Goal: Information Seeking & Learning: Learn about a topic

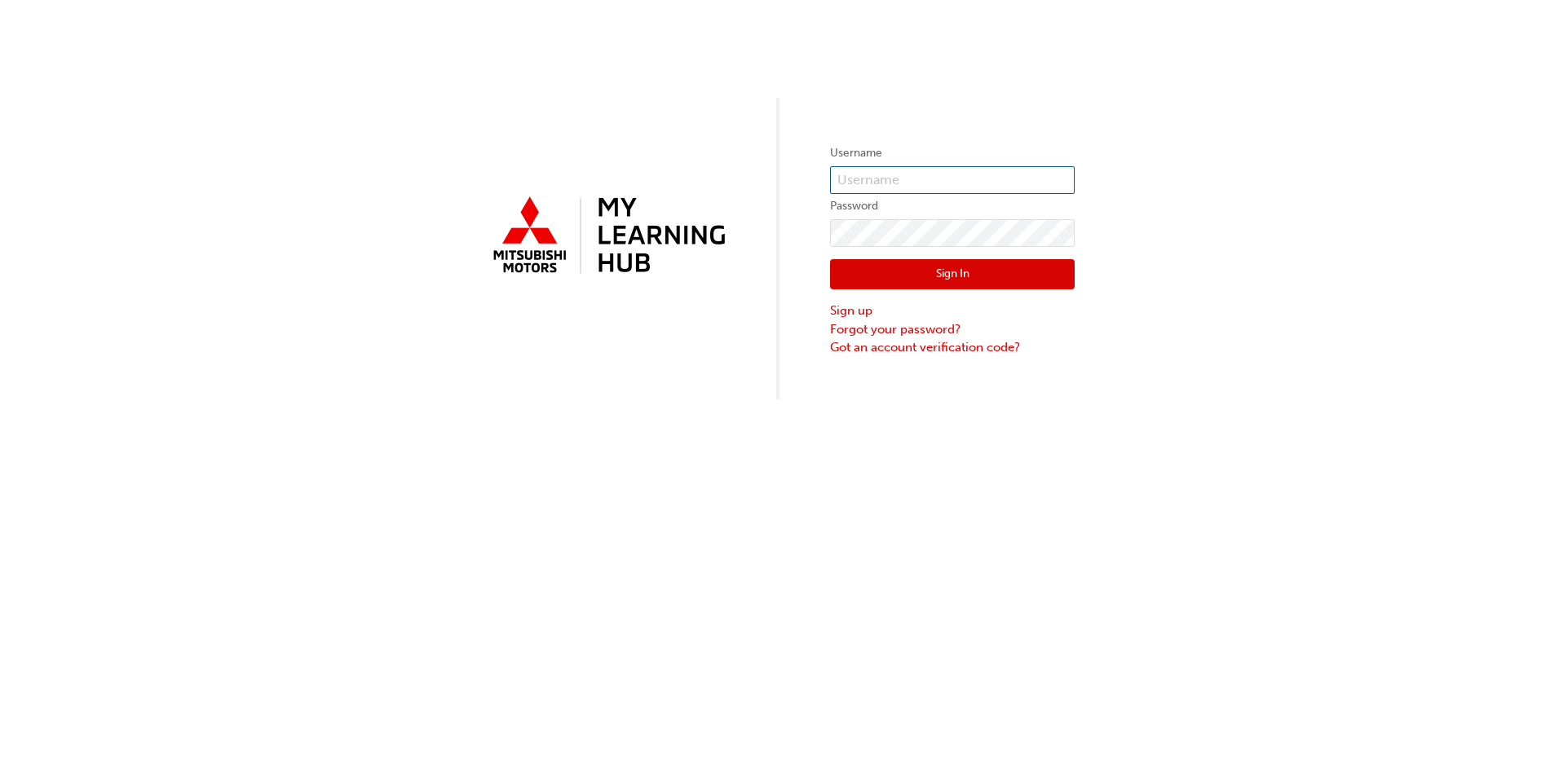
type input "d.simpson@snag.net.au"
click at [947, 270] on button "Sign In" at bounding box center [953, 274] width 245 height 31
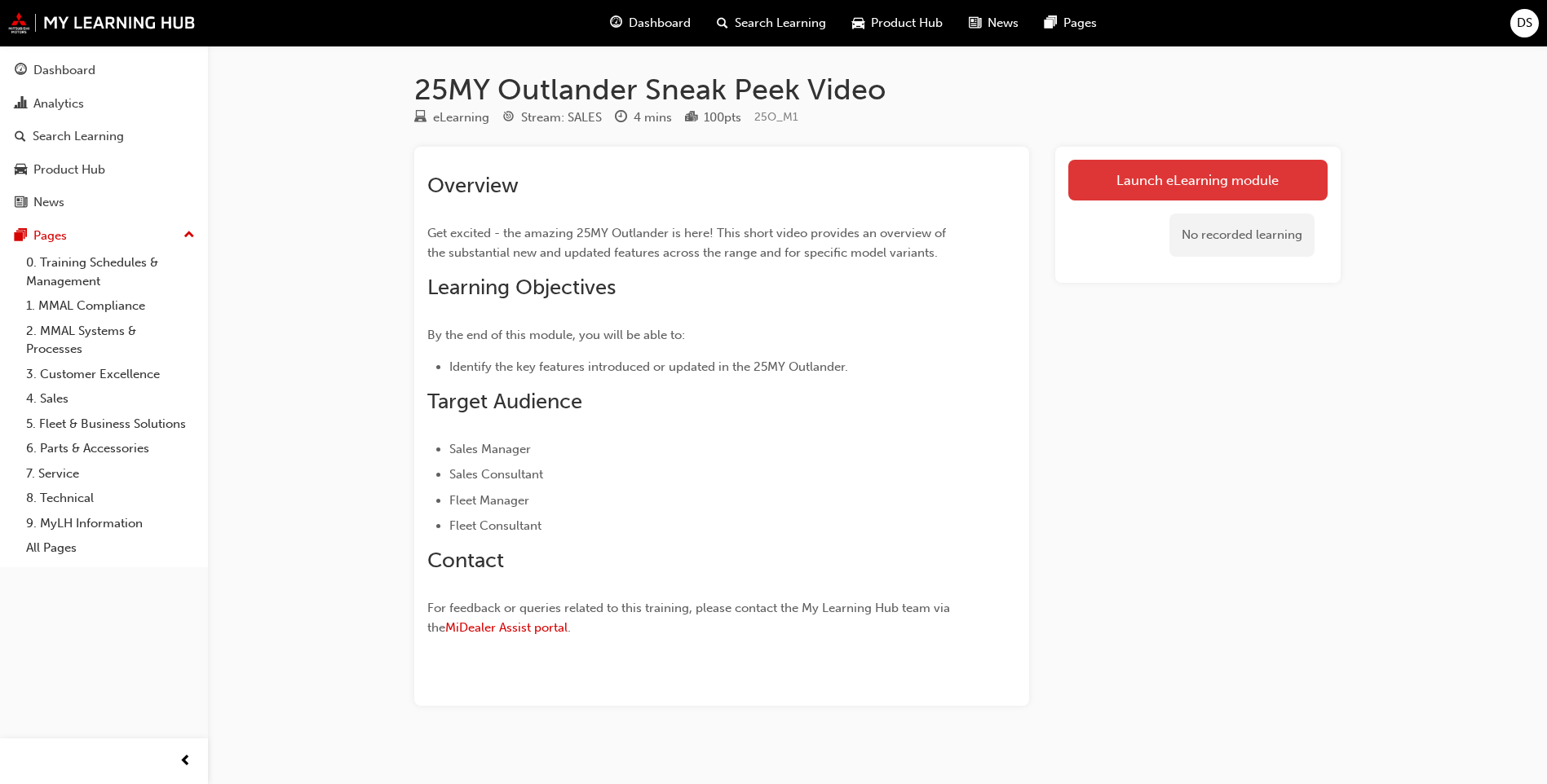
click at [1154, 175] on link "Launch eLearning module" at bounding box center [1198, 180] width 259 height 41
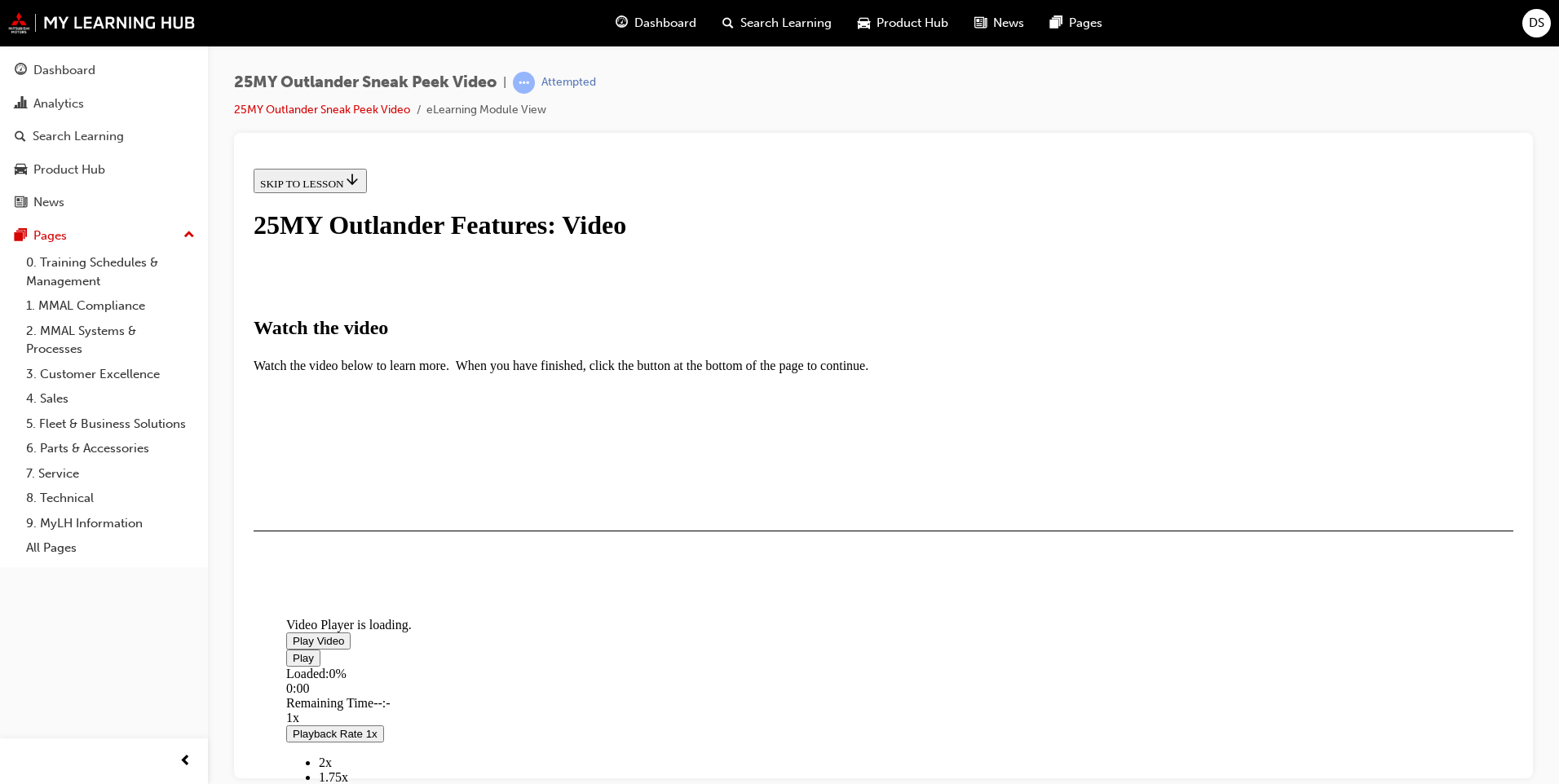
click at [293, 646] on span "Video player" at bounding box center [293, 640] width 0 height 12
click at [412, 584] on div "I HAVE WATCHED THIS VIDEO" at bounding box center [336, 578] width 153 height 13
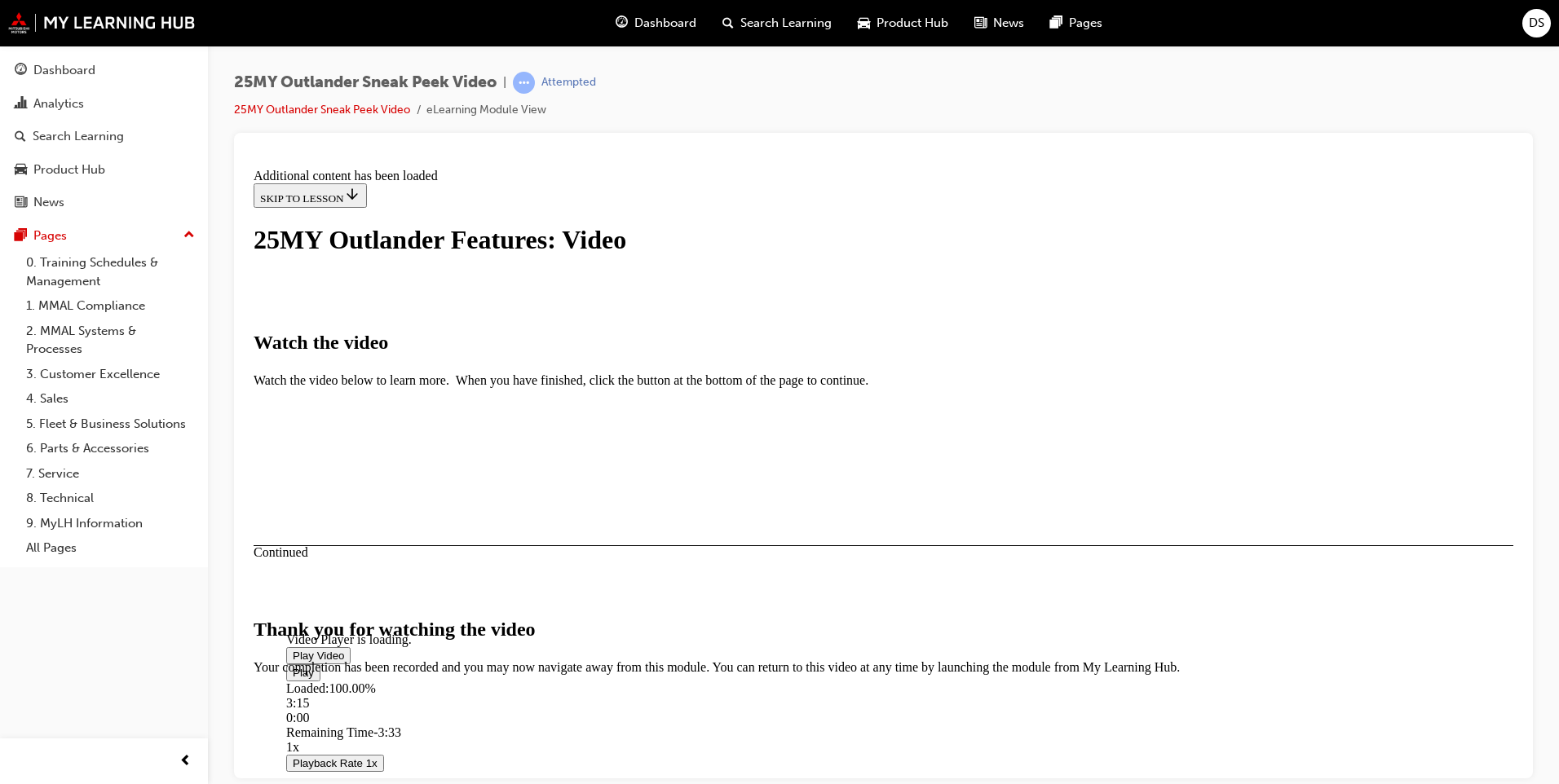
scroll to position [476, 0]
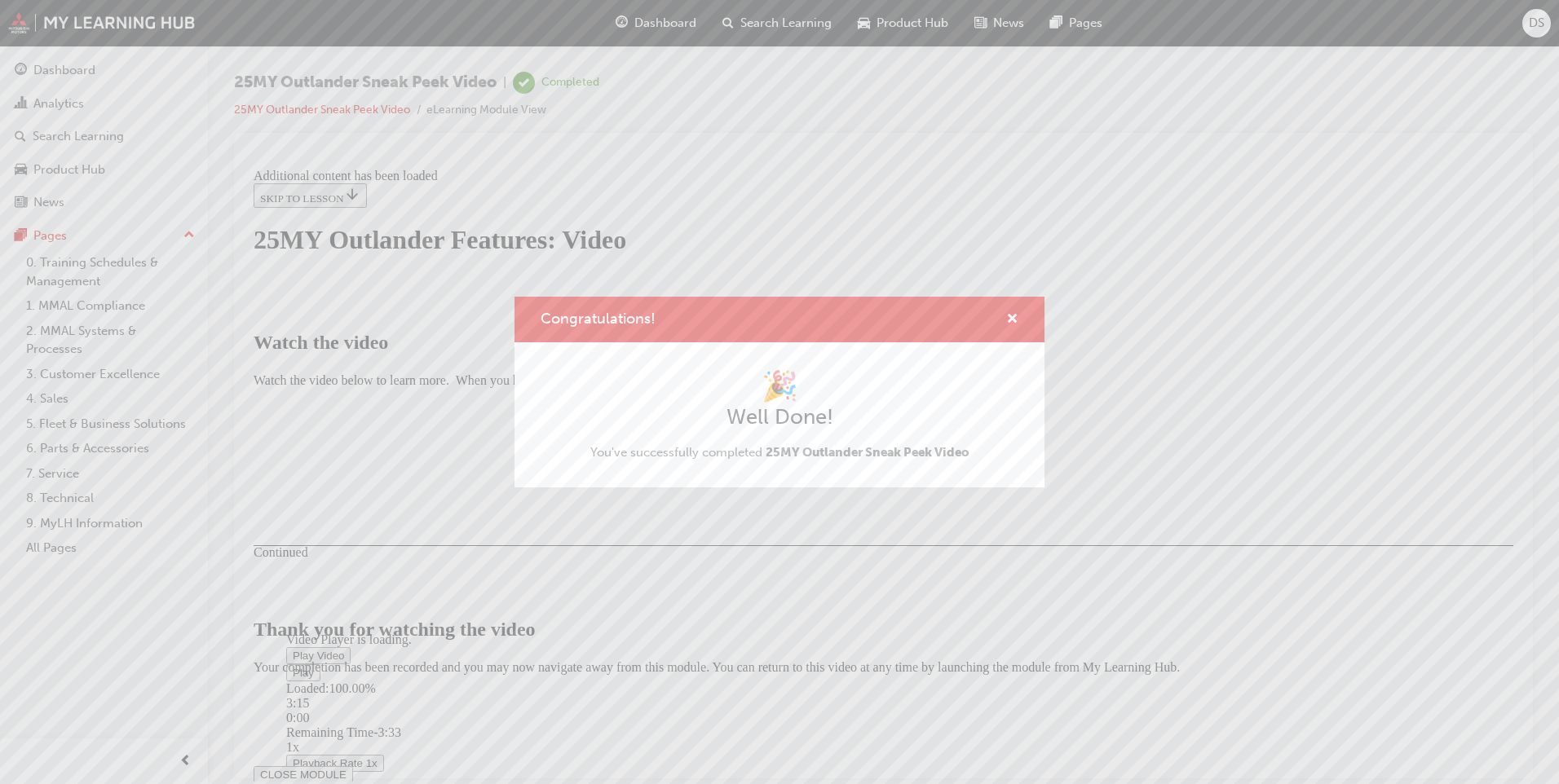
drag, startPoint x: 1047, startPoint y: 656, endPoint x: 1286, endPoint y: 814, distance: 286.5
click at [353, 766] on button "CLOSE MODULE" at bounding box center [303, 774] width 100 height 17
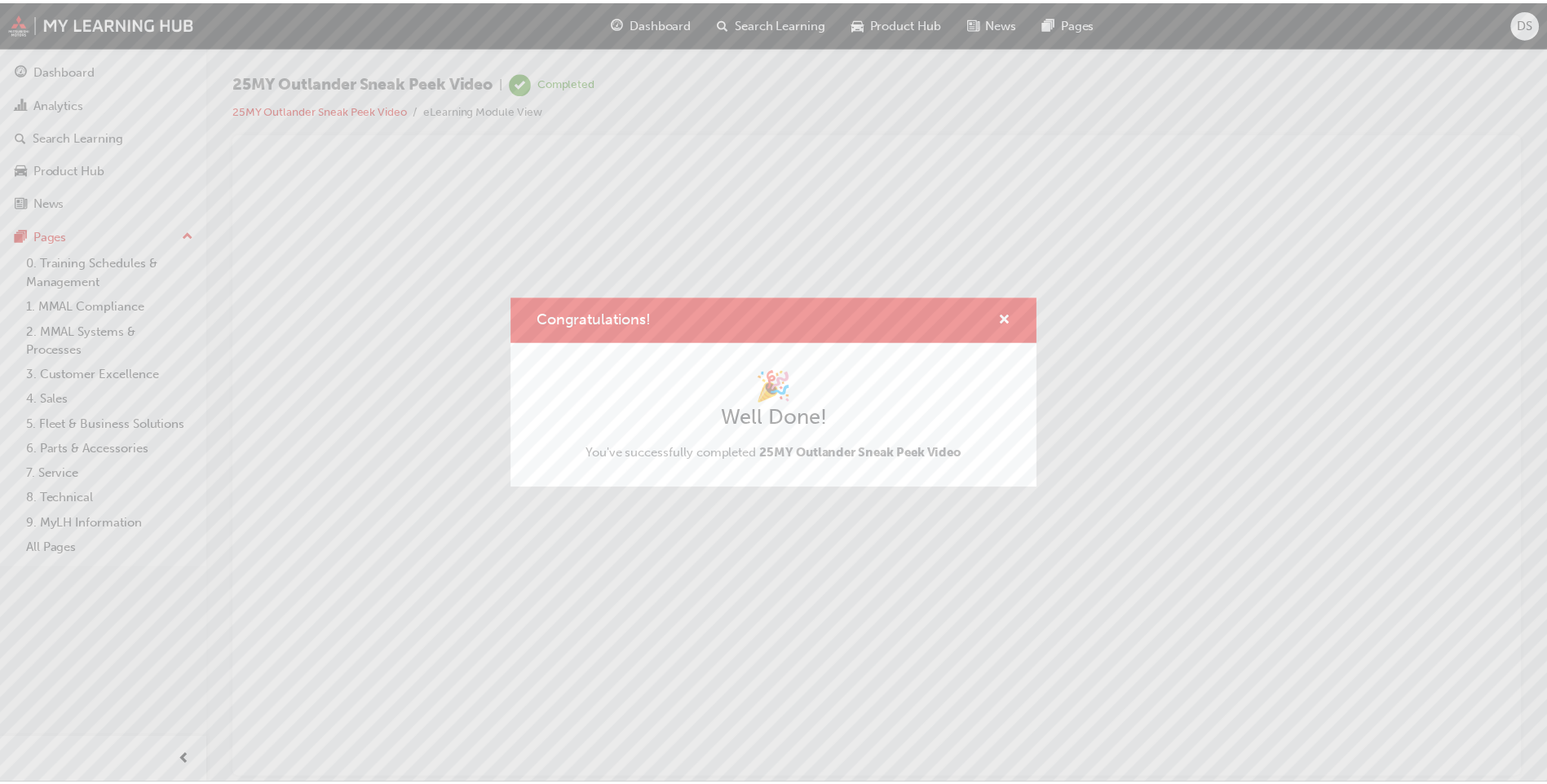
scroll to position [0, 0]
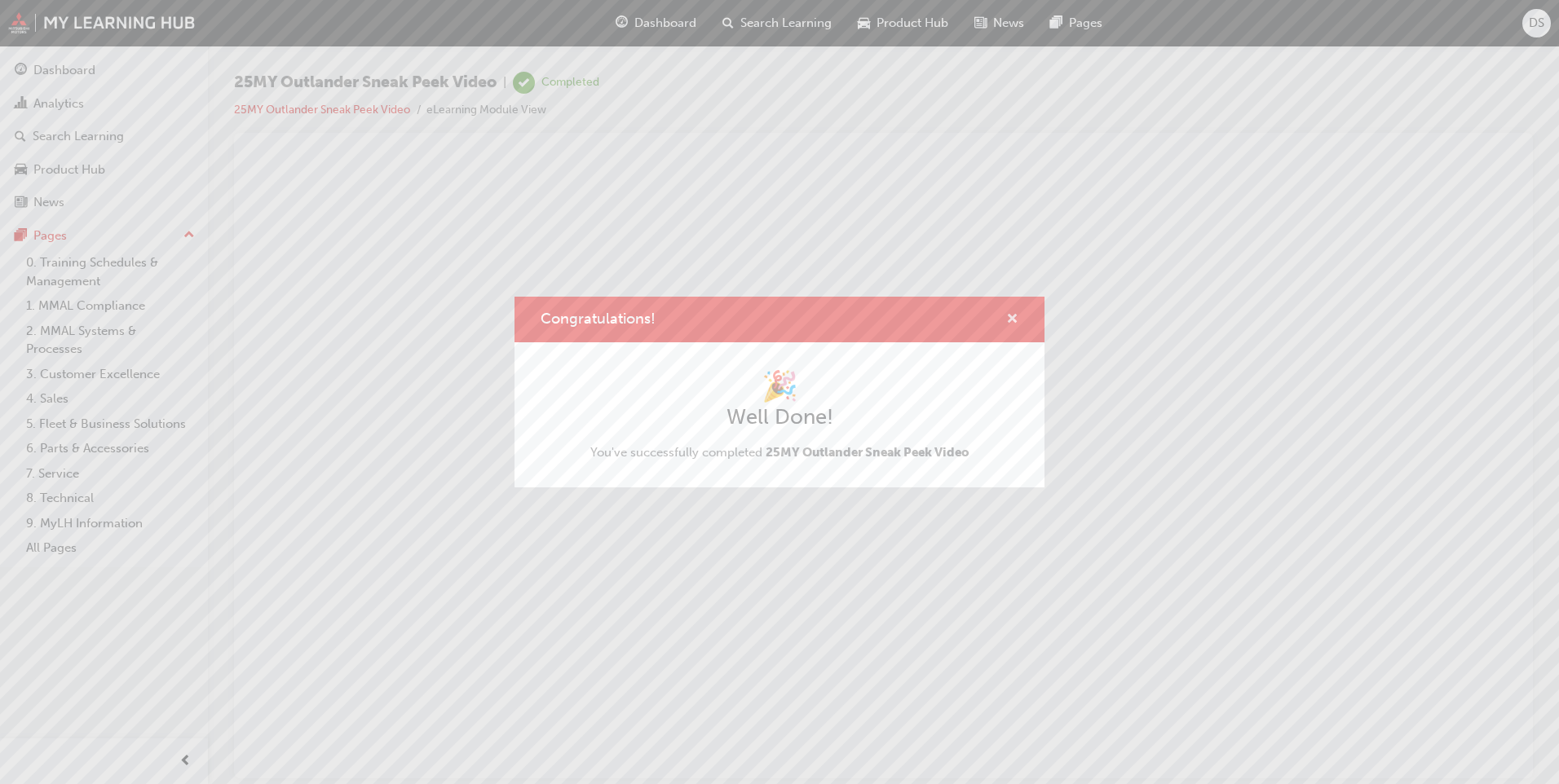
click at [1013, 319] on span "cross-icon" at bounding box center [1012, 320] width 12 height 15
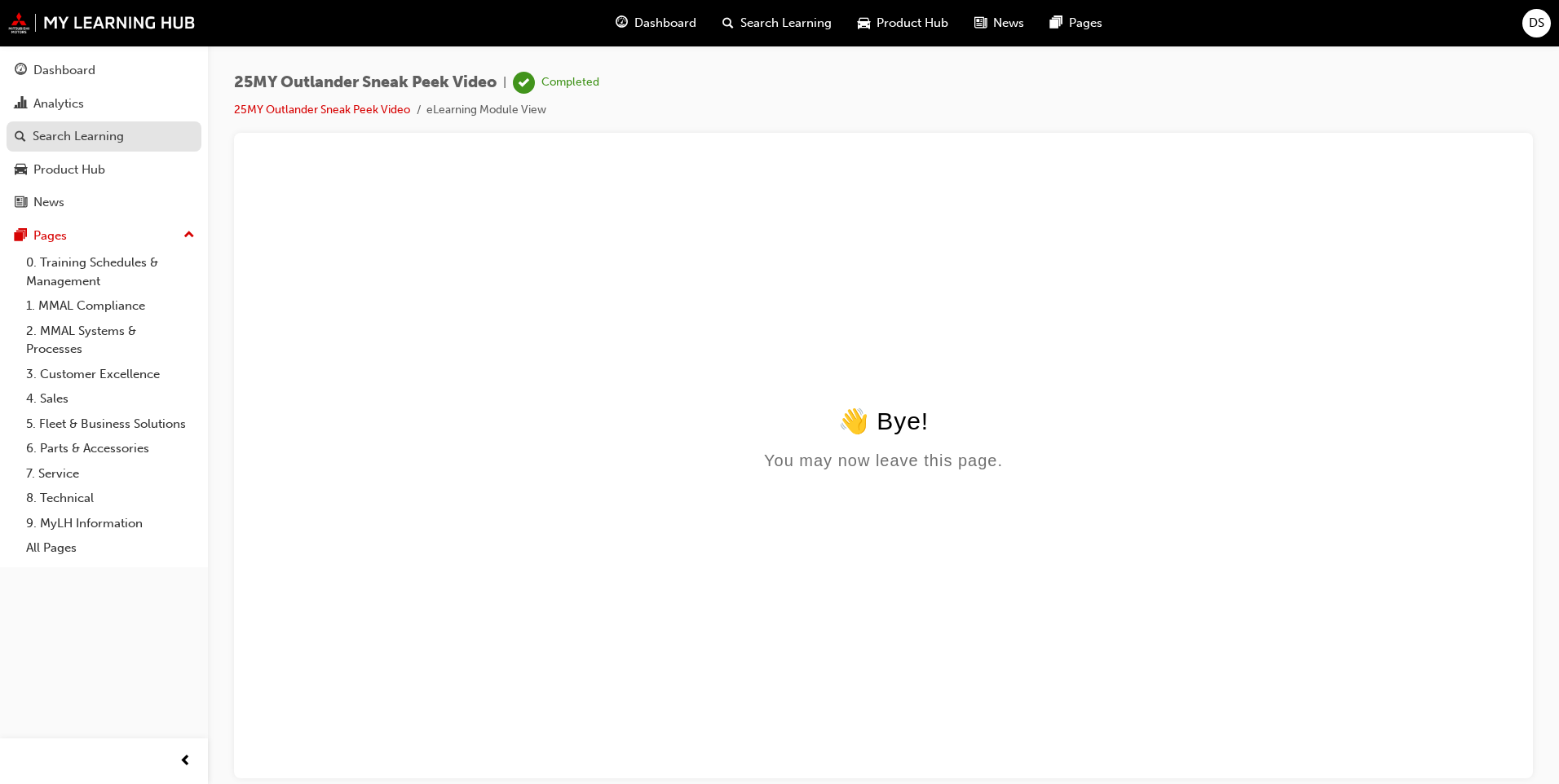
click at [85, 135] on div "Search Learning" at bounding box center [78, 136] width 92 height 18
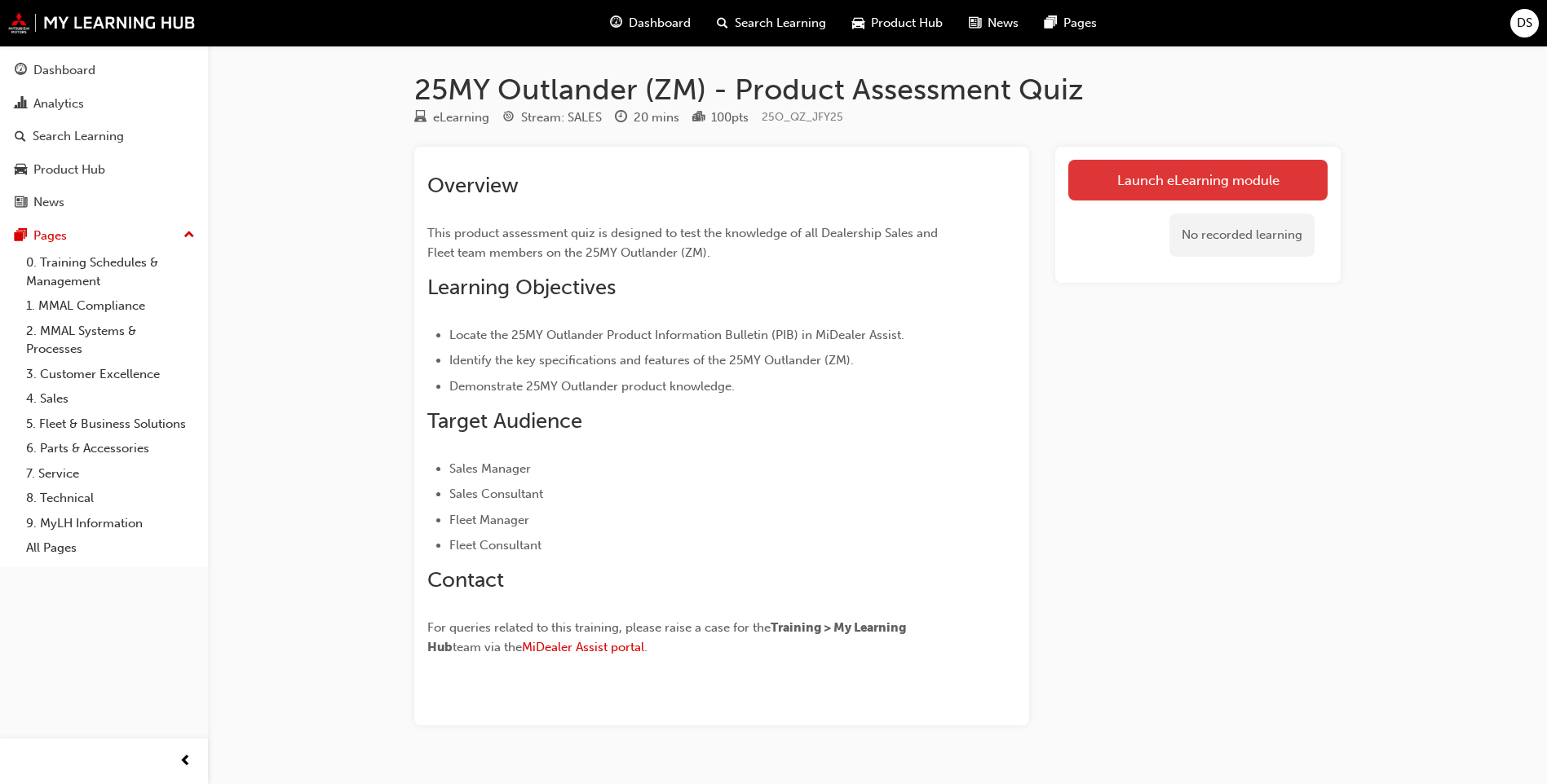
click at [1207, 188] on link "Launch eLearning module" at bounding box center [1198, 180] width 259 height 41
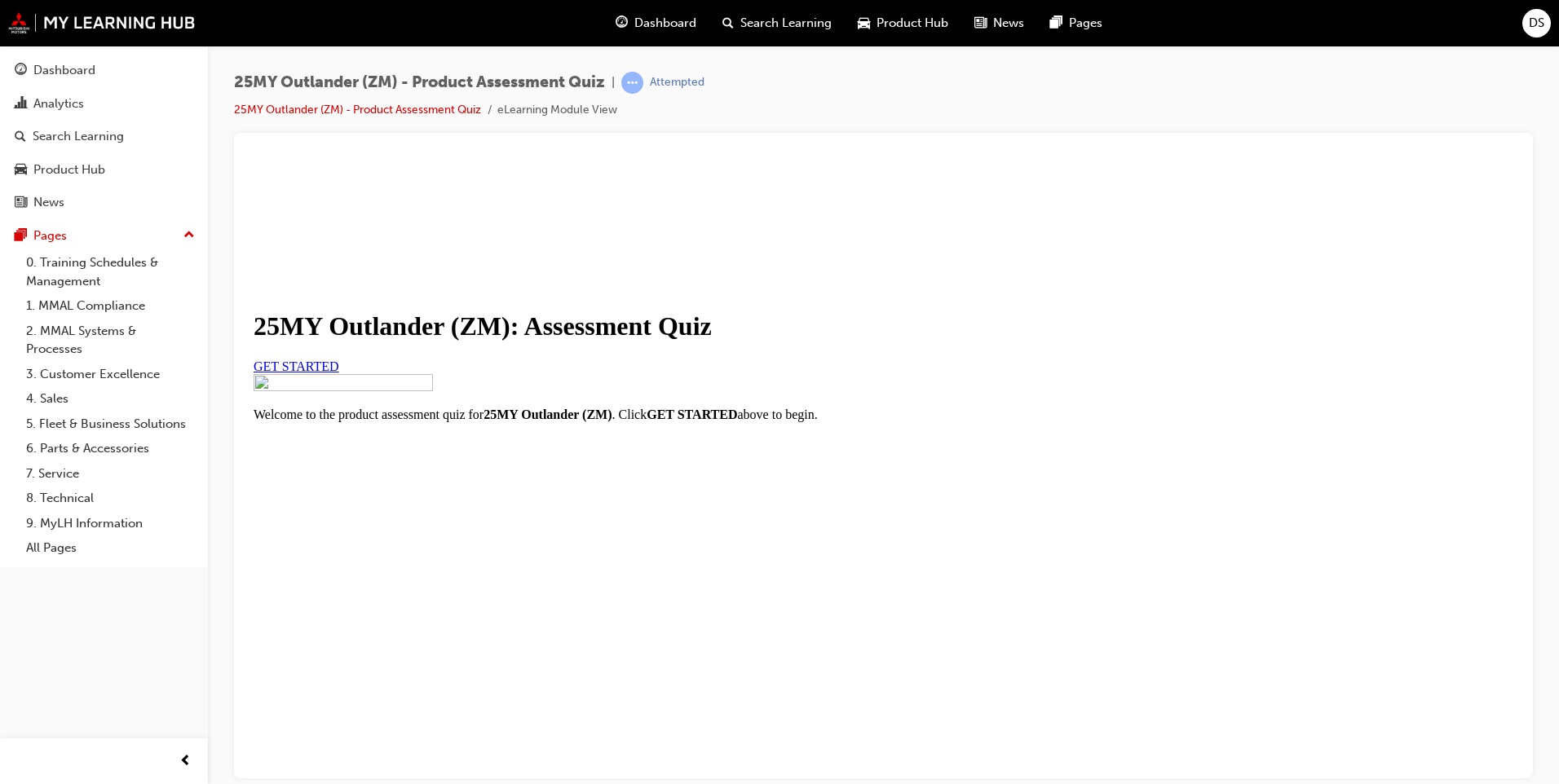
click at [339, 373] on span "GET STARTED" at bounding box center [296, 366] width 86 height 14
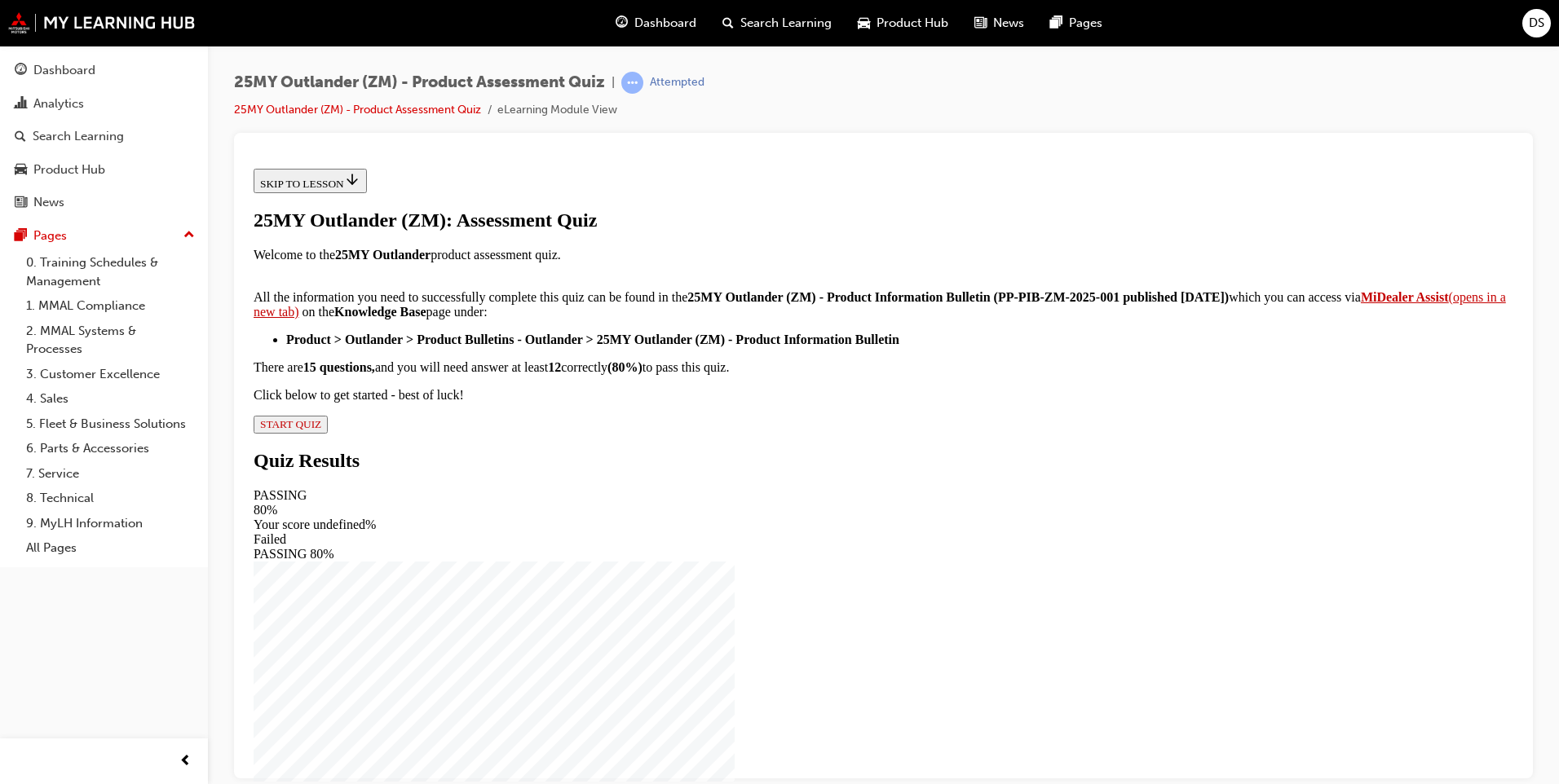
scroll to position [230, 0]
click at [321, 430] on span "START QUIZ" at bounding box center [291, 423] width 61 height 12
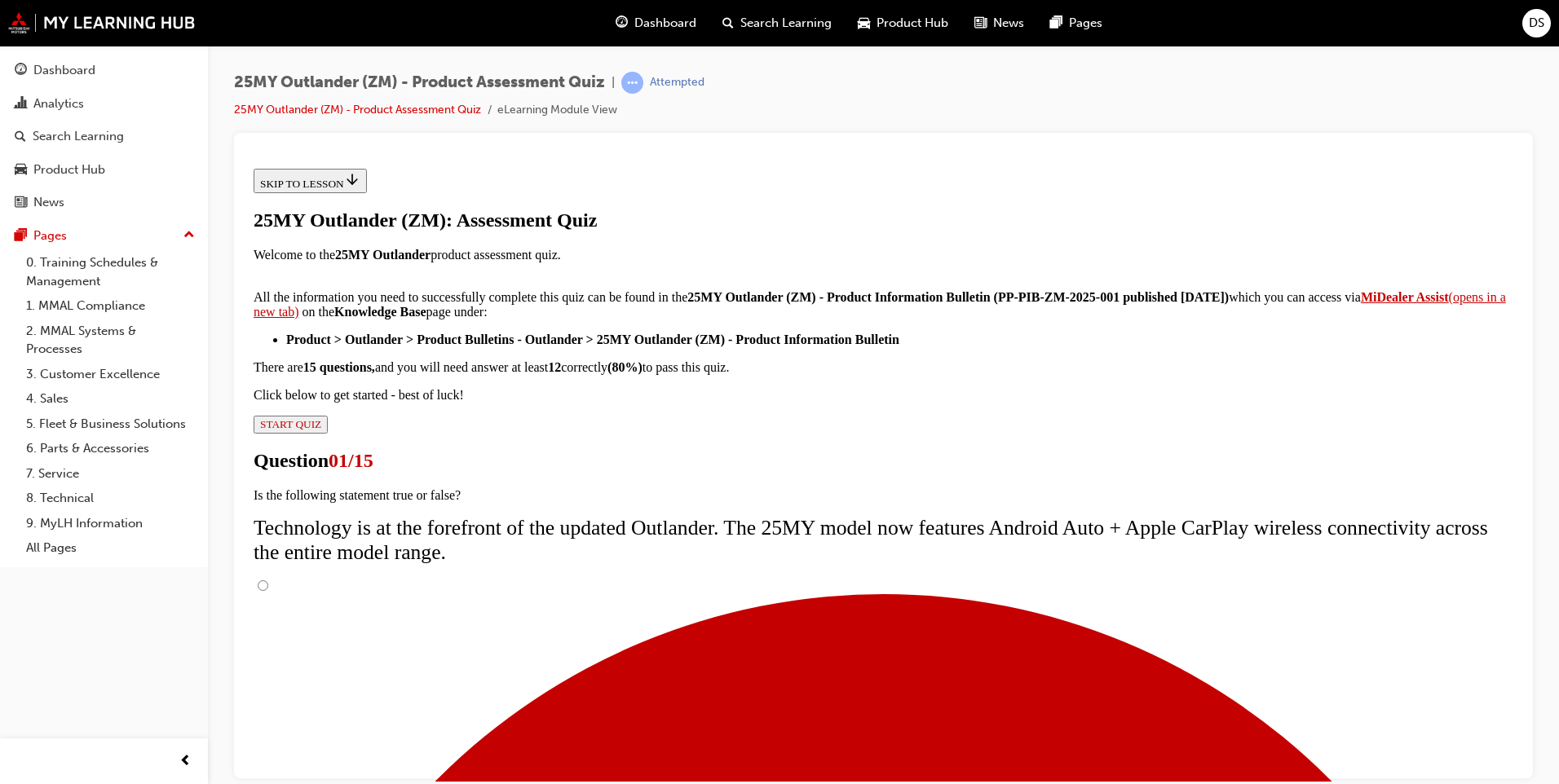
scroll to position [105, 0]
click at [268, 580] on input "True" at bounding box center [263, 585] width 10 height 10
radio input "true"
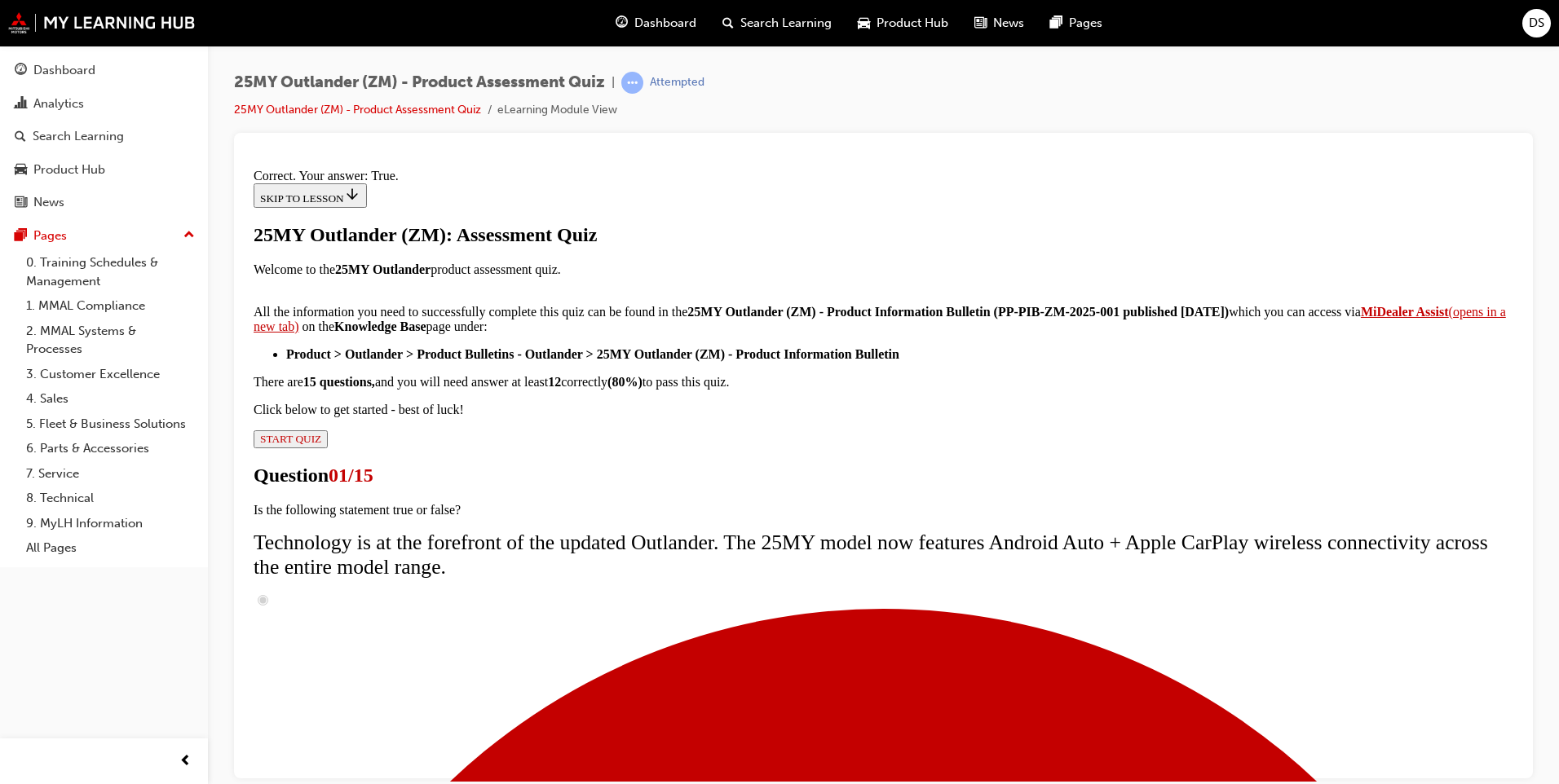
scroll to position [155, 0]
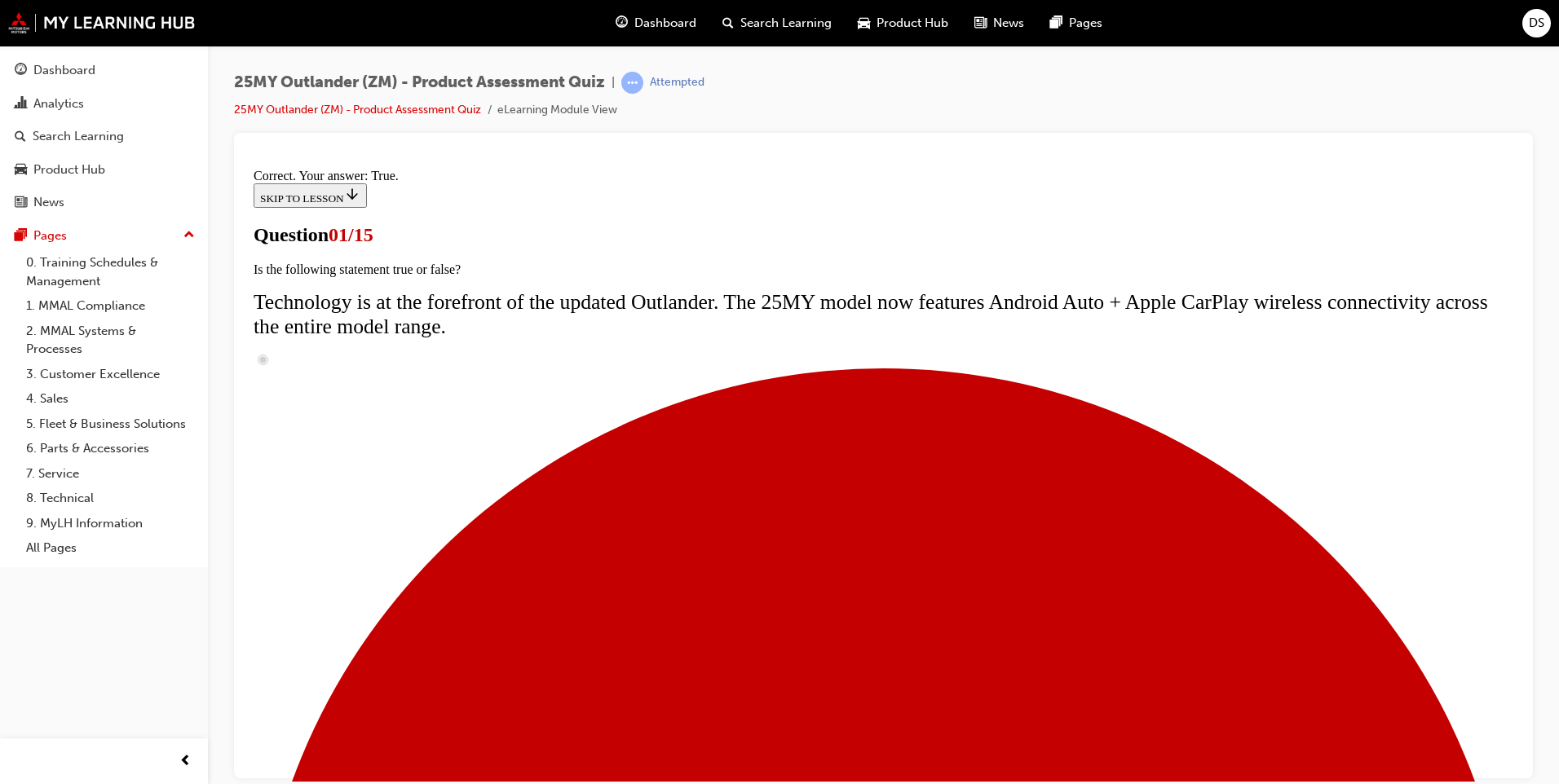
scroll to position [114, 0]
radio input "true"
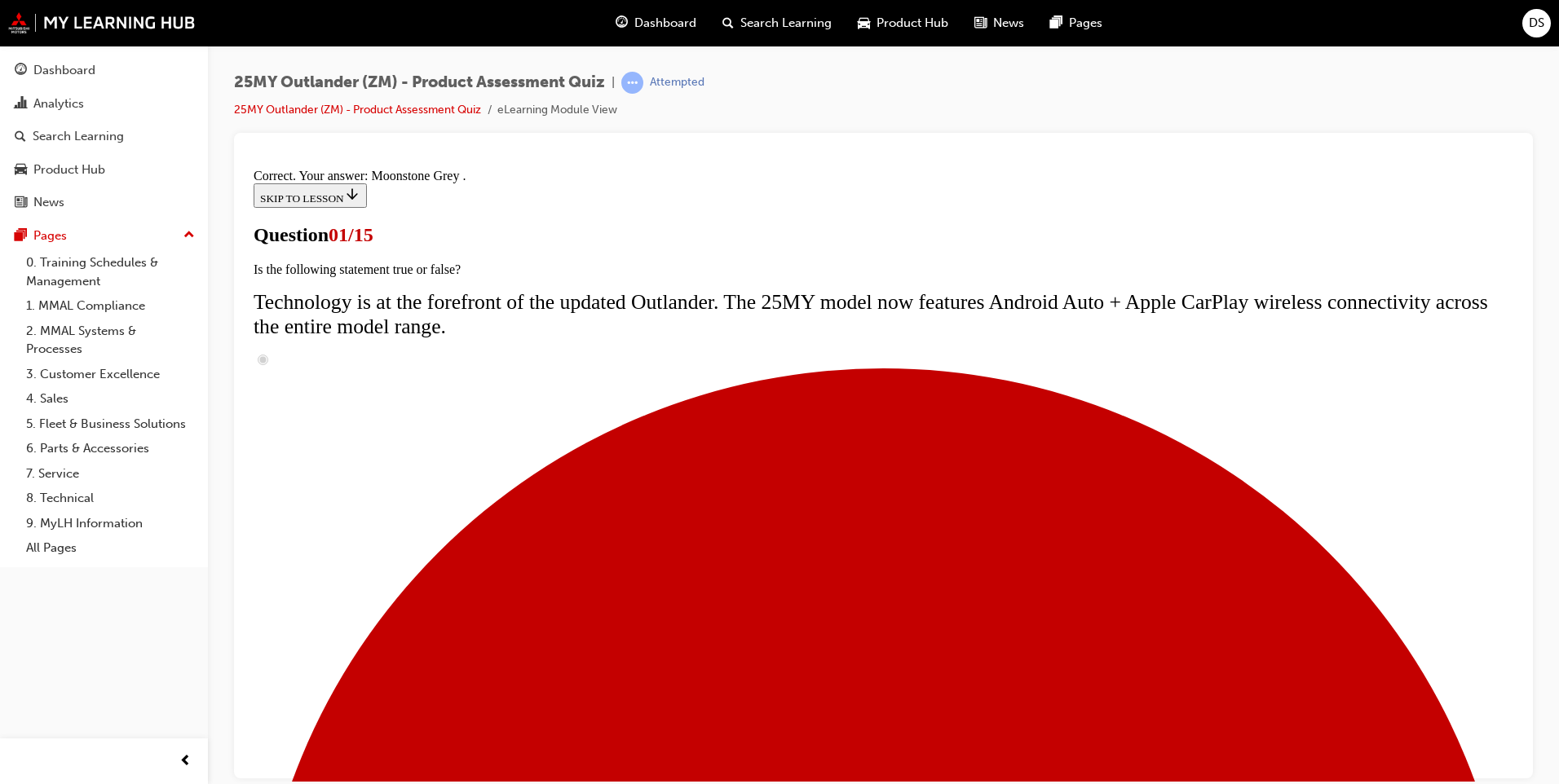
scroll to position [361, 0]
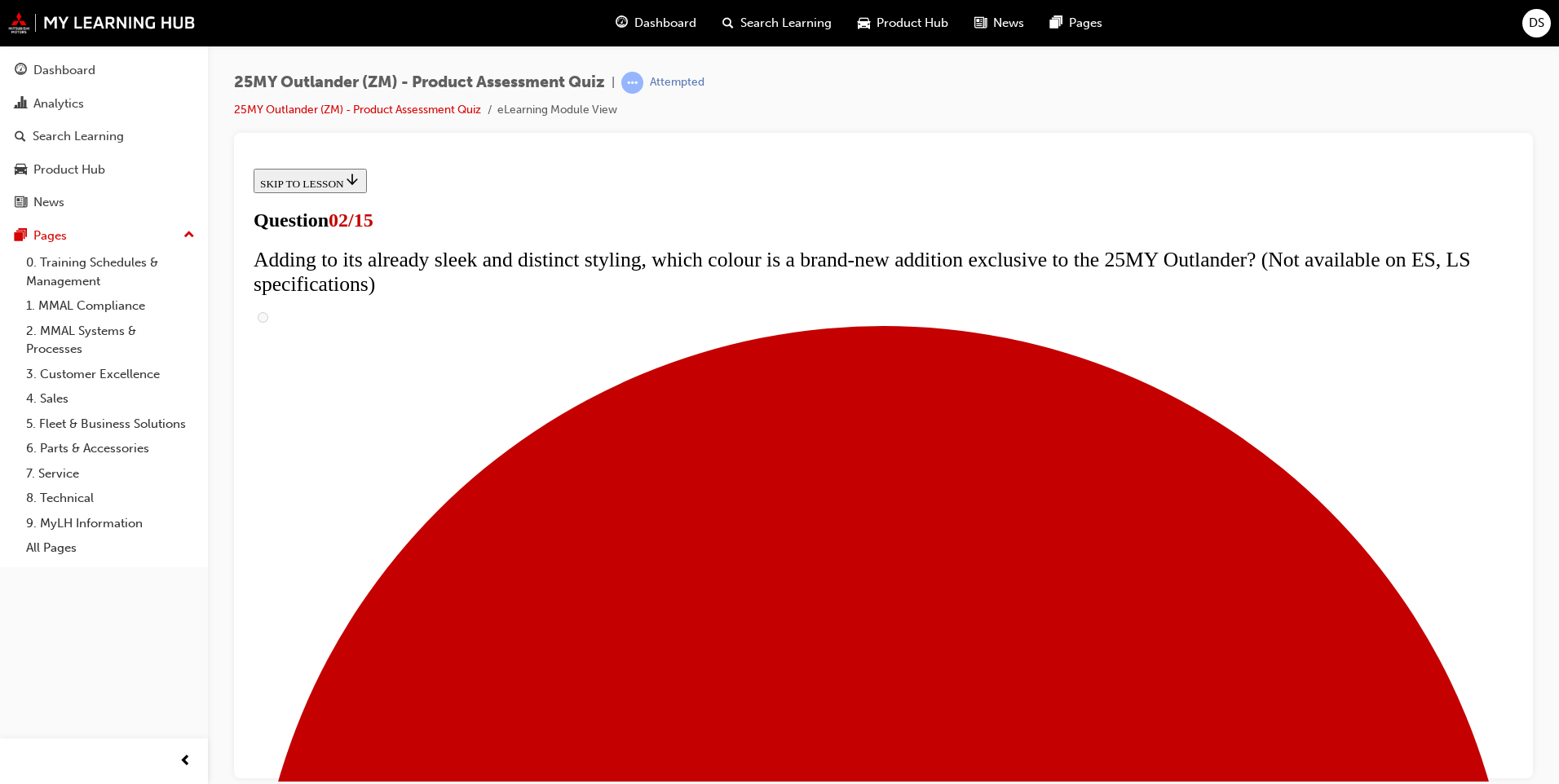
scroll to position [326, 0]
checkbox input "true"
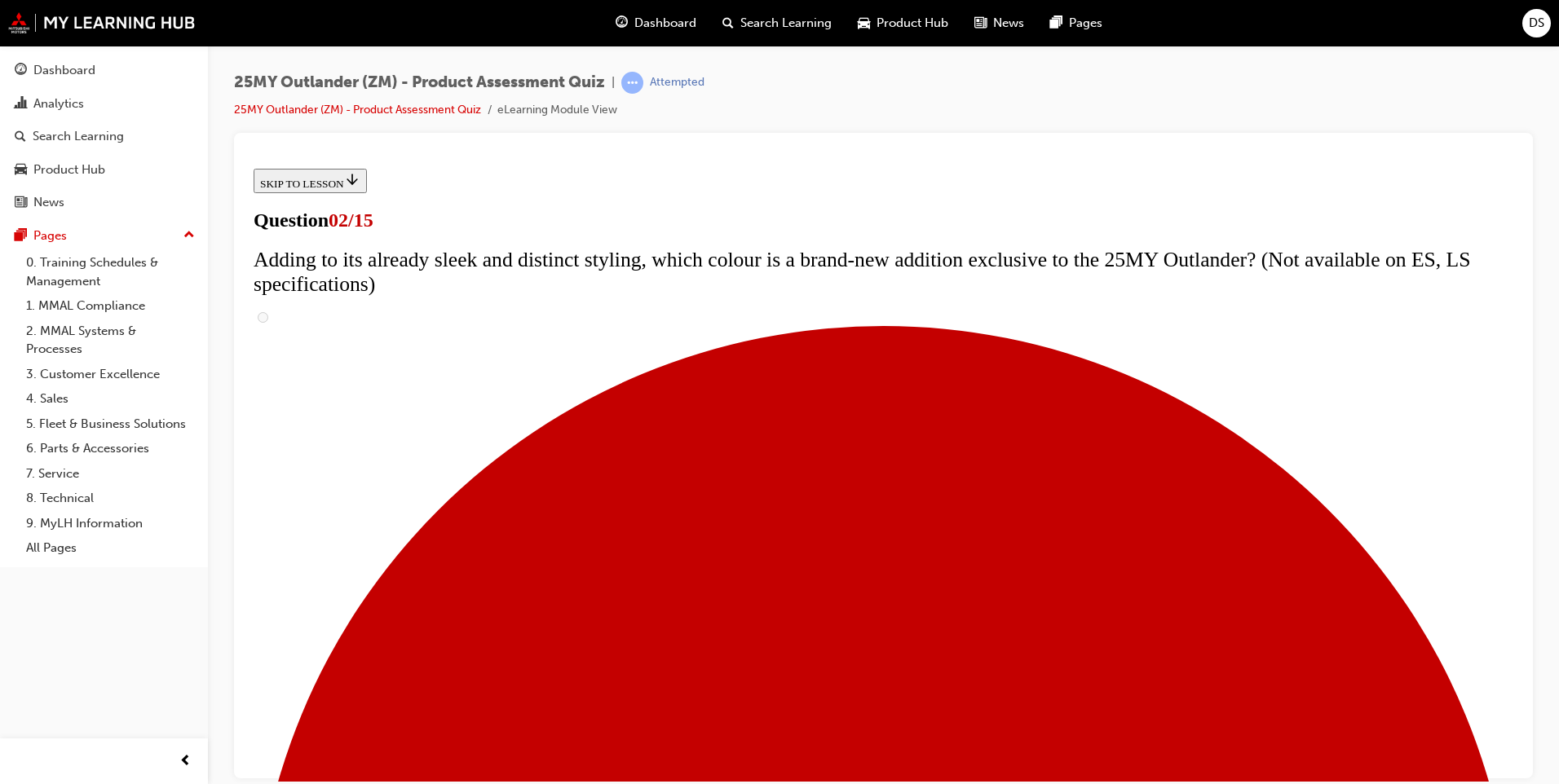
checkbox input "true"
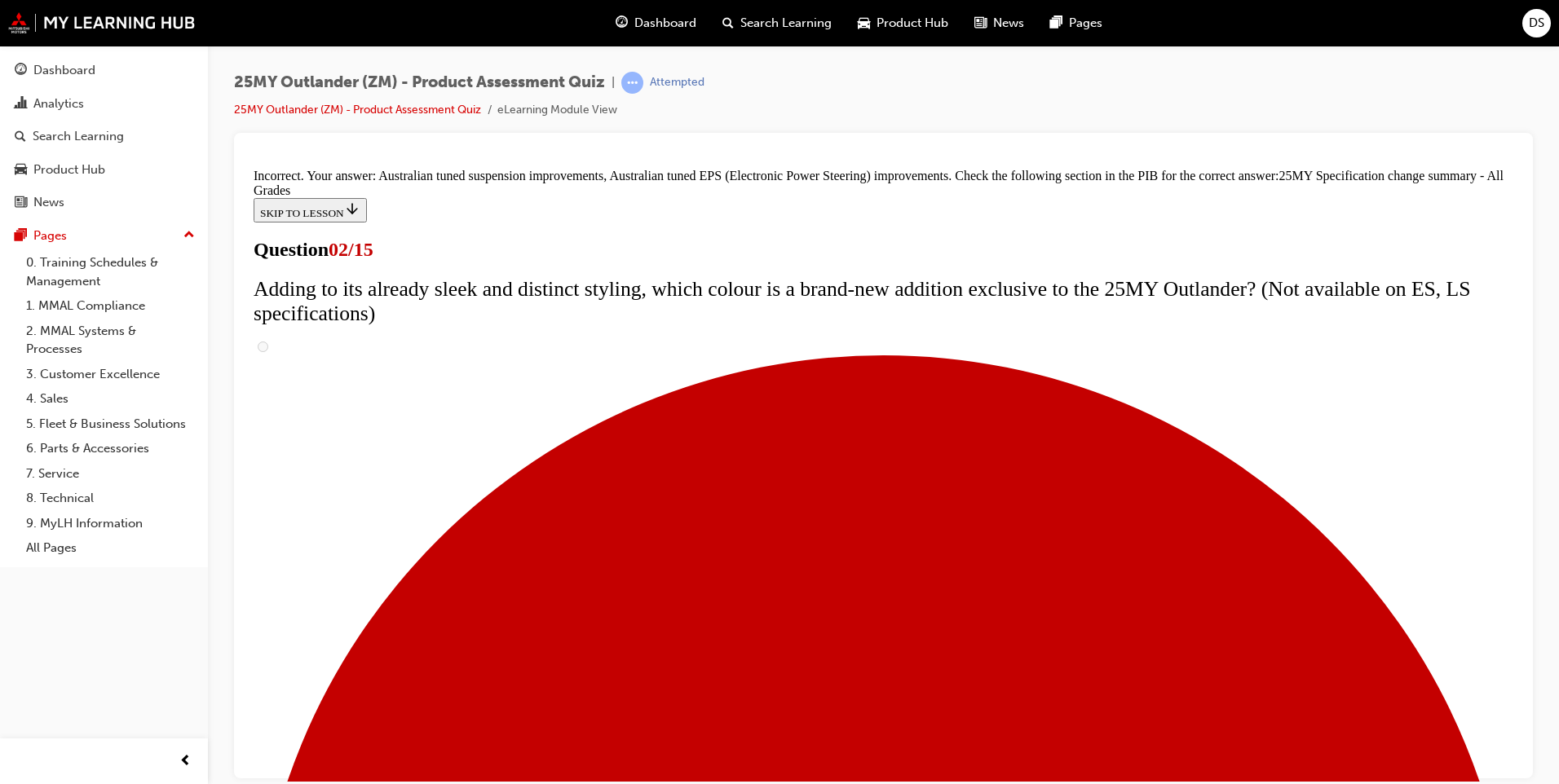
scroll to position [517, 0]
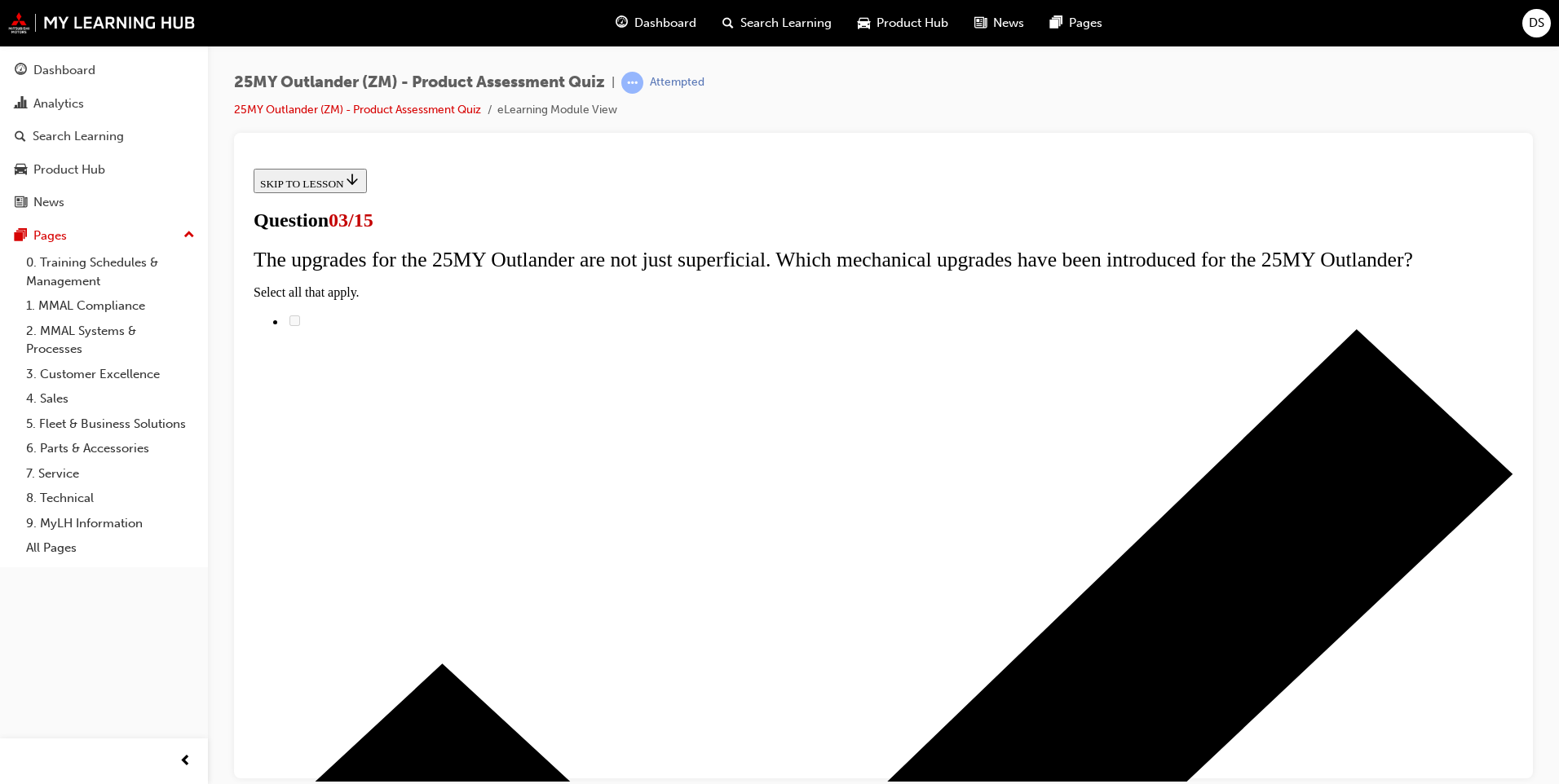
radio input "true"
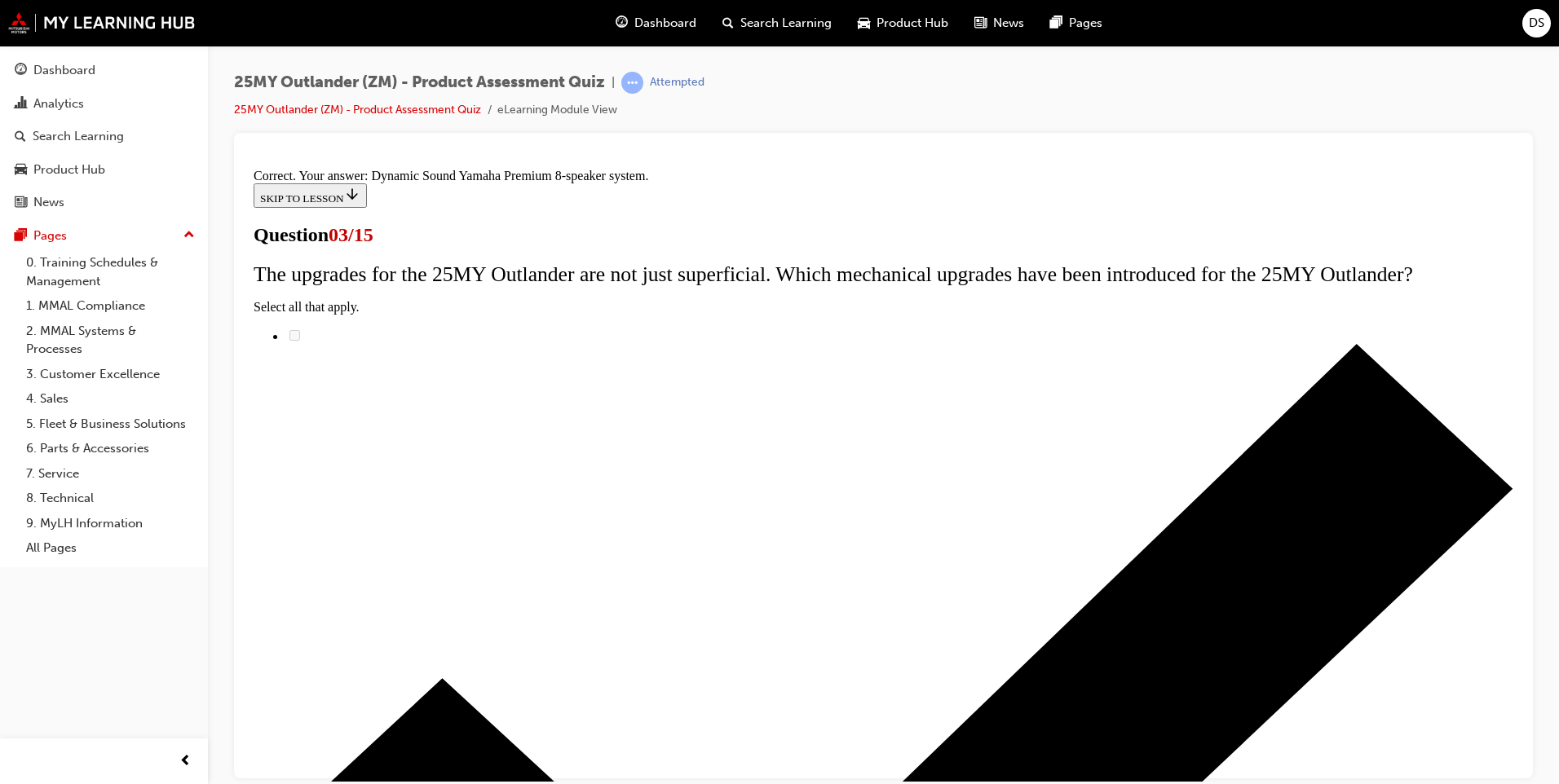
scroll to position [230, 0]
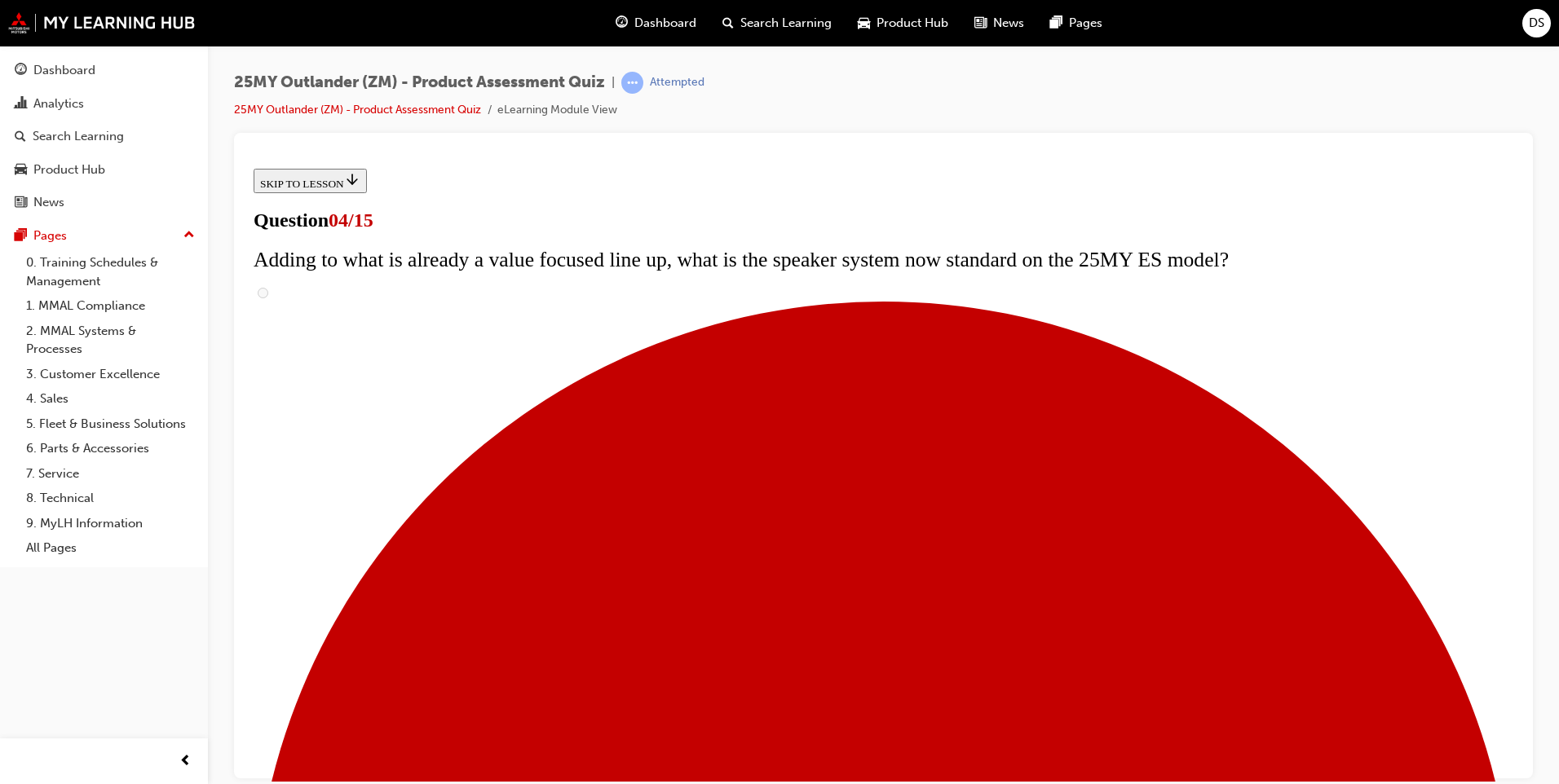
scroll to position [81, 0]
checkbox input "true"
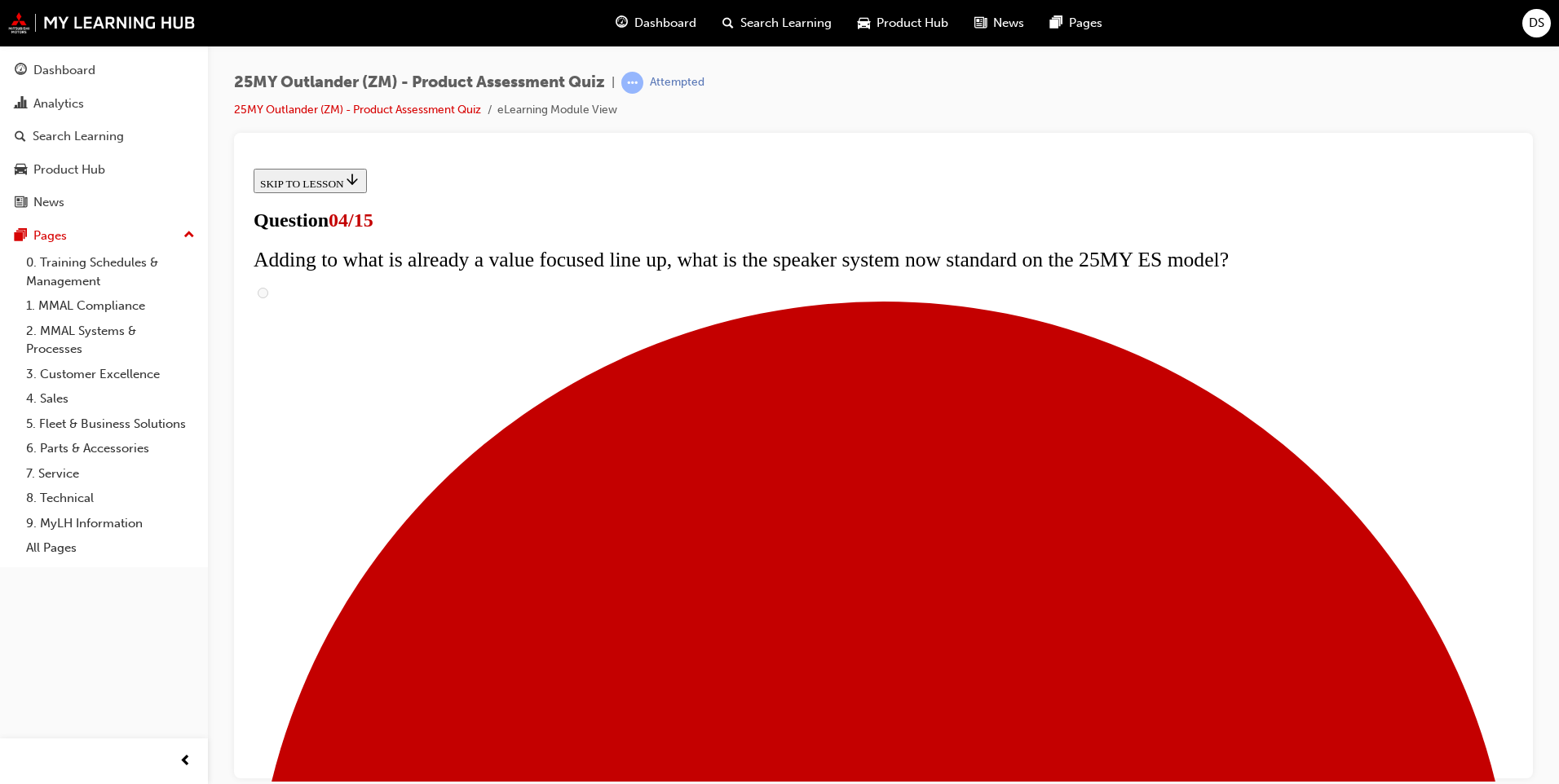
checkbox input "true"
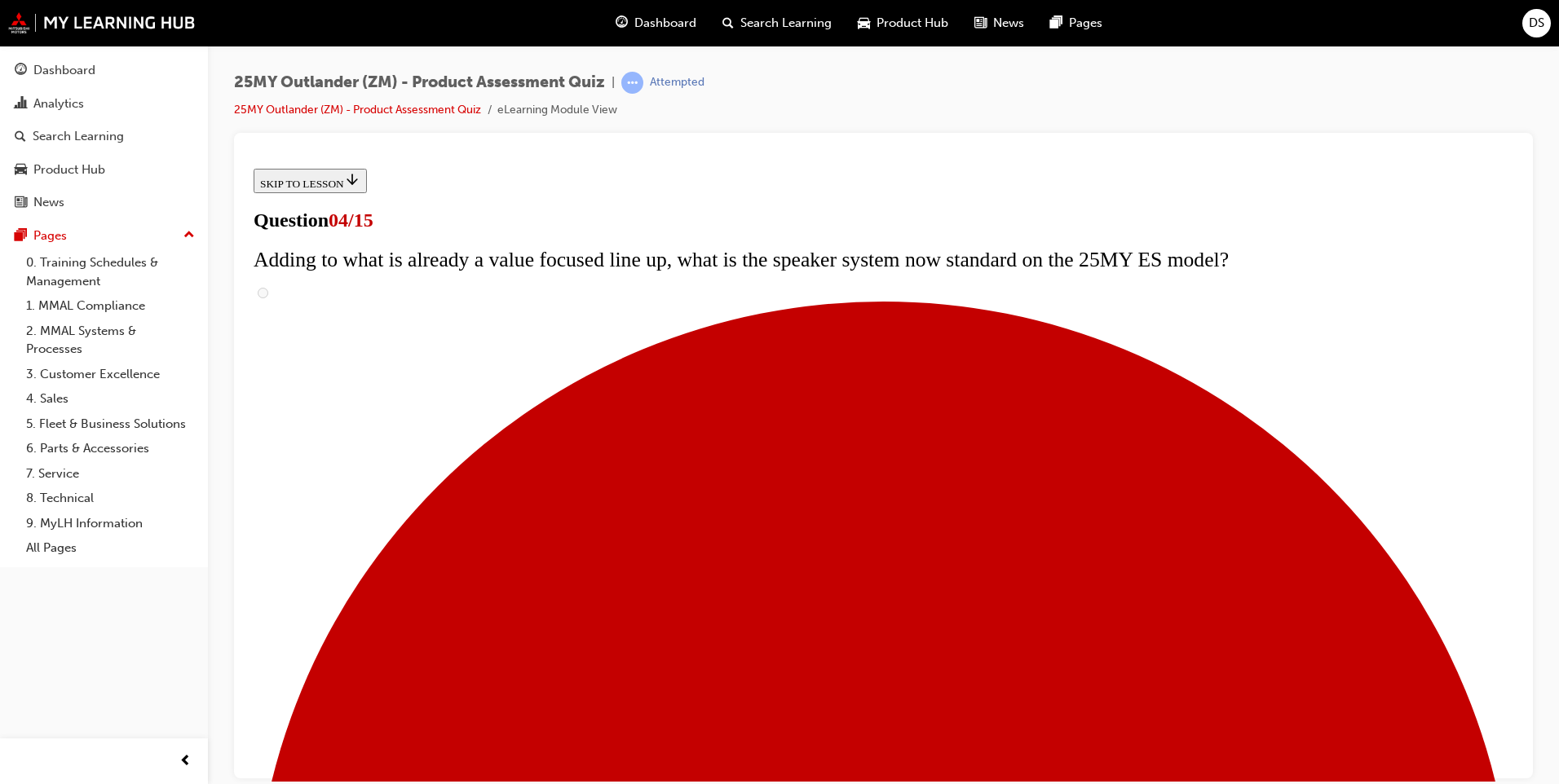
checkbox input "true"
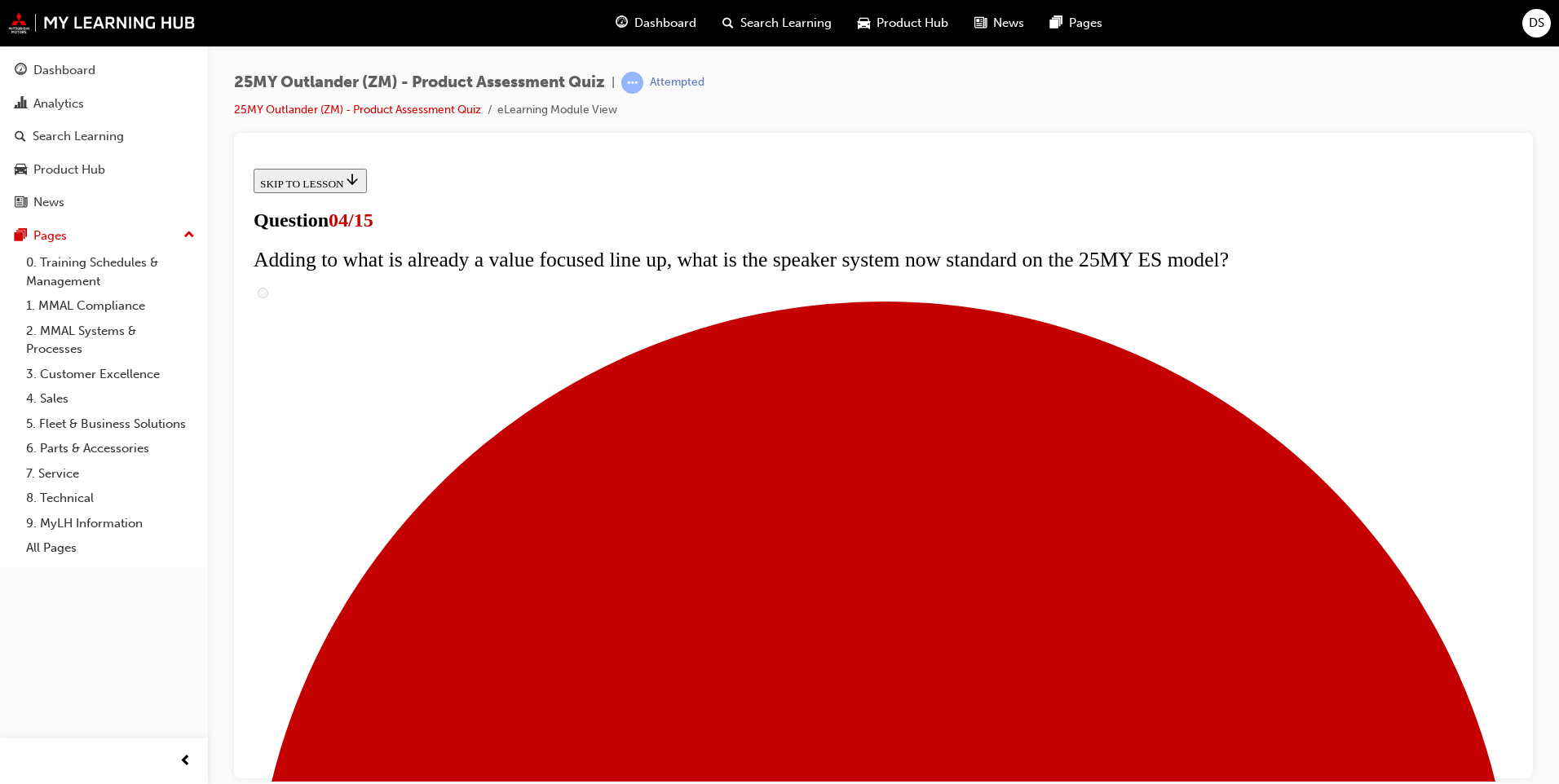
checkbox input "true"
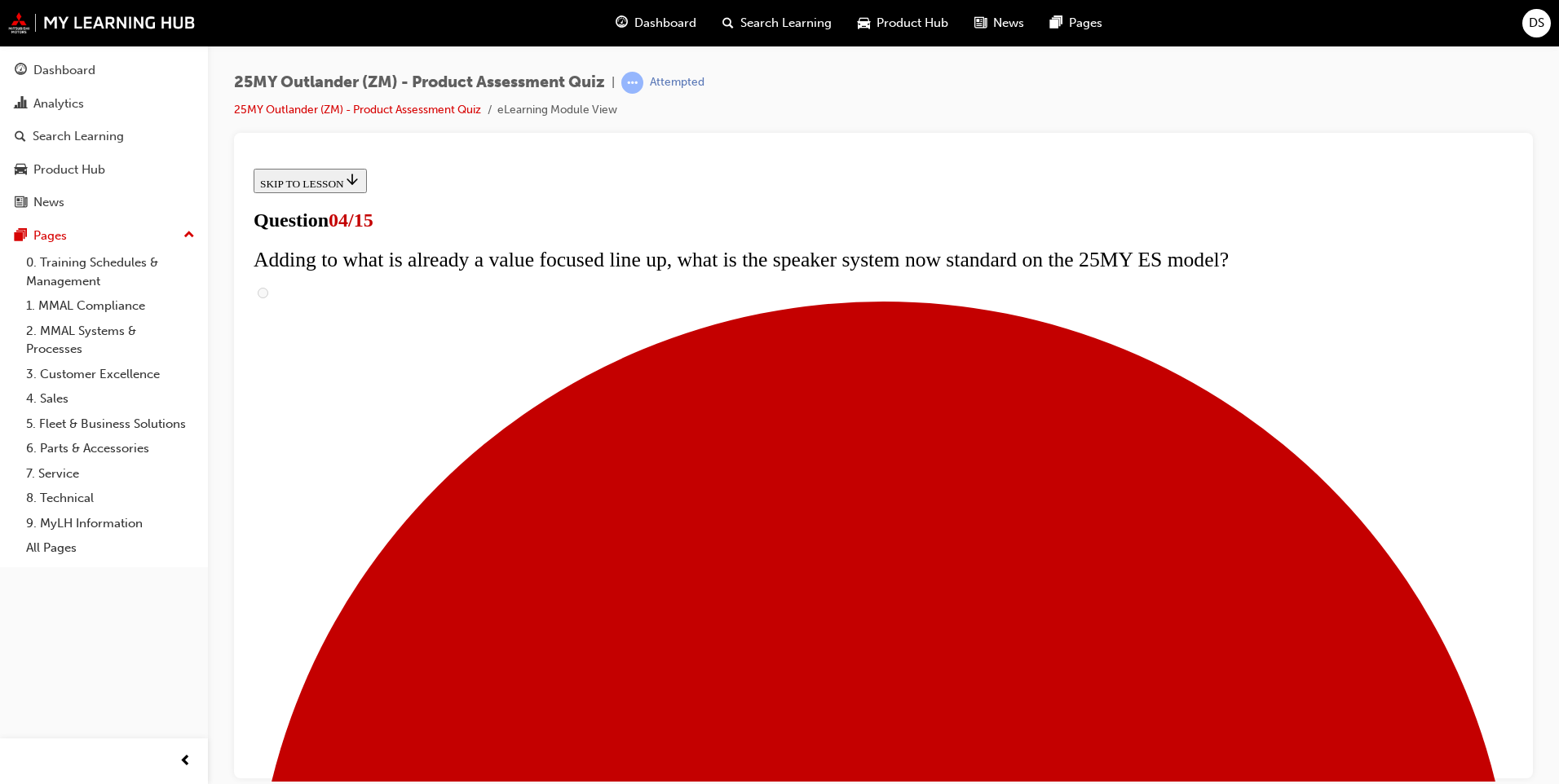
drag, startPoint x: 623, startPoint y: 698, endPoint x: 1036, endPoint y: 634, distance: 417.9
checkbox input "true"
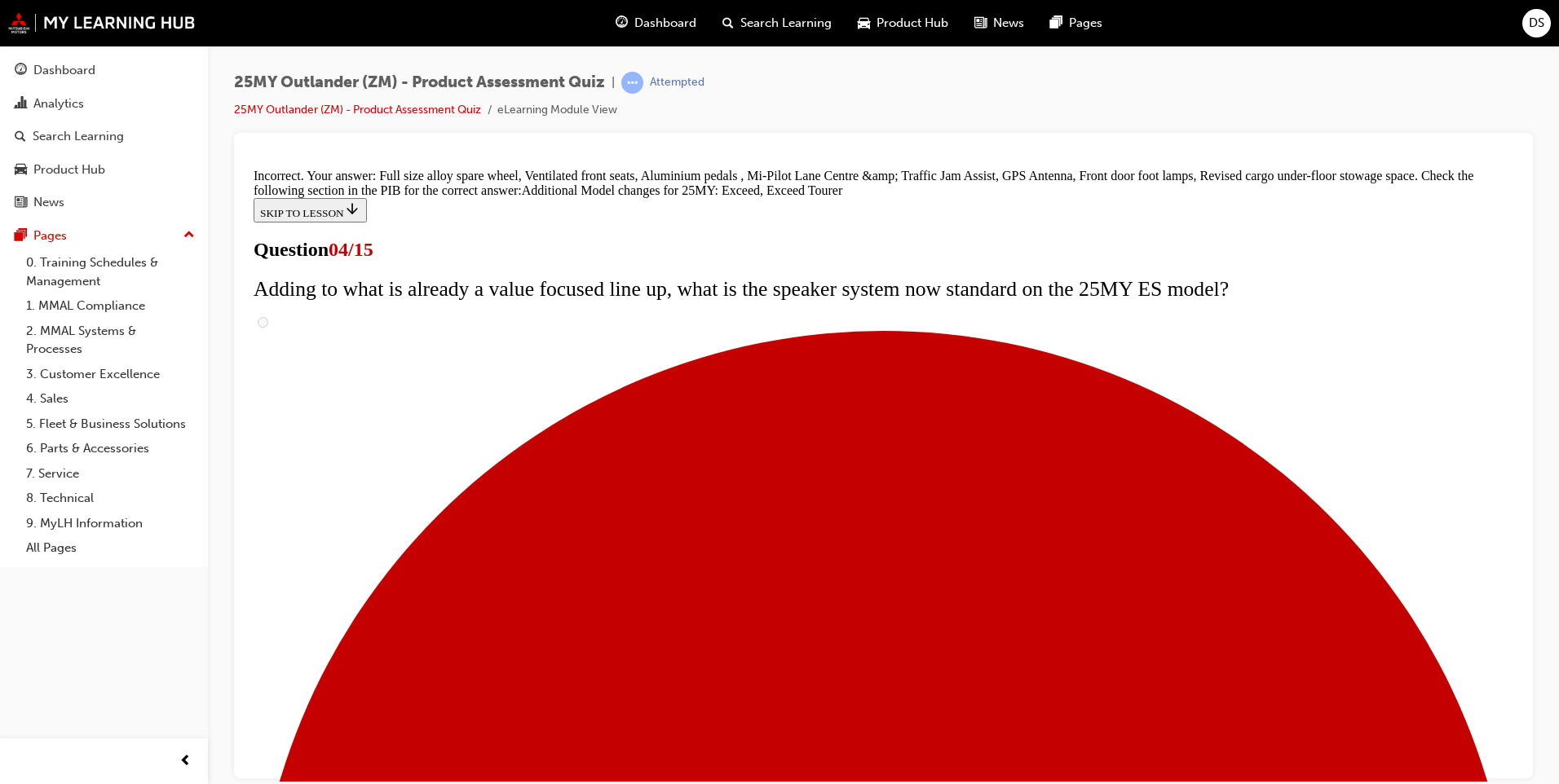
scroll to position [582, 0]
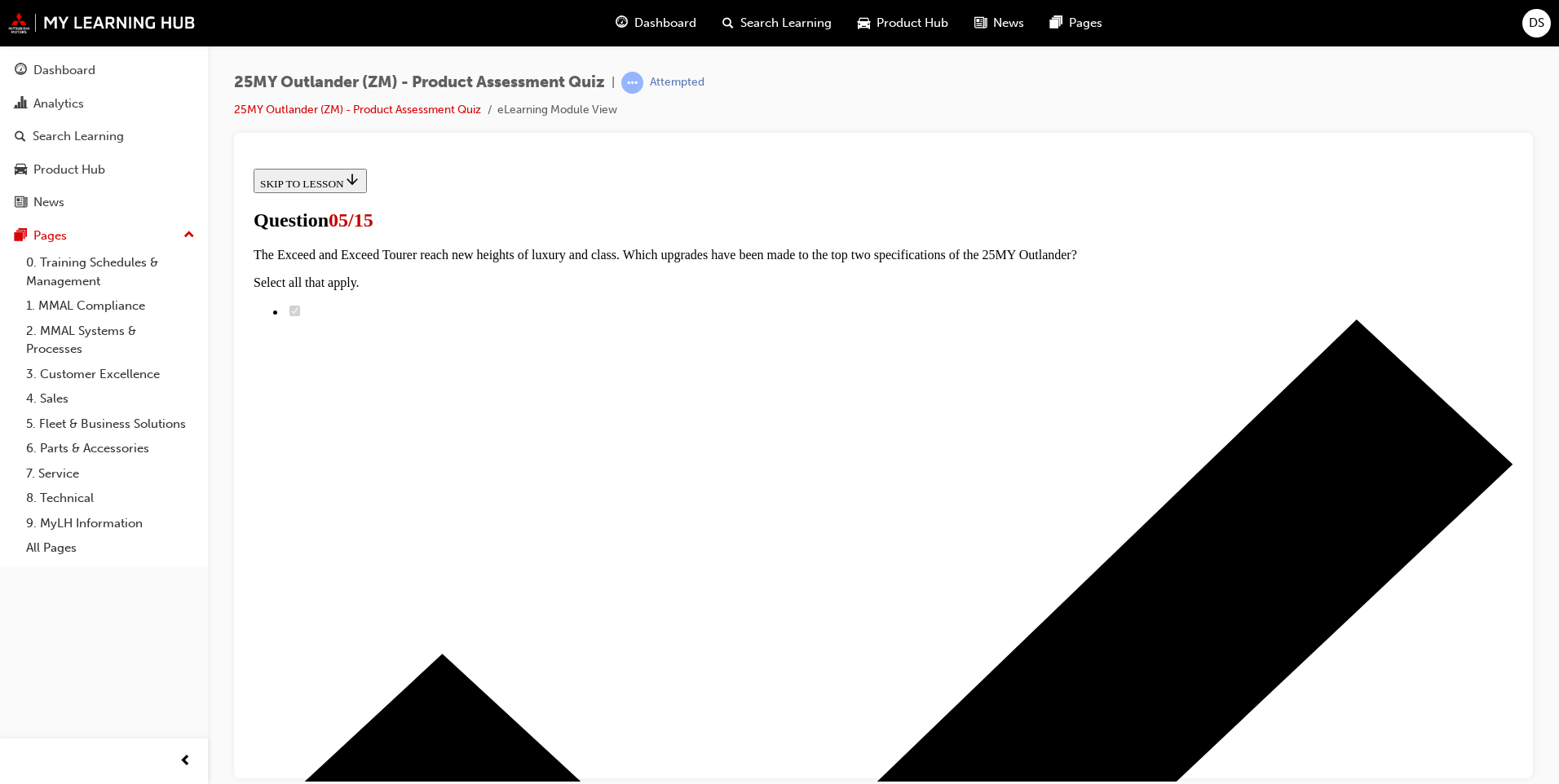
scroll to position [244, 0]
radio input "true"
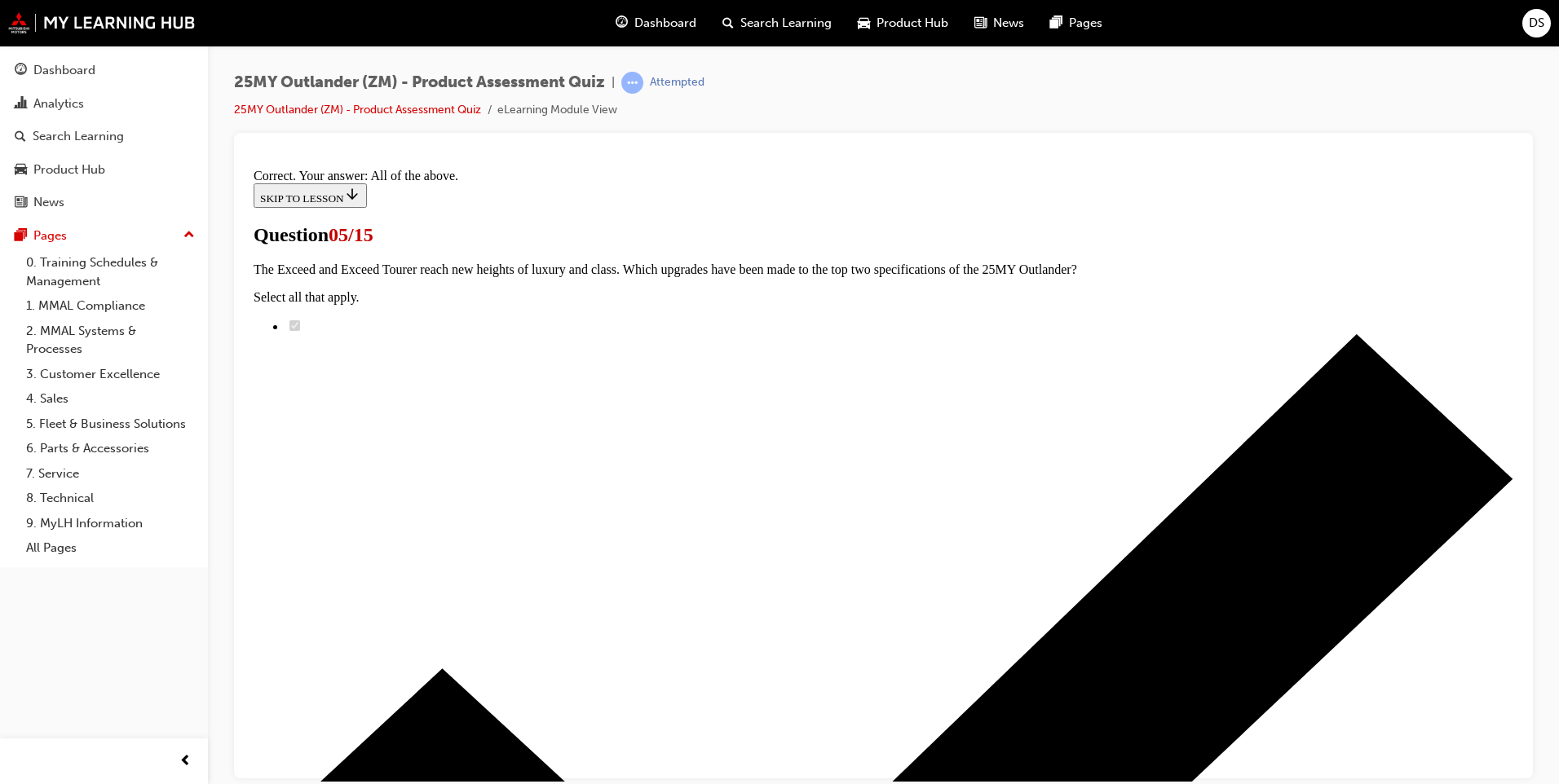
scroll to position [361, 0]
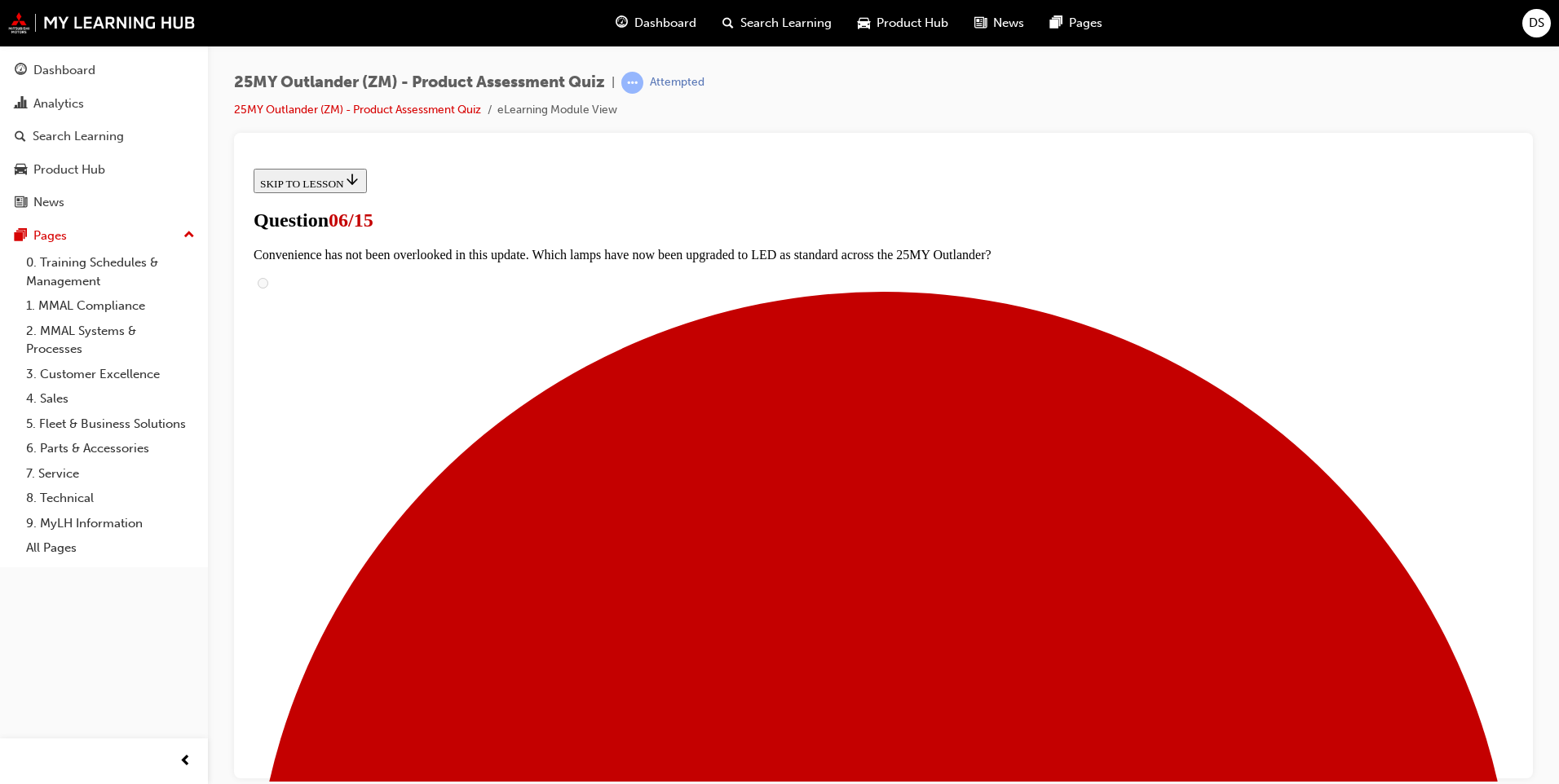
scroll to position [408, 0]
radio input "true"
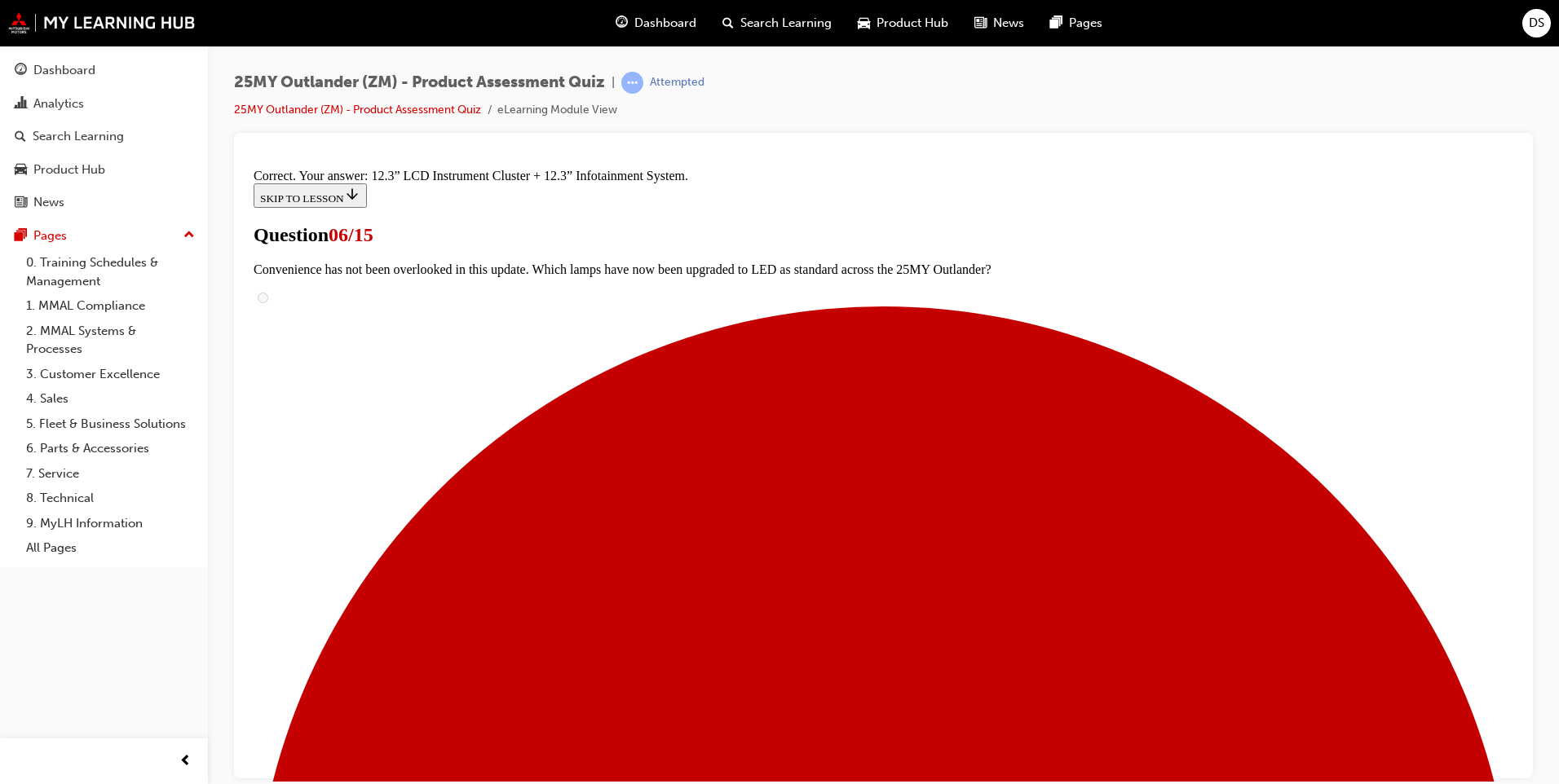
scroll to position [515, 0]
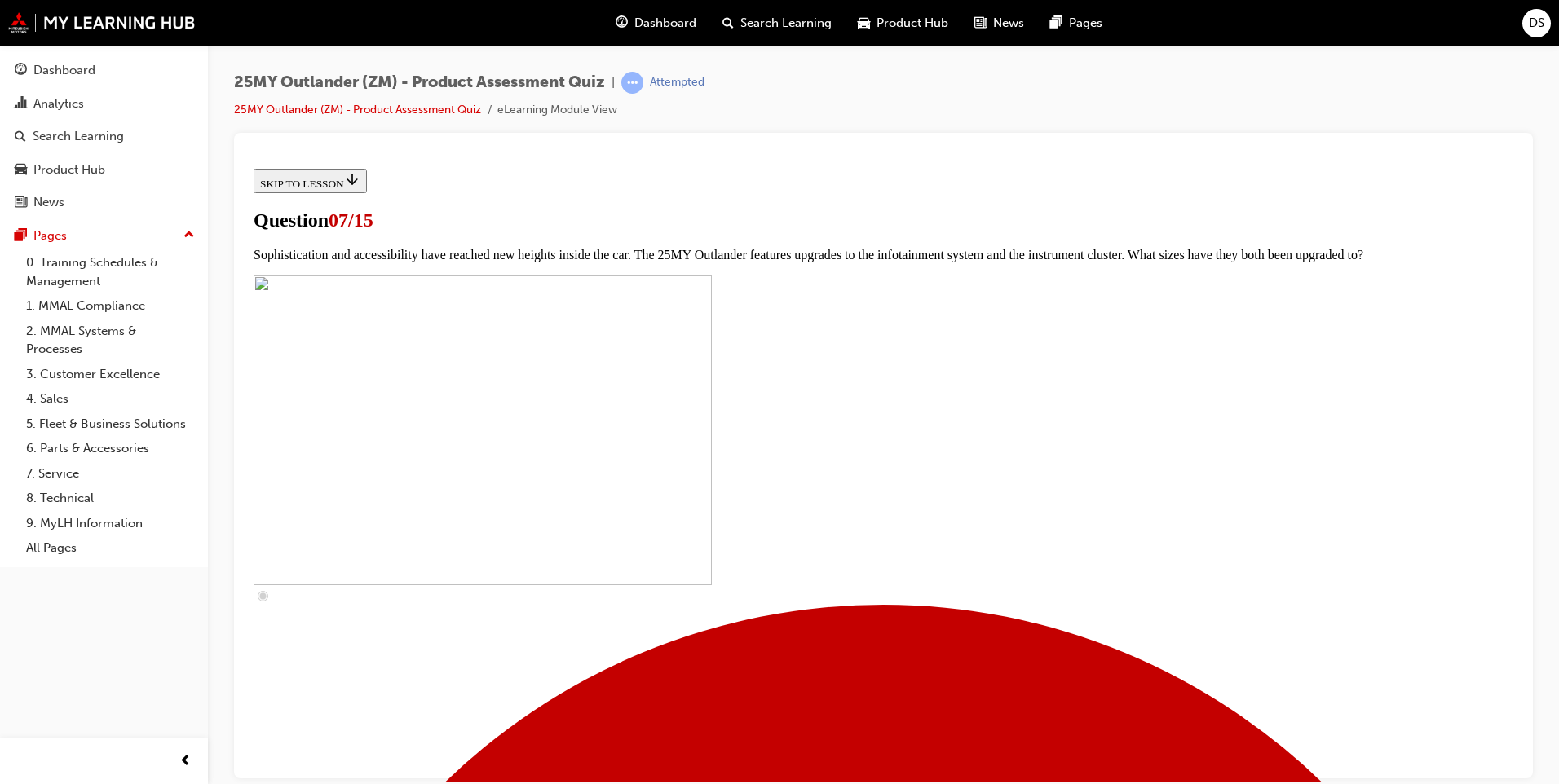
scroll to position [571, 0]
checkbox input "true"
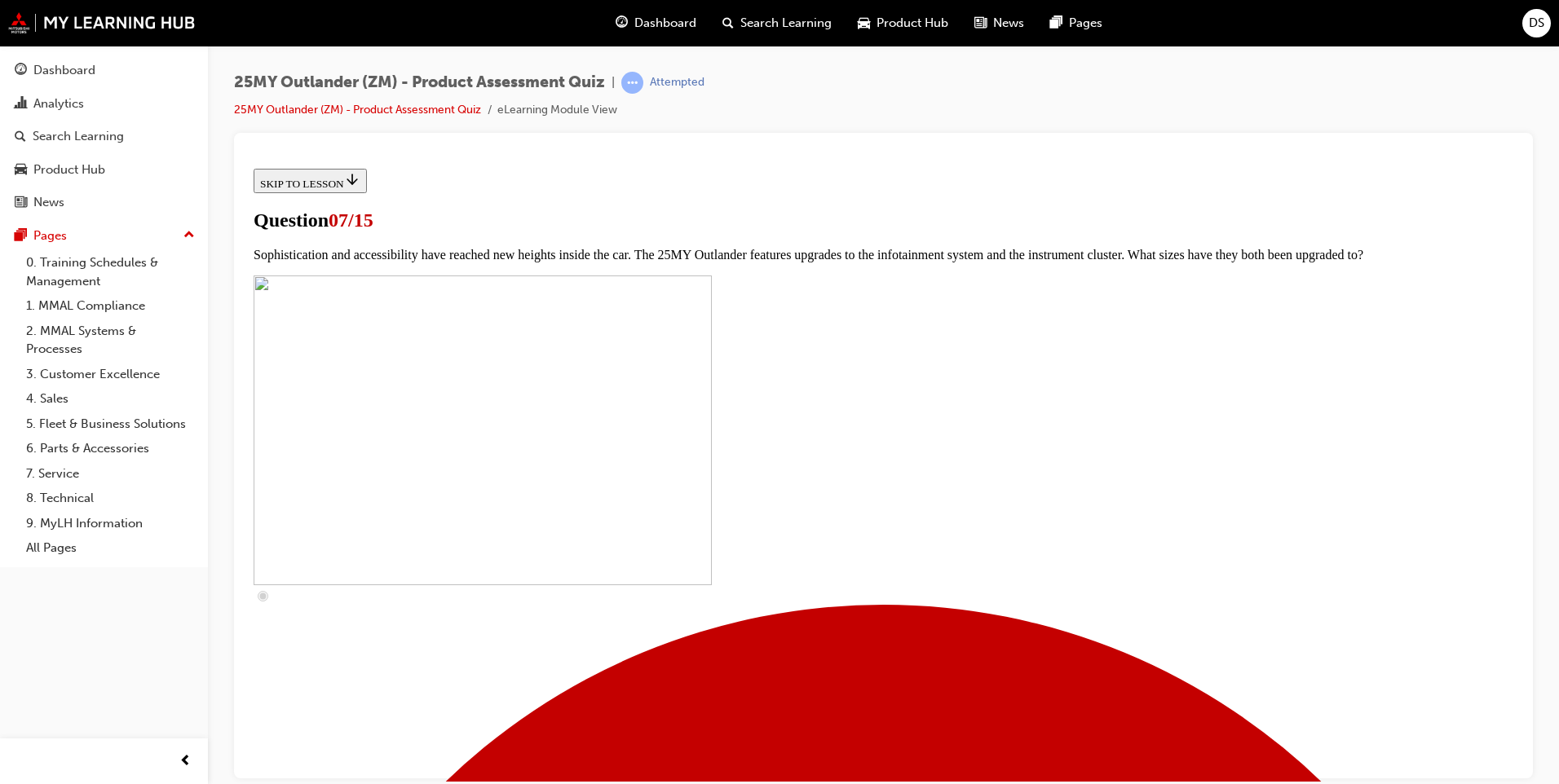
checkbox input "true"
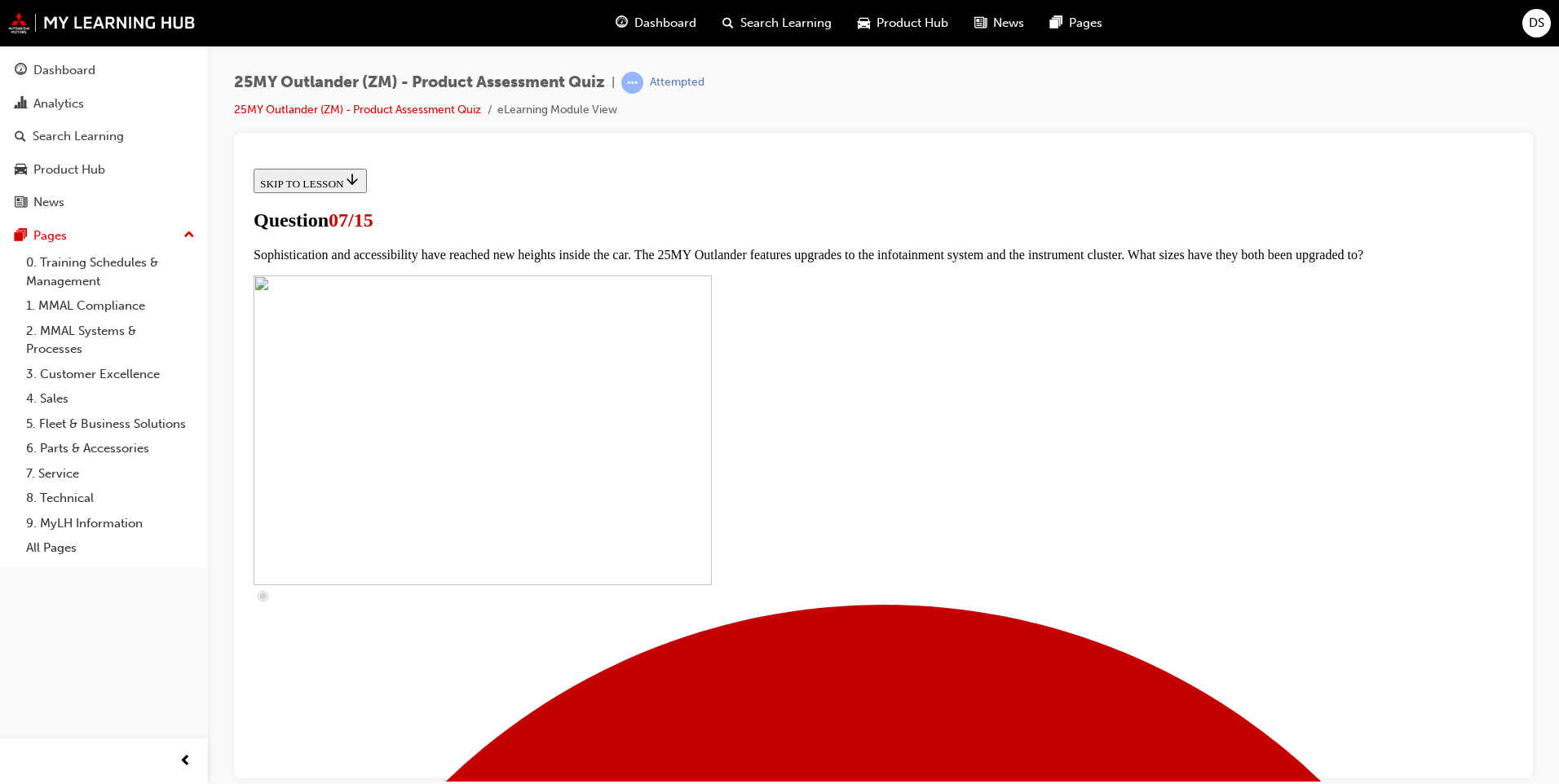
checkbox input "true"
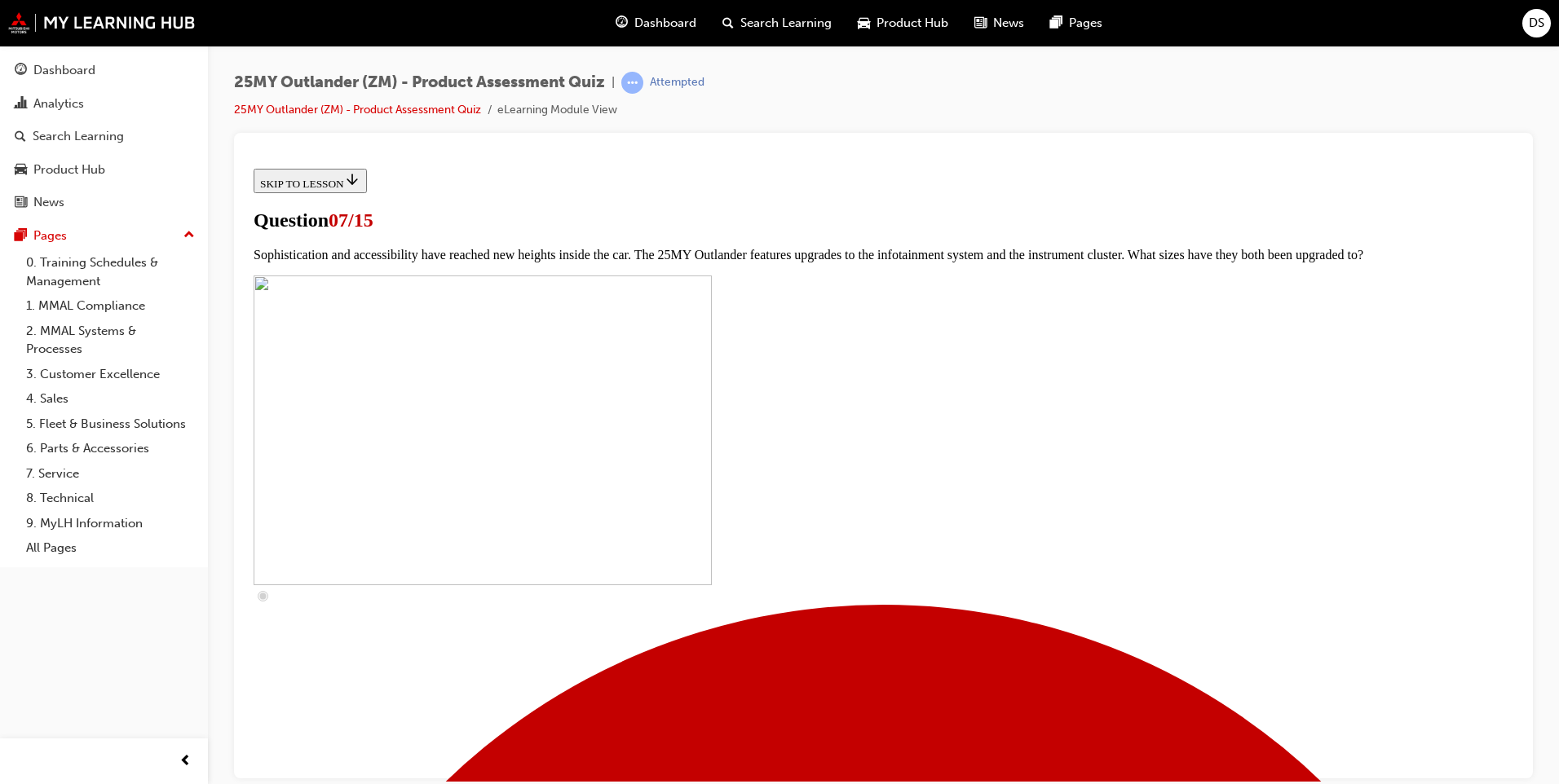
checkbox input "true"
drag, startPoint x: 872, startPoint y: 710, endPoint x: 987, endPoint y: 678, distance: 119.4
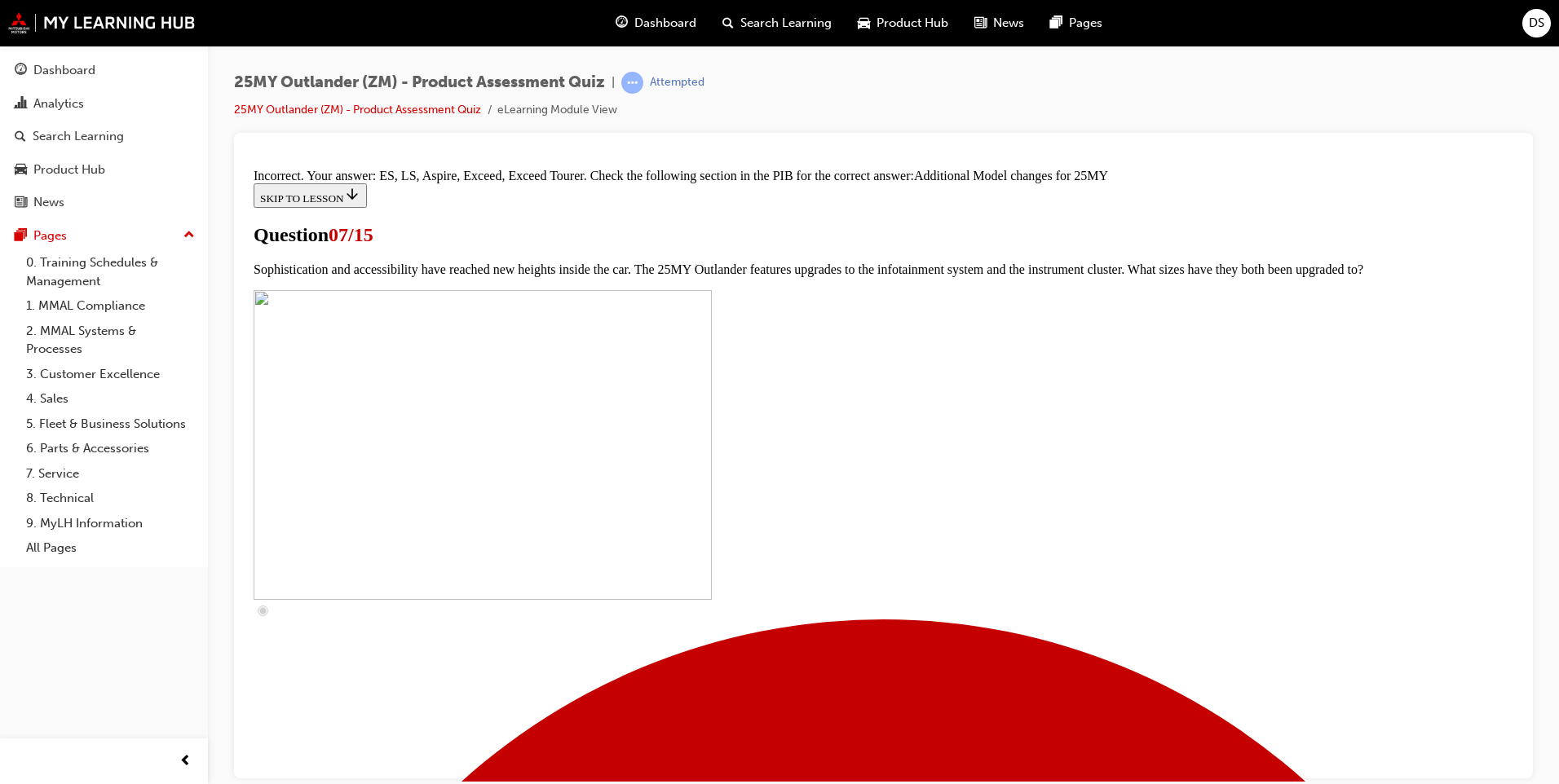
scroll to position [801, 0]
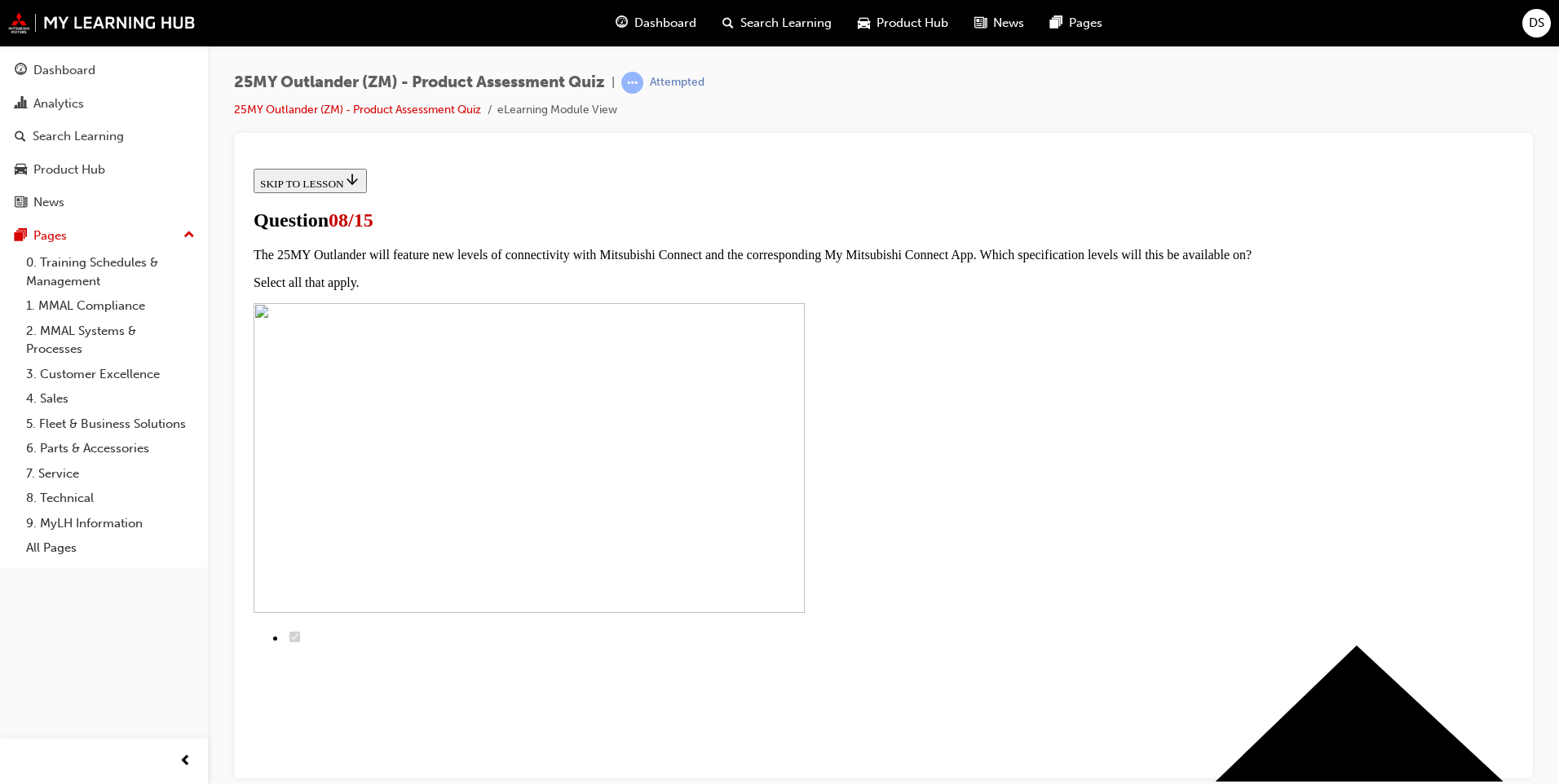
scroll to position [0, 0]
radio input "true"
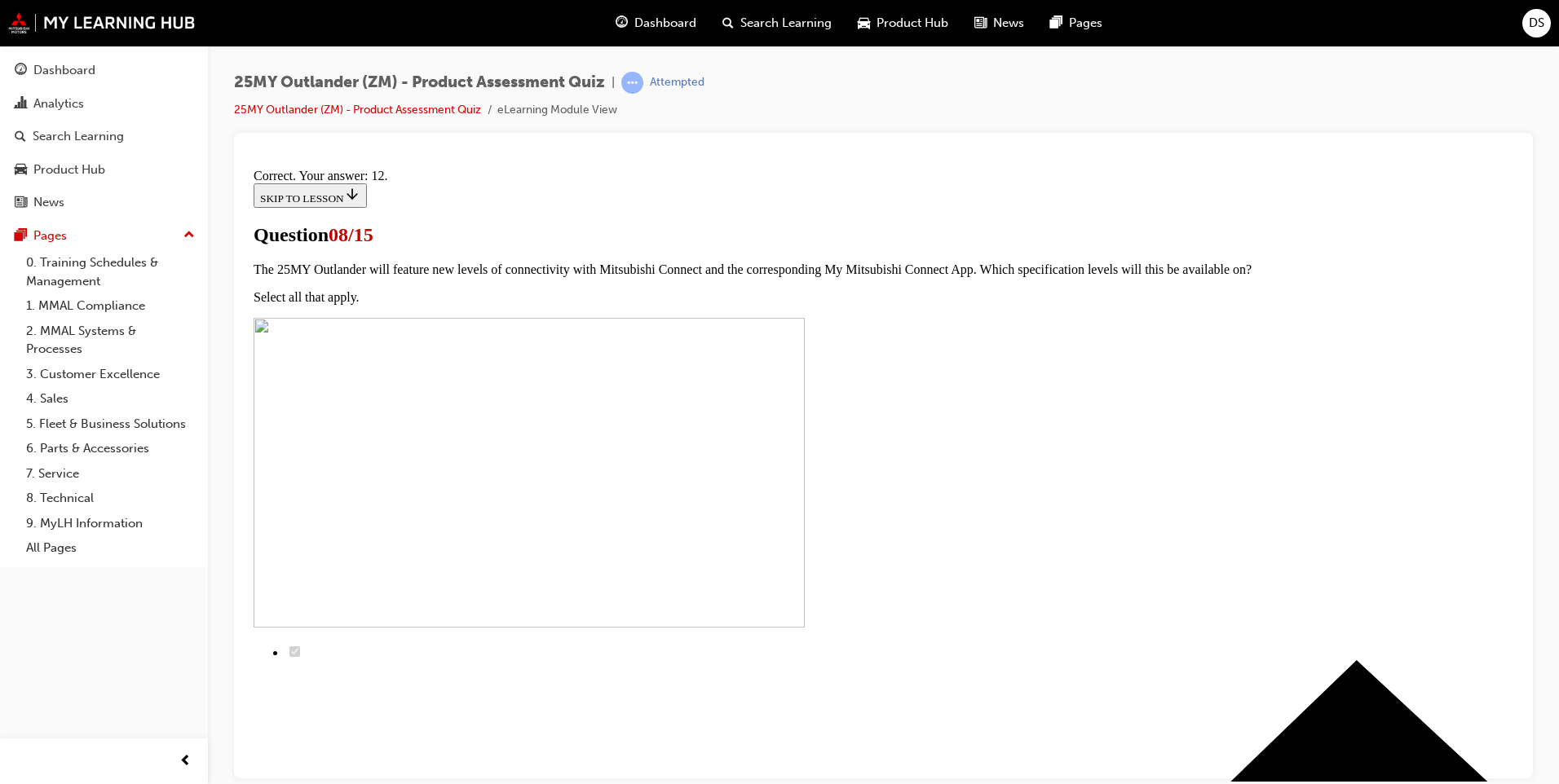
scroll to position [230, 0]
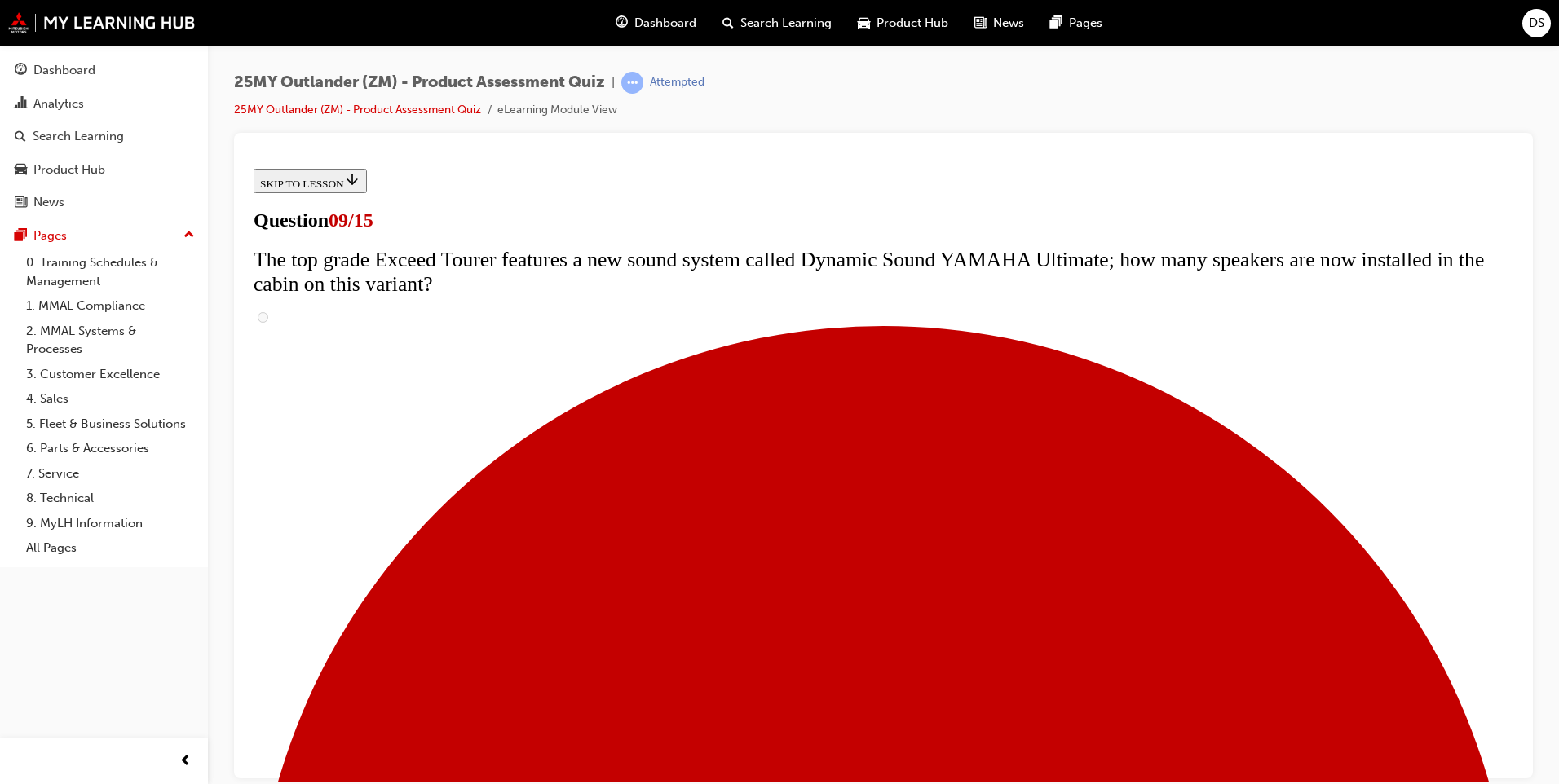
scroll to position [326, 0]
radio input "true"
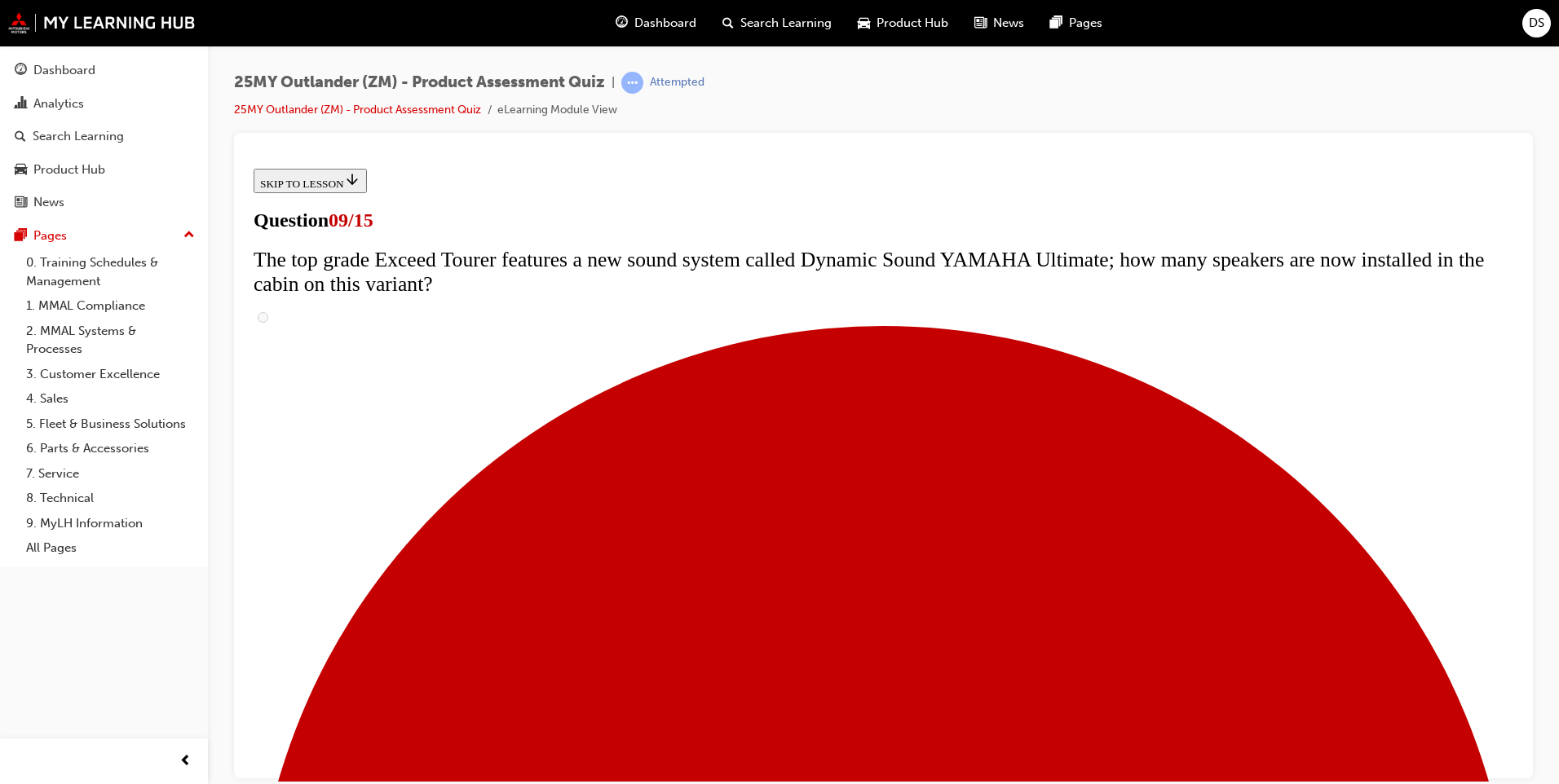
radio input "true"
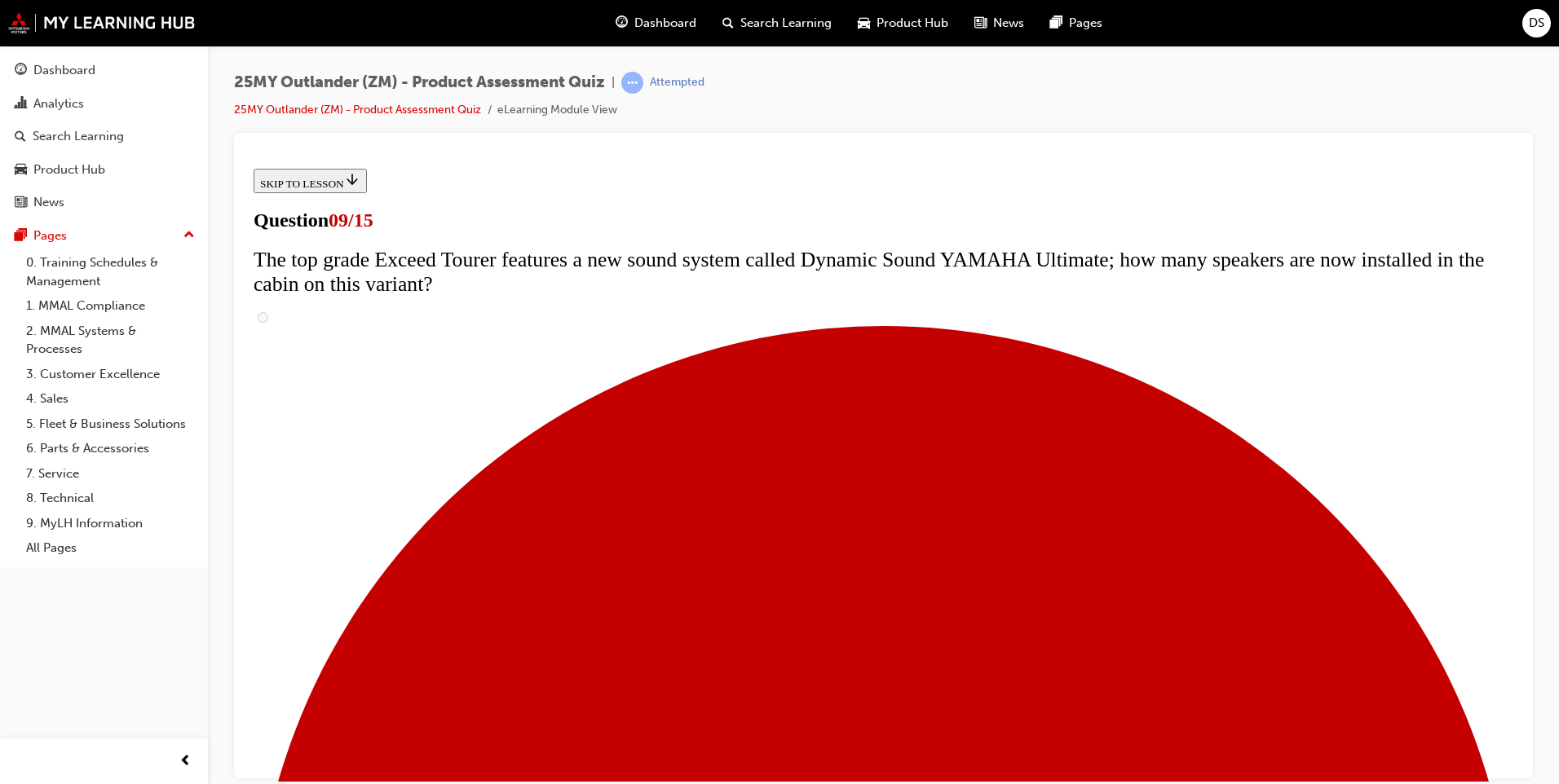
scroll to position [489, 0]
radio input "true"
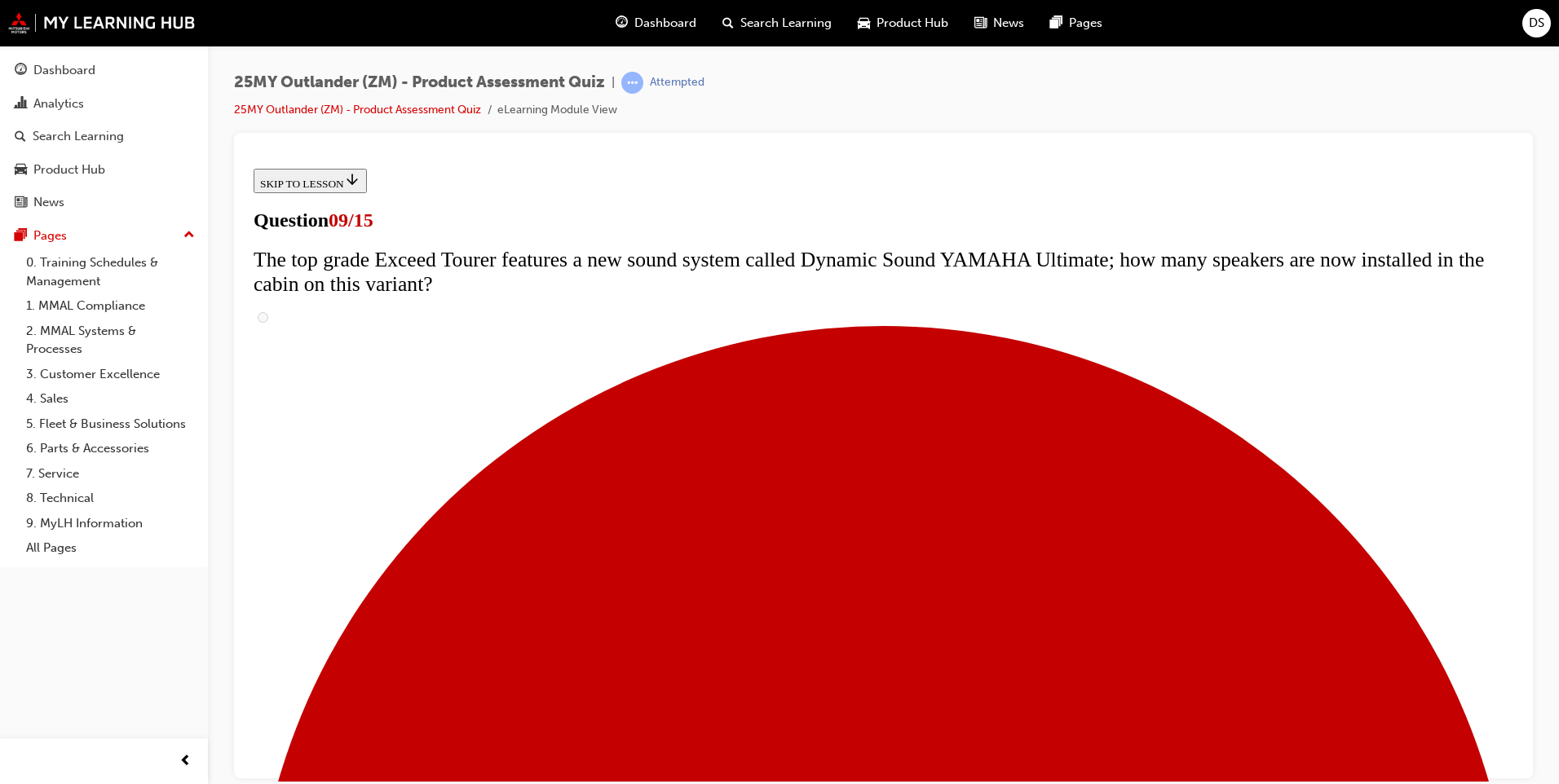
radio input "true"
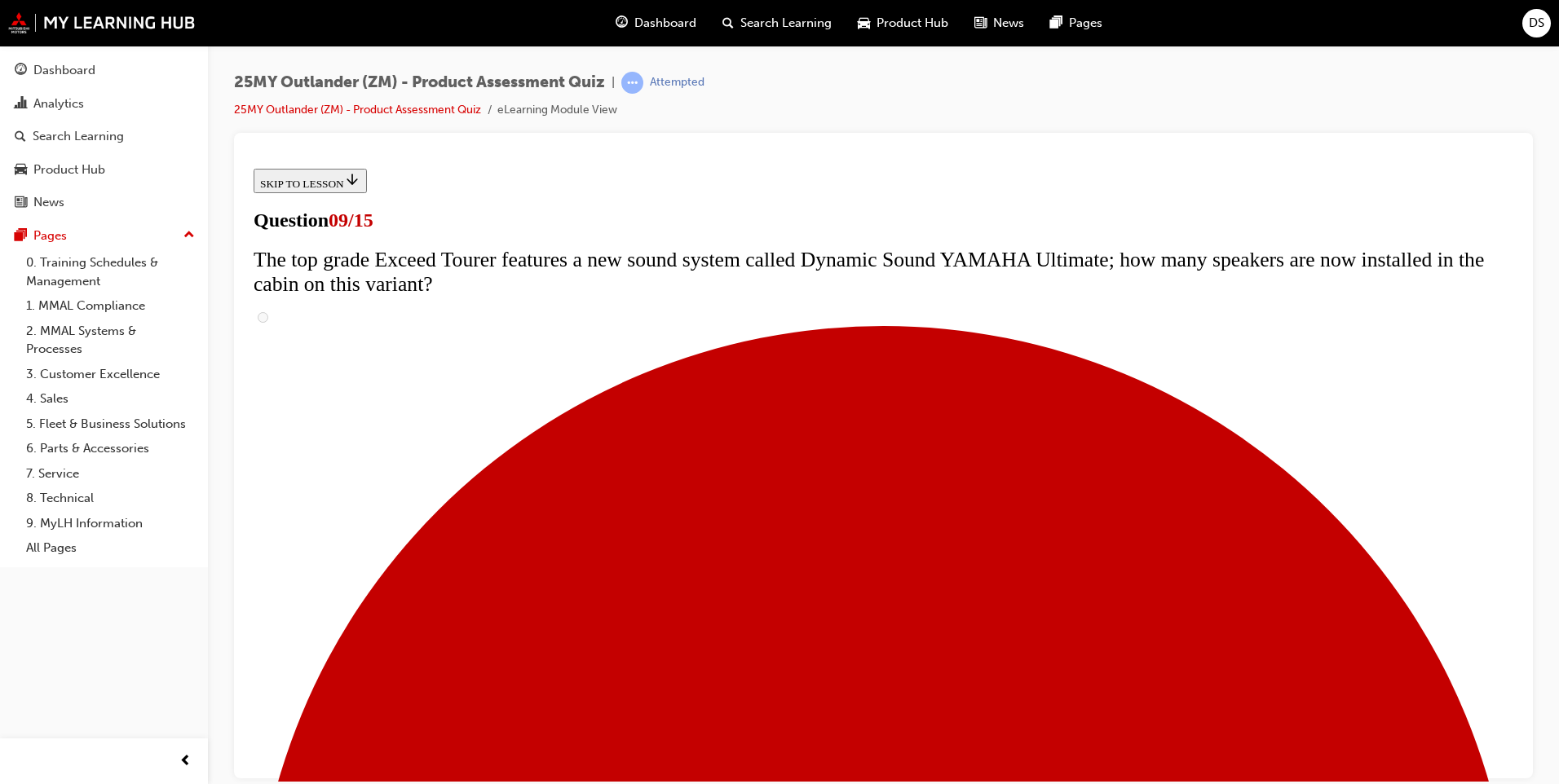
radio input "true"
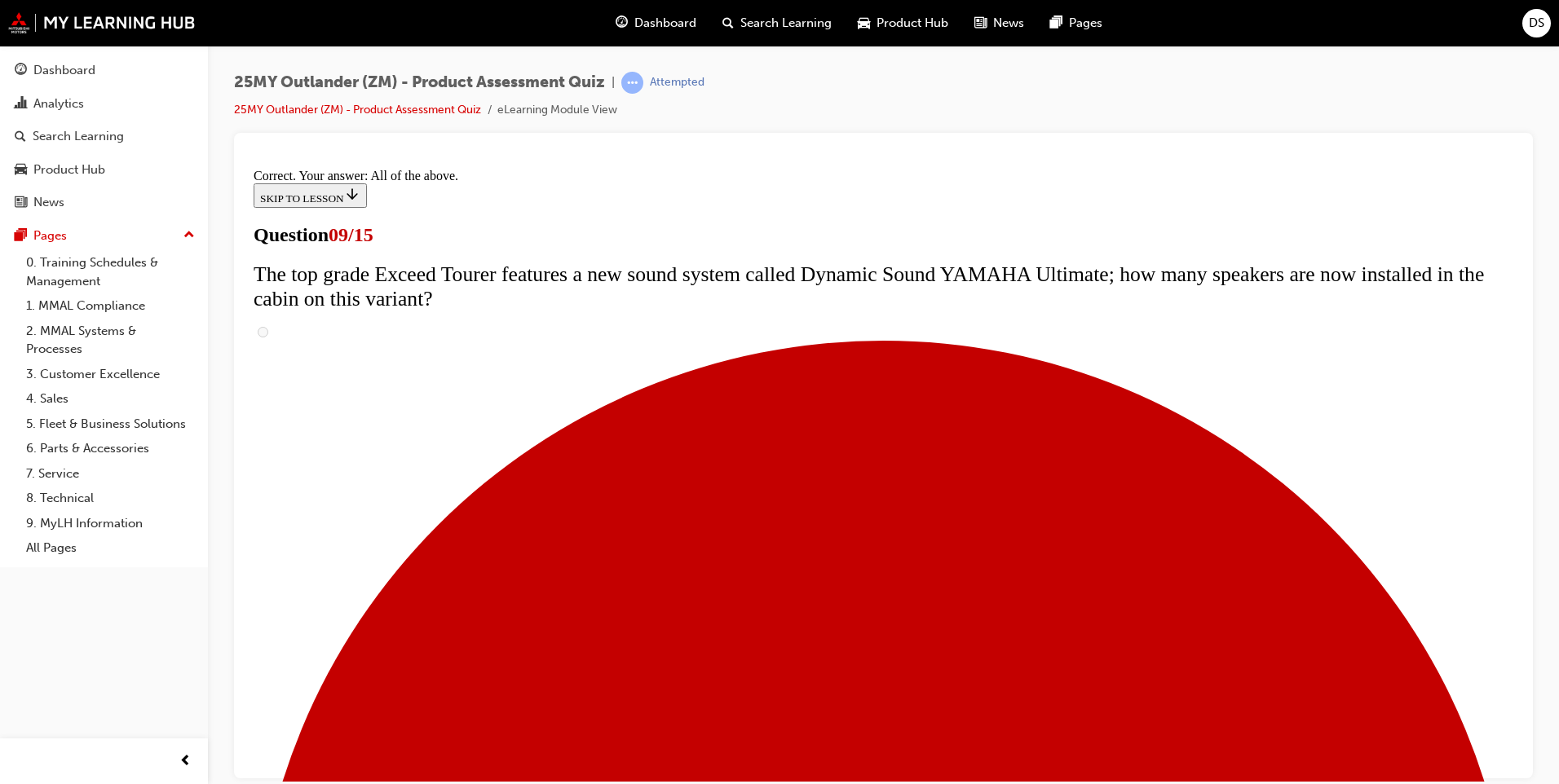
scroll to position [814, 0]
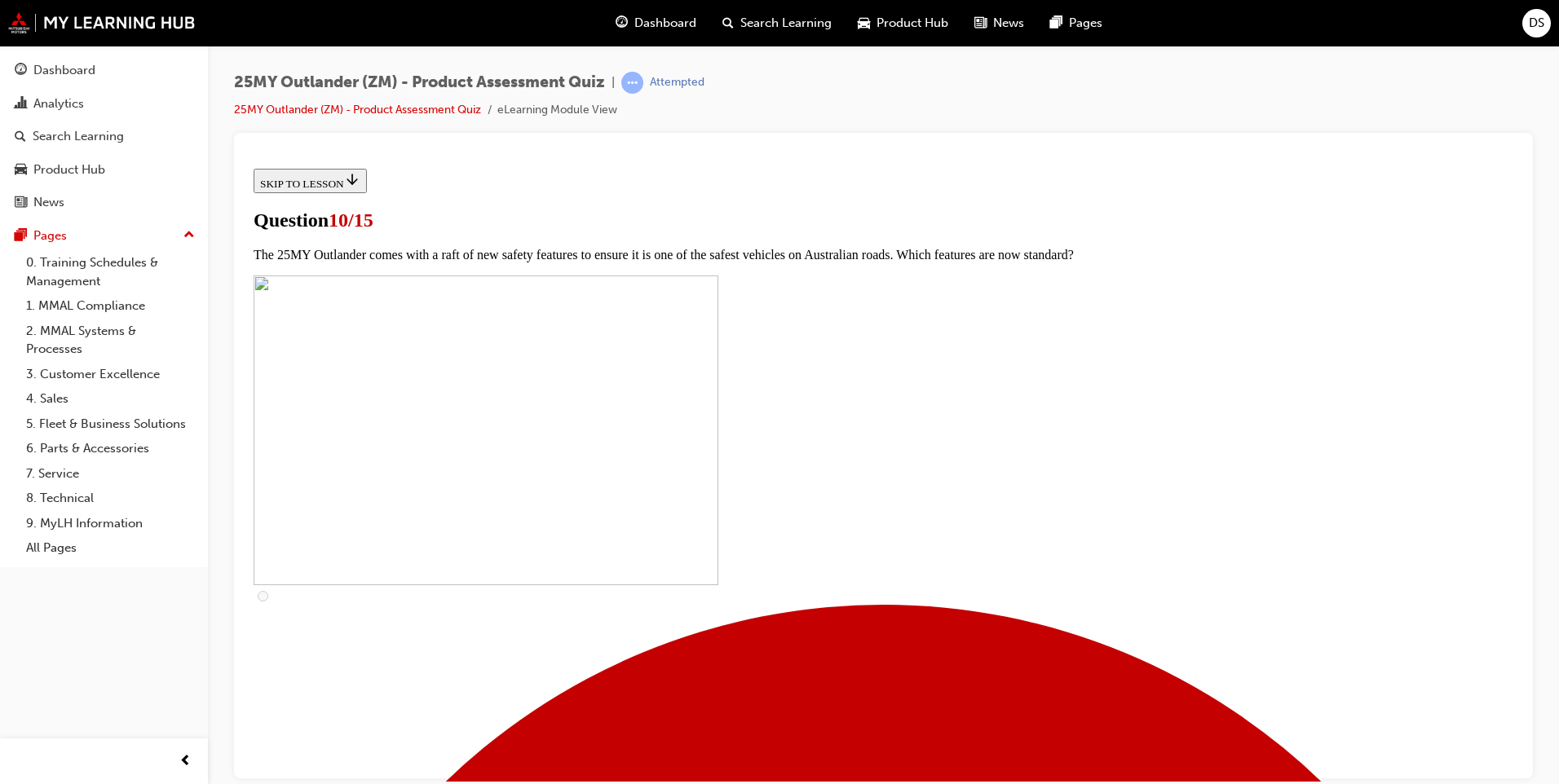
scroll to position [365, 0]
checkbox input "true"
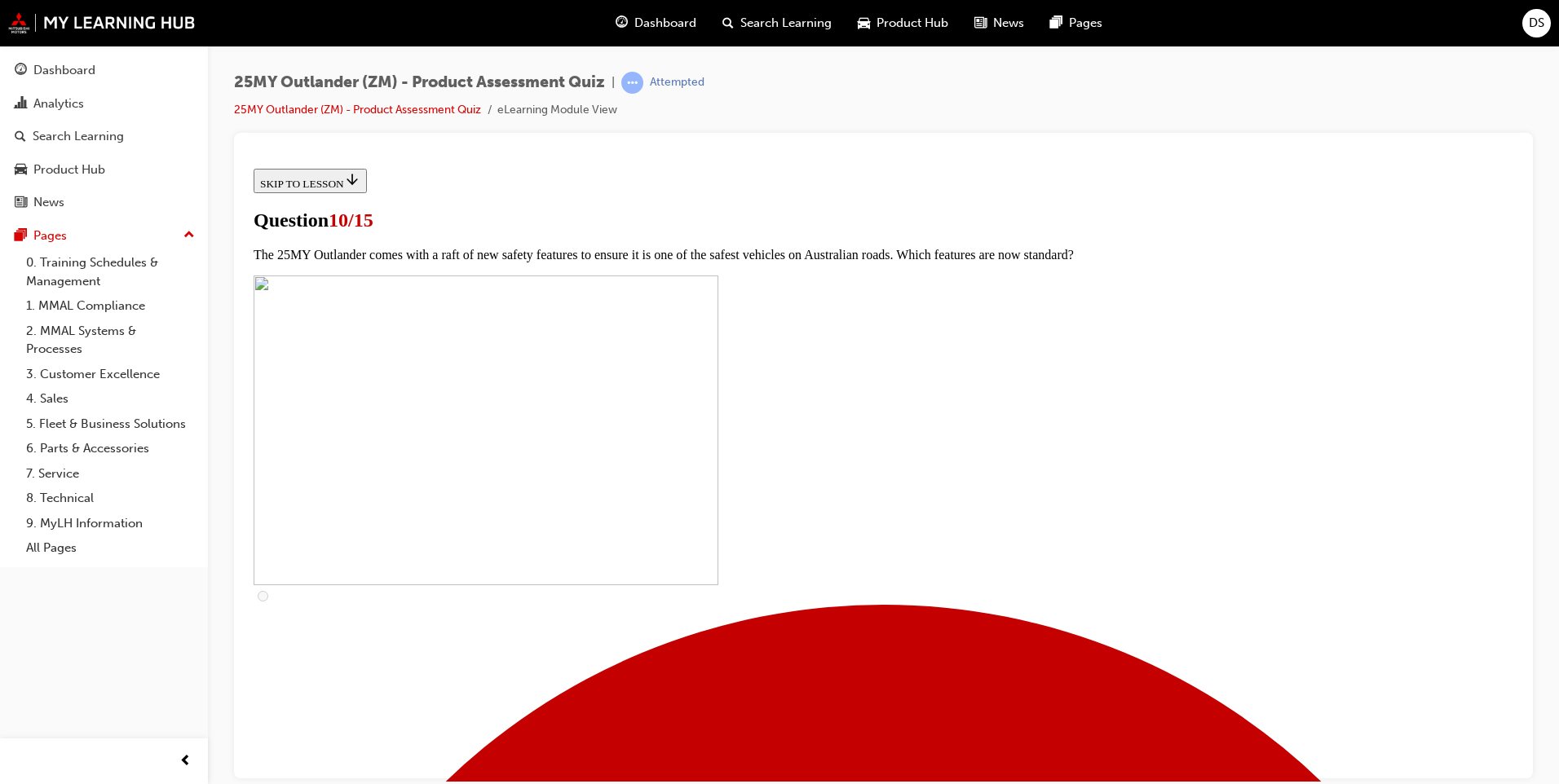
checkbox input "true"
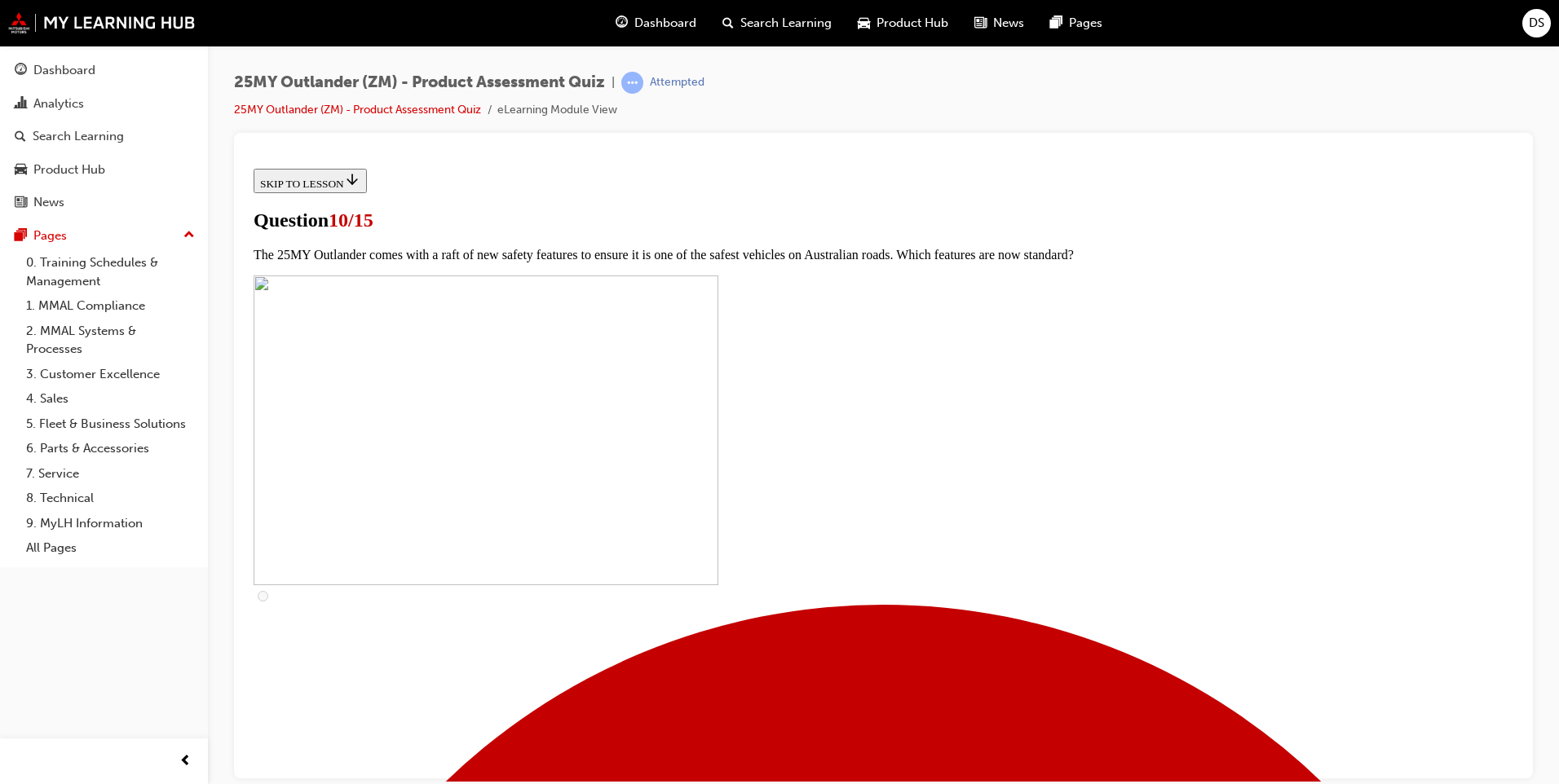
scroll to position [528, 0]
checkbox input "true"
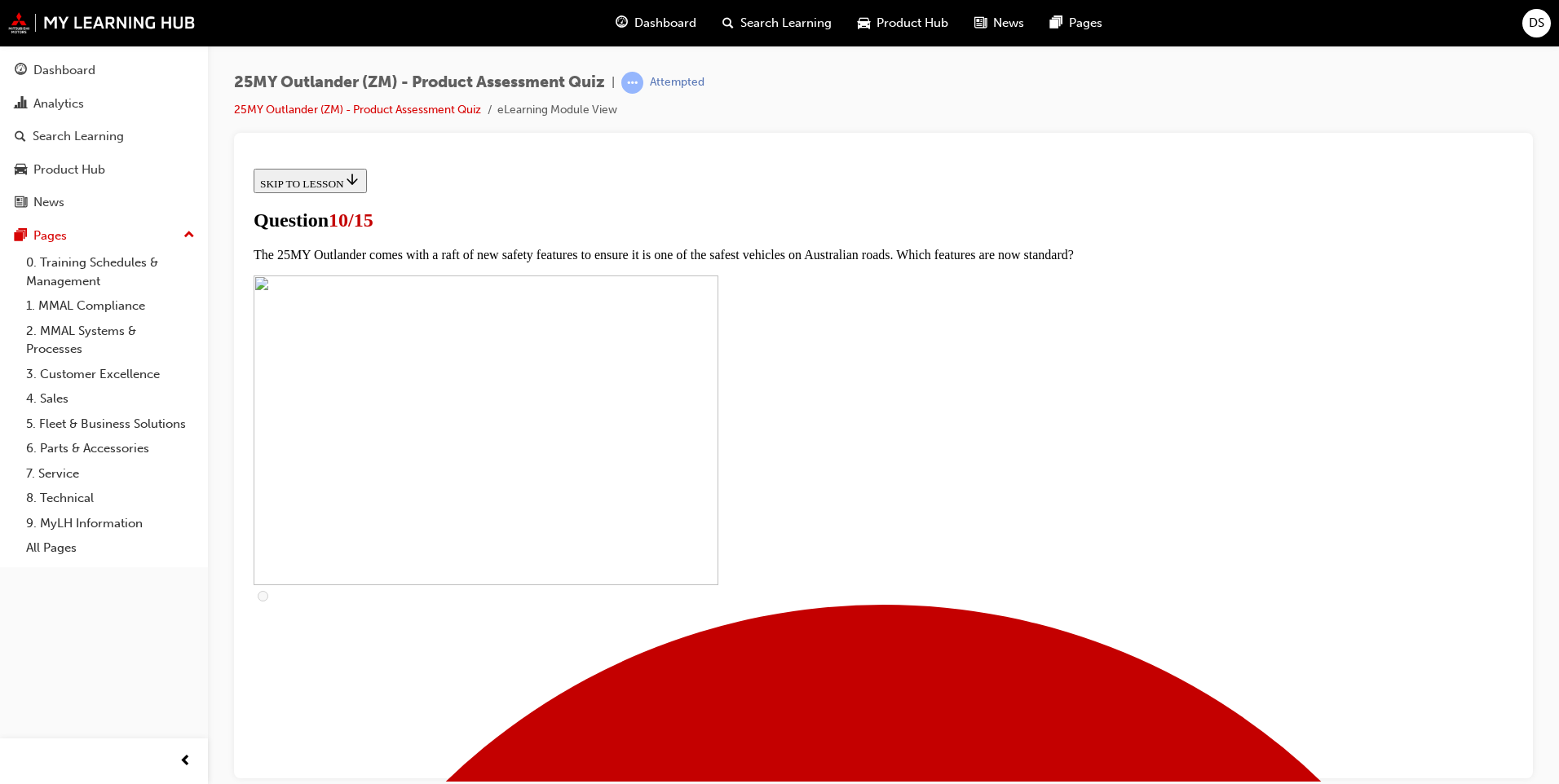
checkbox input "true"
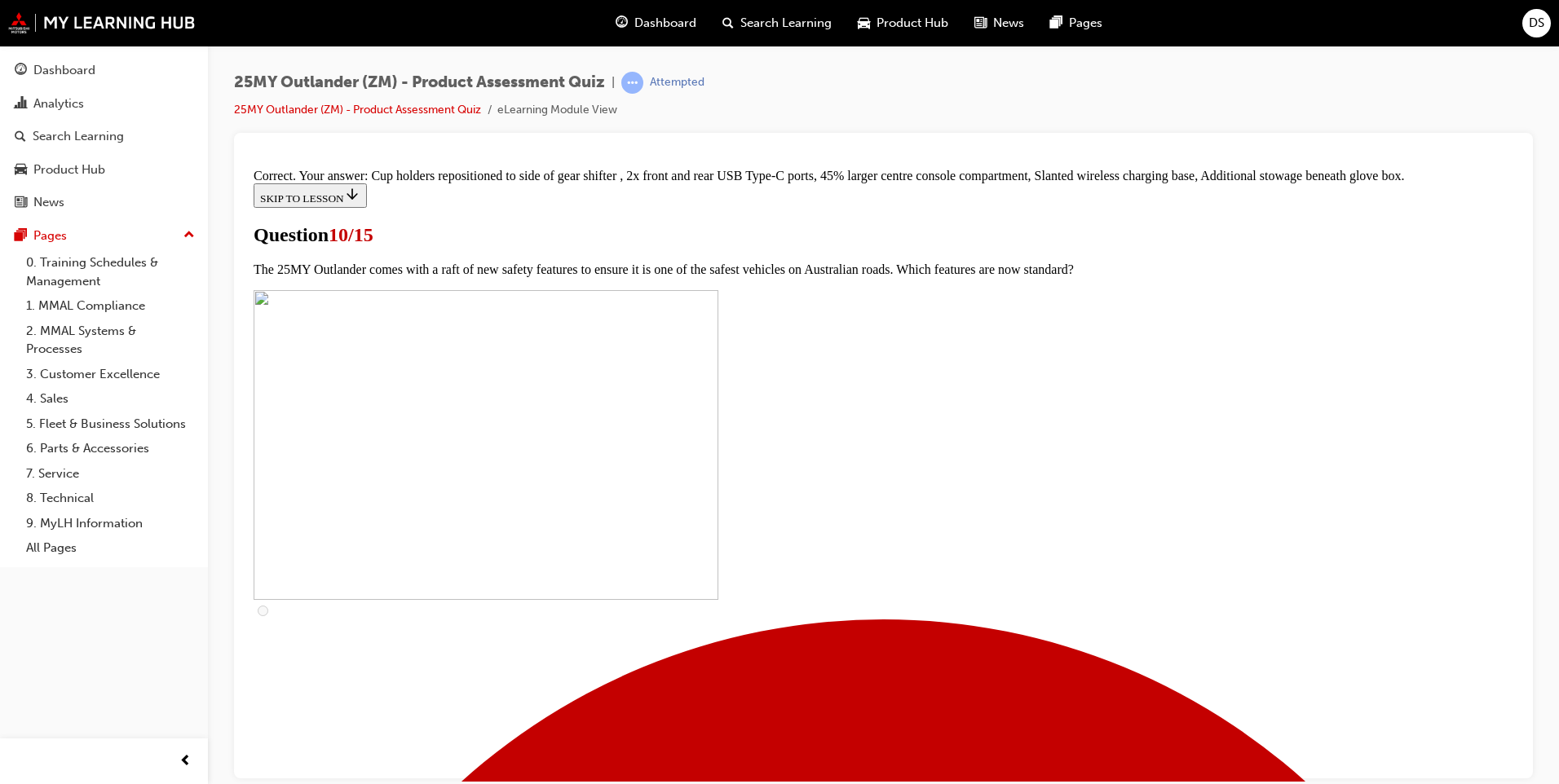
scroll to position [661, 0]
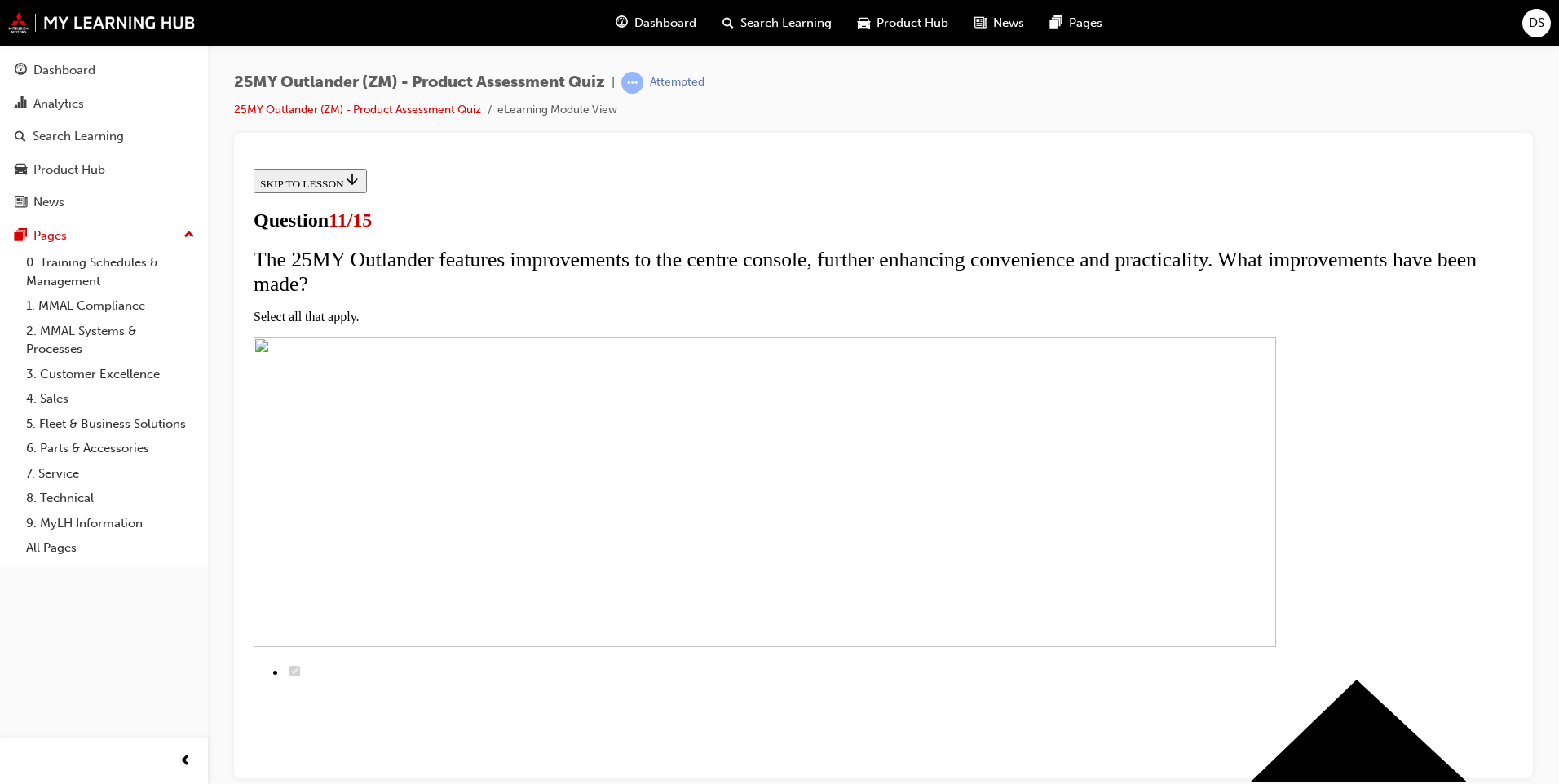
scroll to position [244, 0]
checkbox input "true"
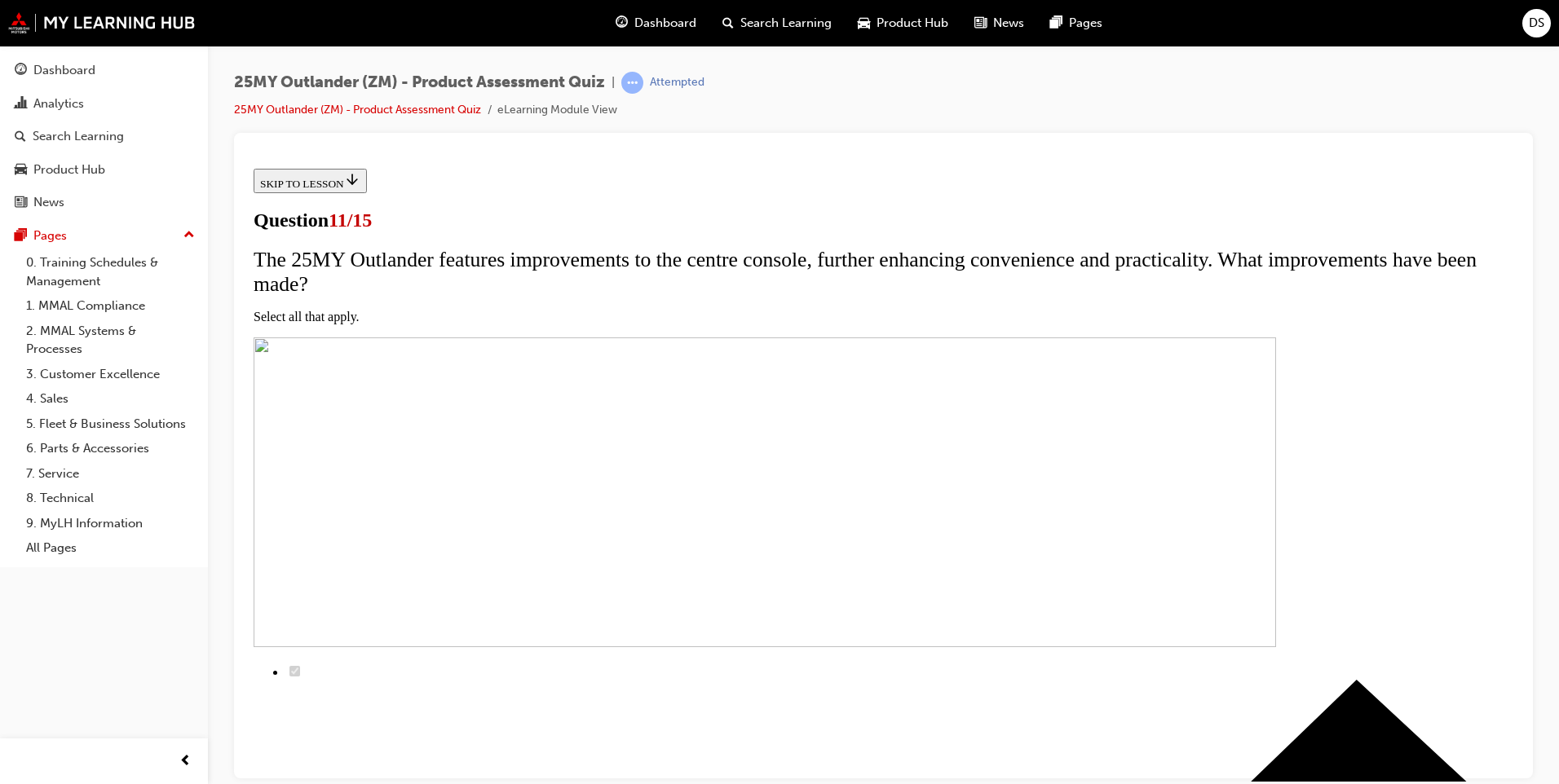
checkbox input "true"
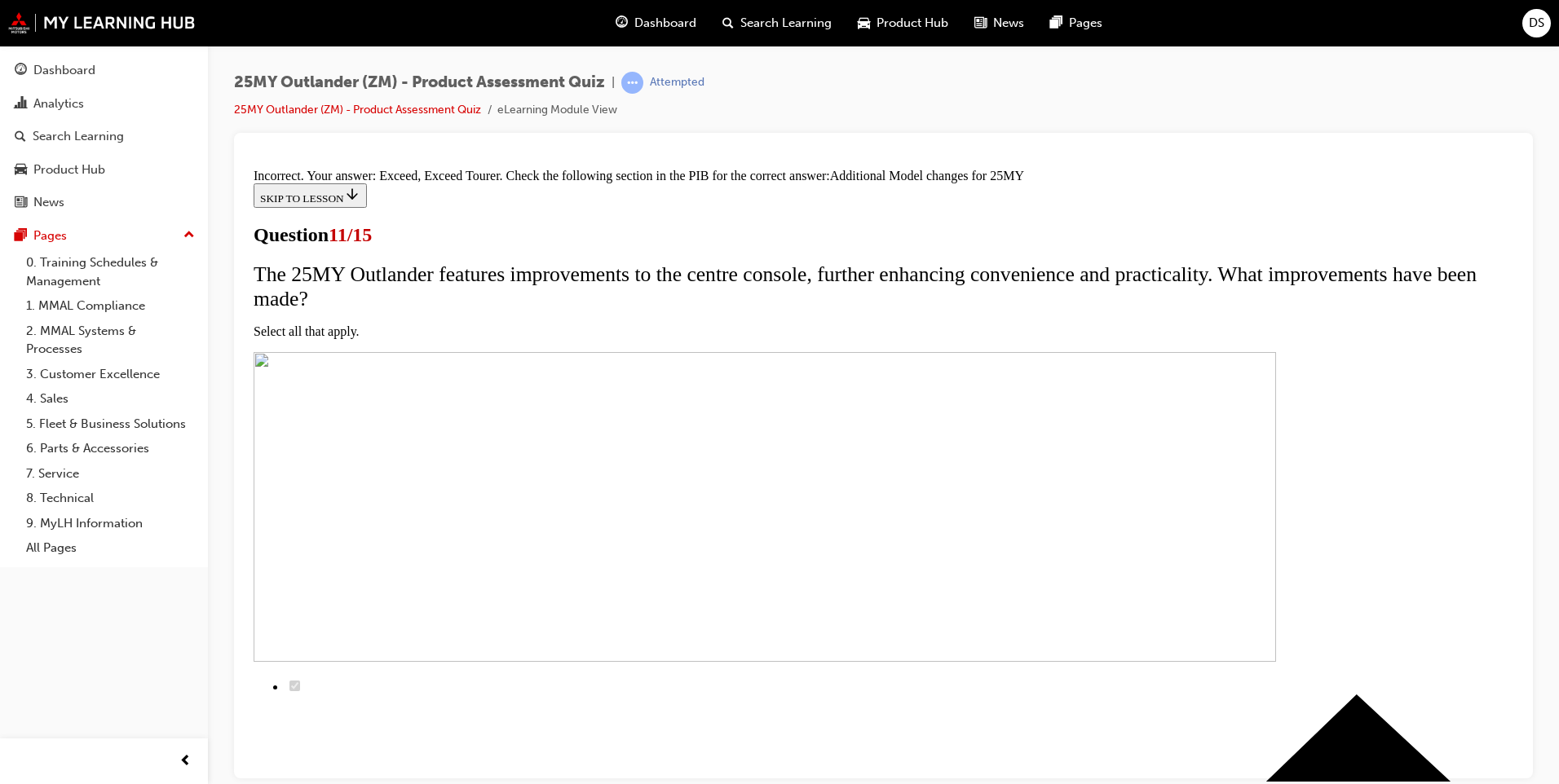
scroll to position [207, 0]
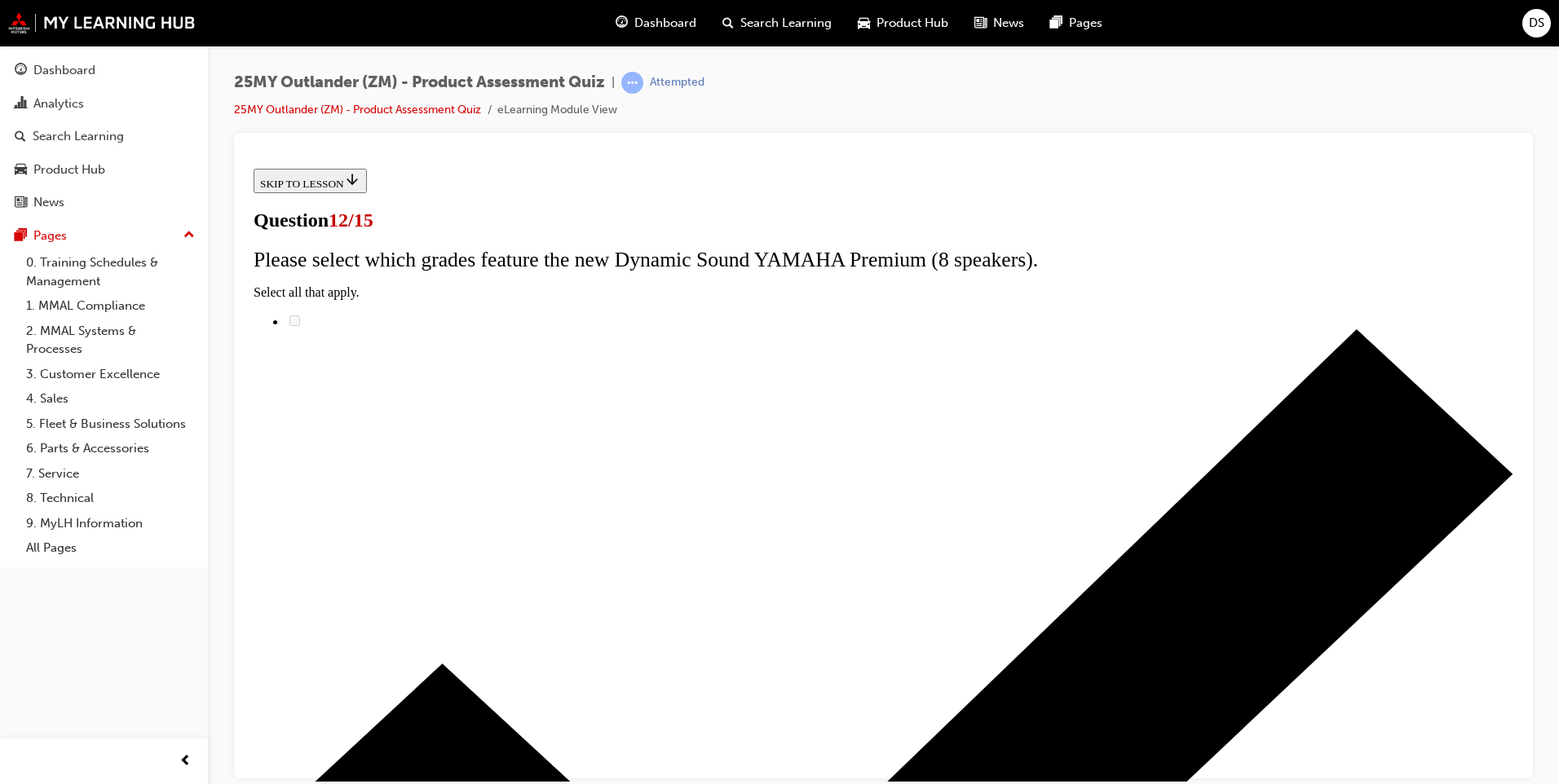
radio input "true"
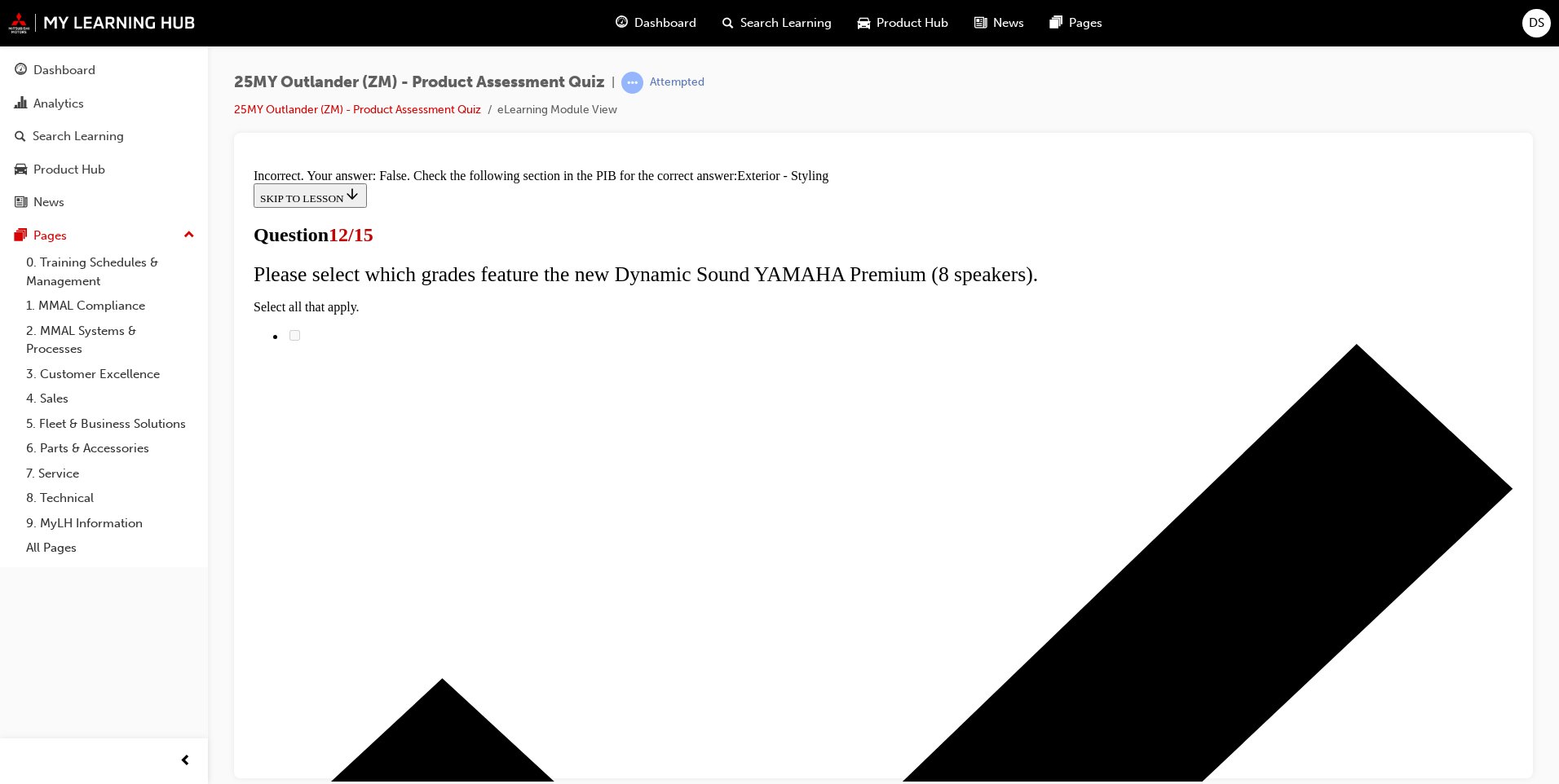
scroll to position [256, 0]
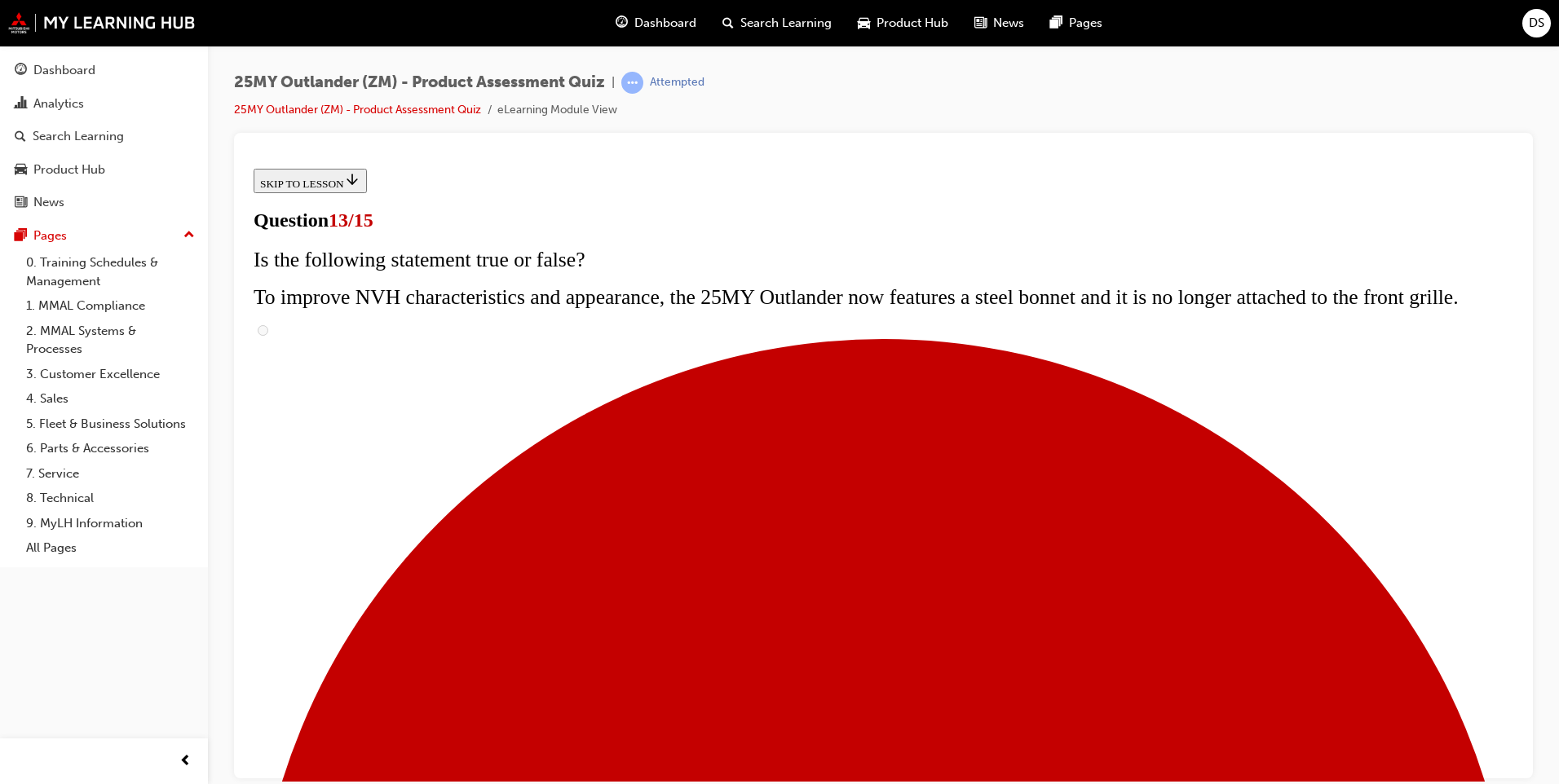
scroll to position [326, 0]
radio input "true"
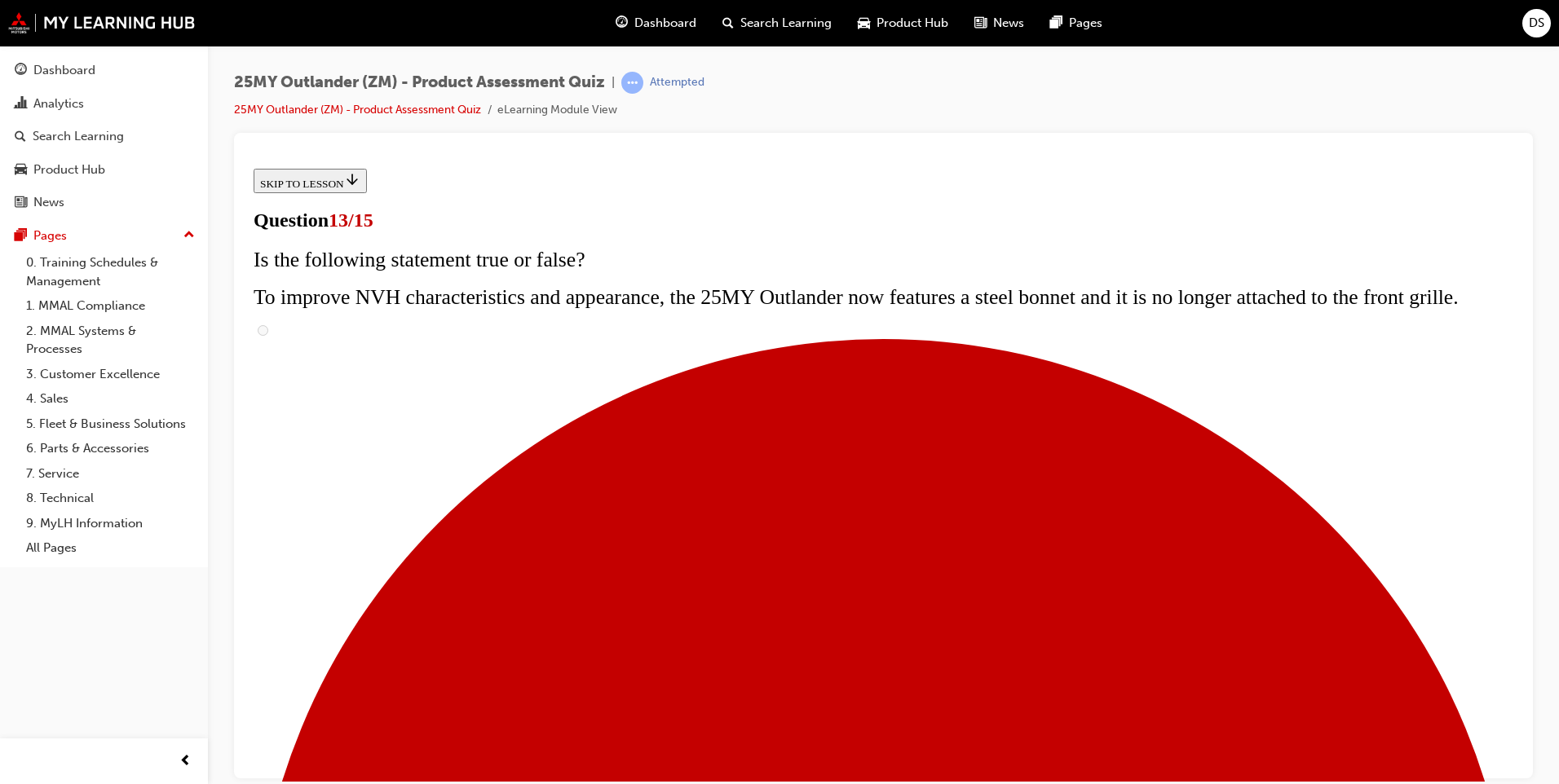
radio input "true"
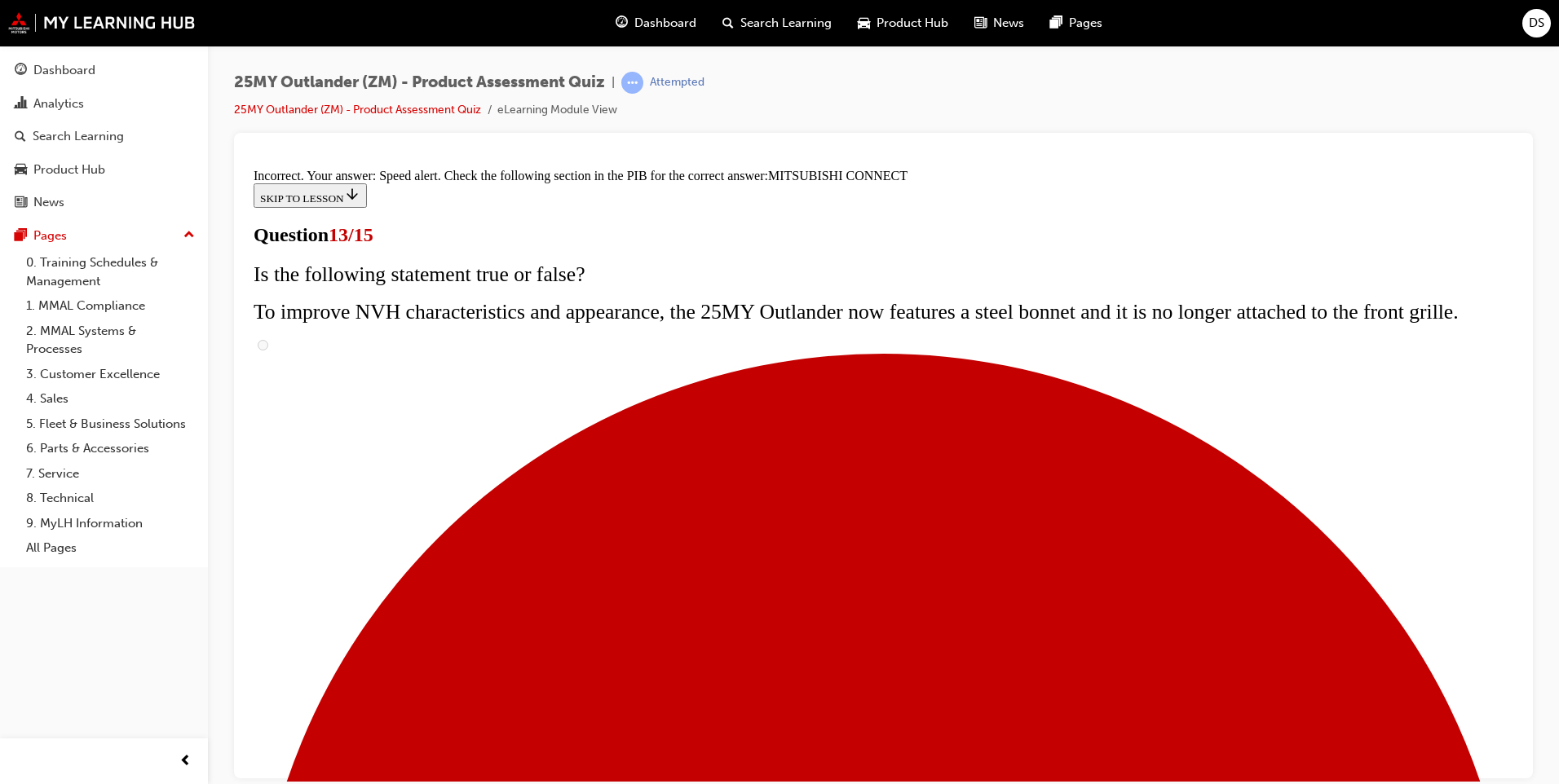
scroll to position [489, 0]
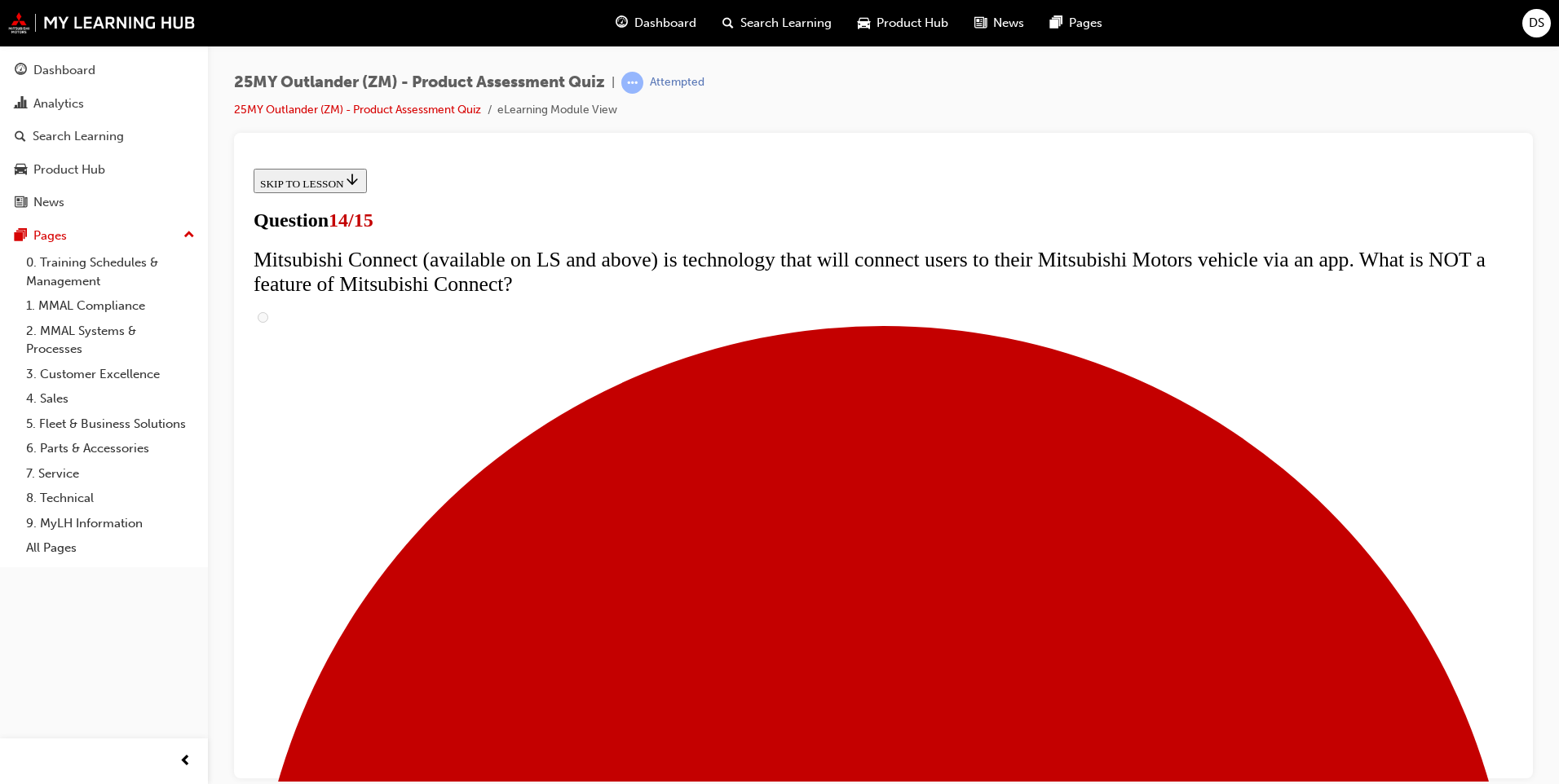
scroll to position [408, 0]
radio input "true"
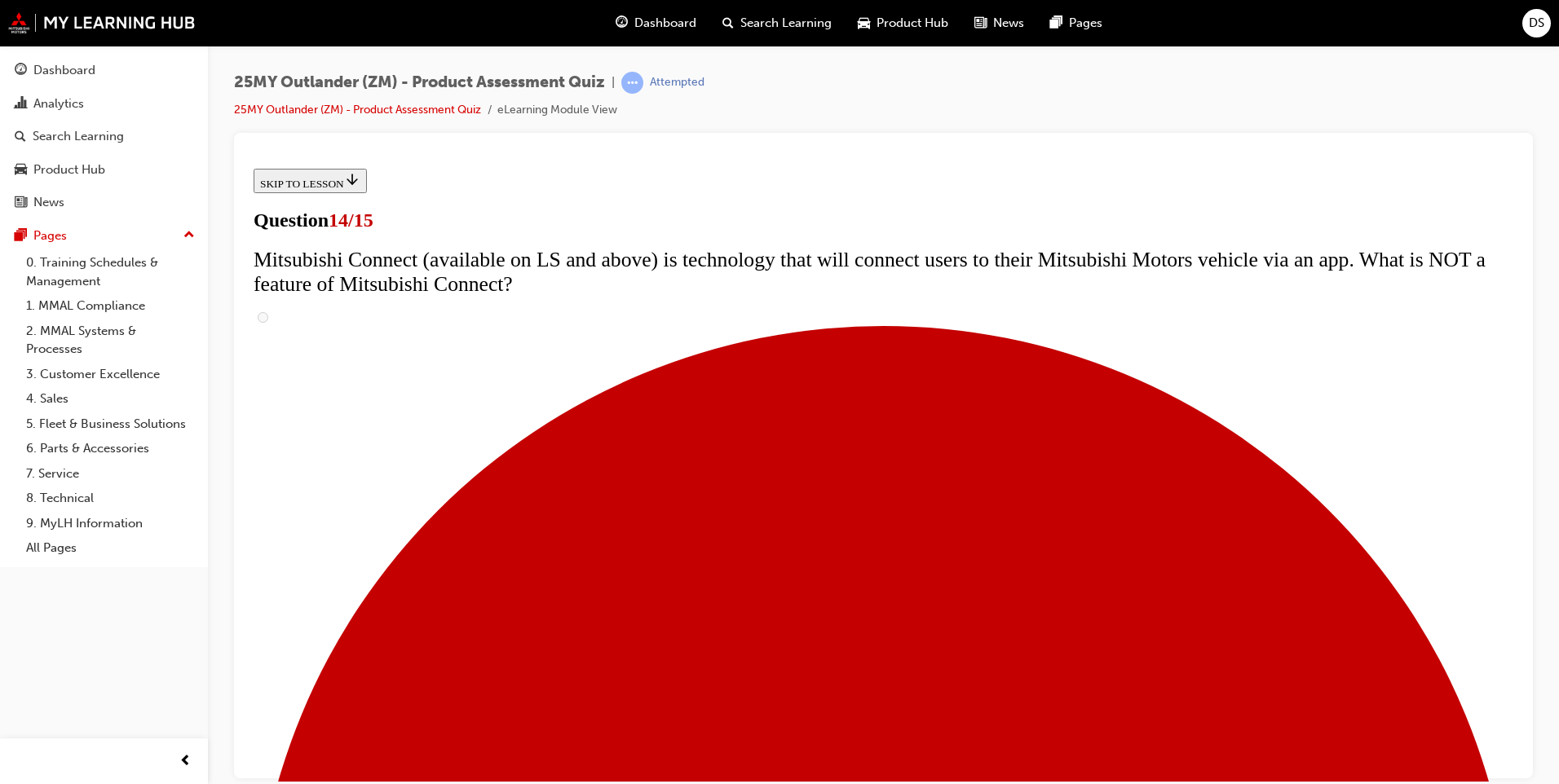
radio input "true"
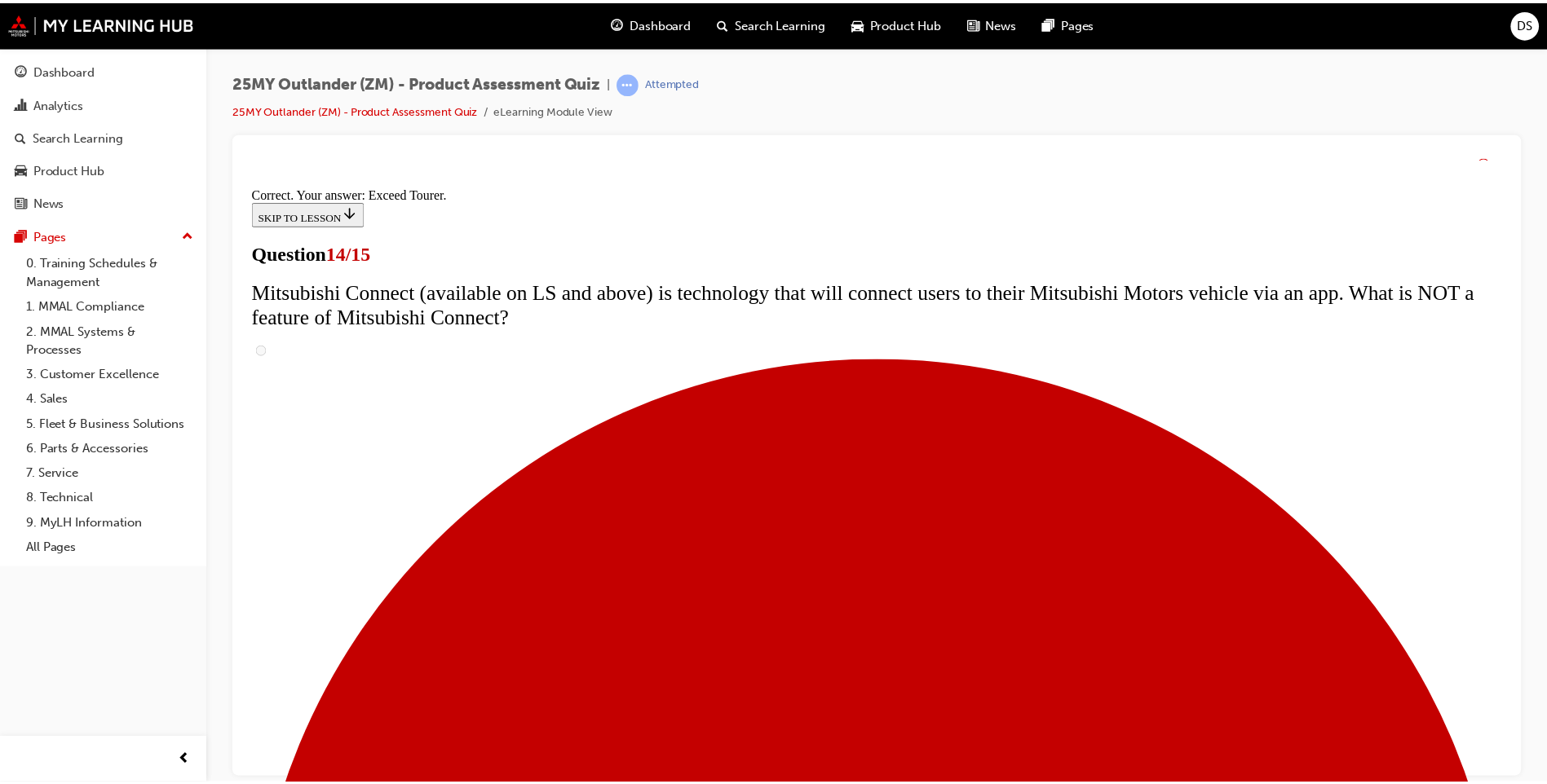
scroll to position [645, 0]
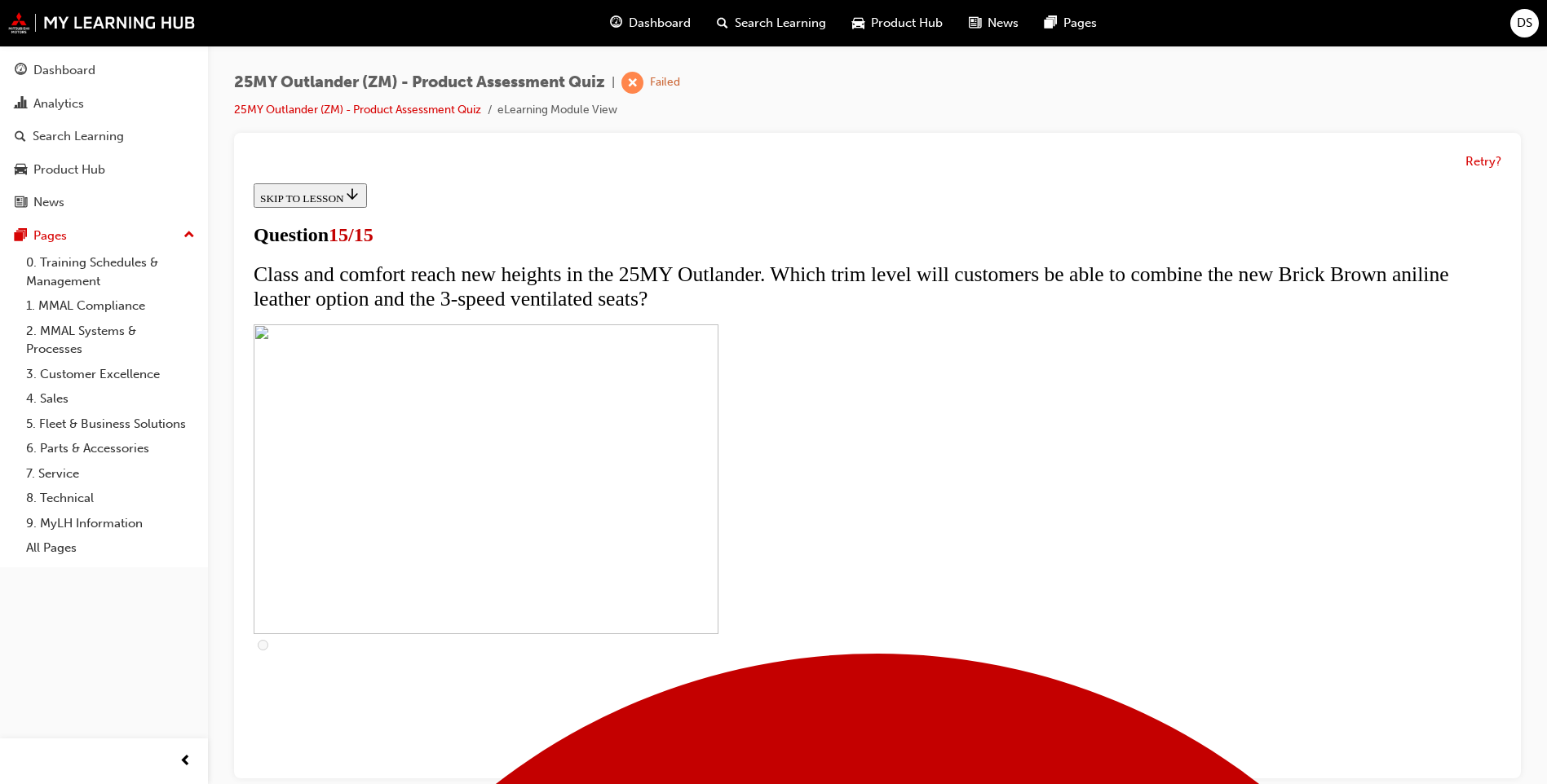
scroll to position [232, 0]
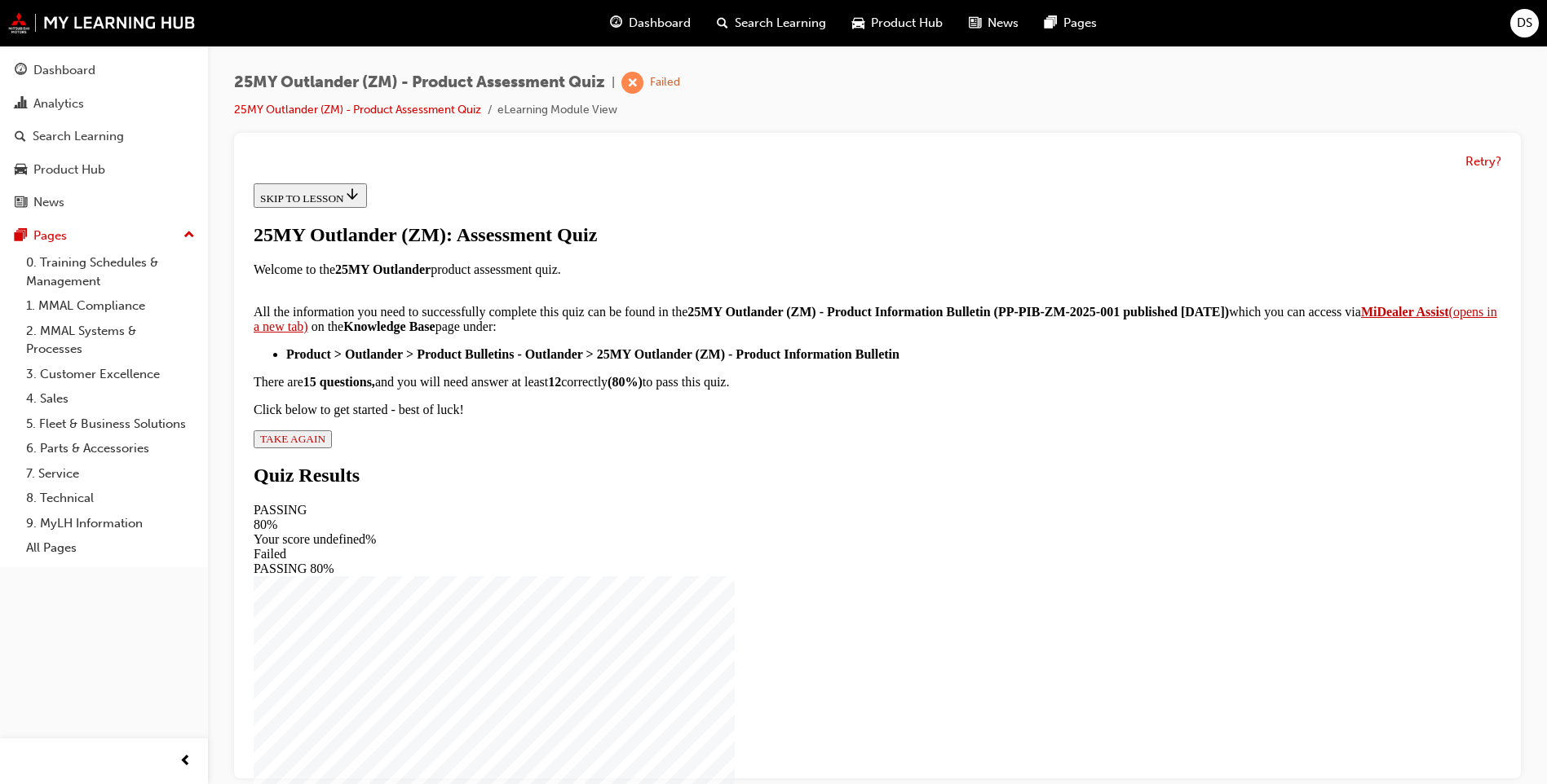
scroll to position [230, 0]
click at [326, 445] on span "TAKE AGAIN" at bounding box center [293, 439] width 66 height 12
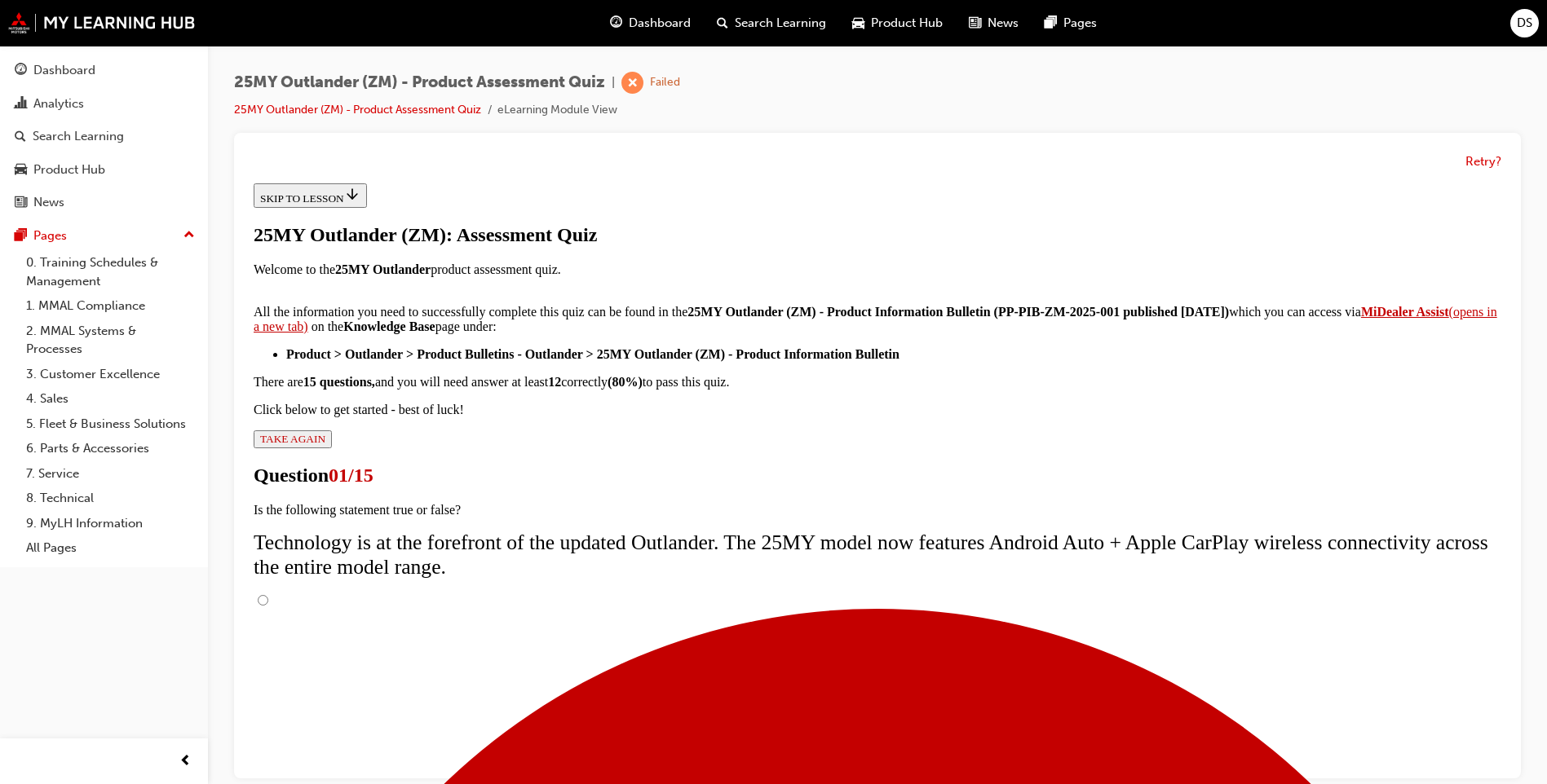
click at [268, 595] on input "True" at bounding box center [263, 601] width 10 height 10
radio input "true"
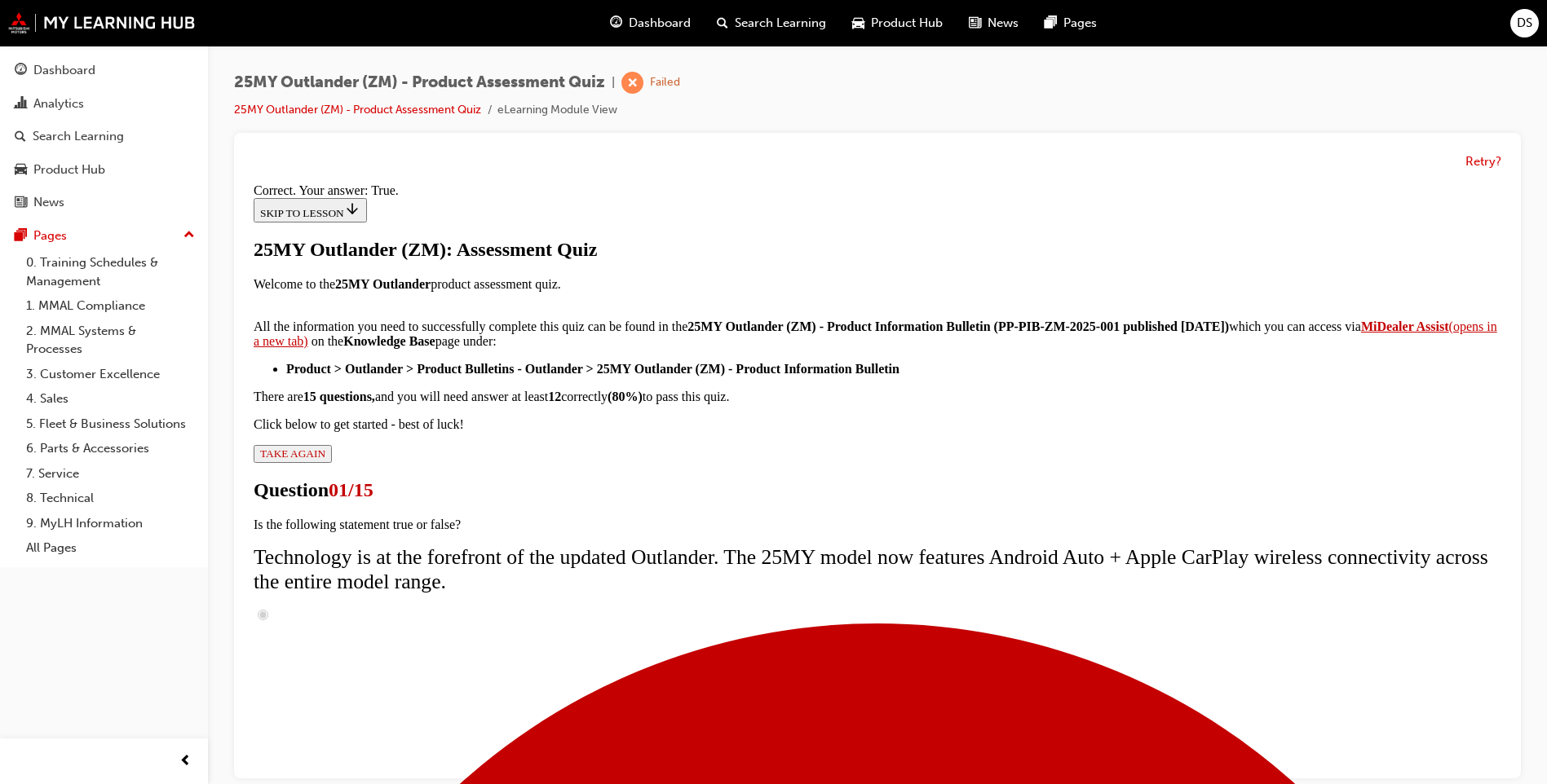
scroll to position [155, 0]
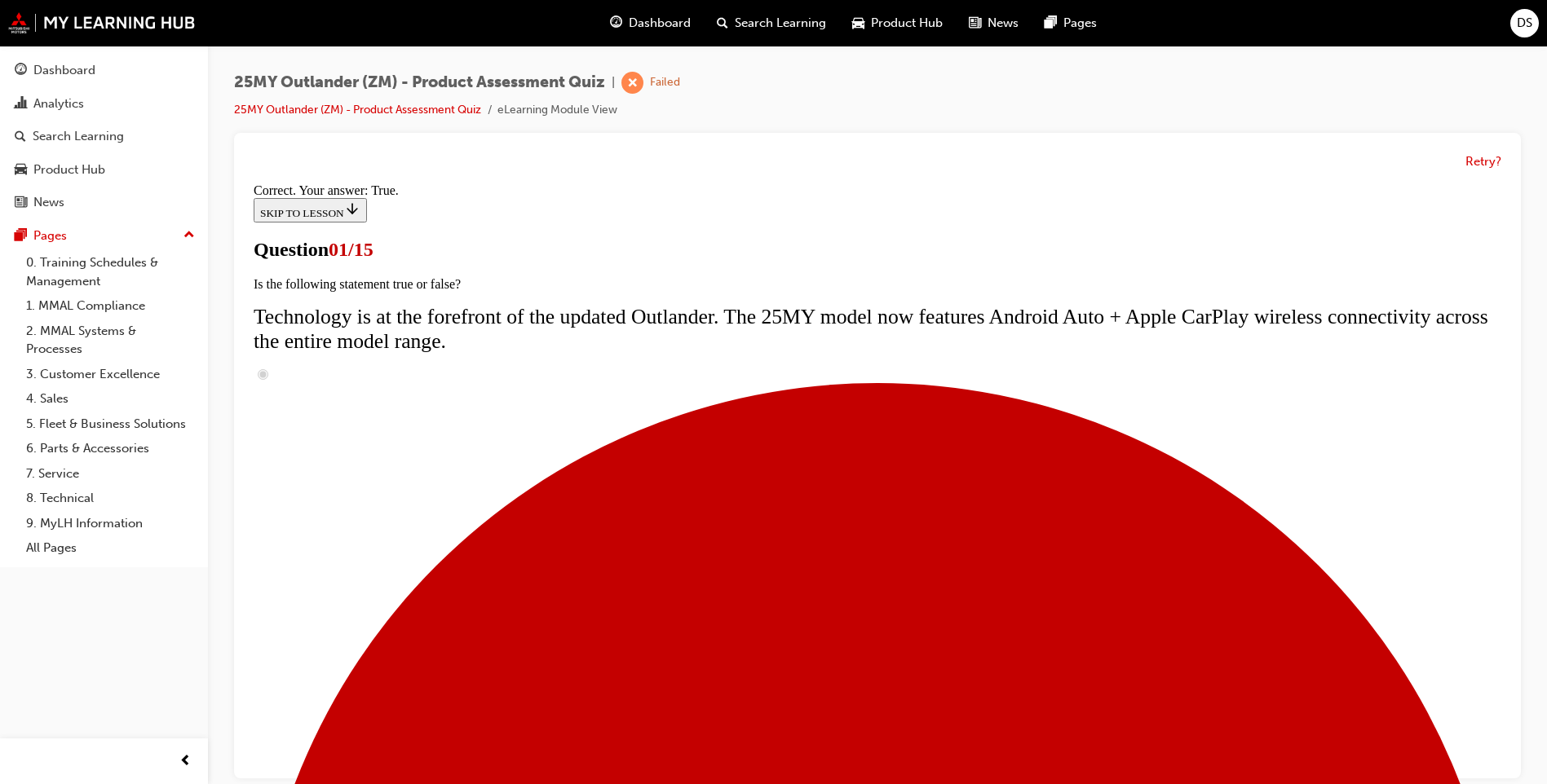
scroll to position [196, 0]
radio input "true"
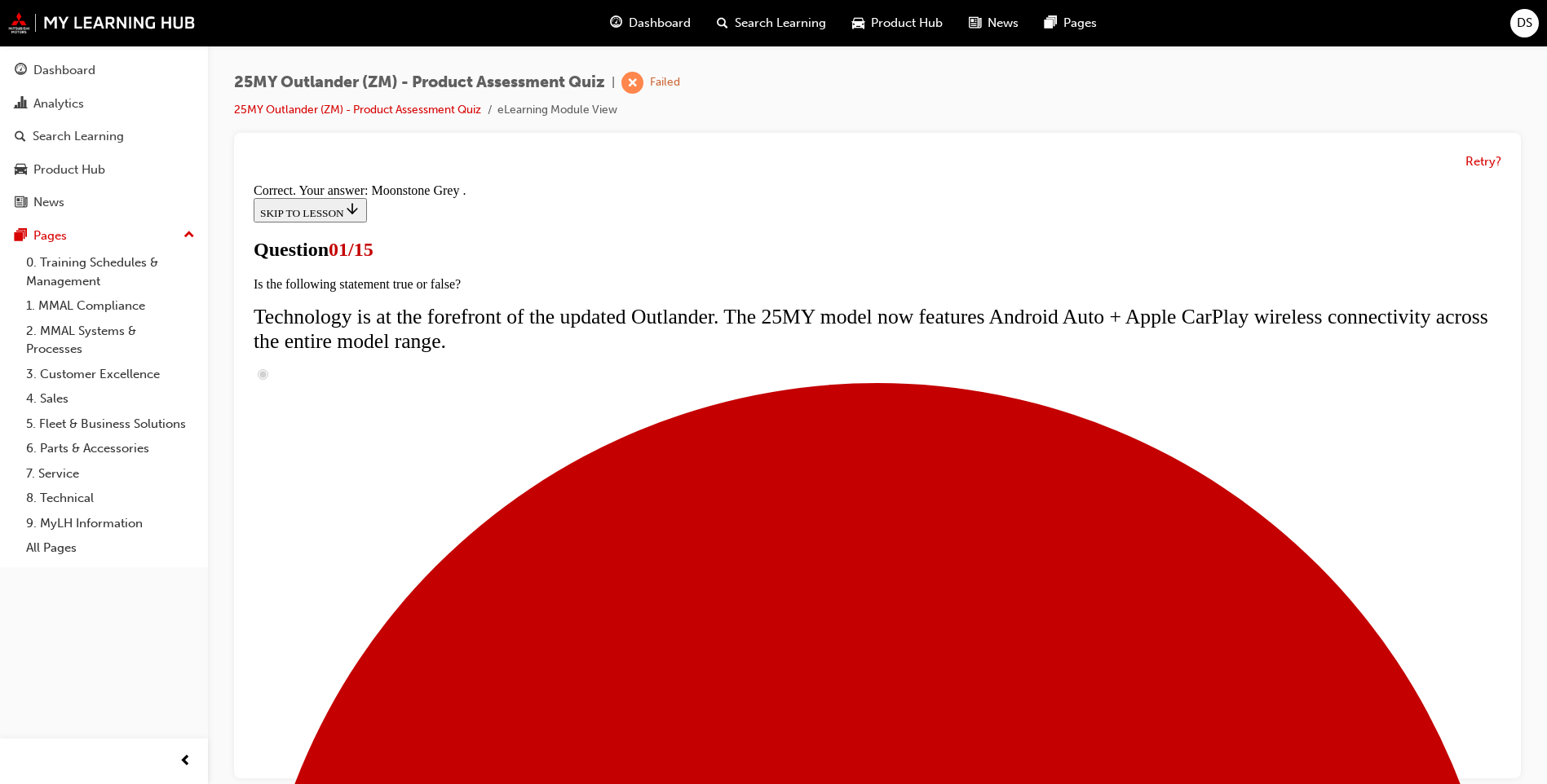
scroll to position [361, 0]
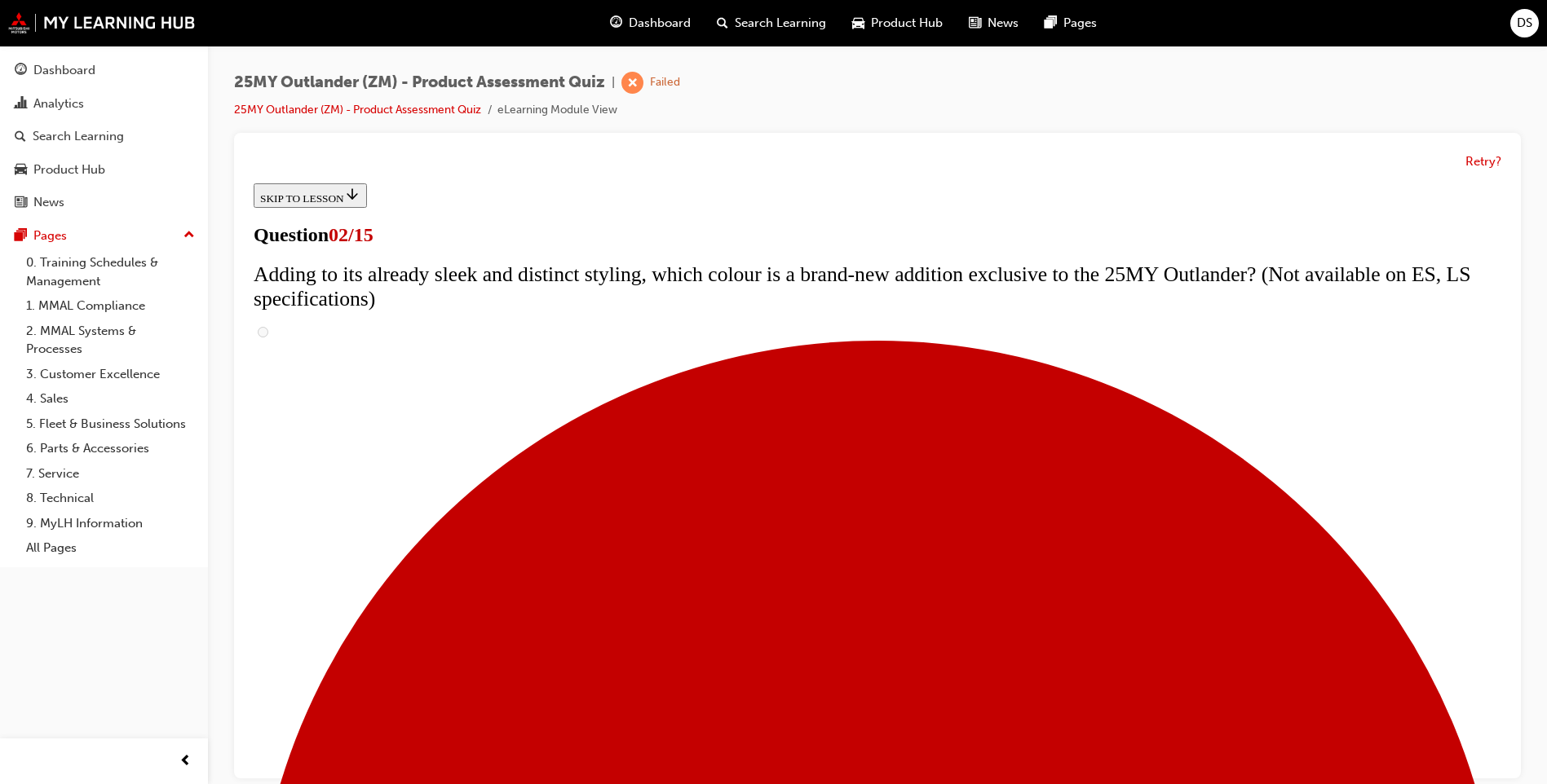
scroll to position [365, 0]
checkbox input "true"
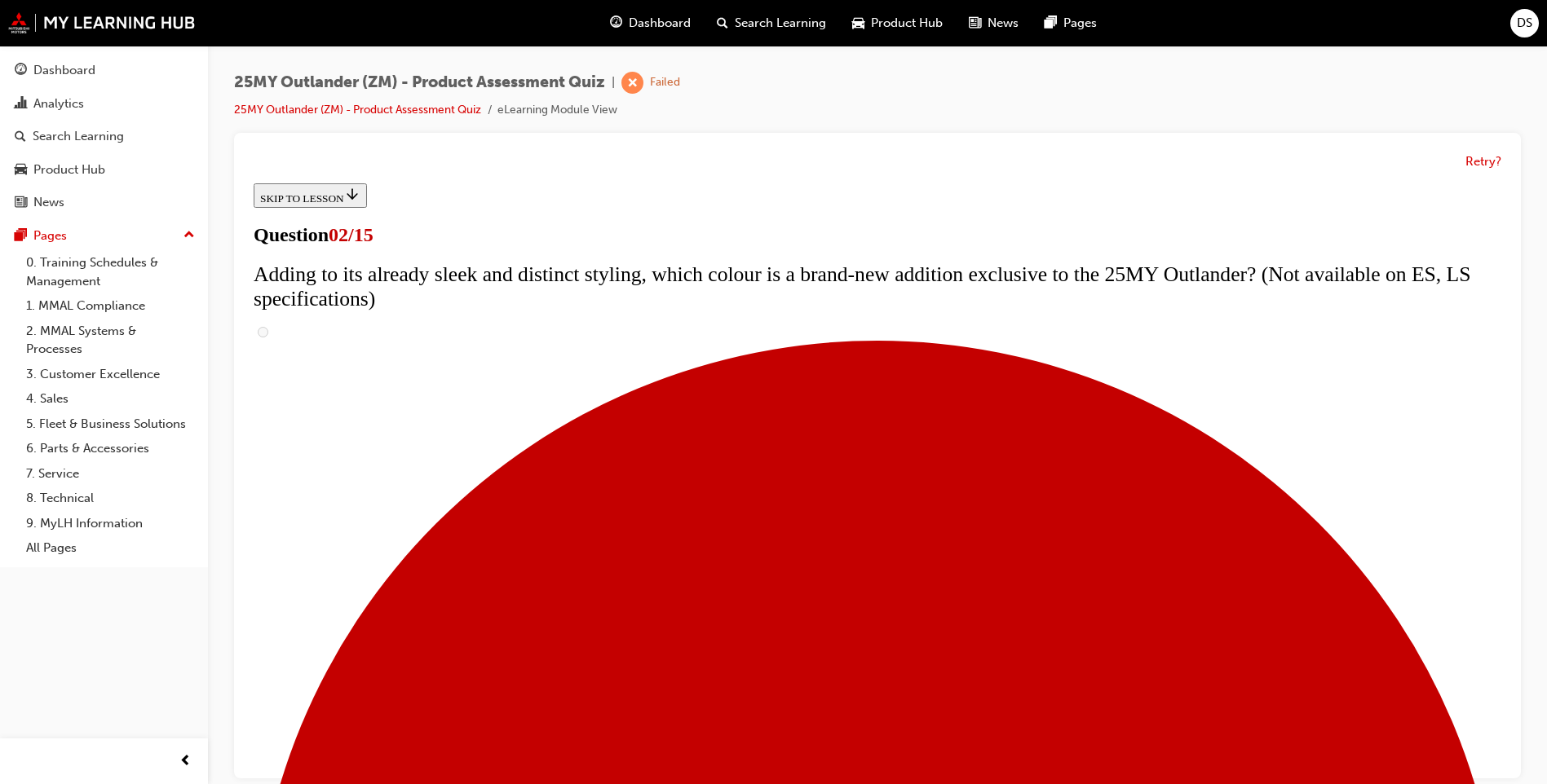
checkbox input "true"
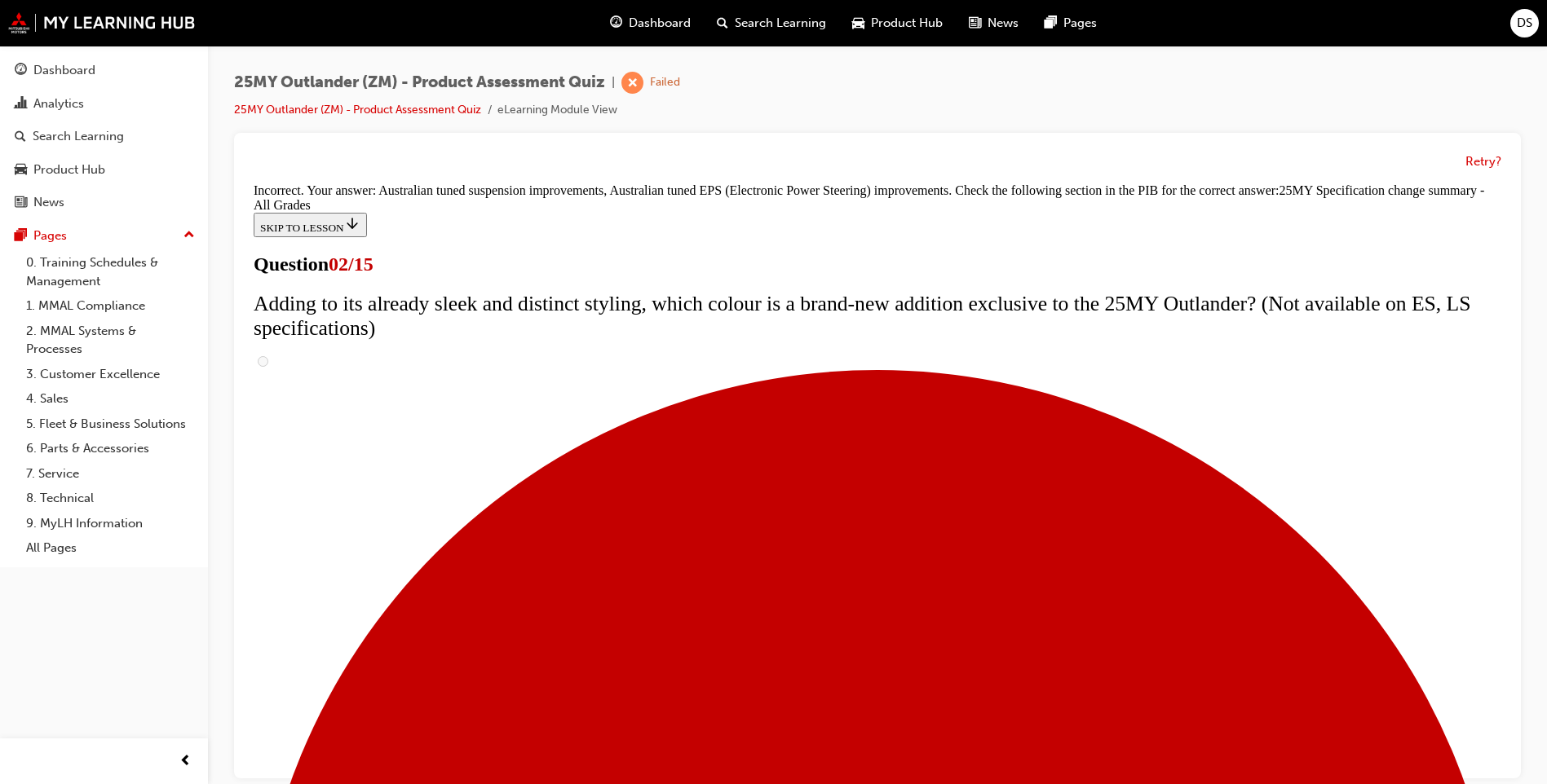
scroll to position [517, 0]
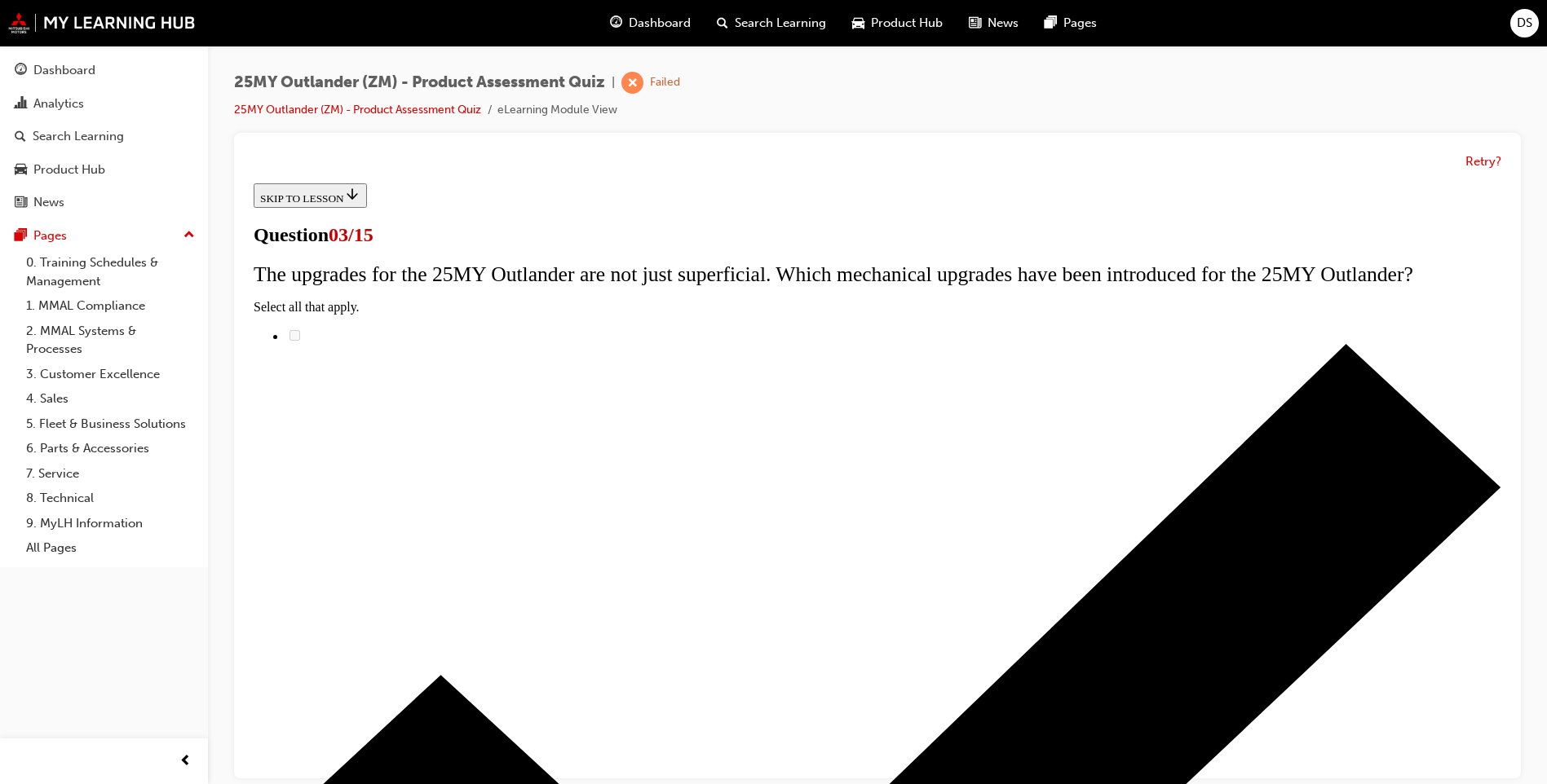
scroll to position [163, 0]
radio input "true"
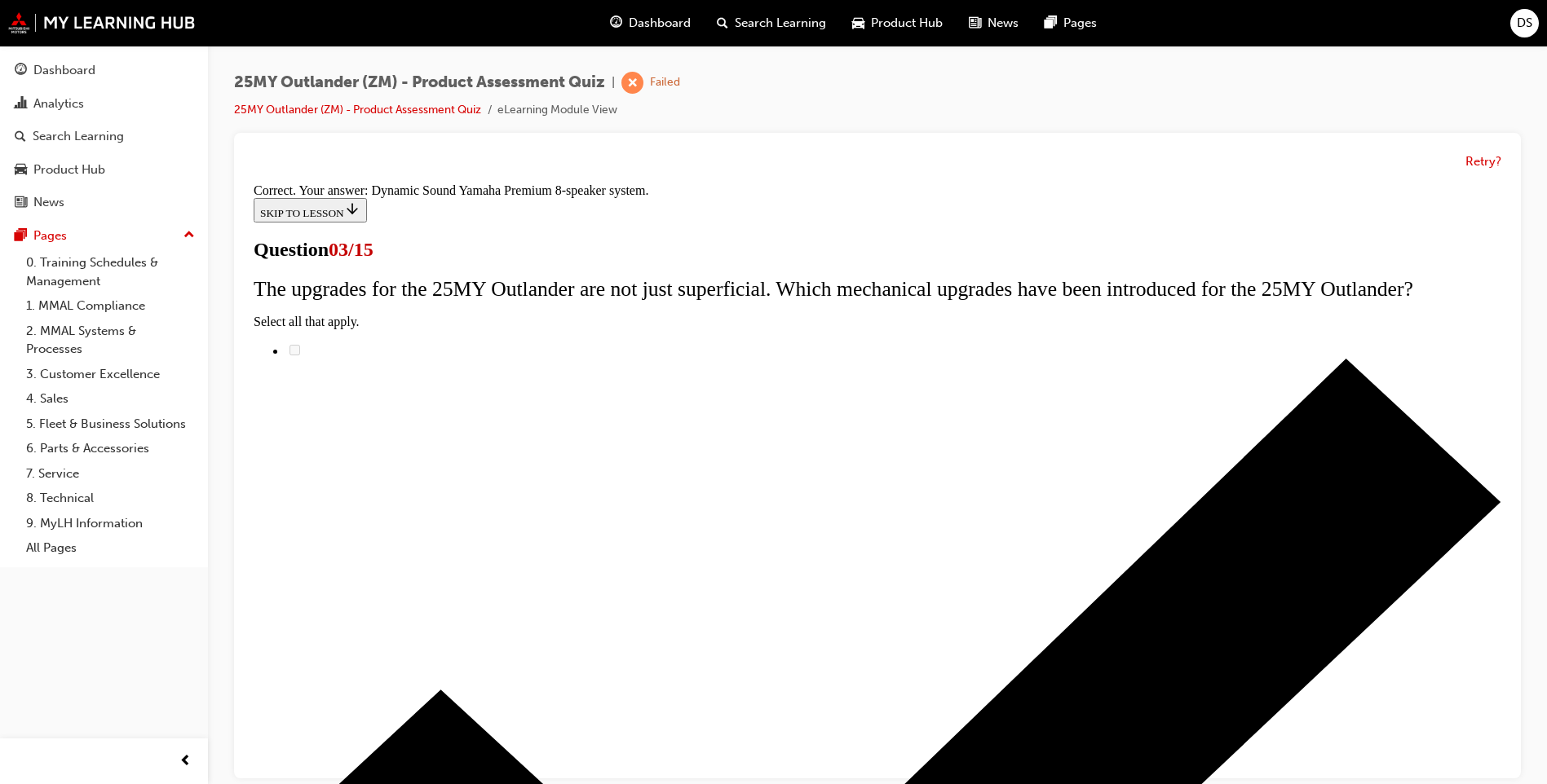
scroll to position [230, 0]
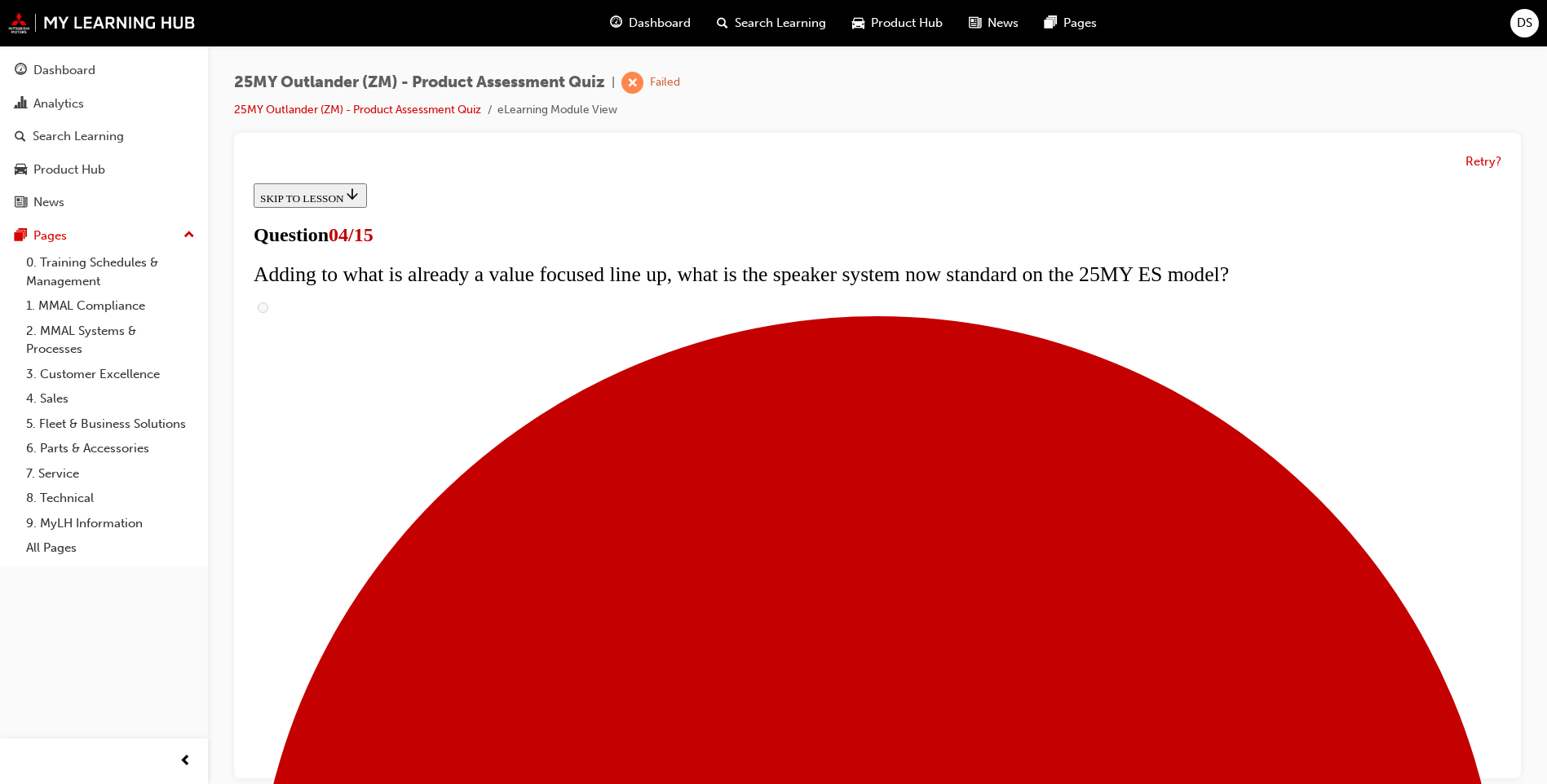
scroll to position [232, 0]
checkbox input "true"
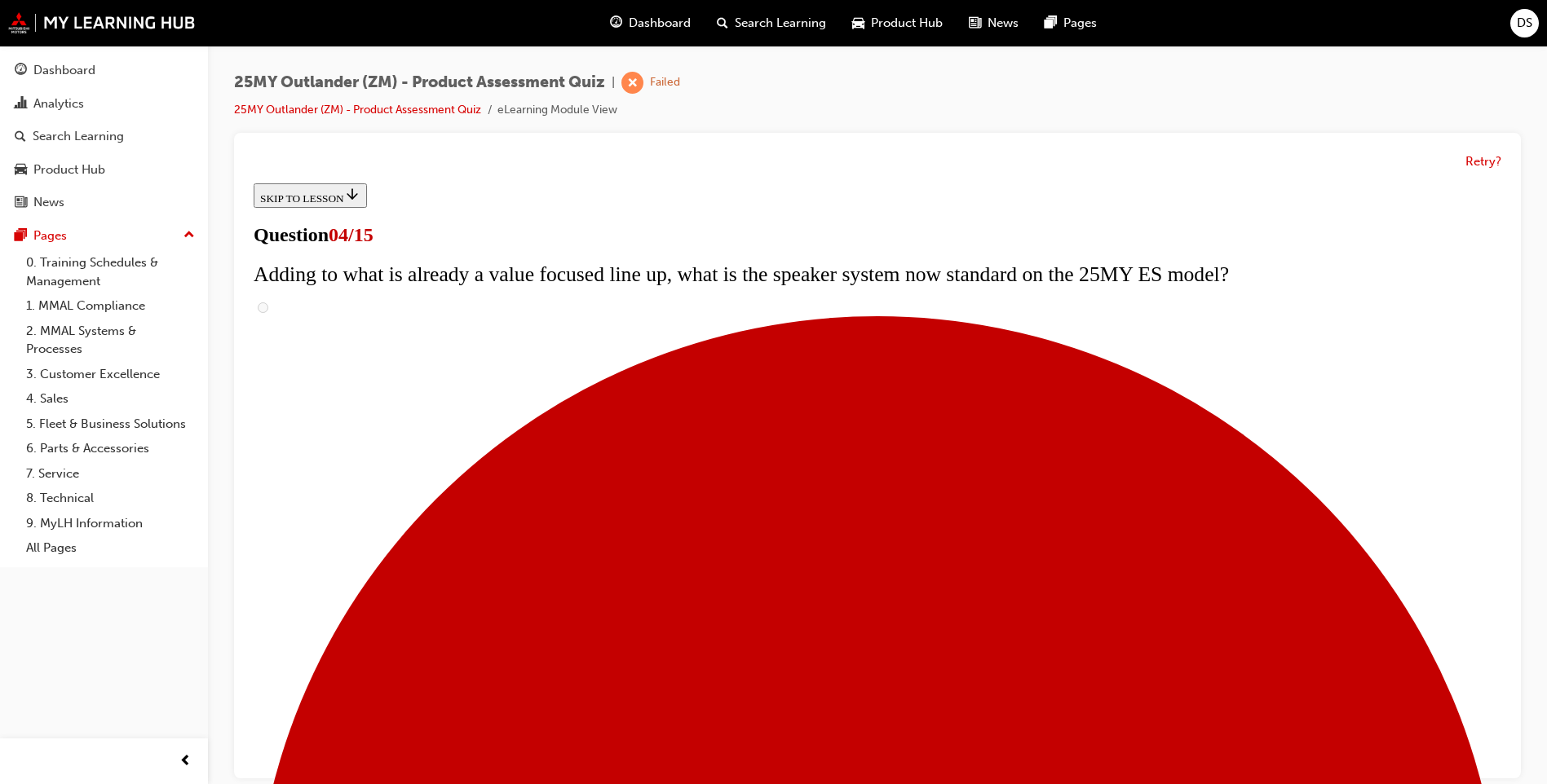
checkbox input "true"
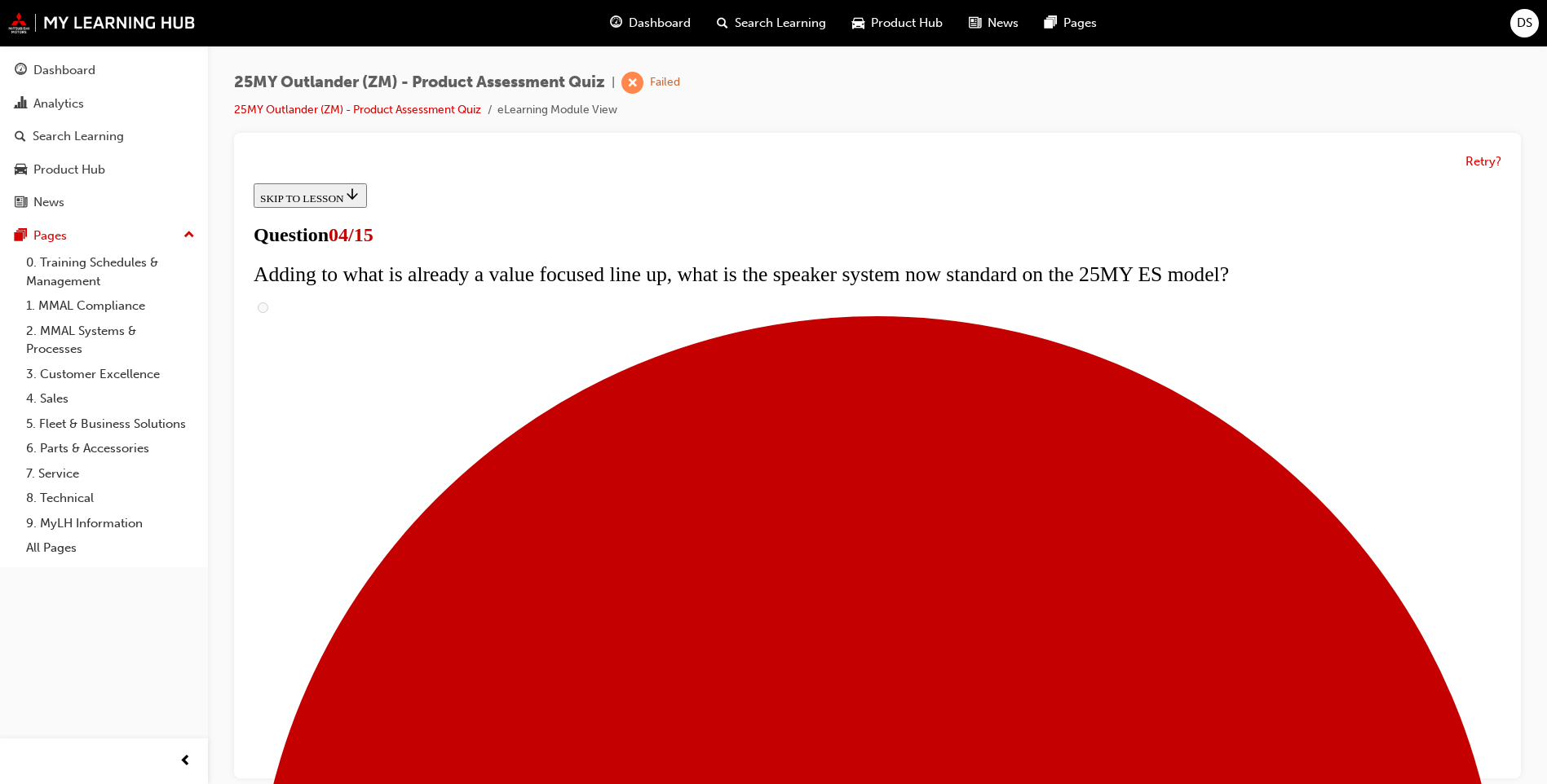
checkbox input "true"
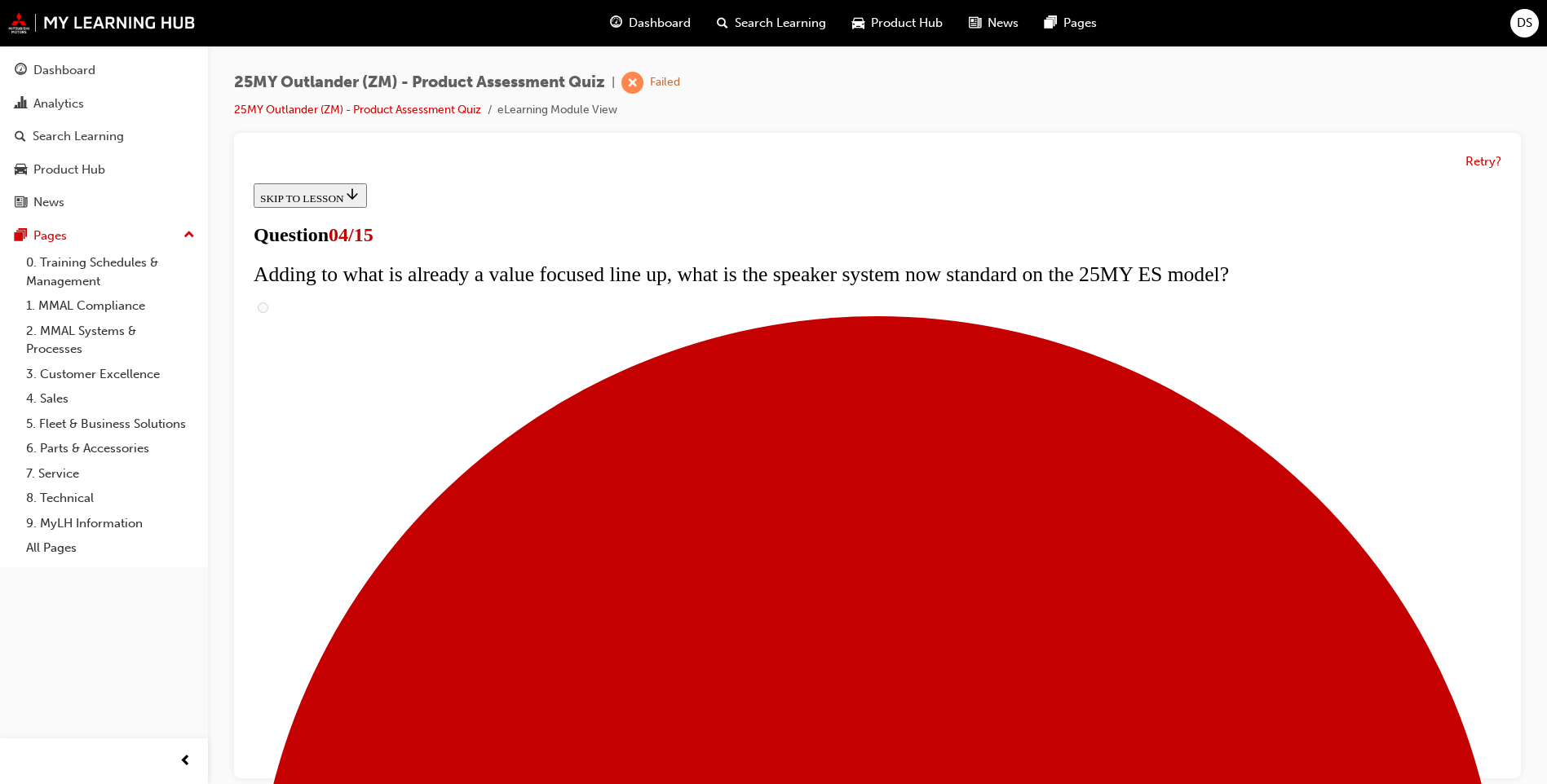
checkbox input "true"
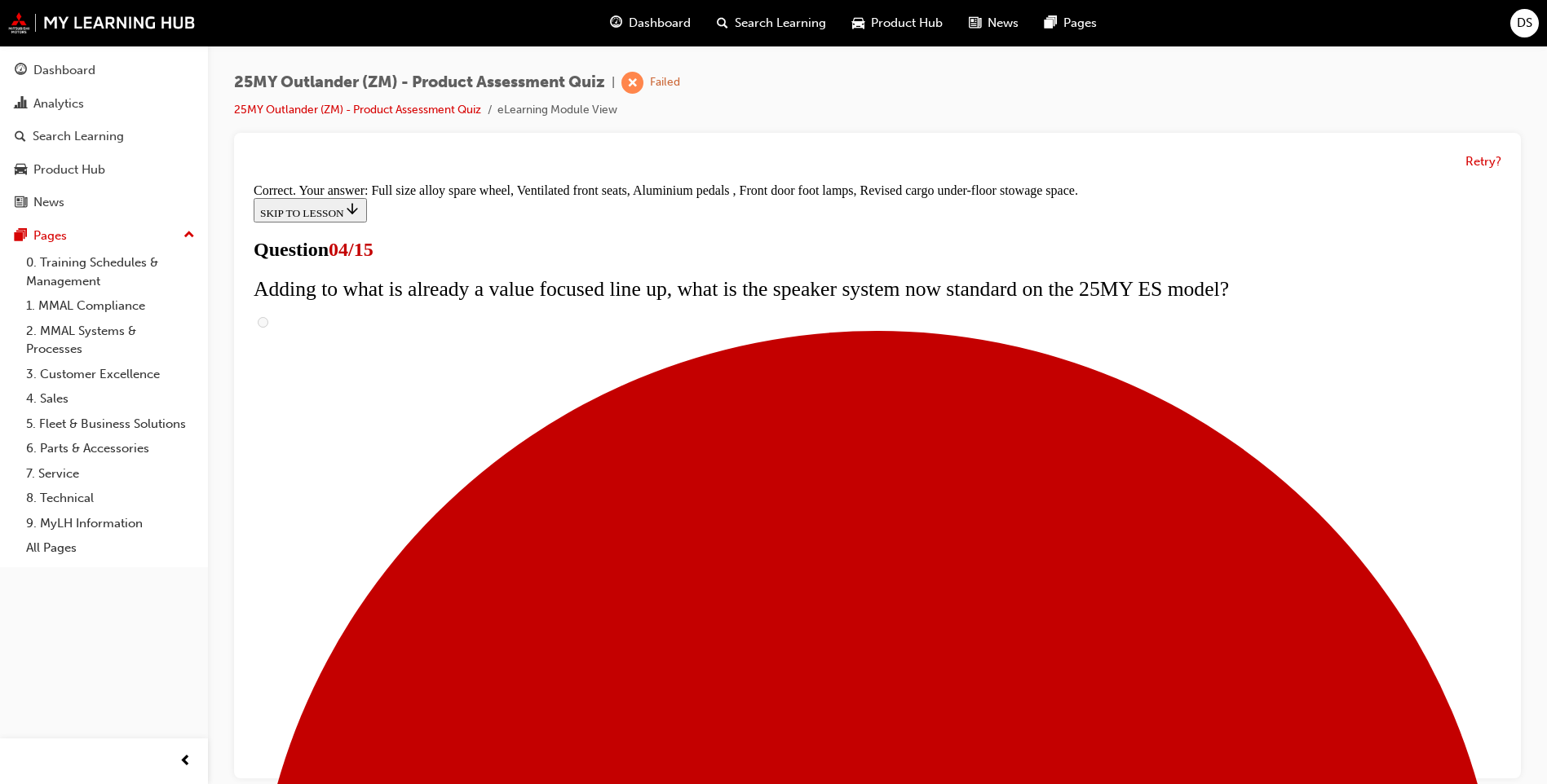
scroll to position [482, 0]
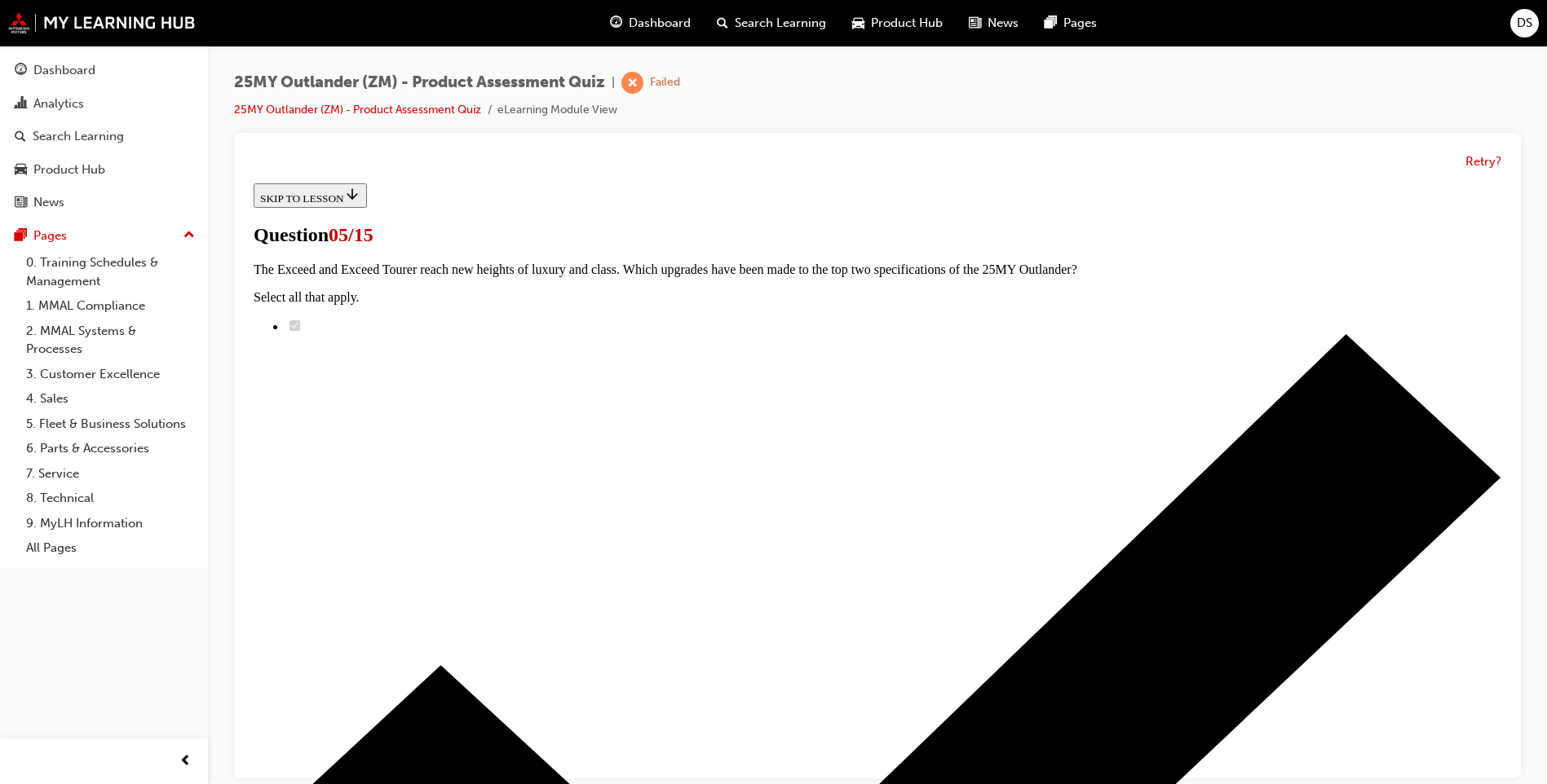
scroll to position [244, 0]
radio input "true"
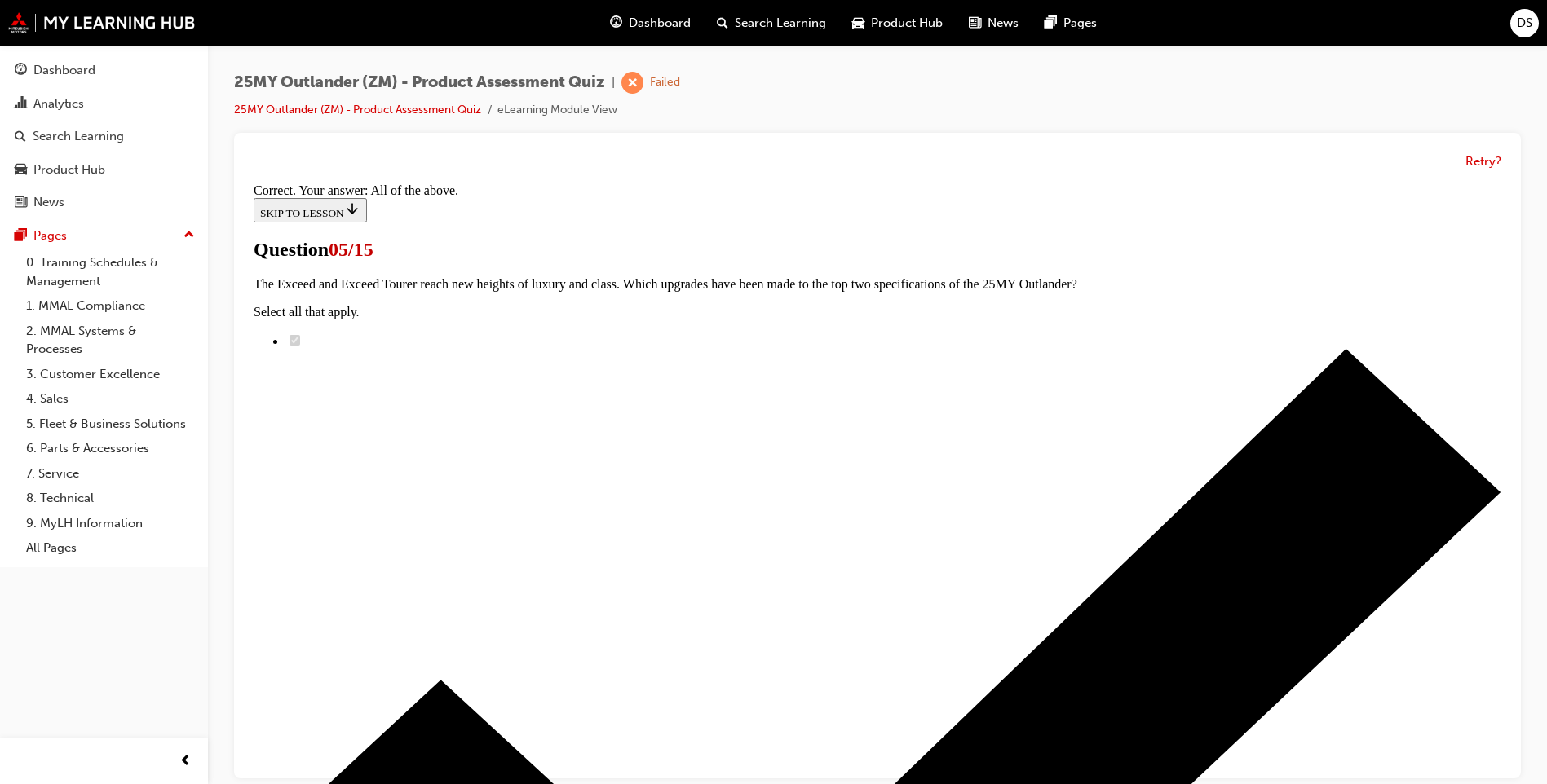
scroll to position [12, 0]
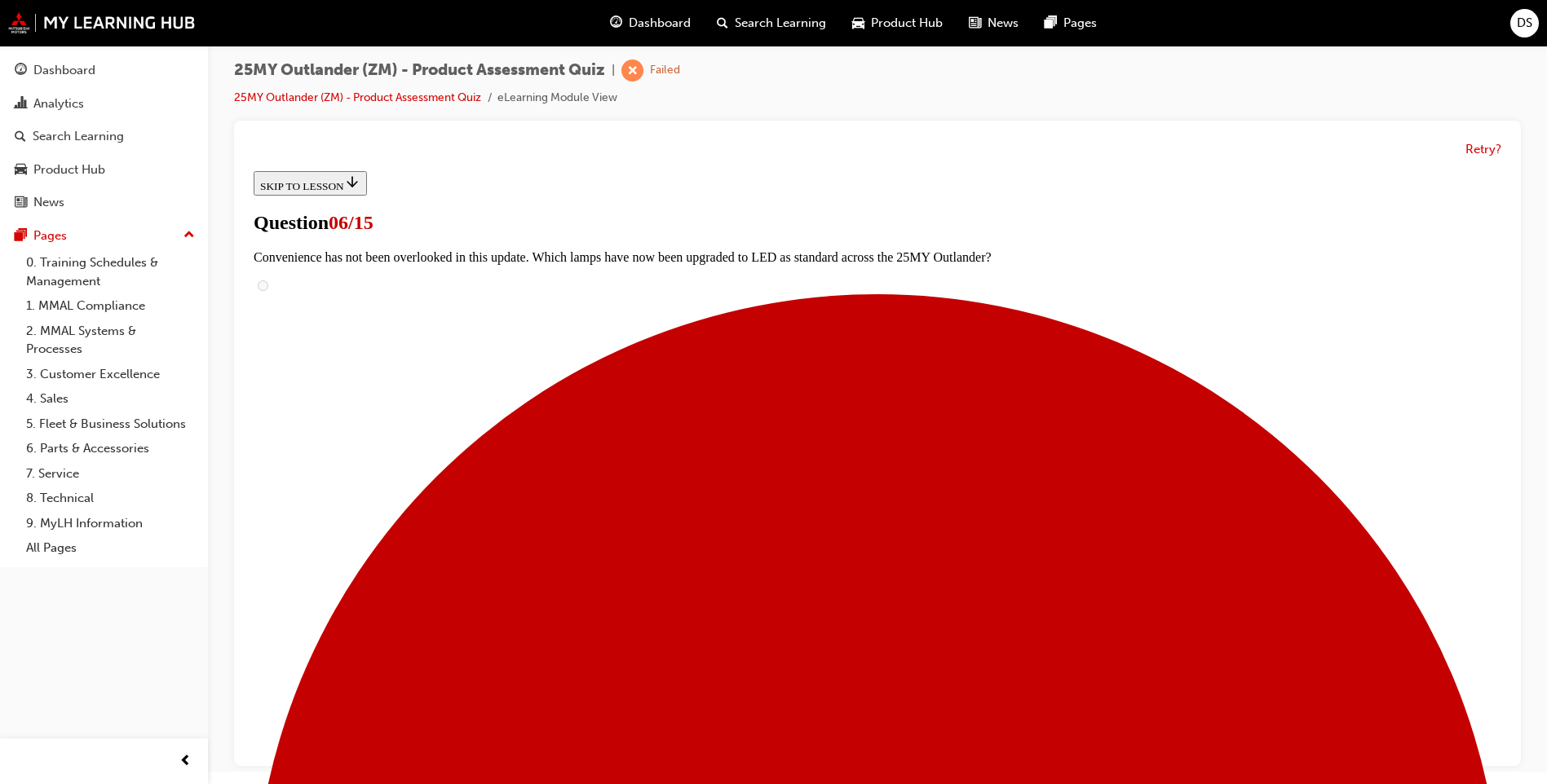
scroll to position [408, 0]
radio input "true"
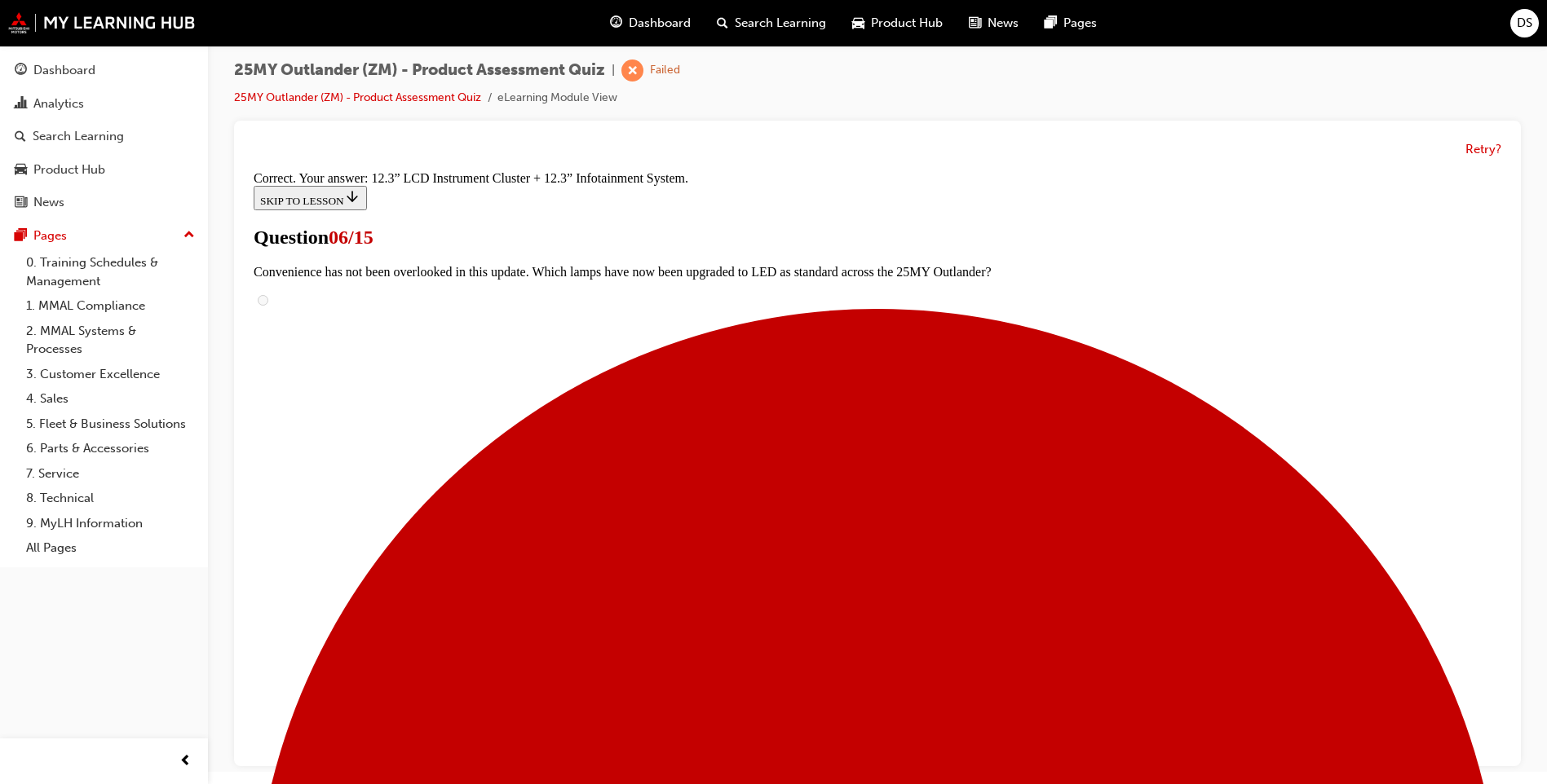
scroll to position [515, 0]
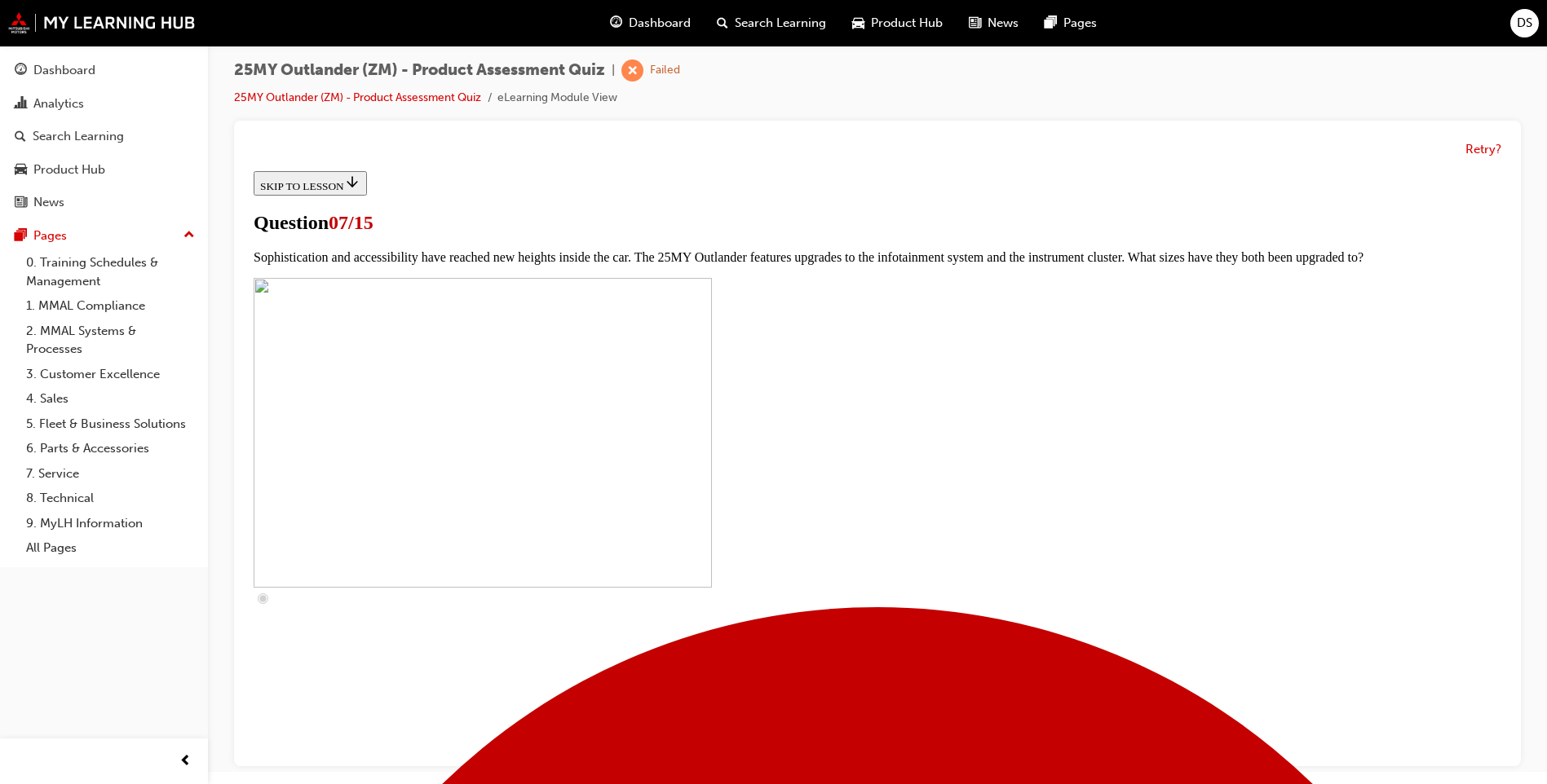
scroll to position [571, 0]
checkbox input "true"
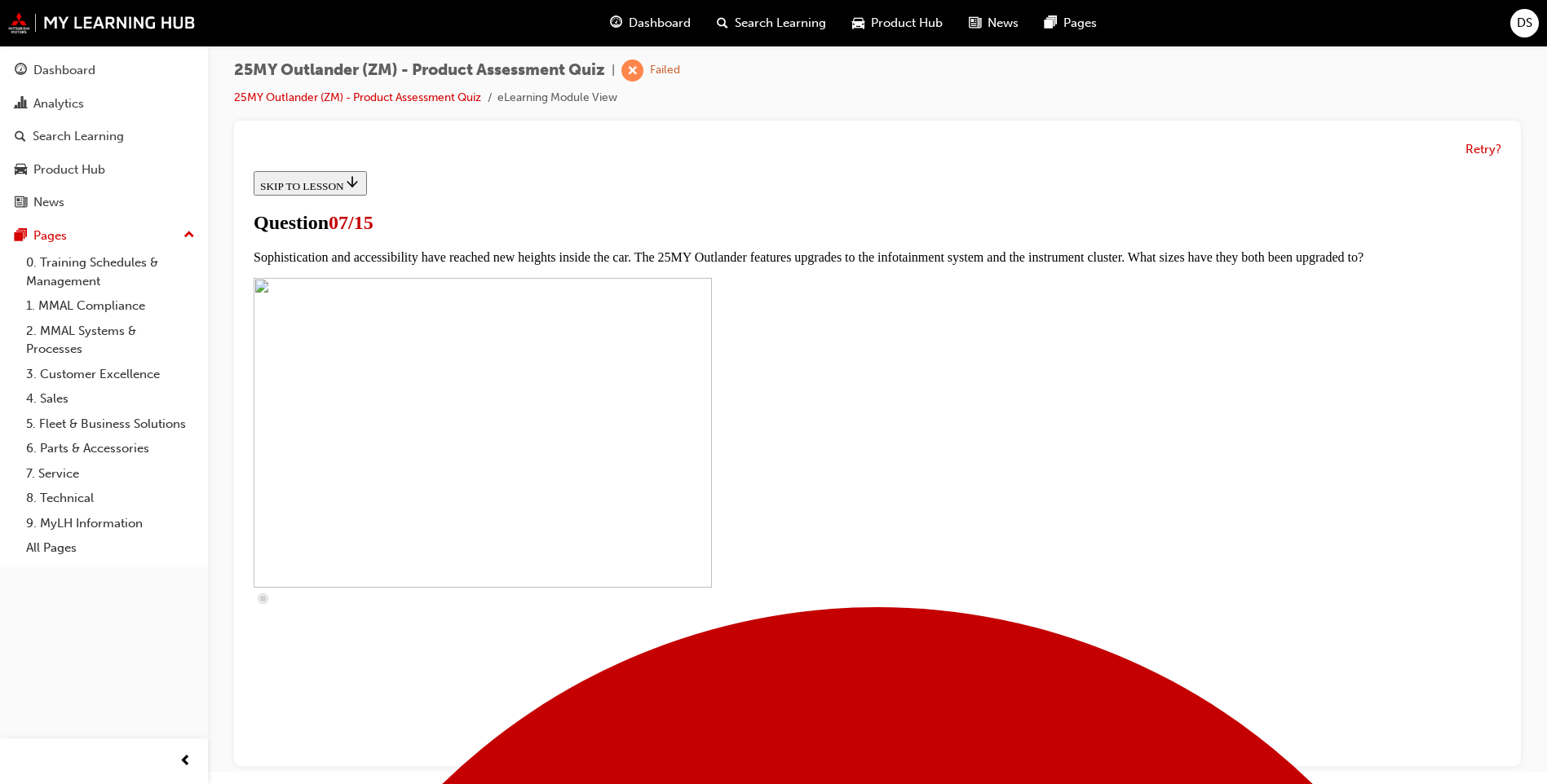
checkbox input "true"
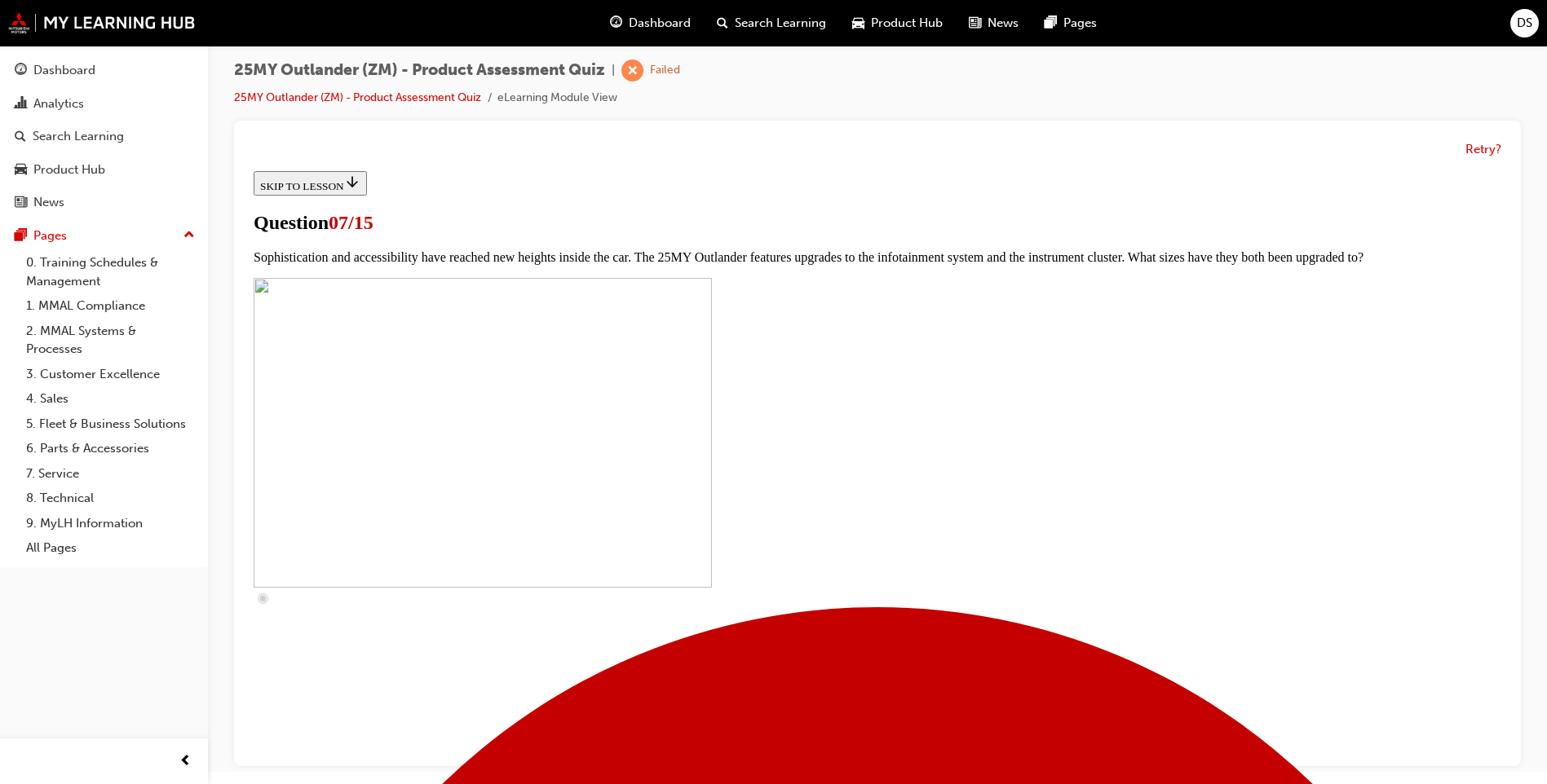
checkbox input "true"
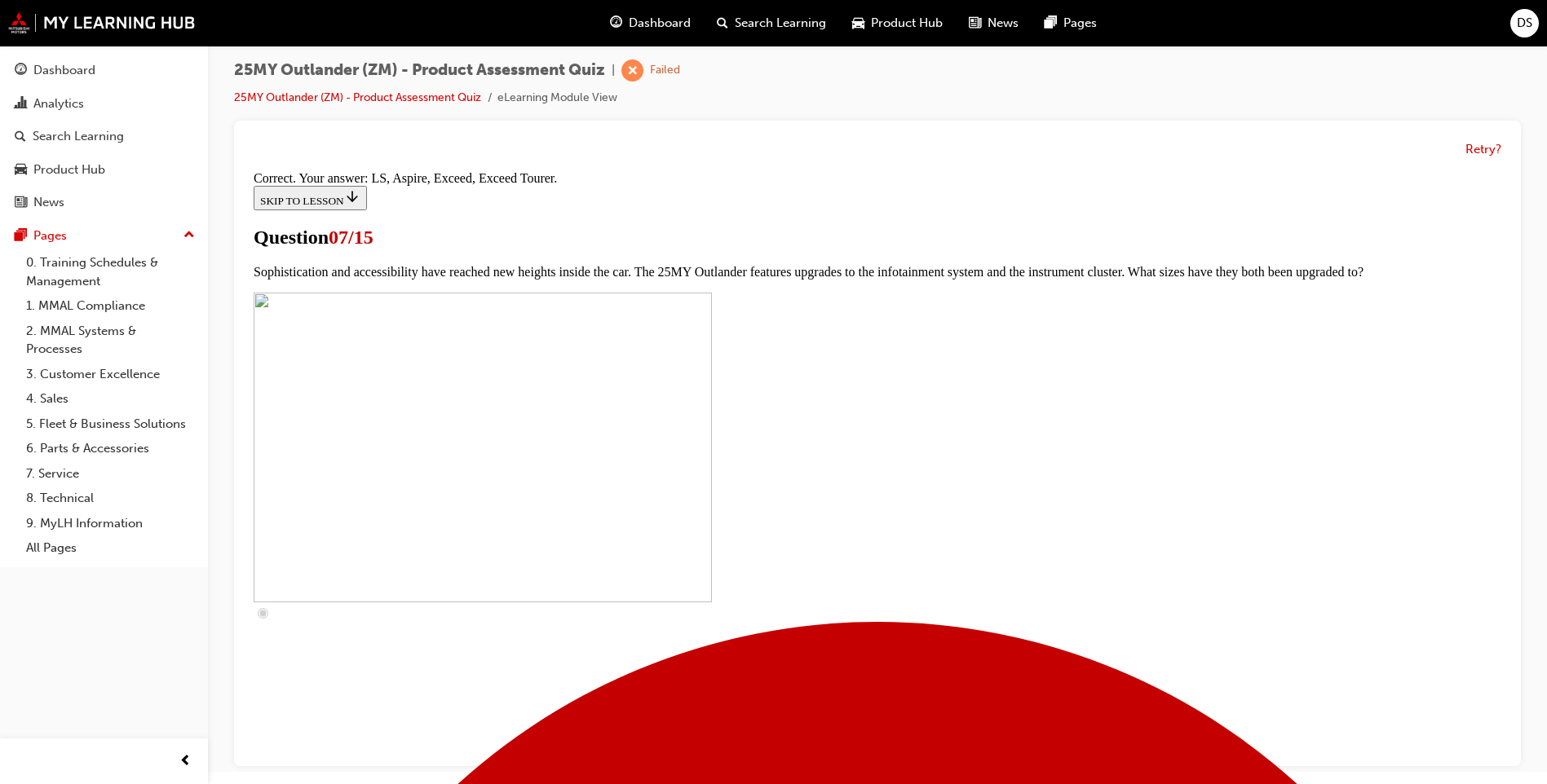
scroll to position [701, 0]
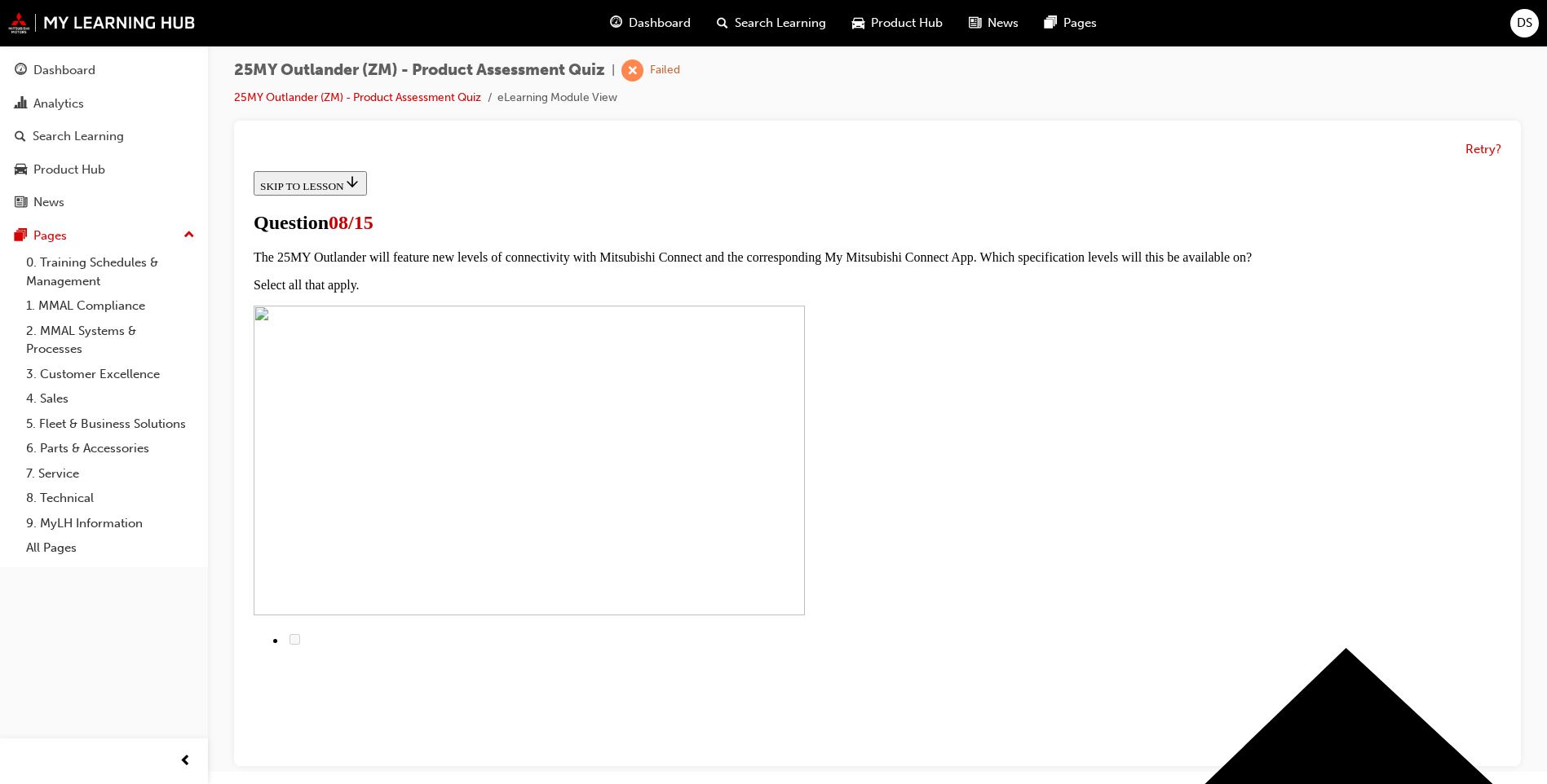
scroll to position [0, 0]
radio input "true"
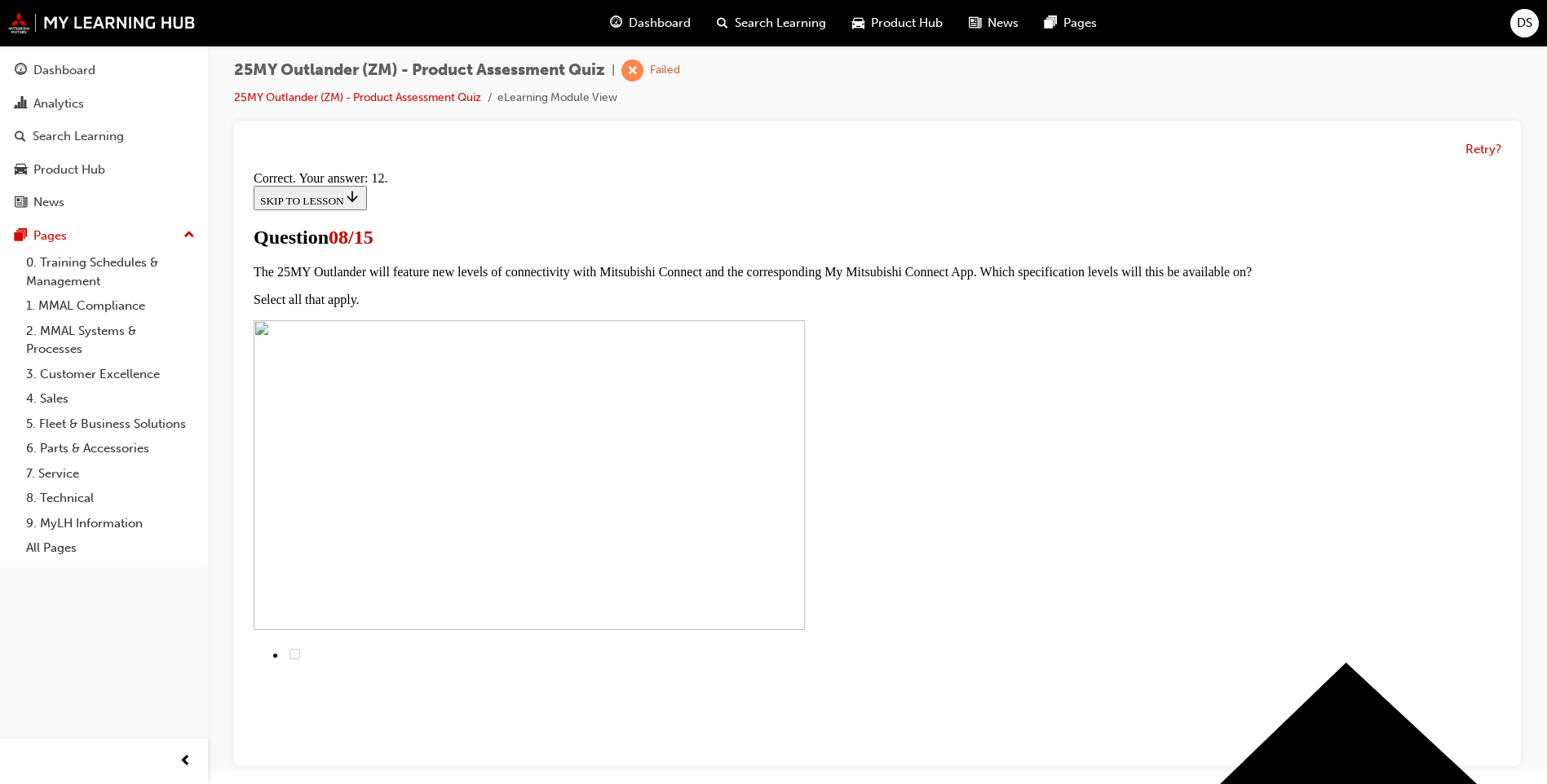
scroll to position [230, 0]
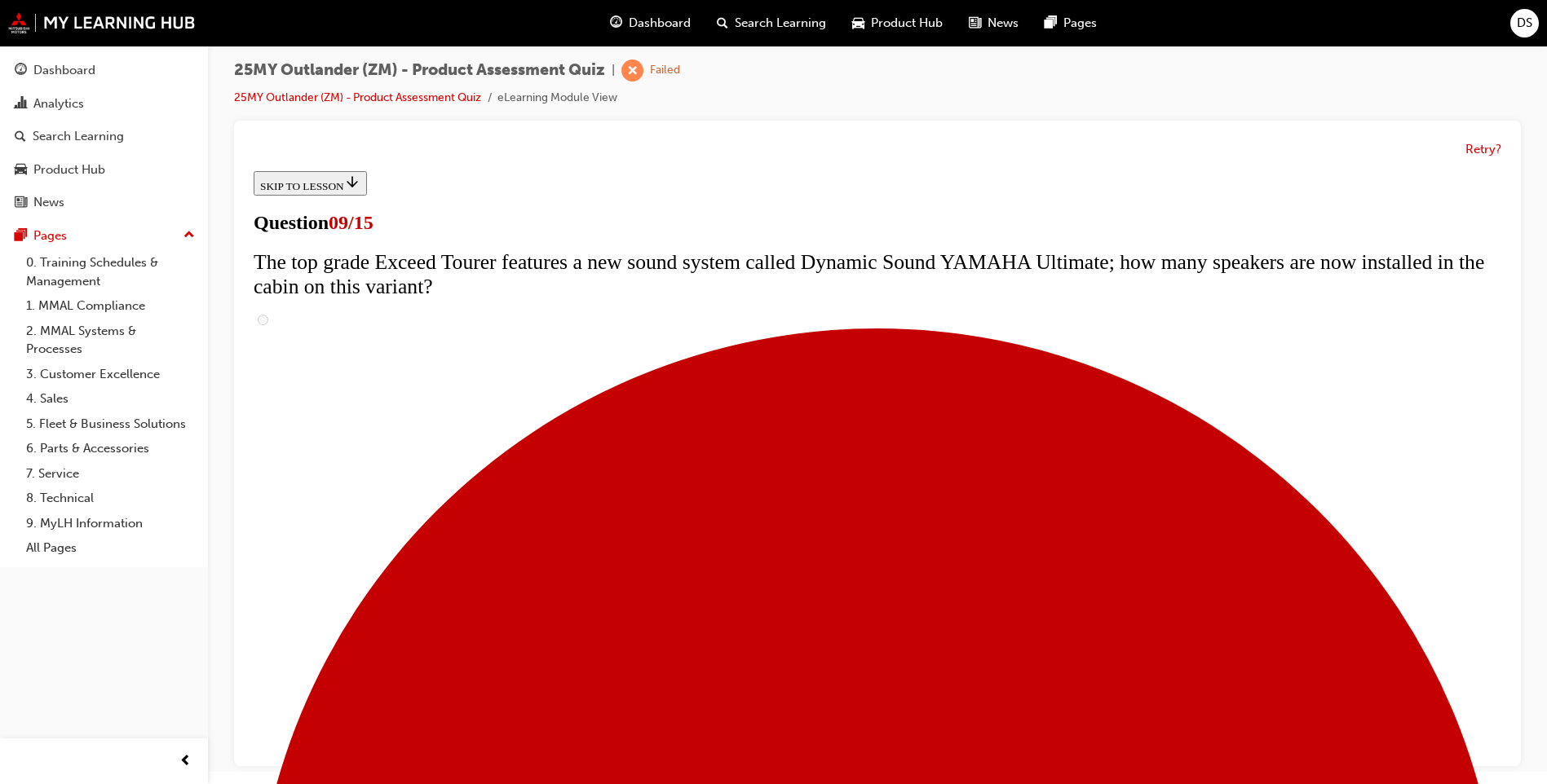
scroll to position [652, 0]
radio input "true"
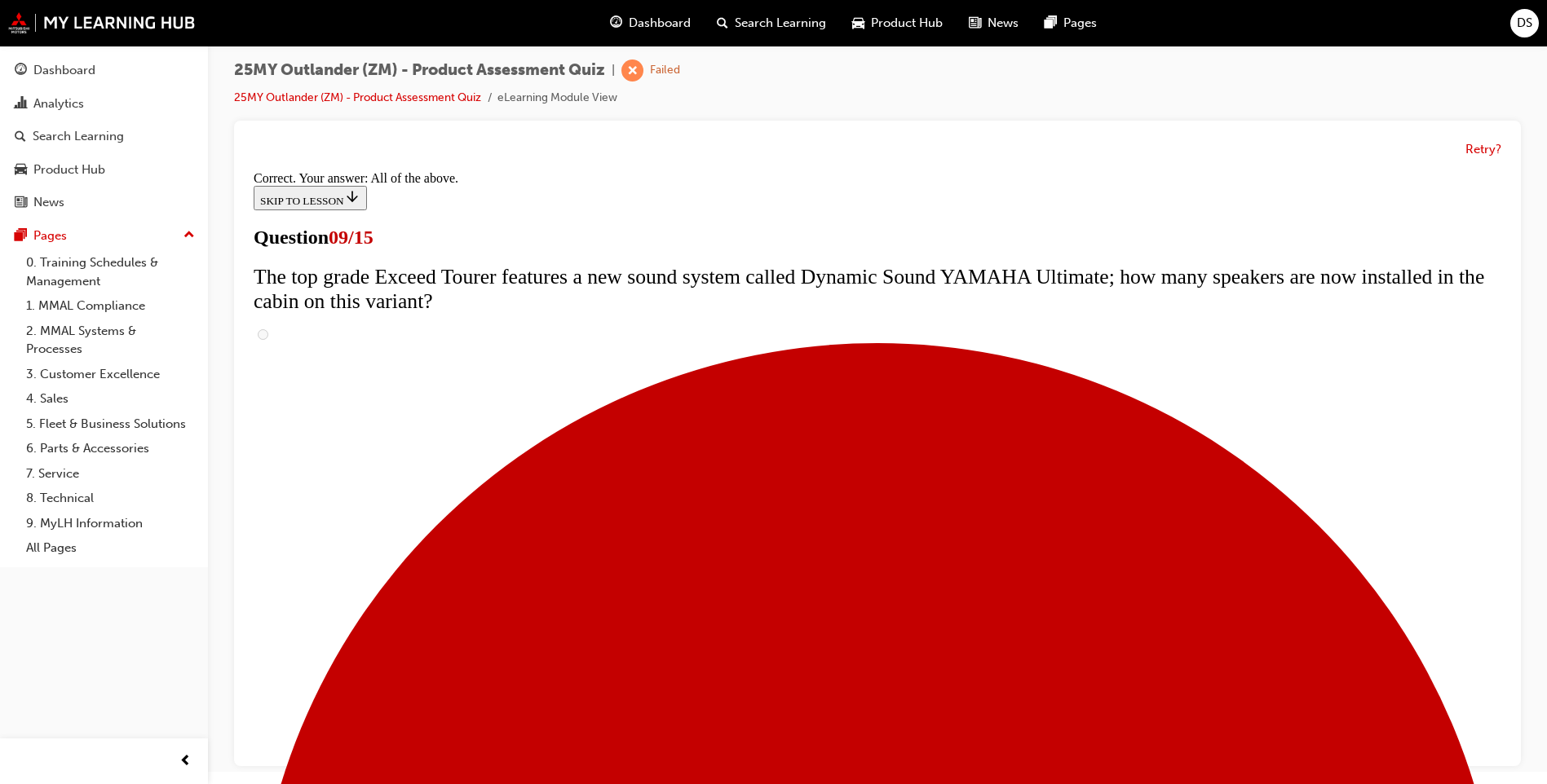
scroll to position [814, 0]
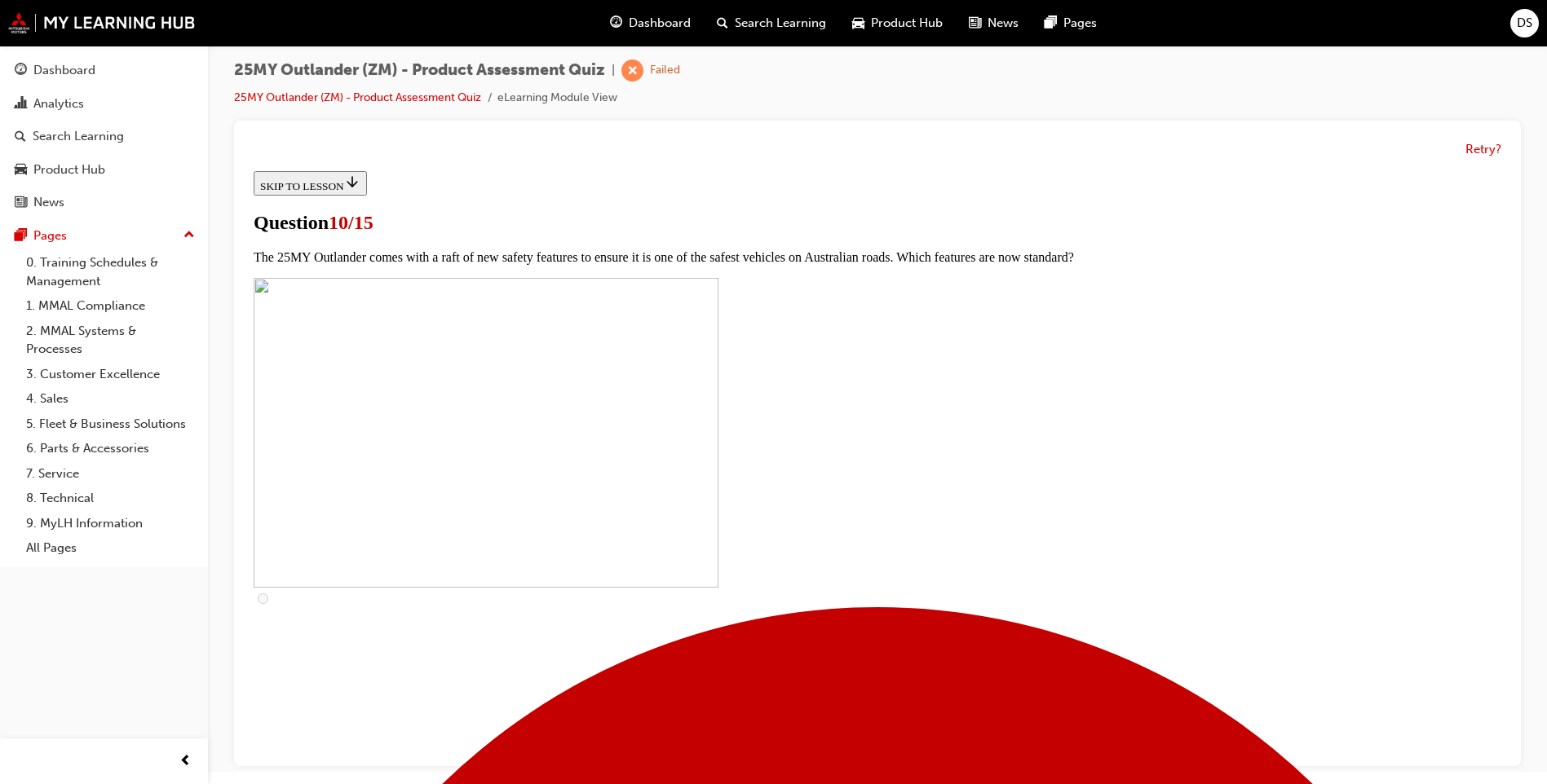
scroll to position [408, 0]
checkbox input "true"
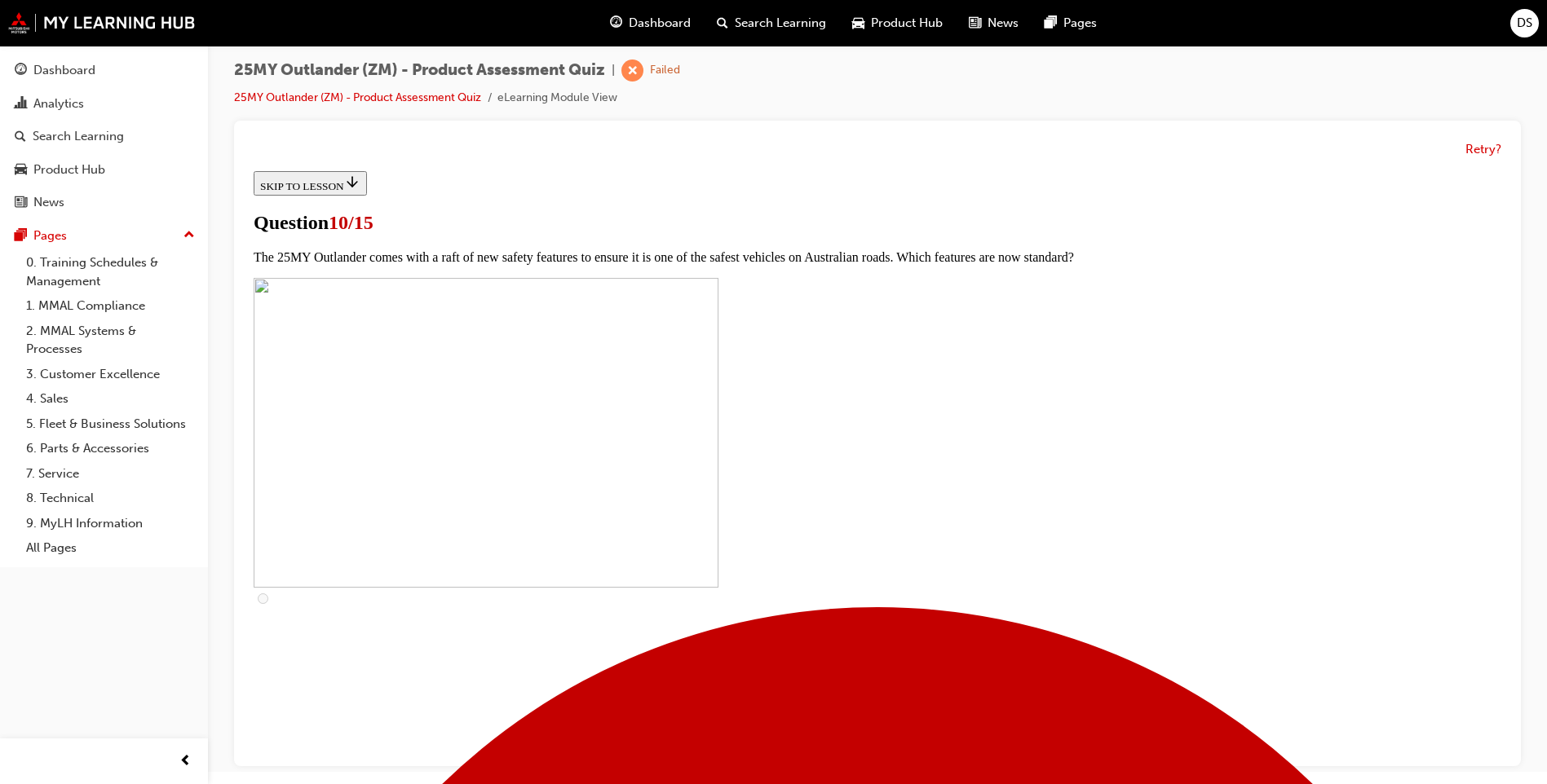
checkbox input "true"
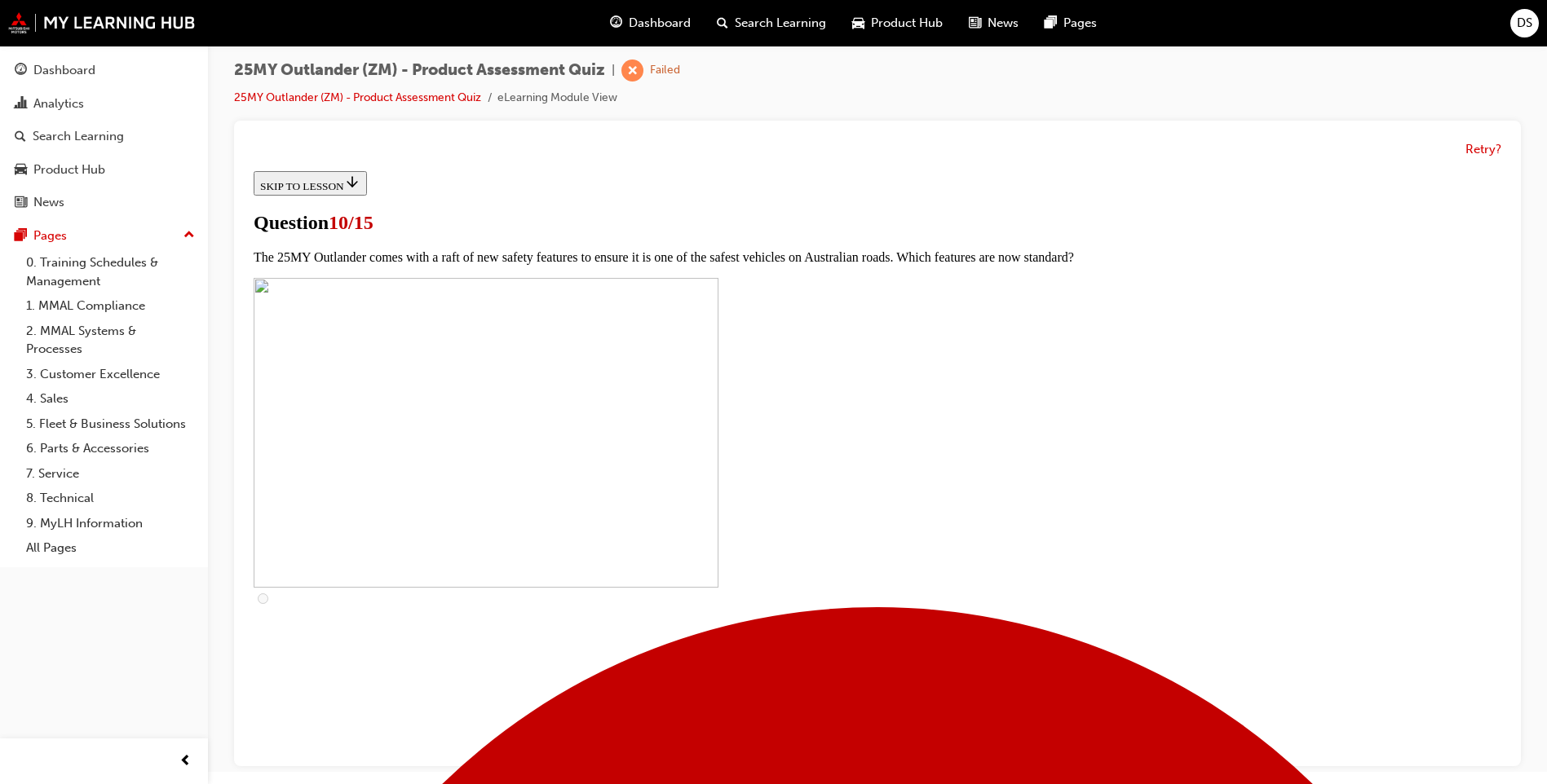
checkbox input "true"
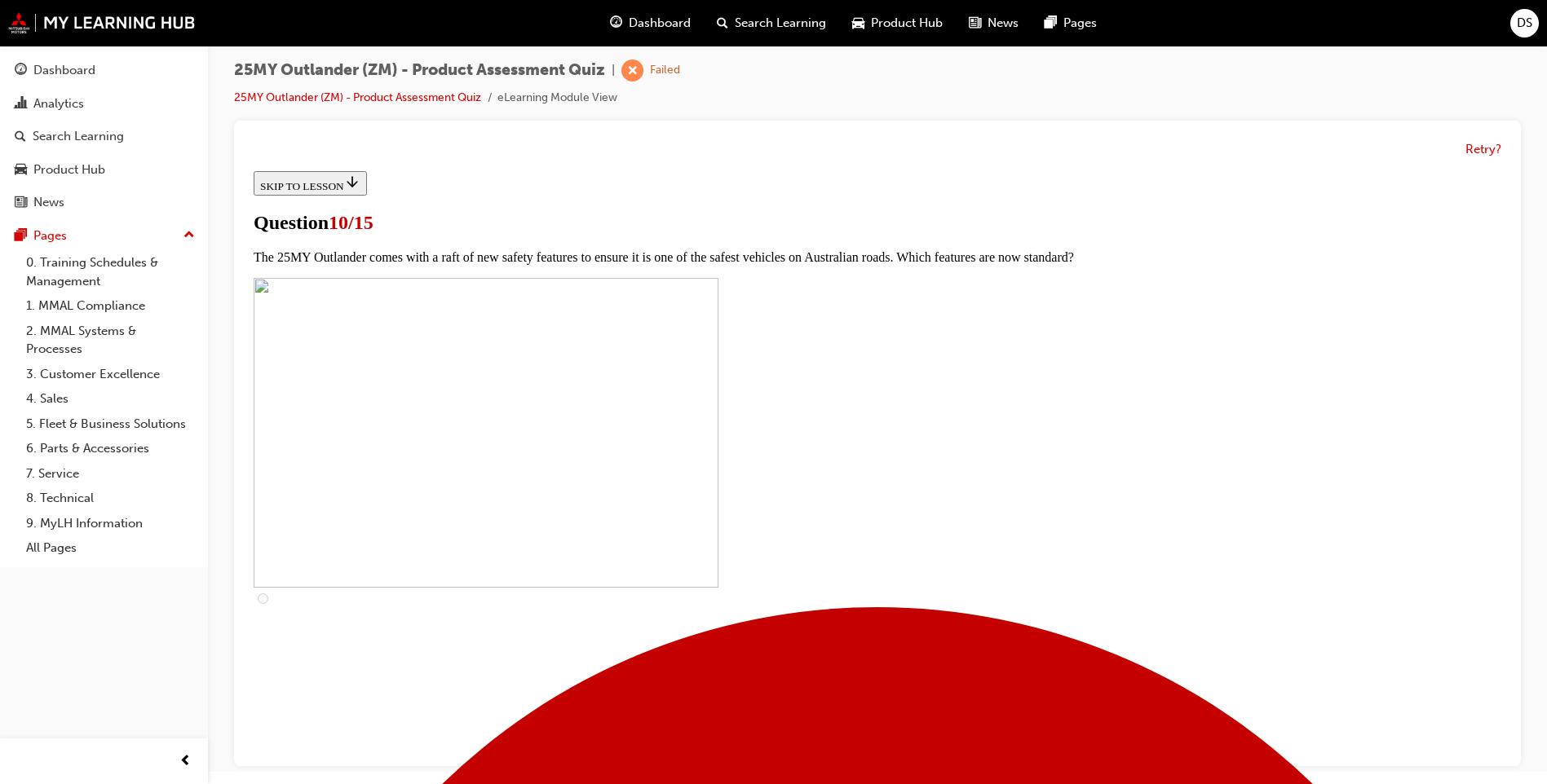
checkbox input "true"
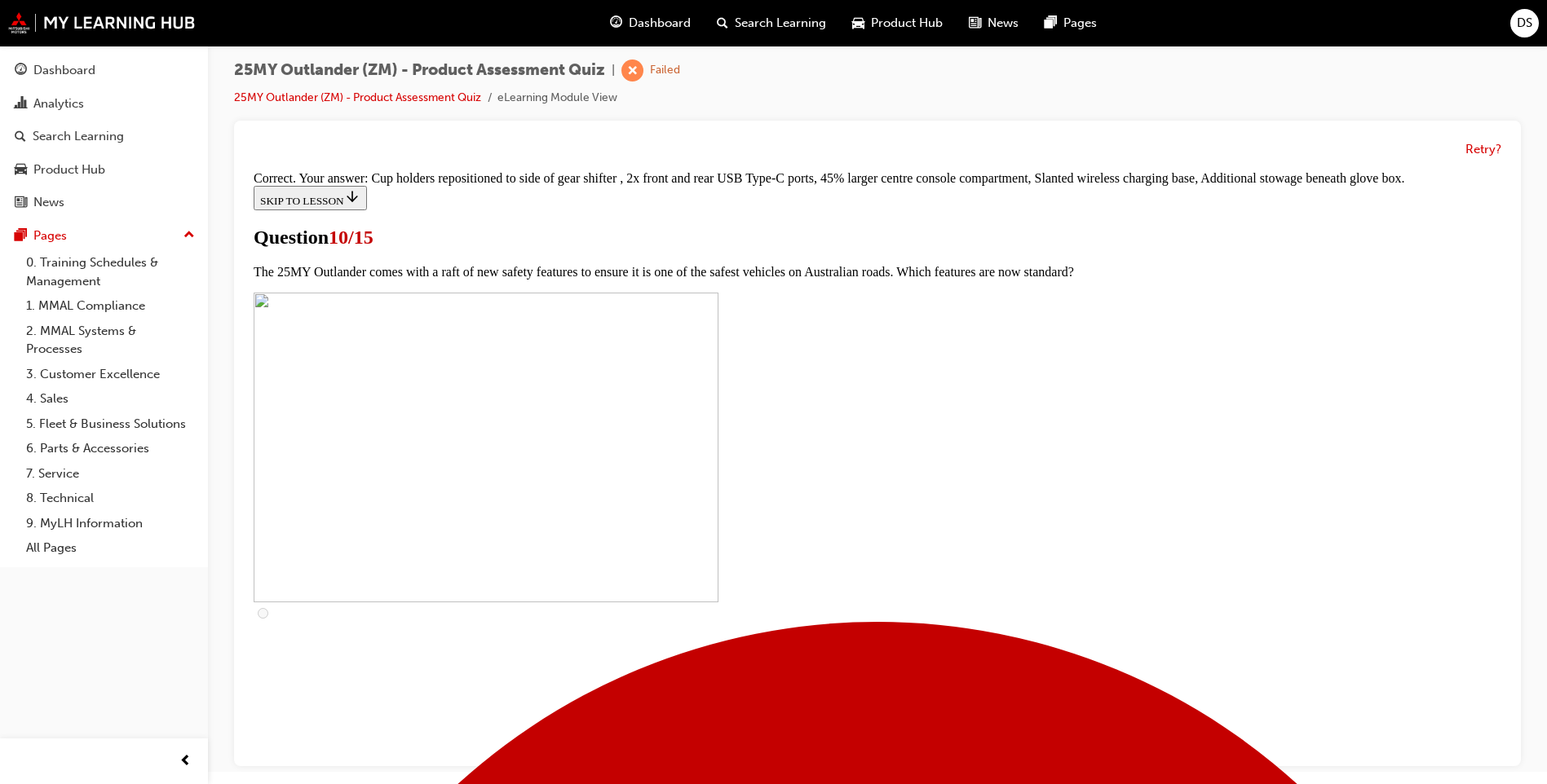
scroll to position [661, 0]
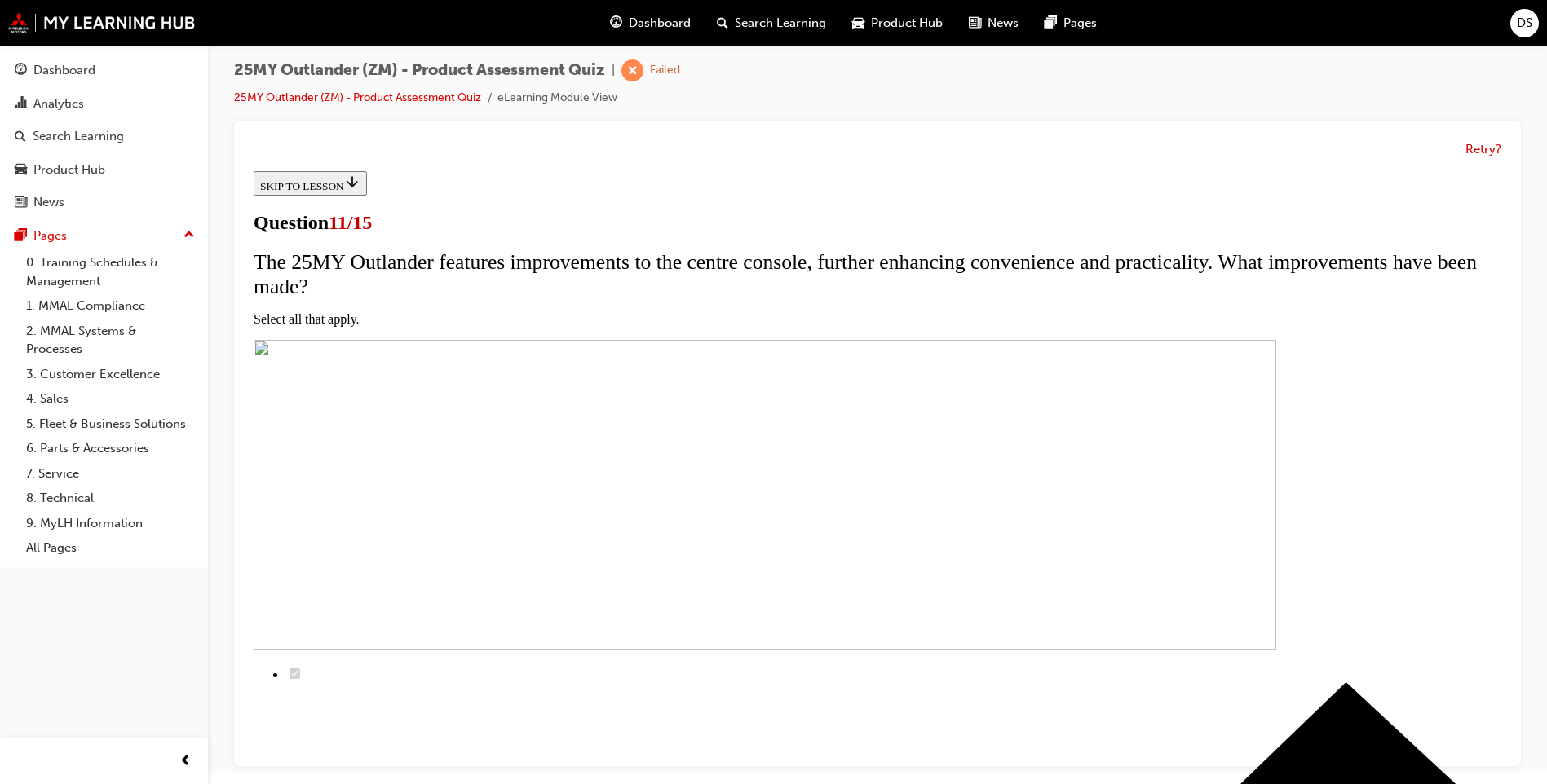
scroll to position [163, 0]
checkbox input "true"
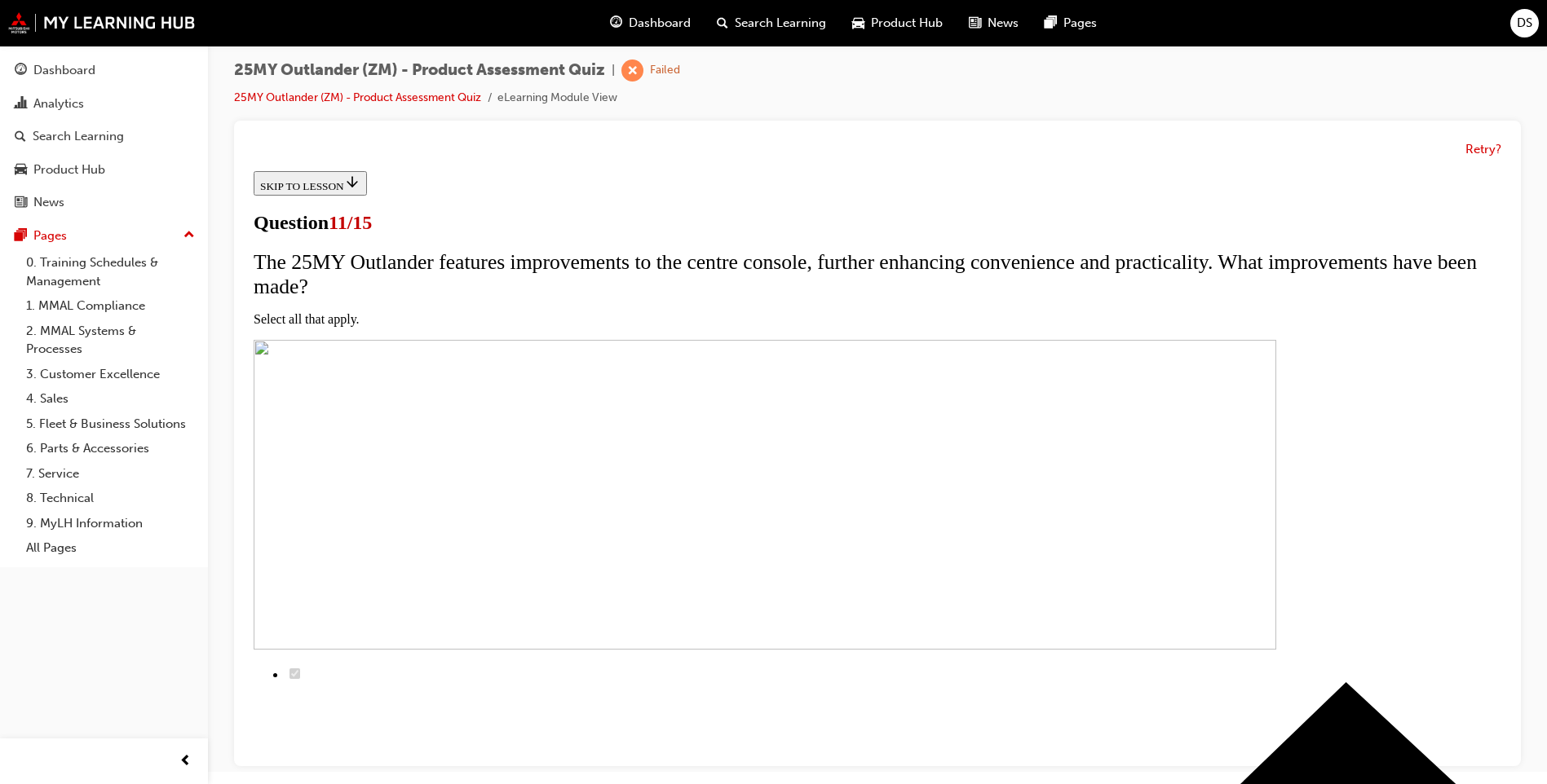
checkbox input "true"
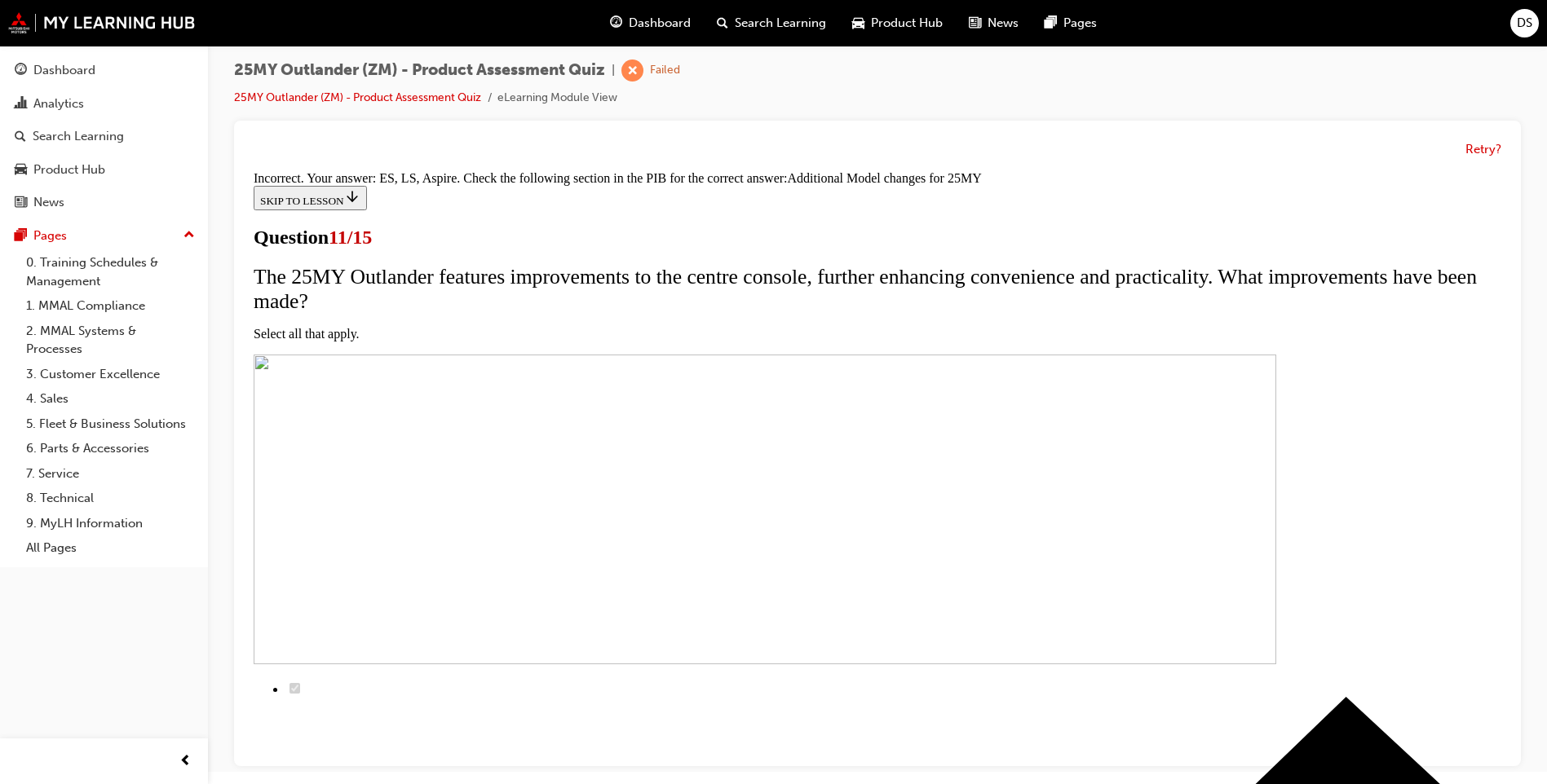
scroll to position [451, 0]
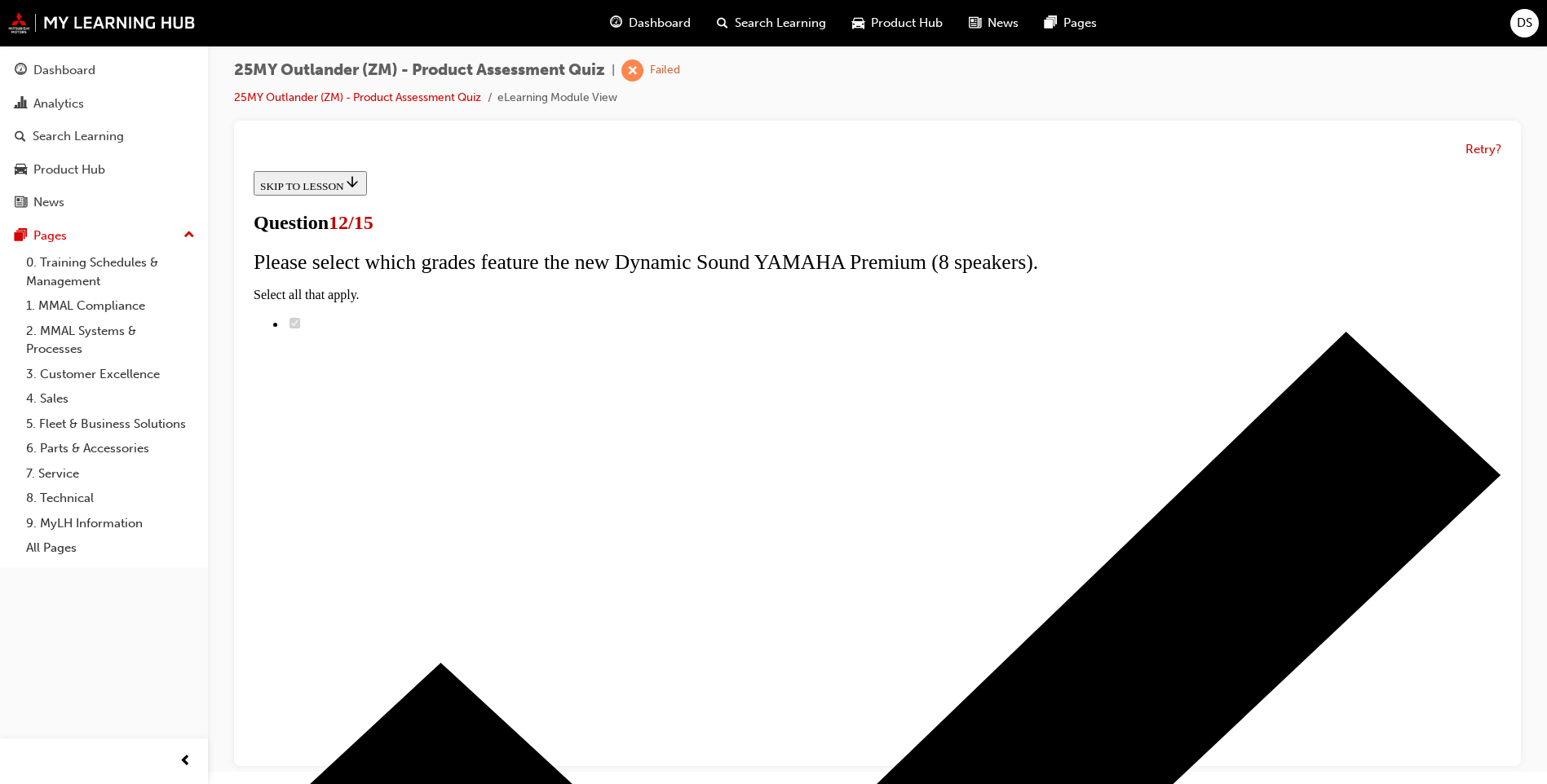
radio input "true"
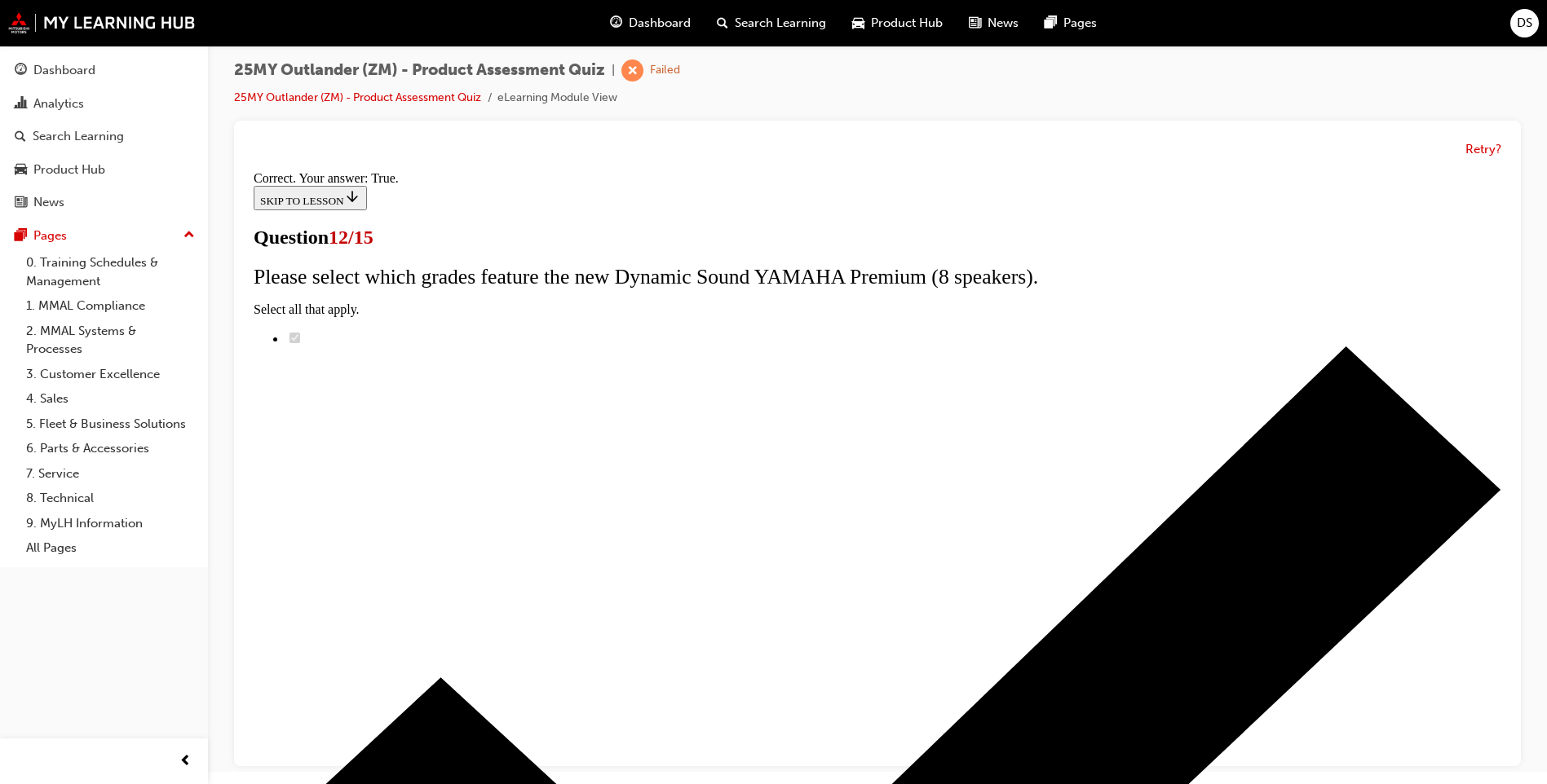
scroll to position [155, 0]
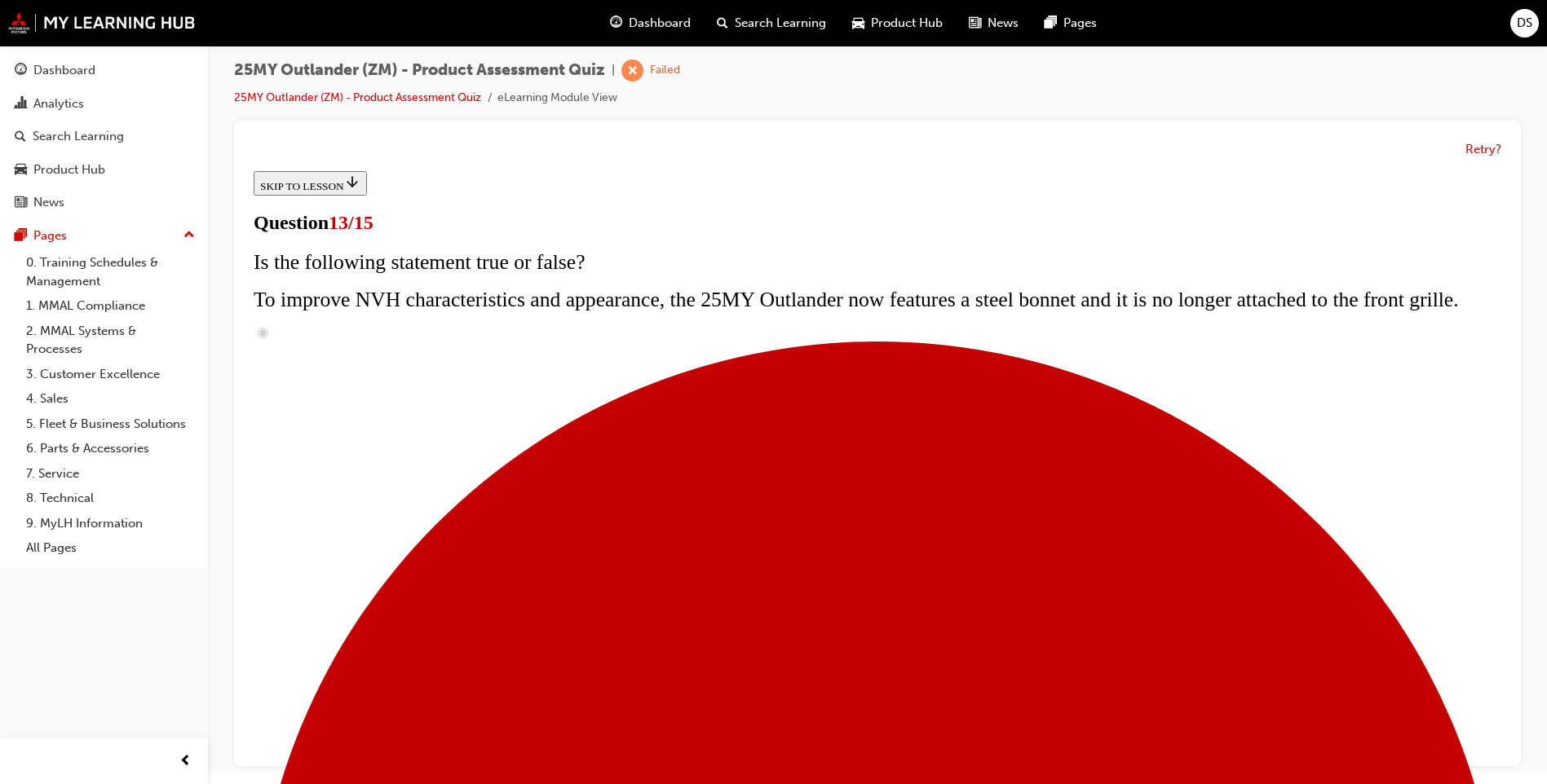
scroll to position [277, 0]
radio input "true"
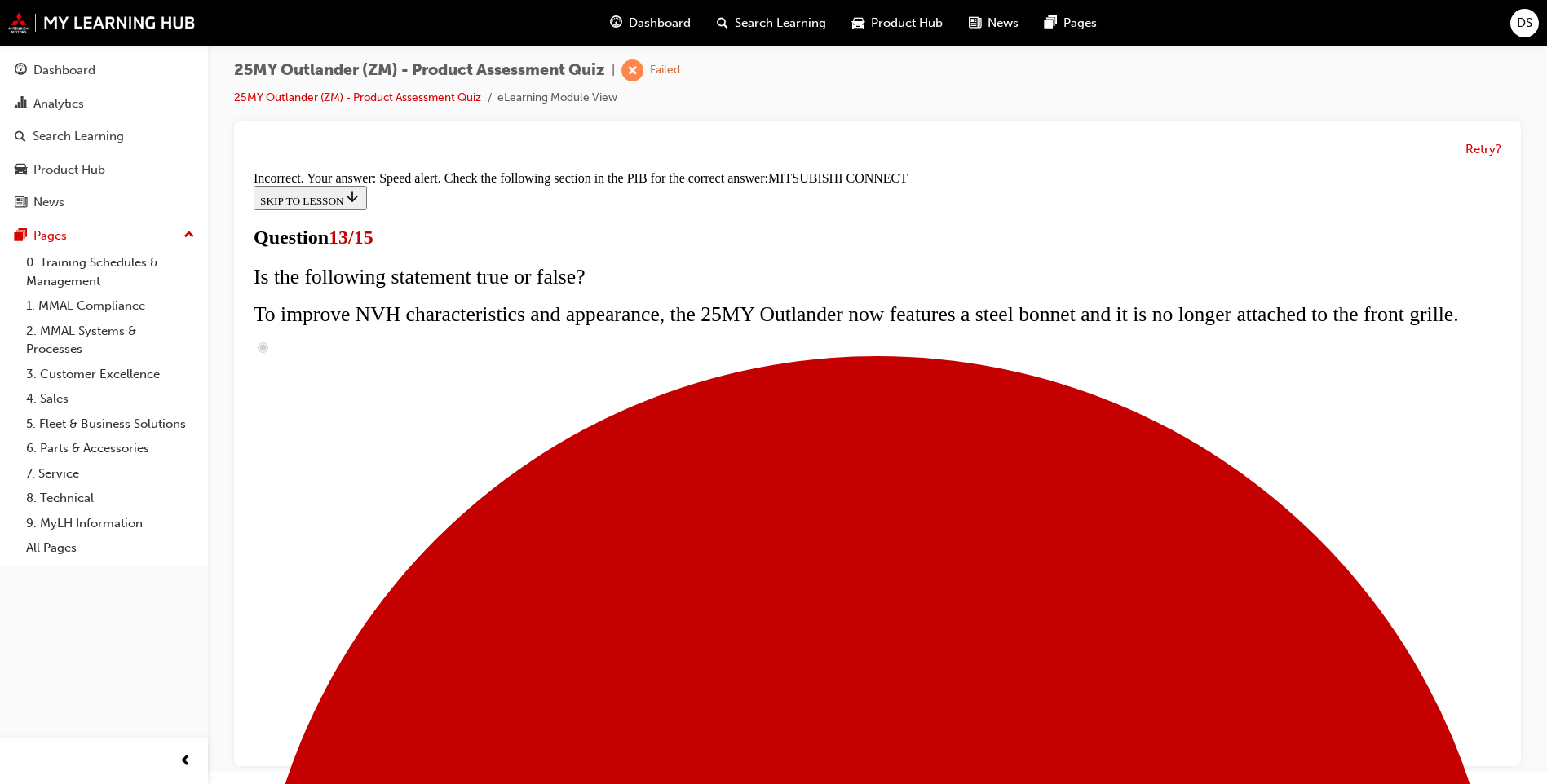
scroll to position [489, 0]
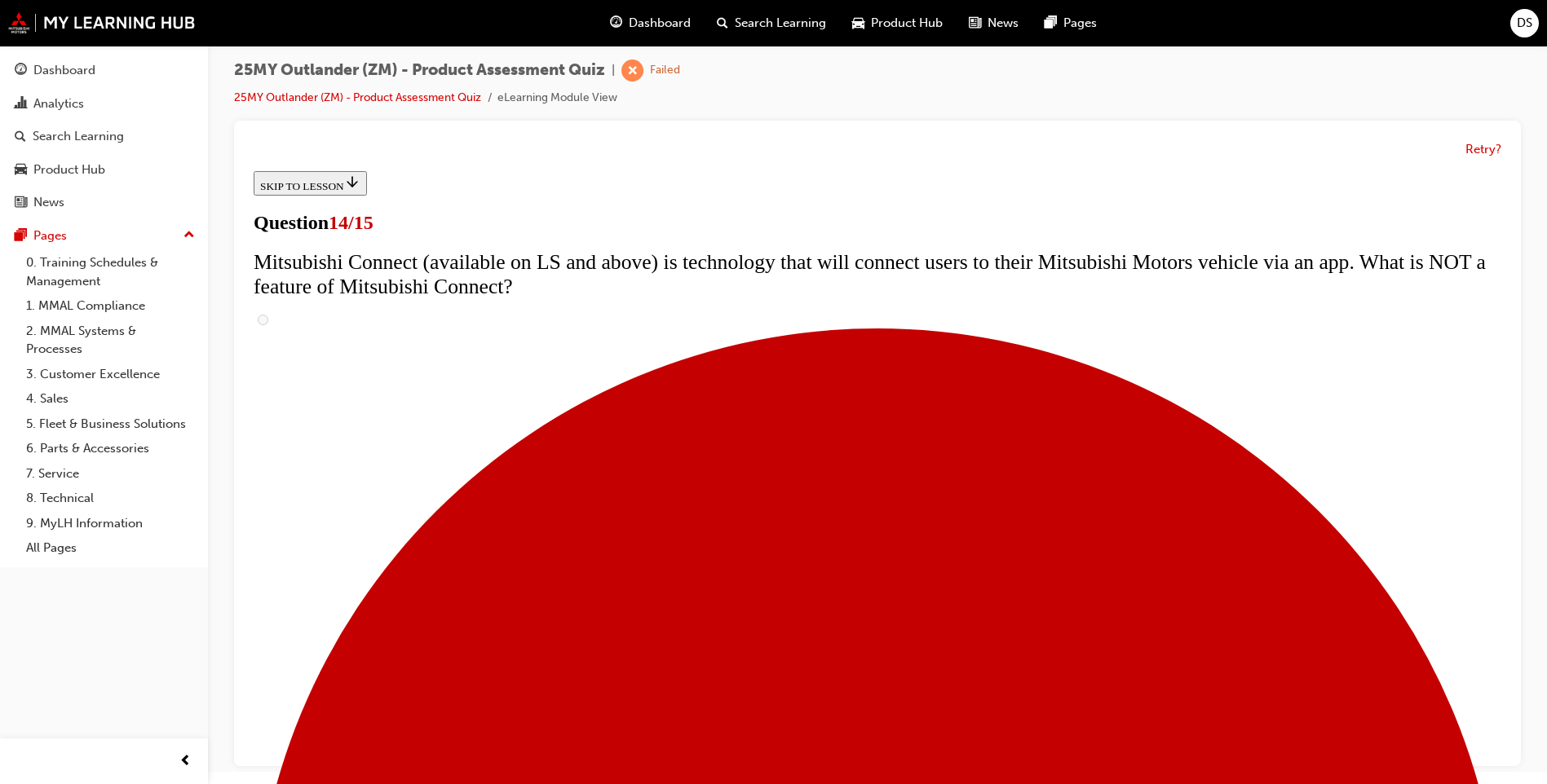
scroll to position [571, 0]
radio input "true"
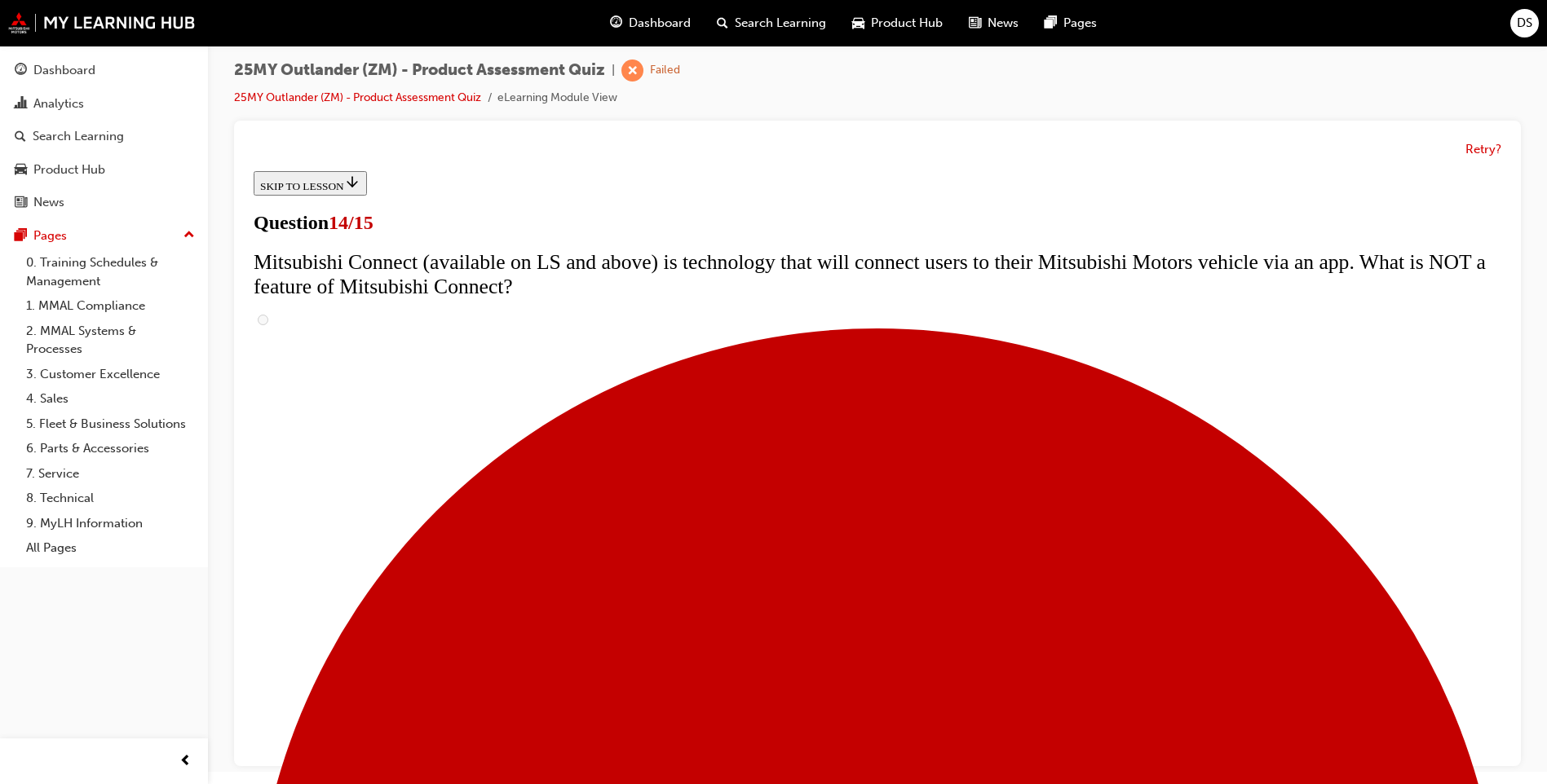
radio input "true"
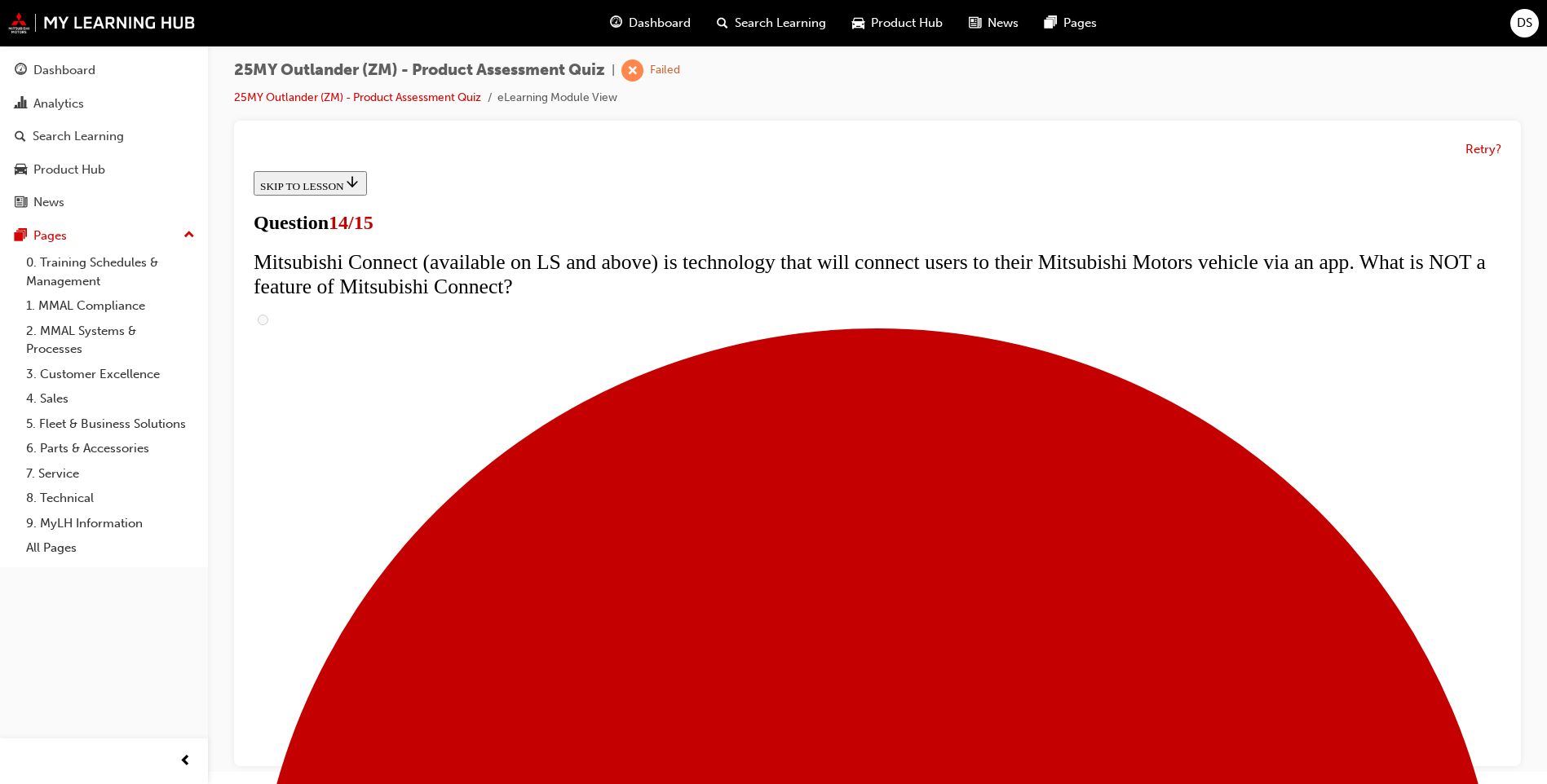
radio input "true"
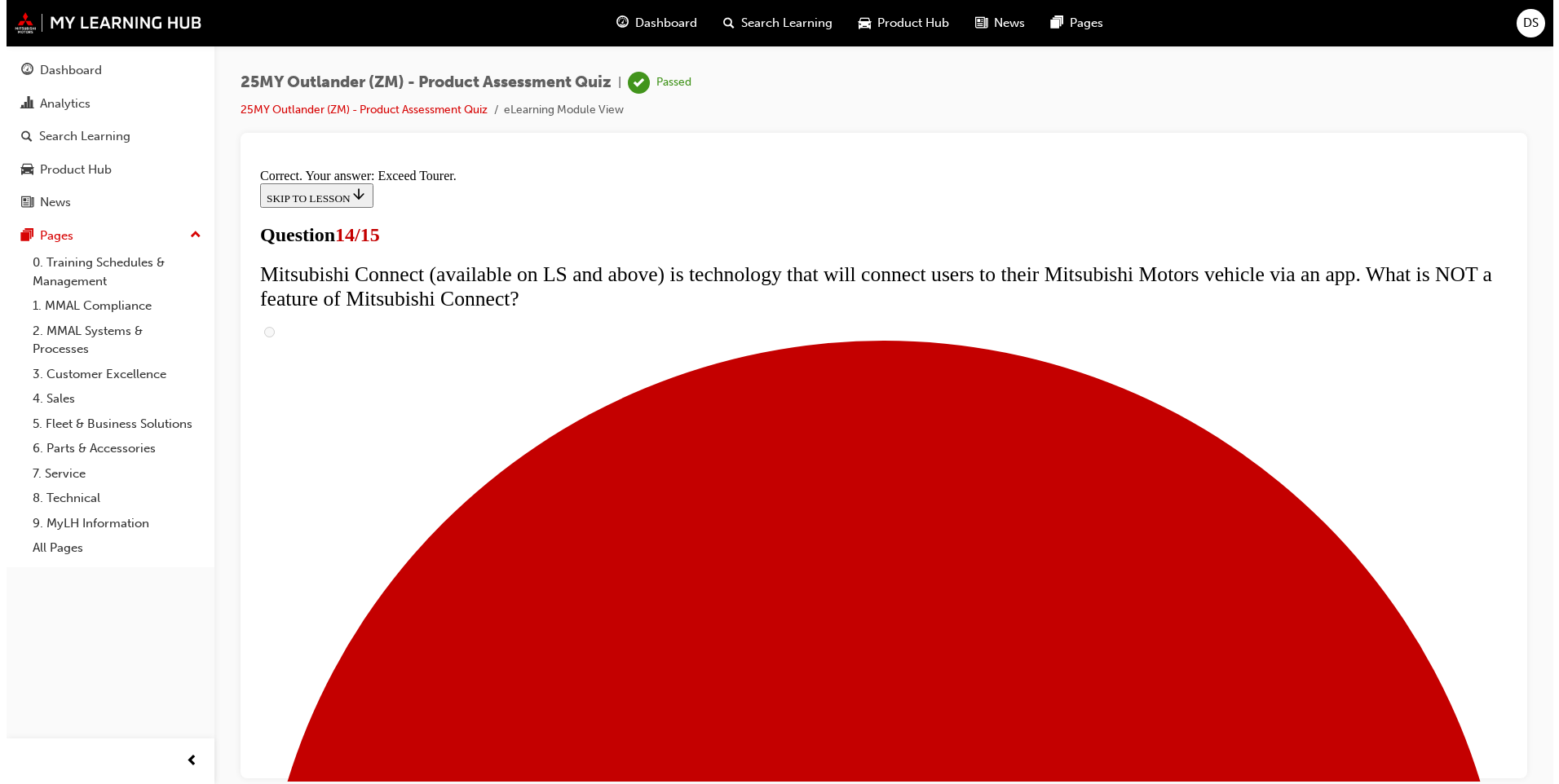
scroll to position [0, 0]
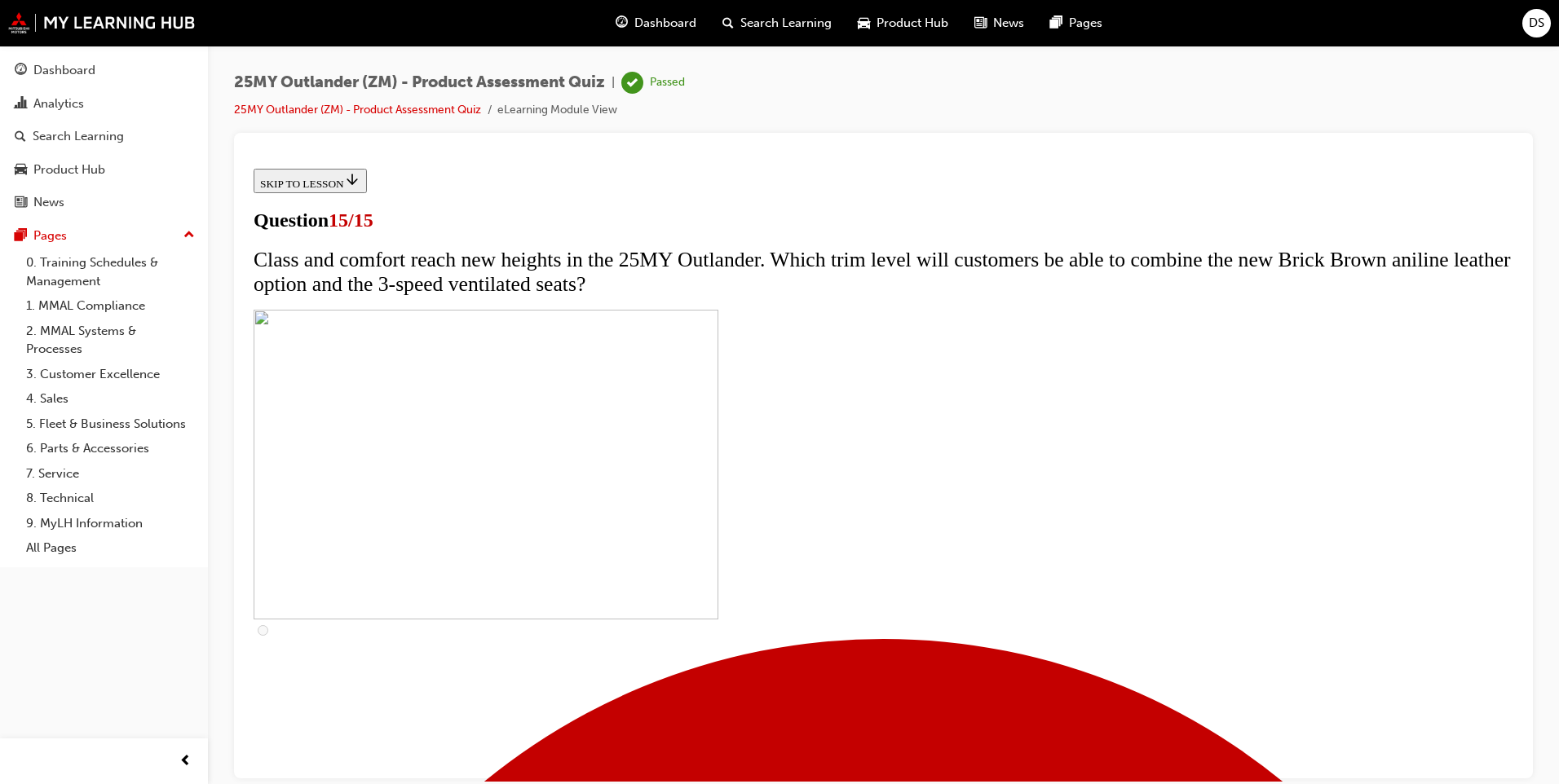
scroll to position [211, 0]
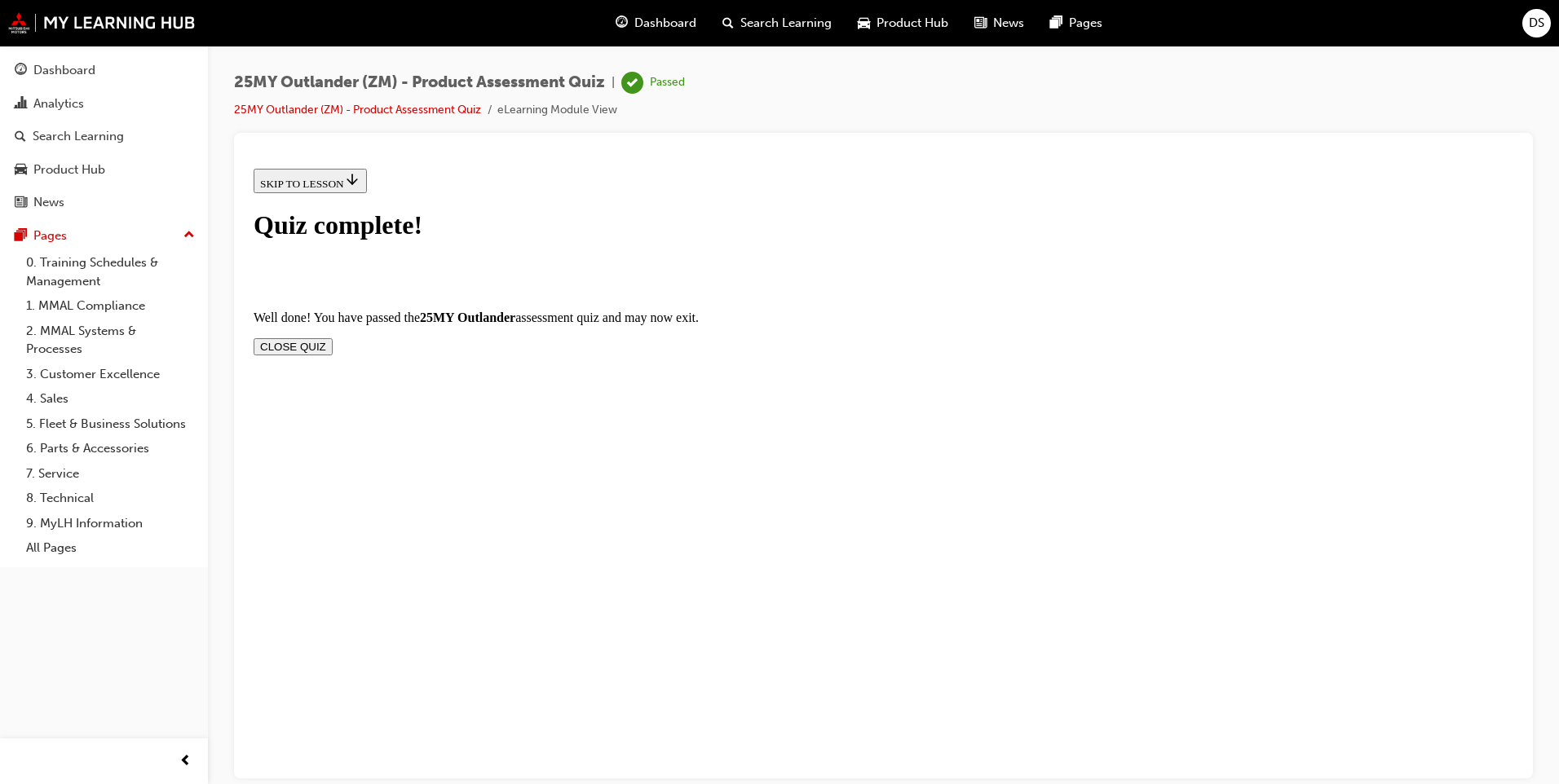
click at [333, 338] on button "CLOSE QUIZ" at bounding box center [293, 347] width 79 height 17
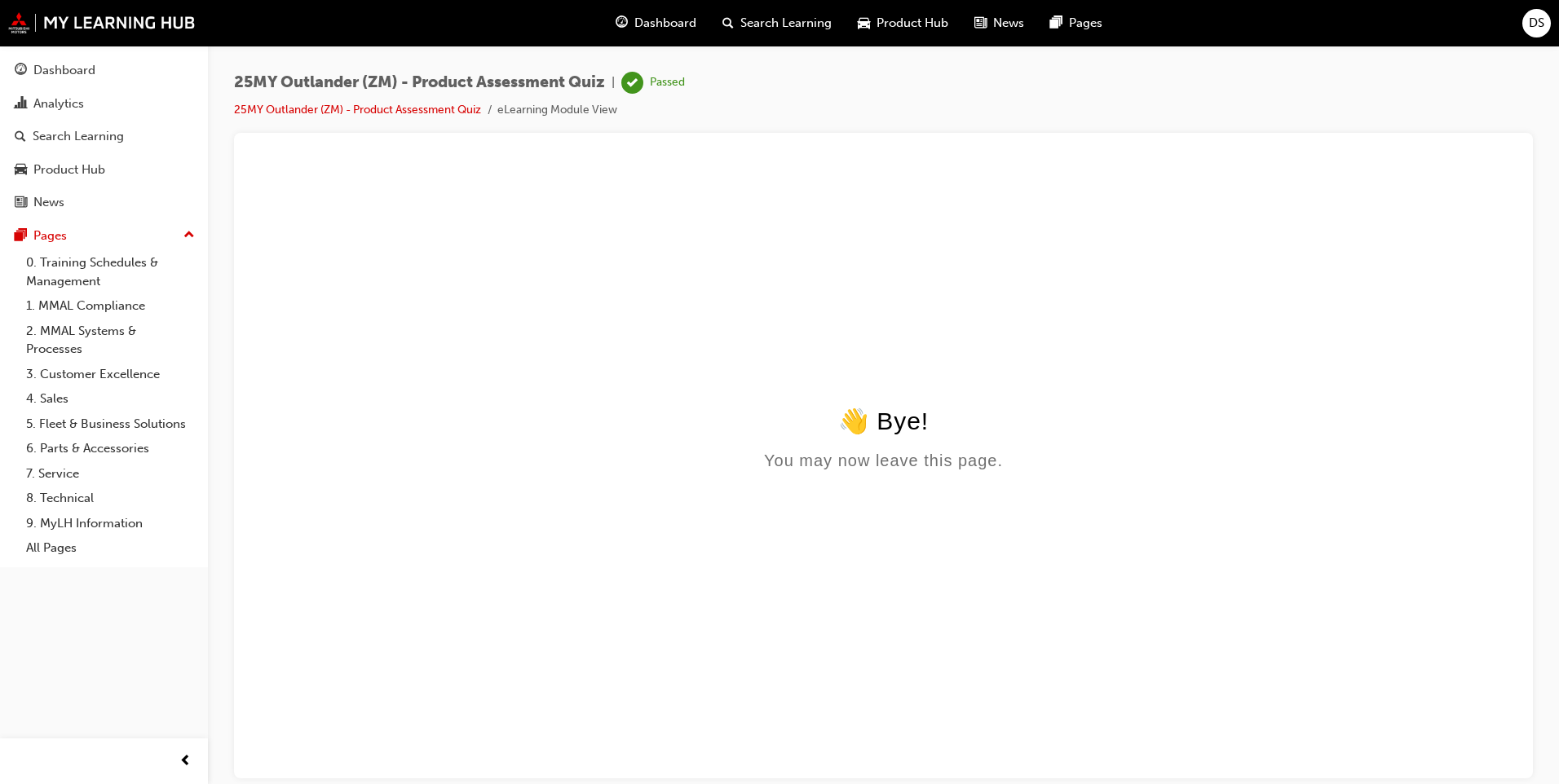
scroll to position [0, 0]
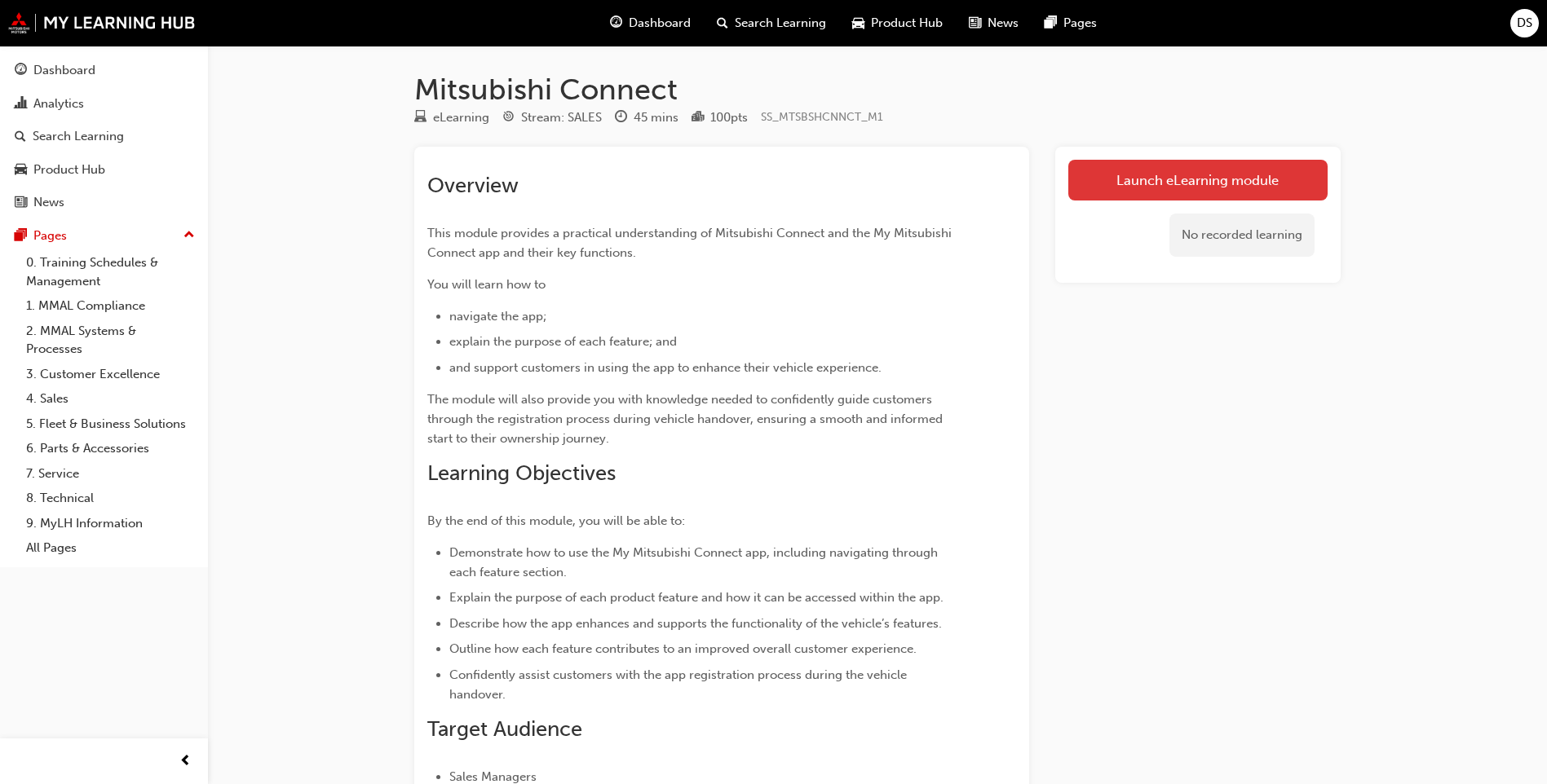
click at [1172, 178] on link "Launch eLearning module" at bounding box center [1198, 180] width 259 height 41
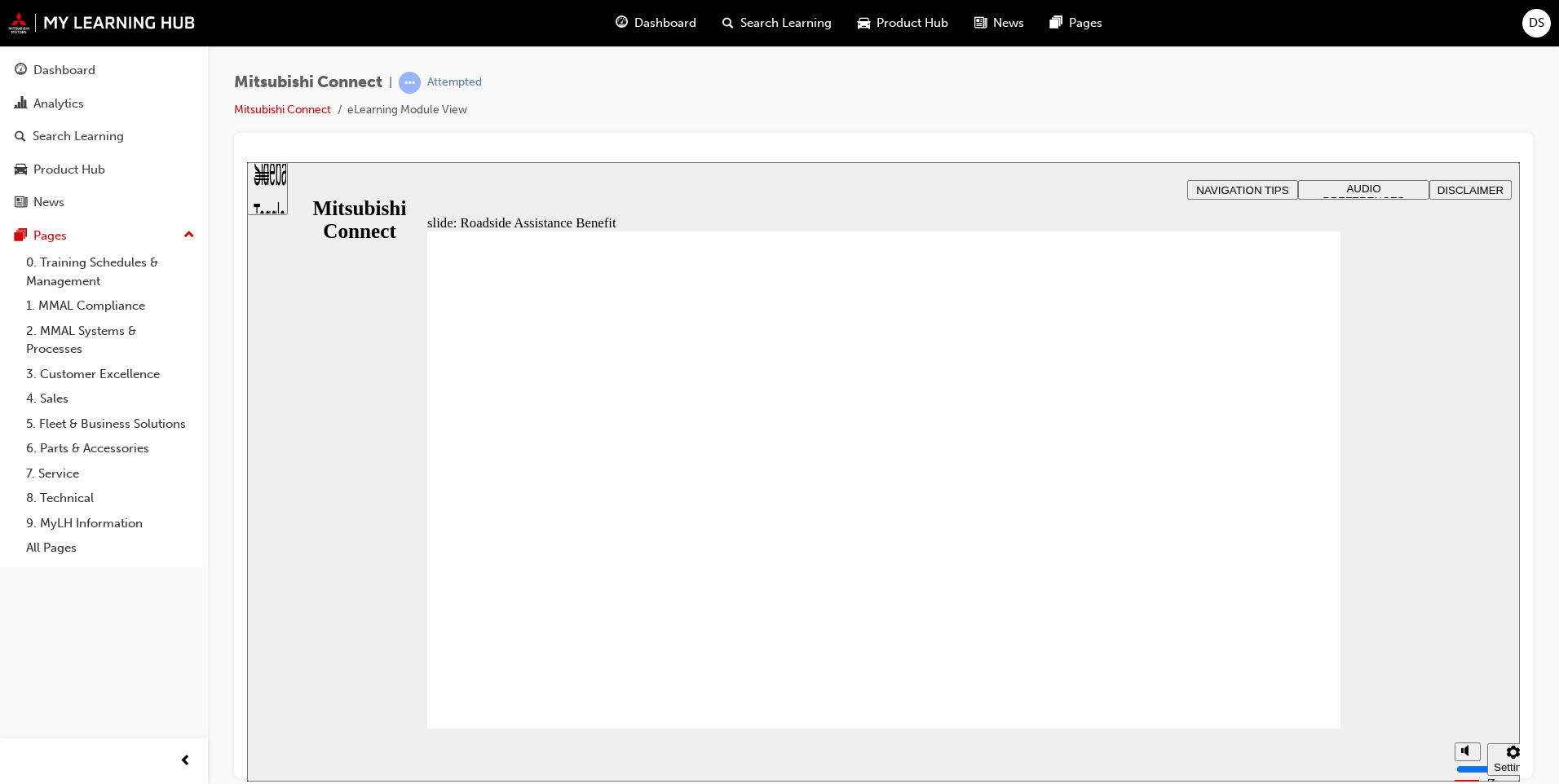
checkbox input "true"
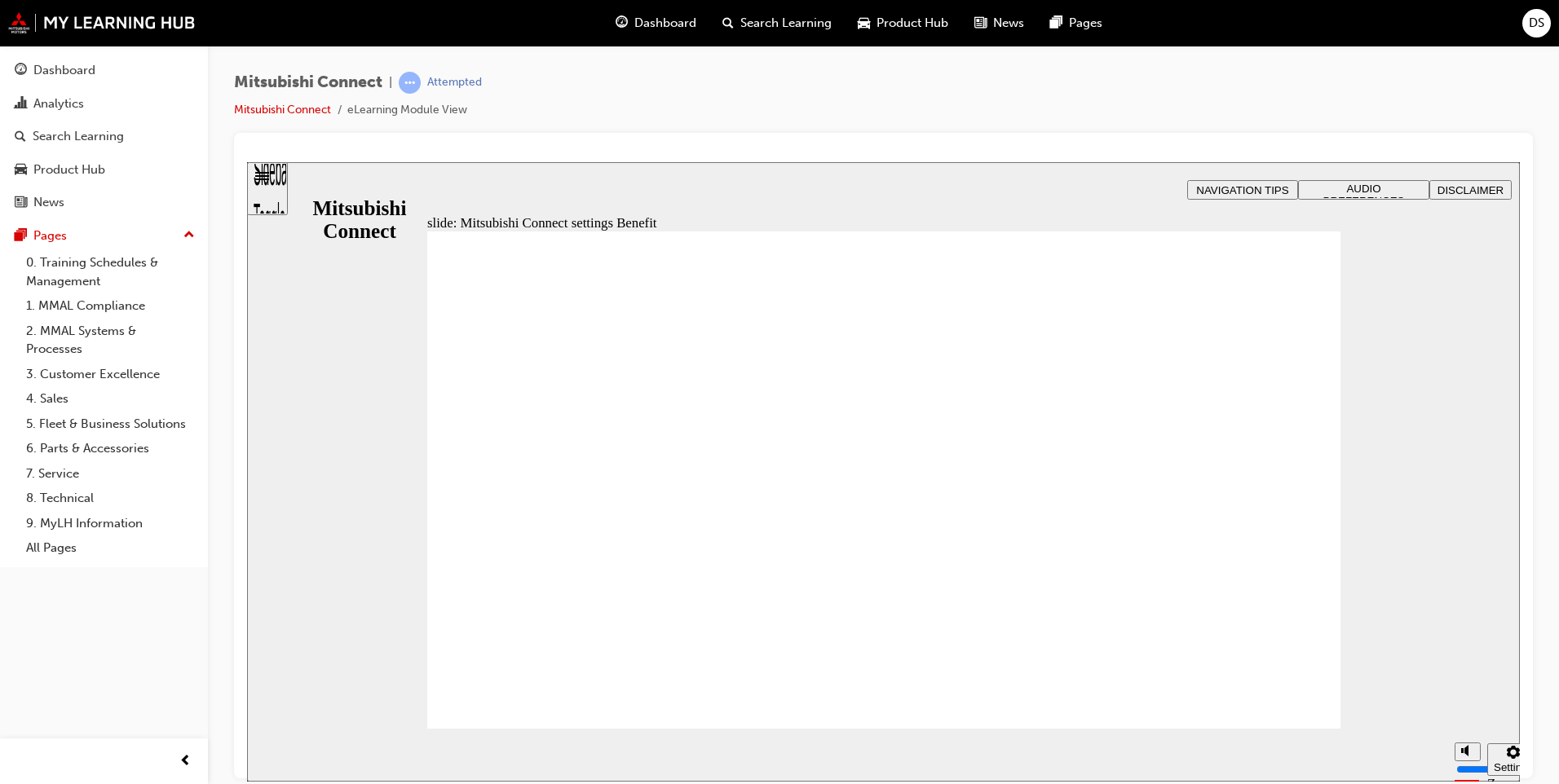
radio input "false"
radio input "true"
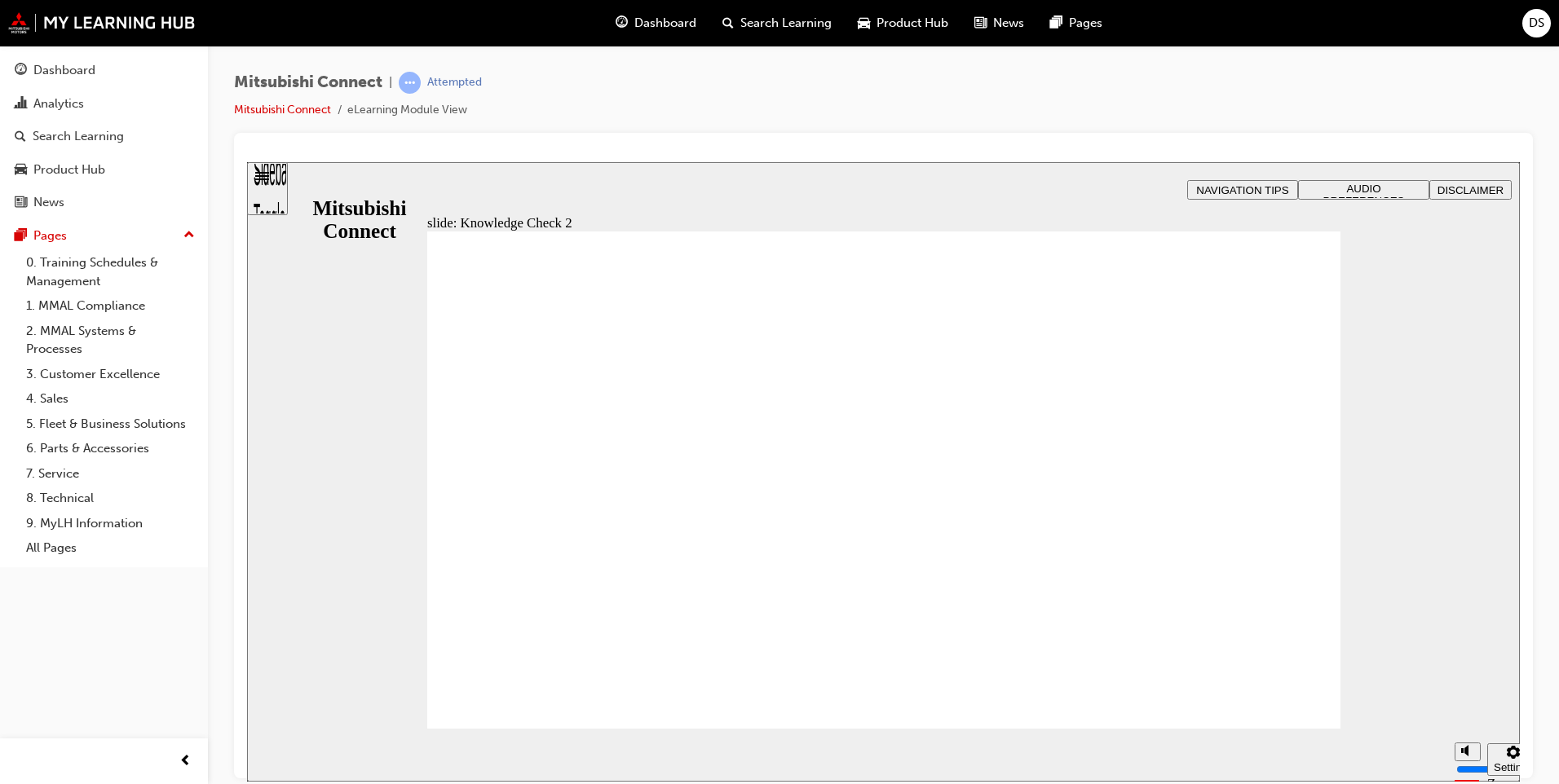
radio input "false"
radio input "true"
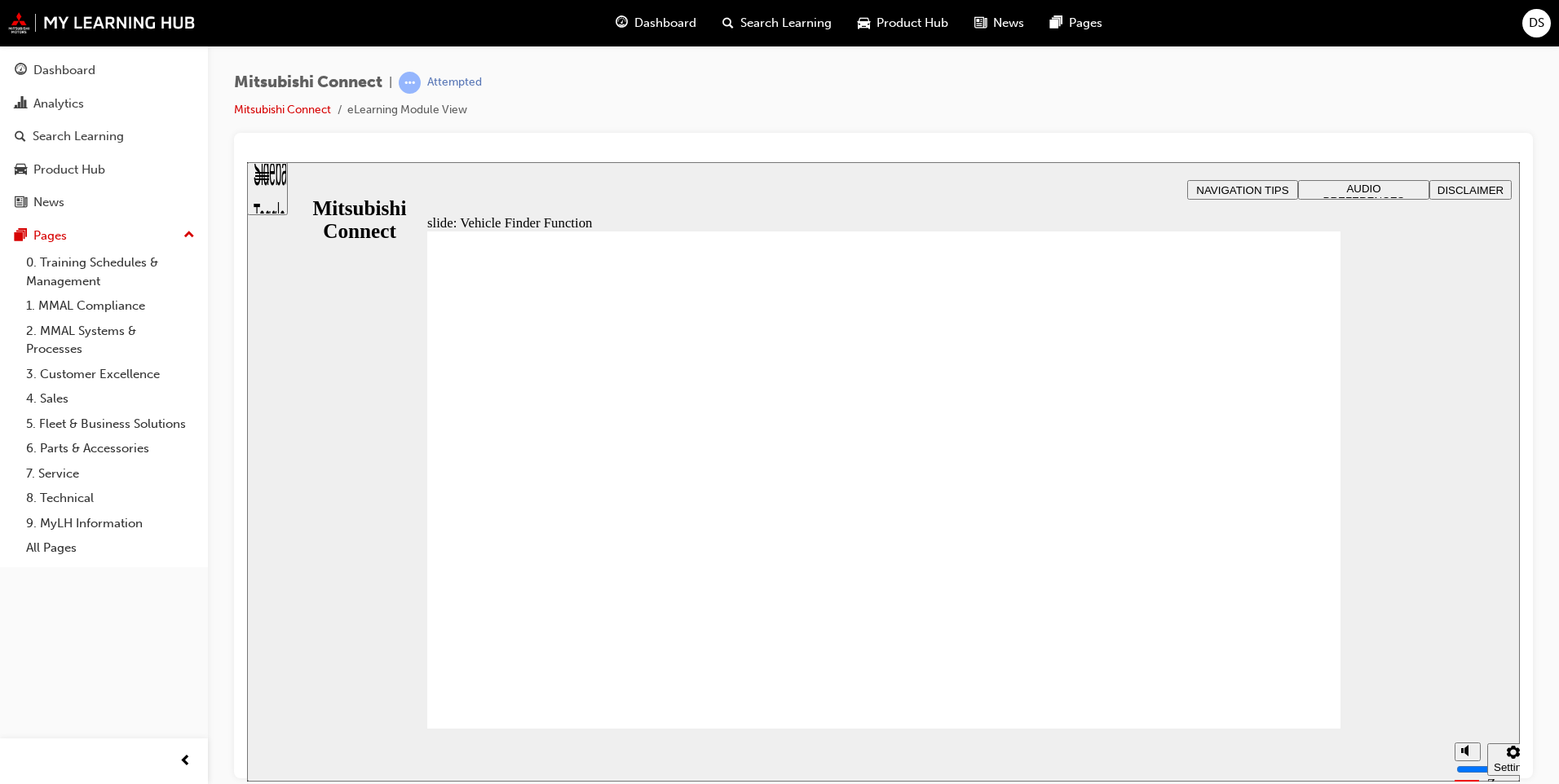
checkbox input "true"
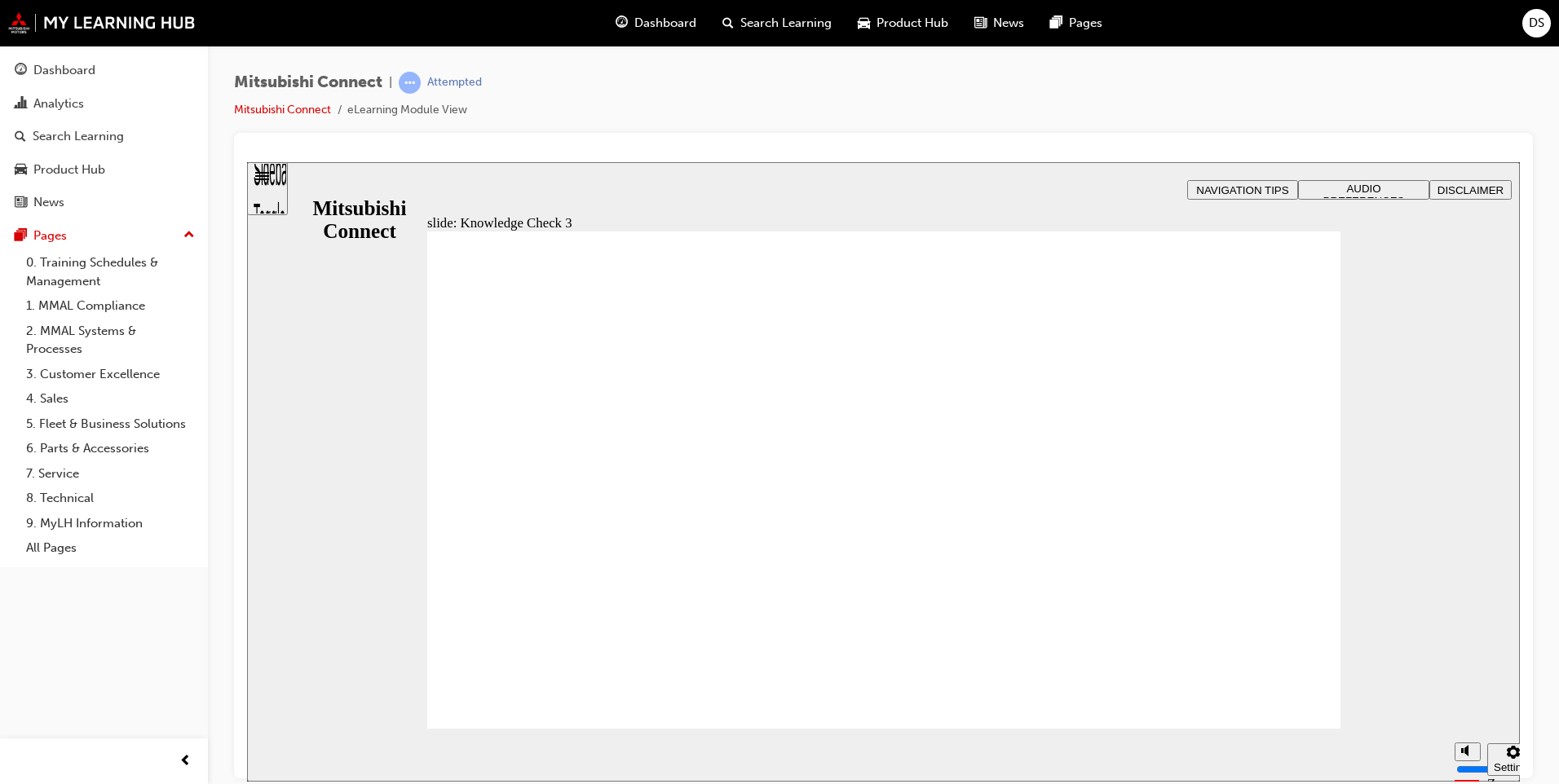
checkbox input "true"
drag, startPoint x: 504, startPoint y: 684, endPoint x: 513, endPoint y: 703, distance: 21.0
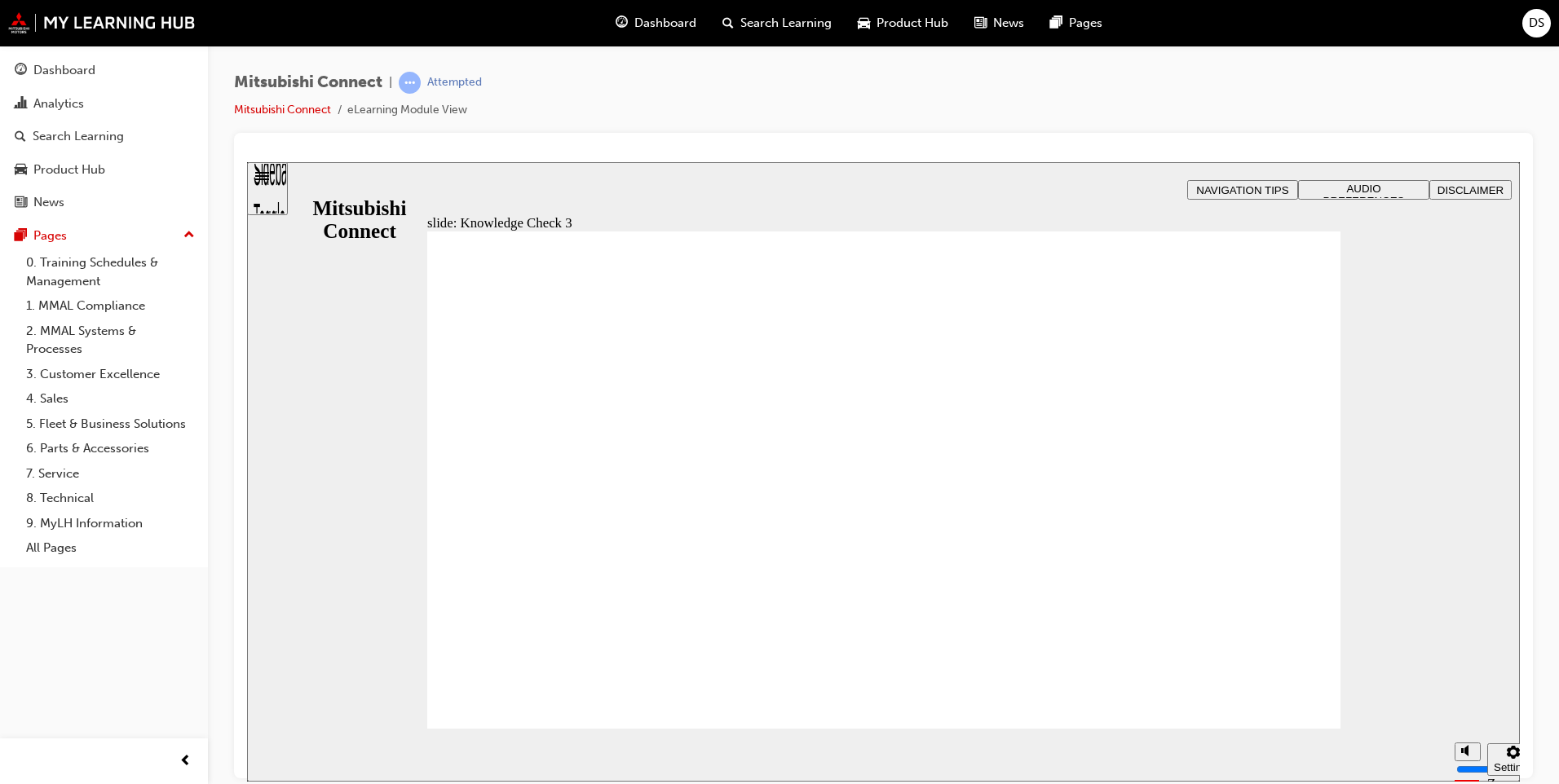
checkbox input "false"
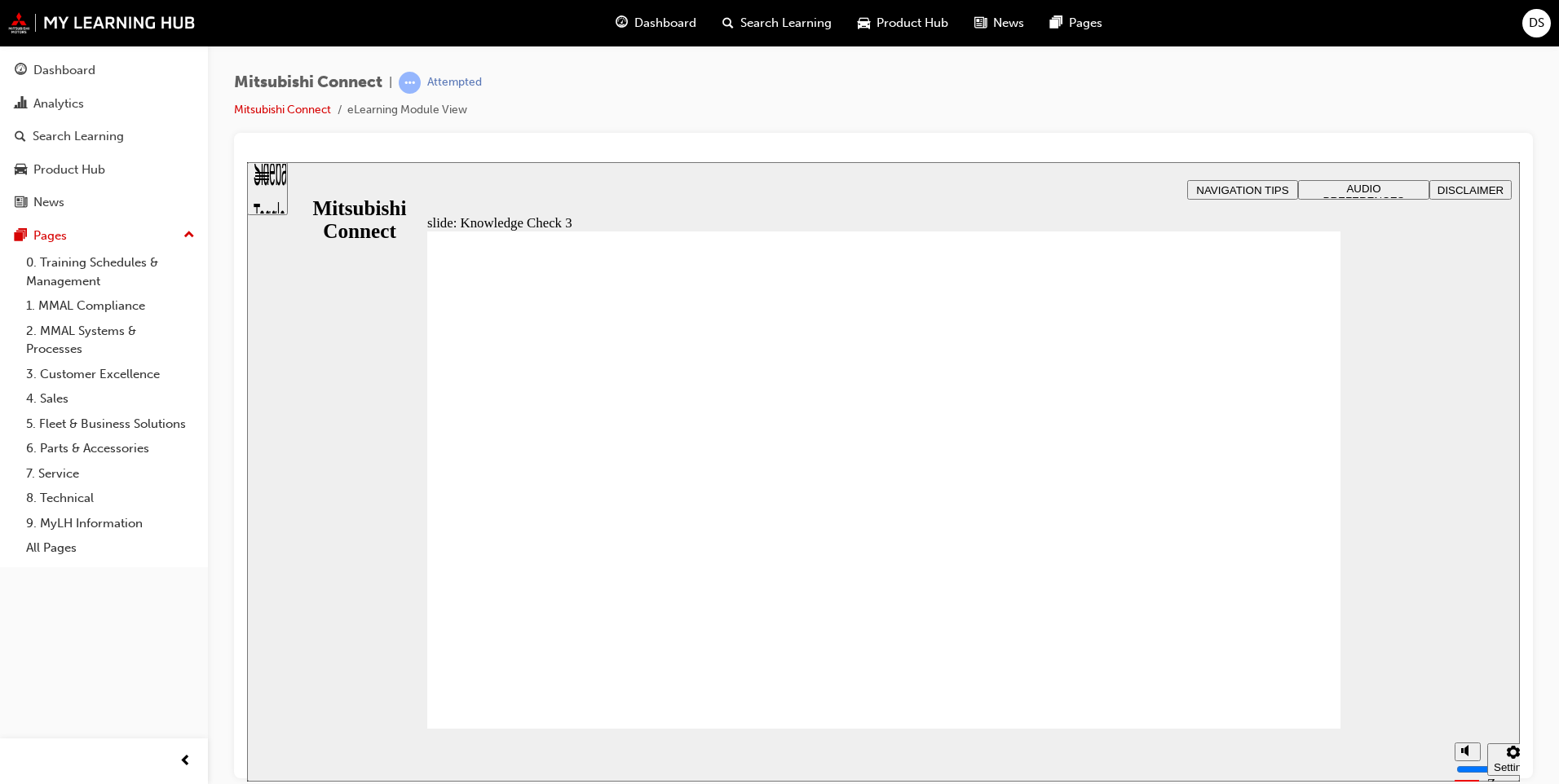
checkbox input "true"
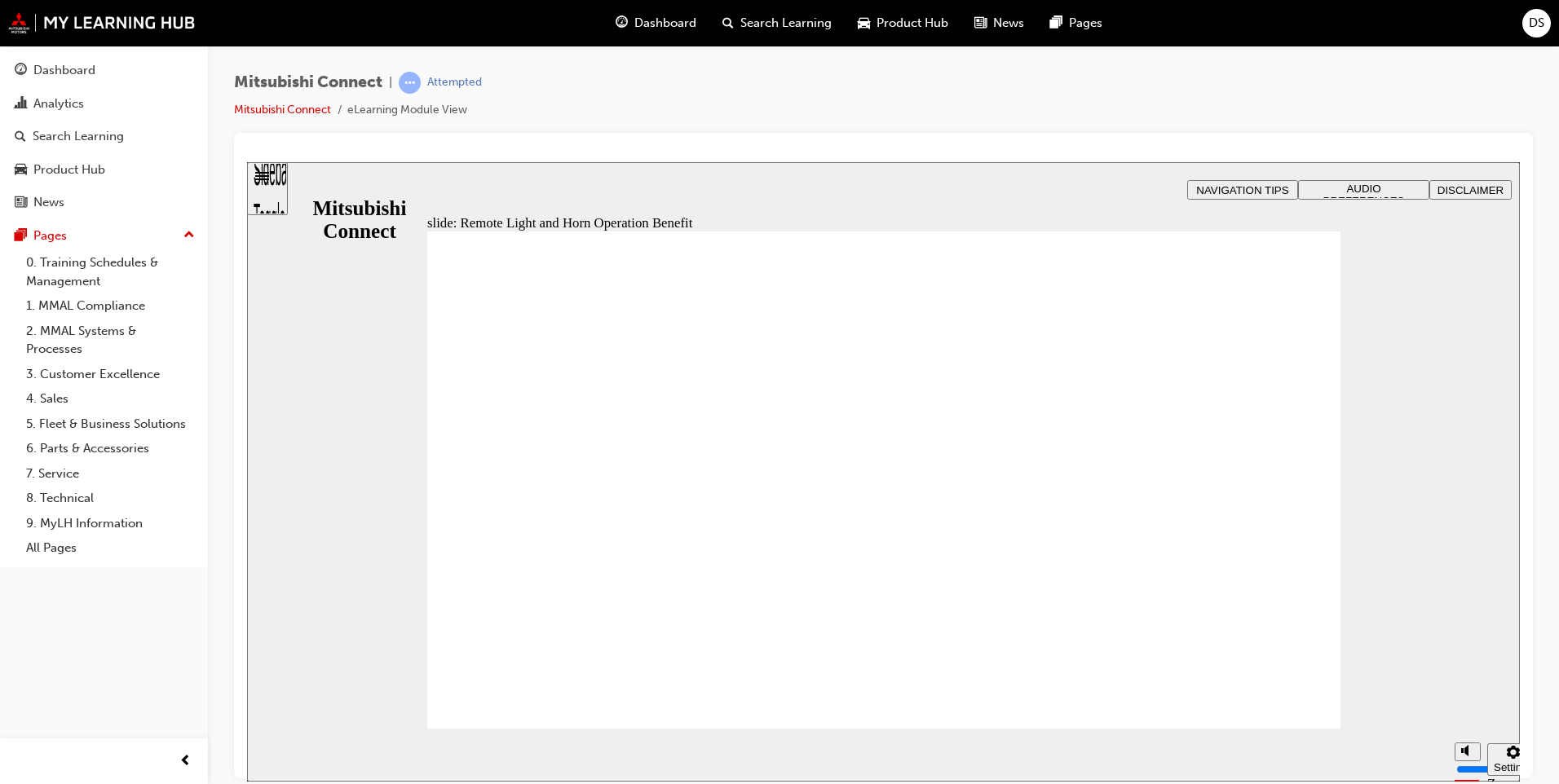
radio input "true"
radio input "false"
radio input "true"
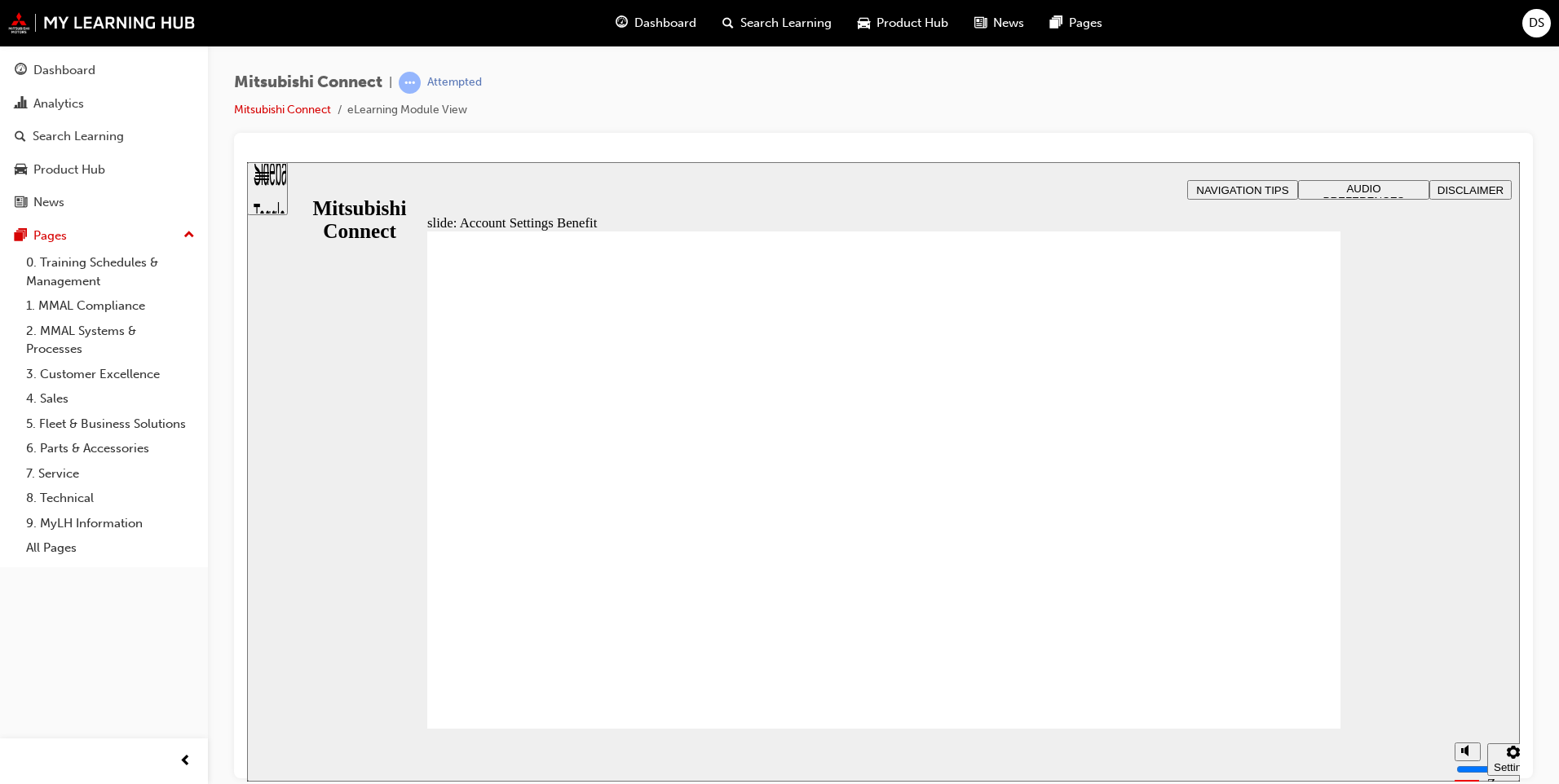
checkbox input "true"
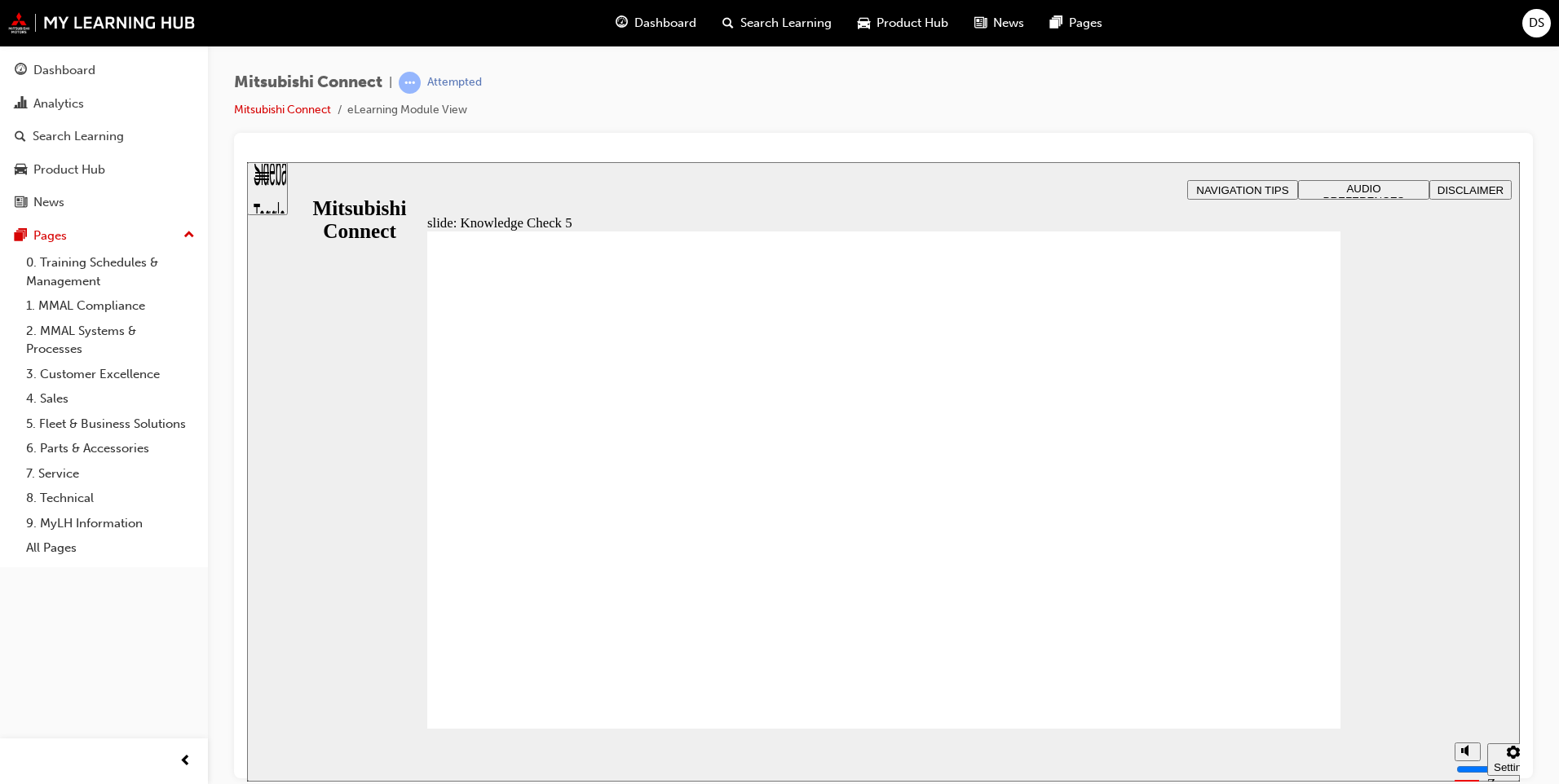
checkbox input "false"
checkbox input "true"
checkbox input "false"
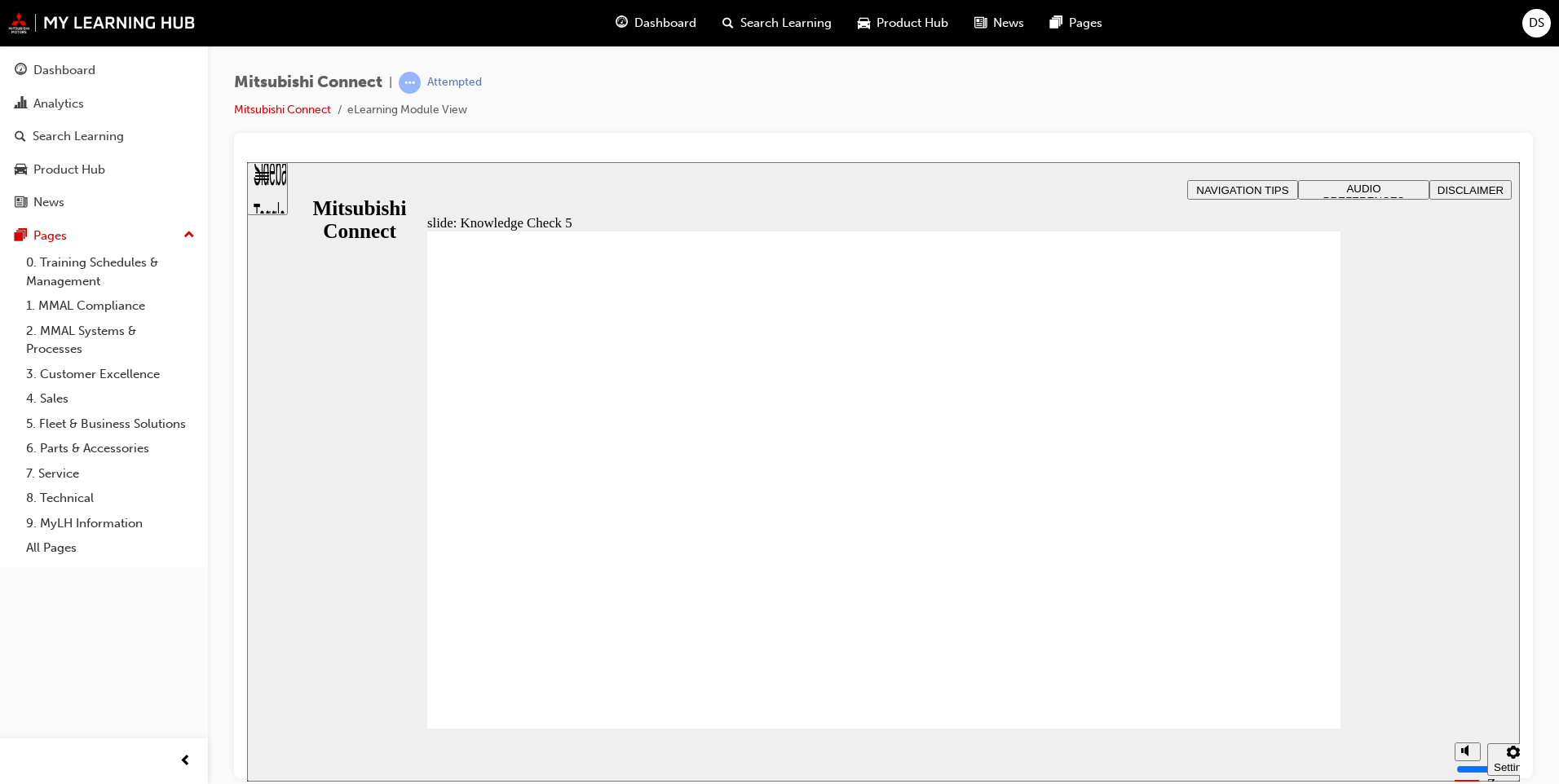
checkbox input "true"
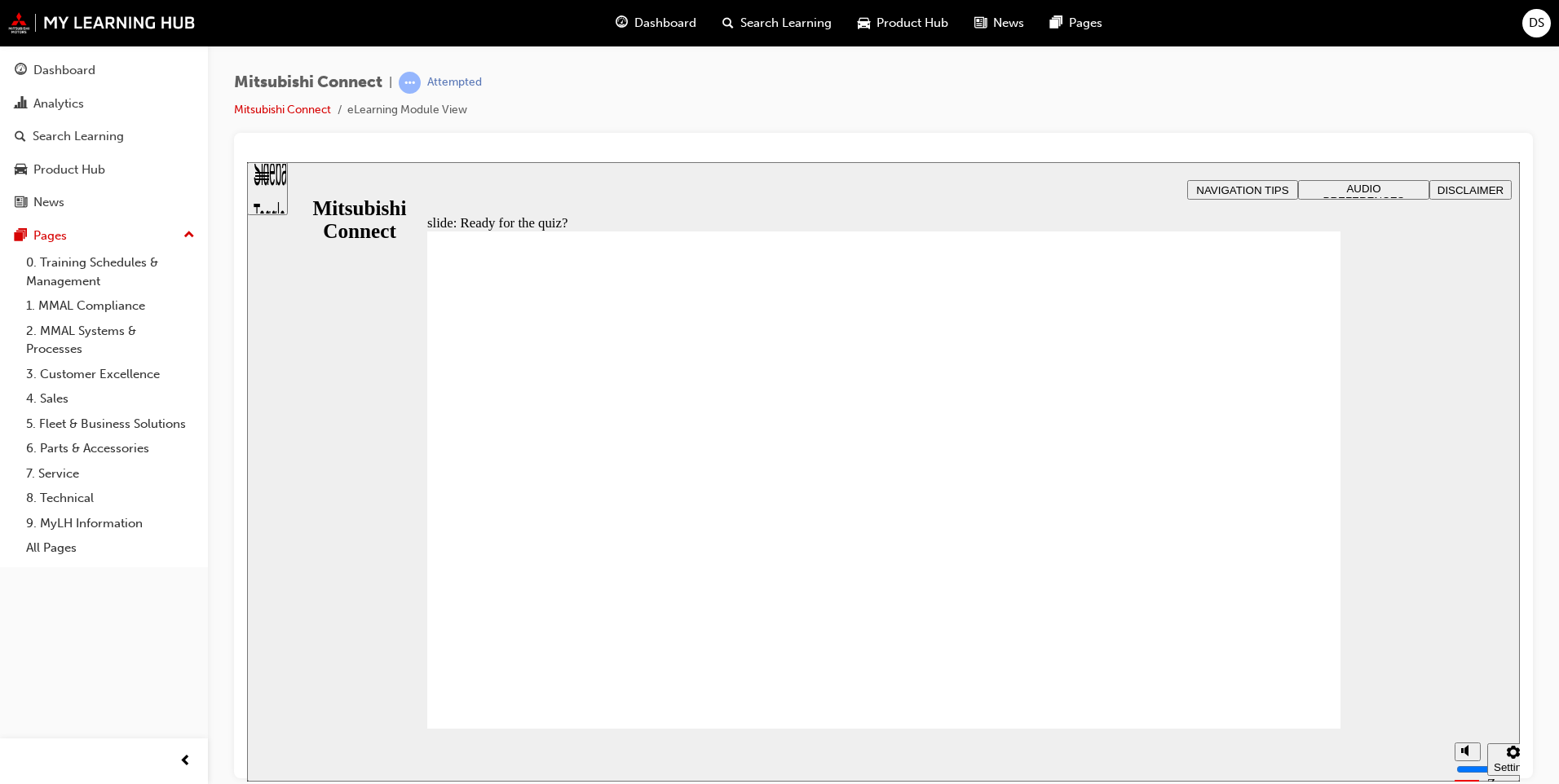
radio input "true"
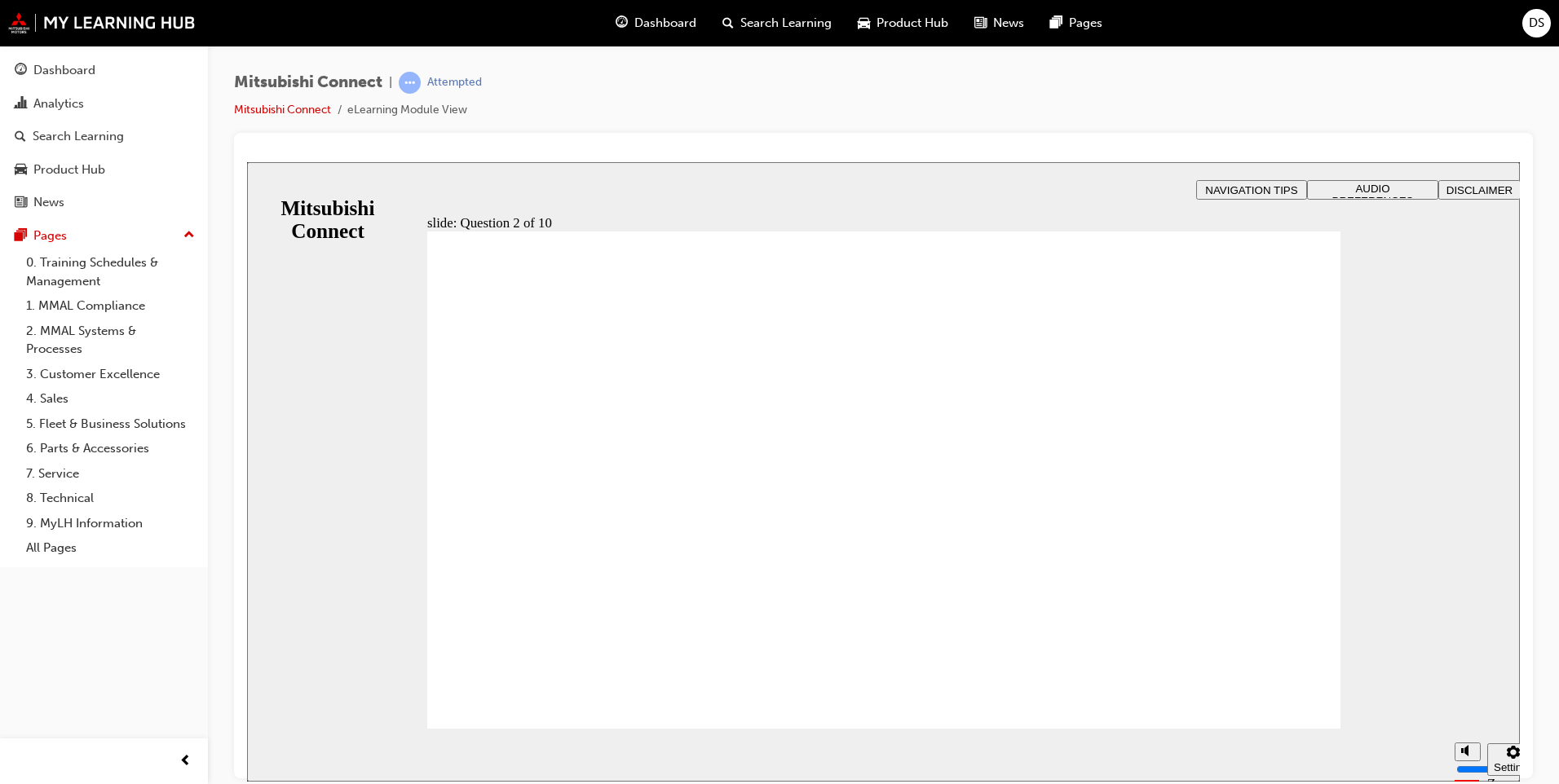
checkbox input "true"
checkbox input "false"
checkbox input "true"
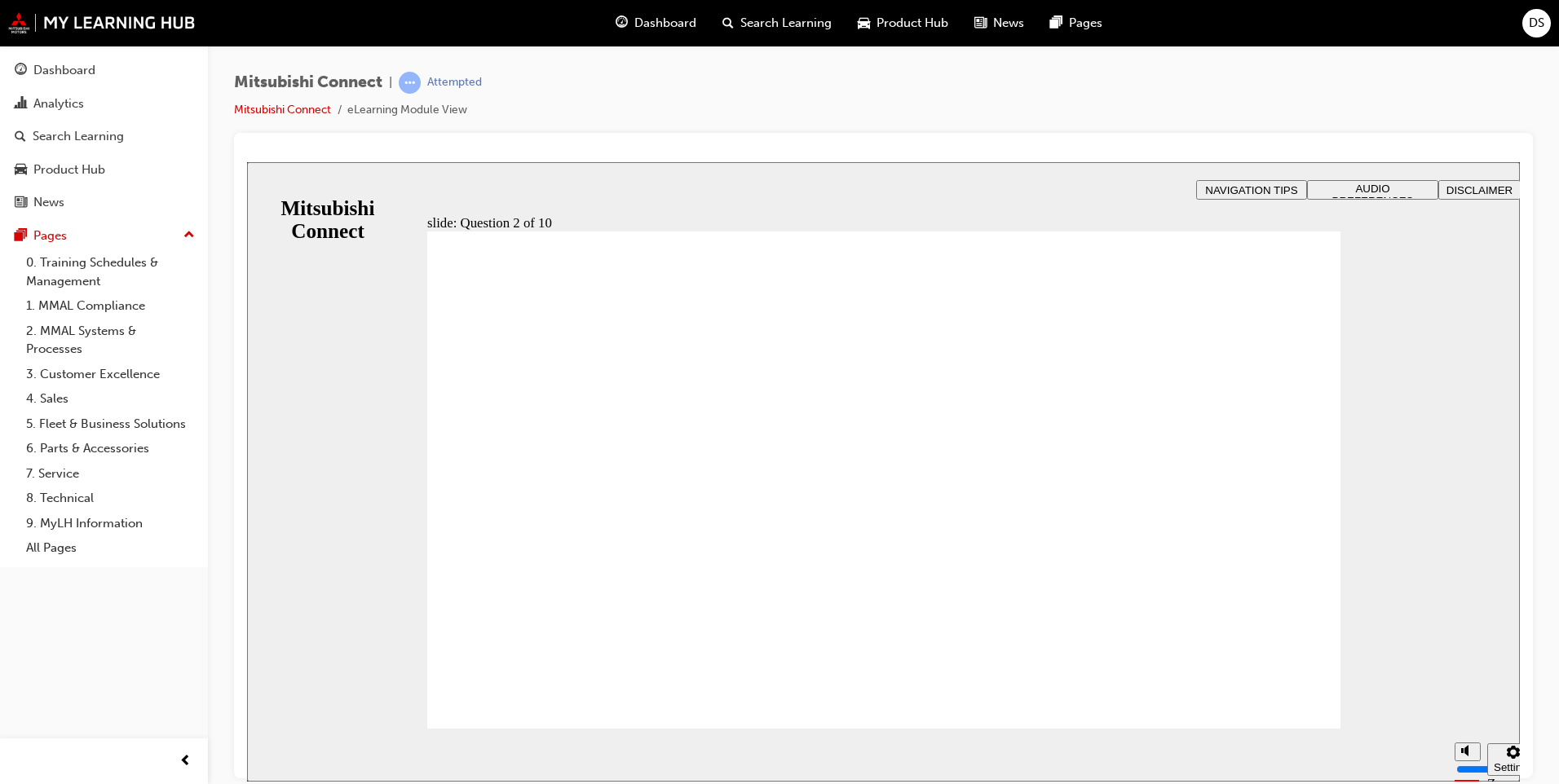
checkbox input "true"
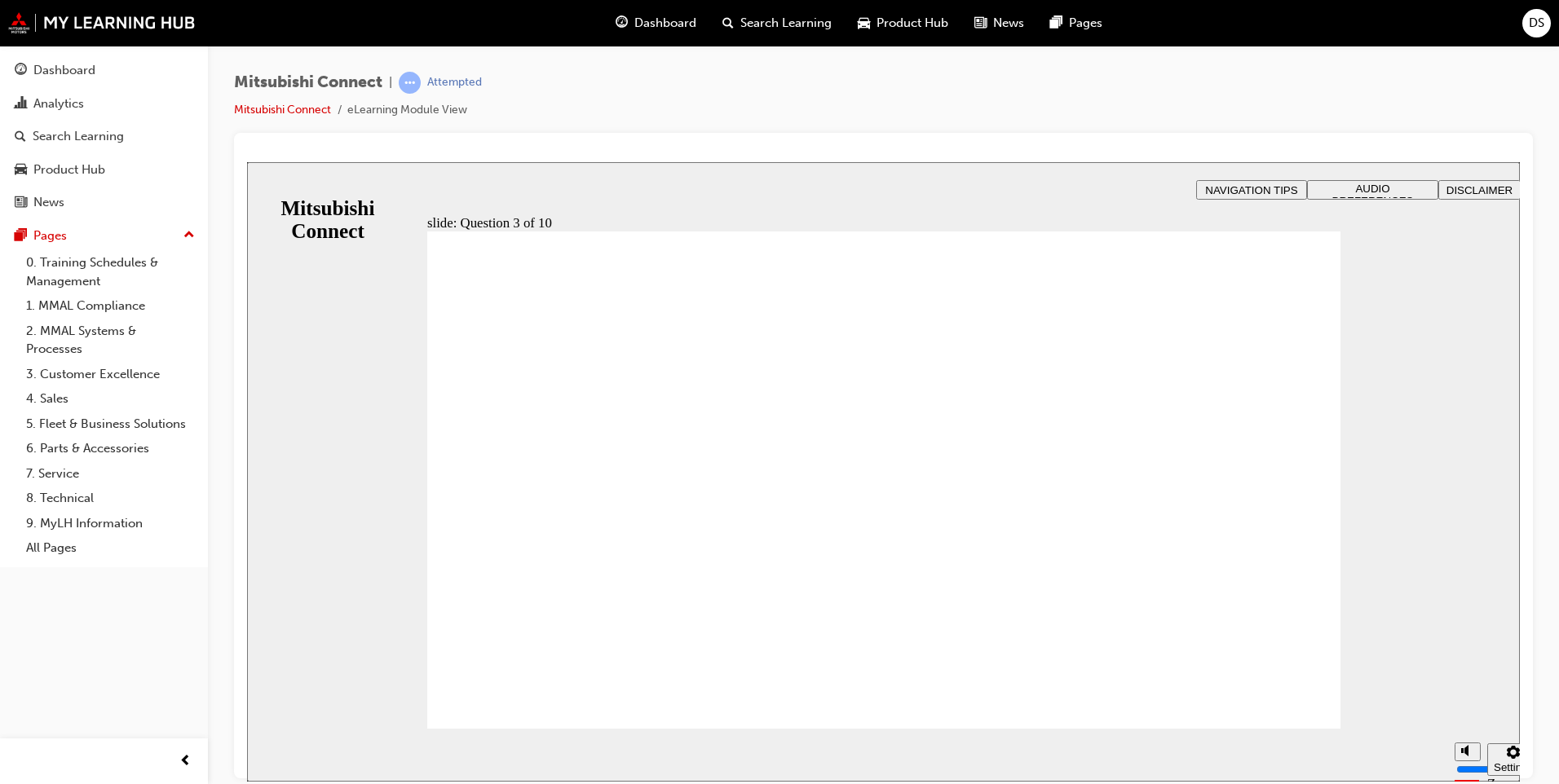
radio input "true"
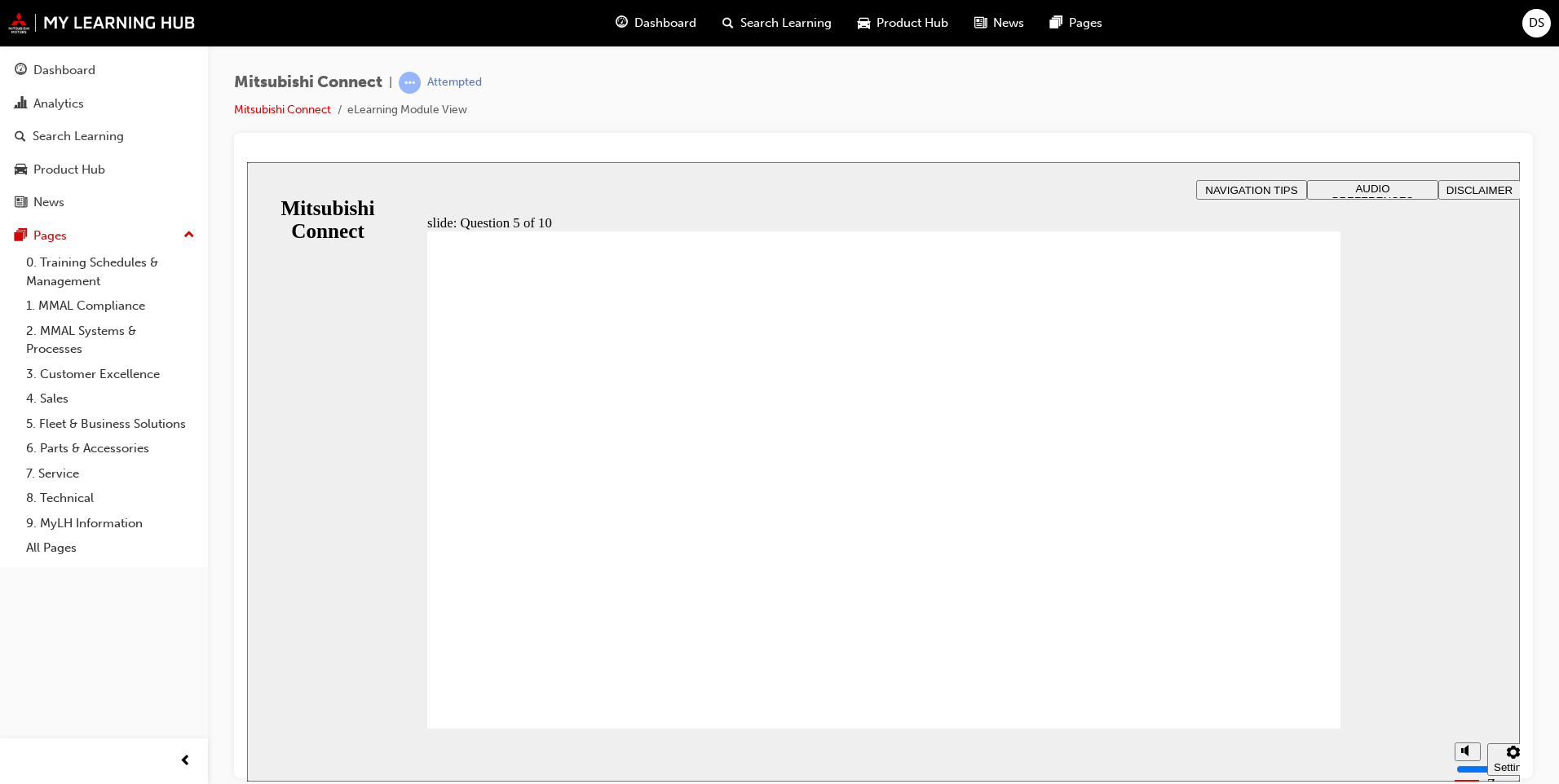
checkbox input "true"
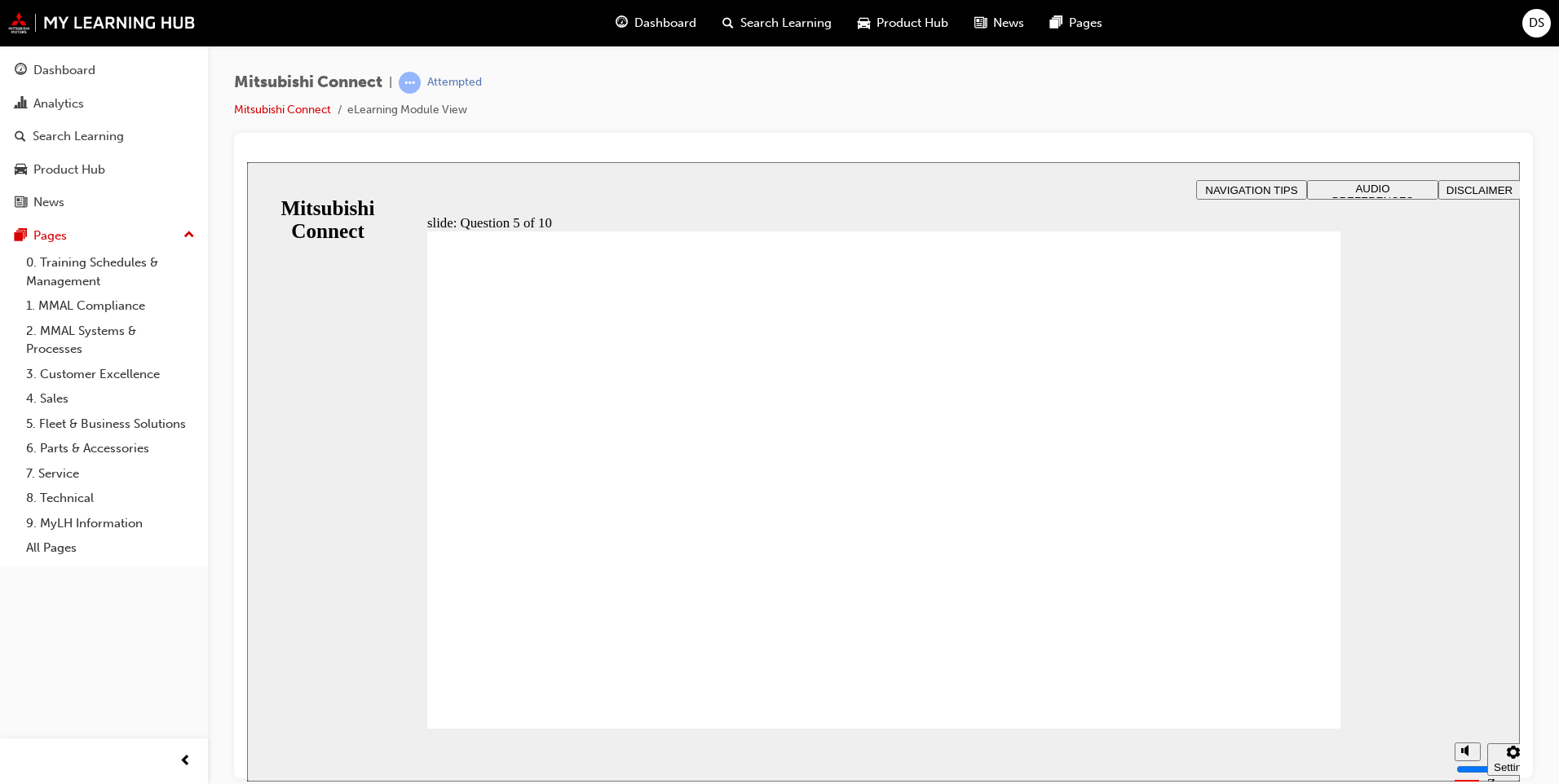
checkbox input "true"
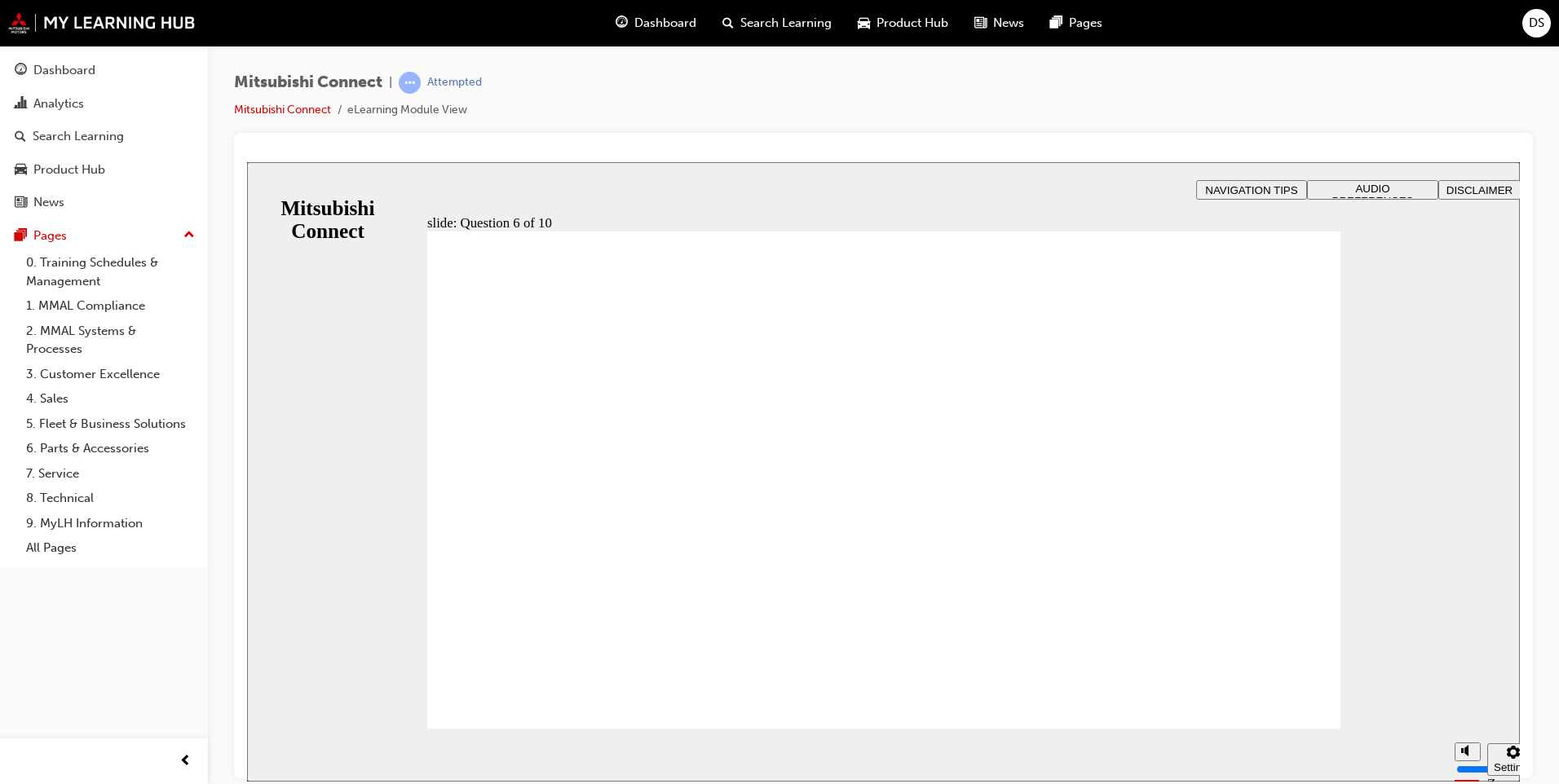
checkbox input "true"
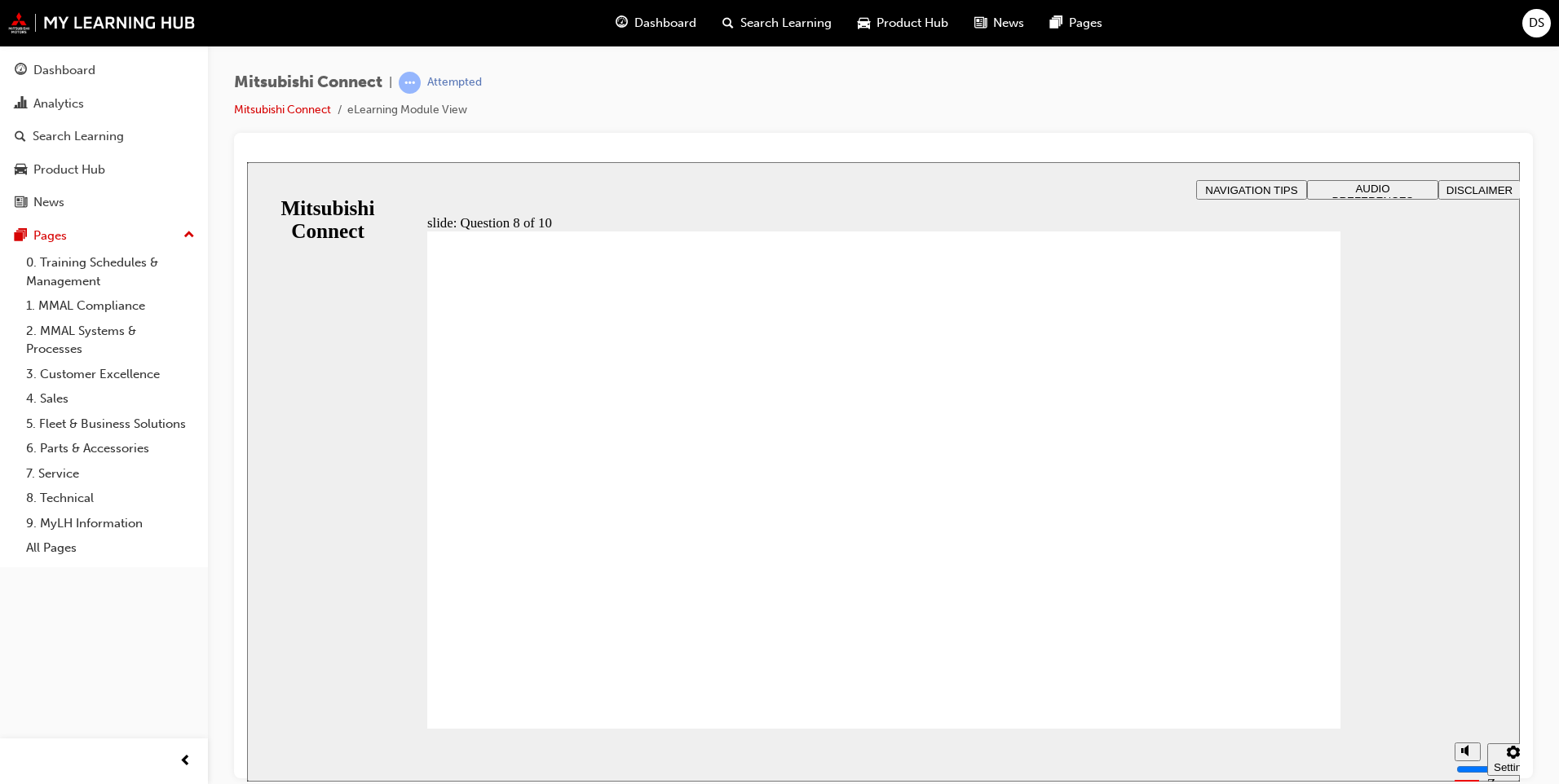
radio input "true"
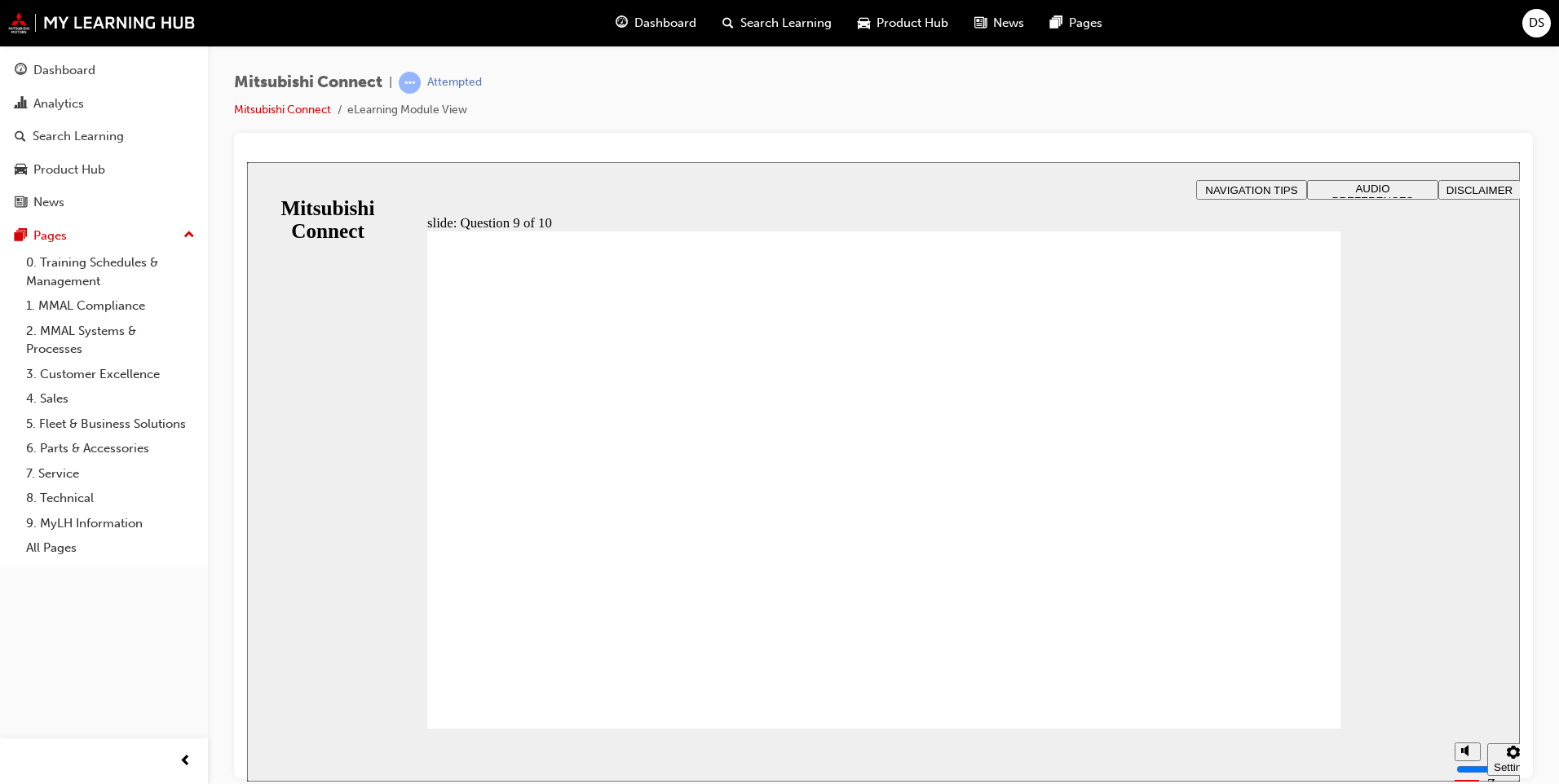
radio input "true"
checkbox input "true"
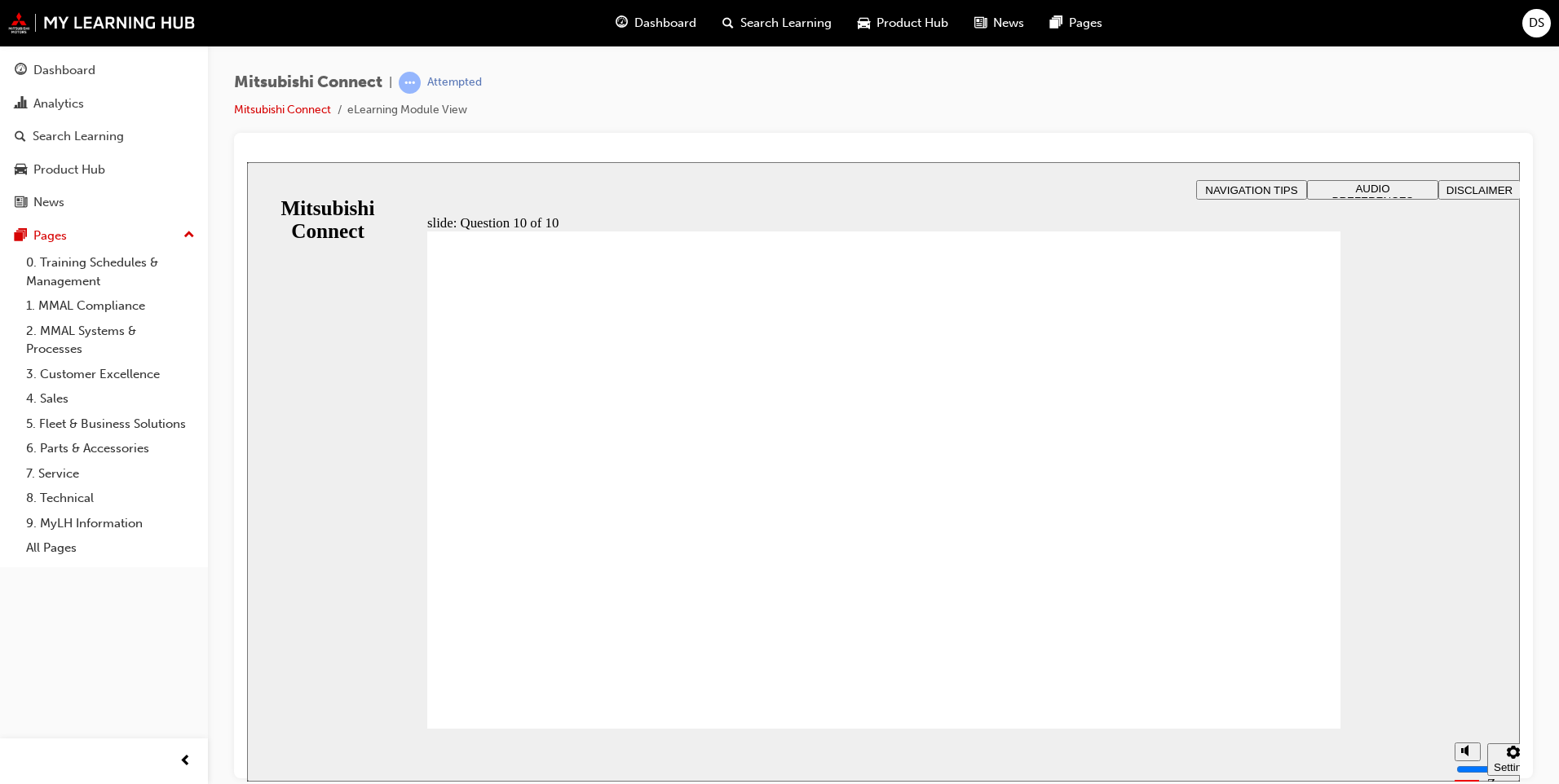
checkbox input "true"
